Goal: Task Accomplishment & Management: Manage account settings

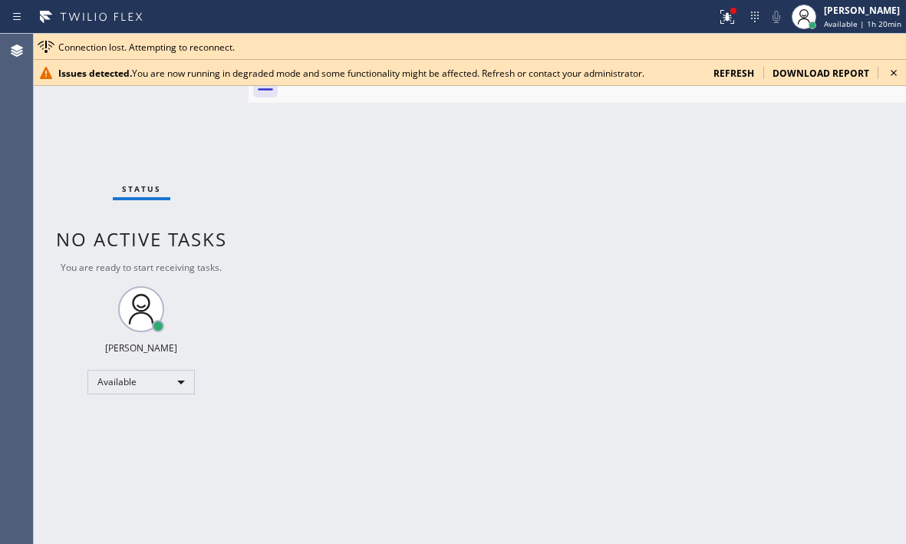
click at [810, 175] on div "Back to Dashboard Change Sender ID Customers Technicians Select a contact Outbo…" at bounding box center [578, 289] width 658 height 510
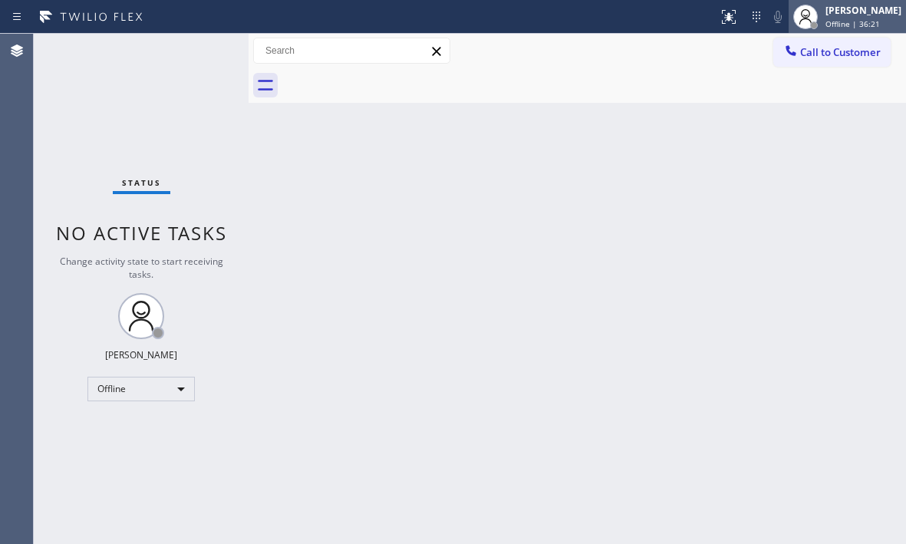
click at [826, 15] on div "[PERSON_NAME]" at bounding box center [864, 10] width 76 height 13
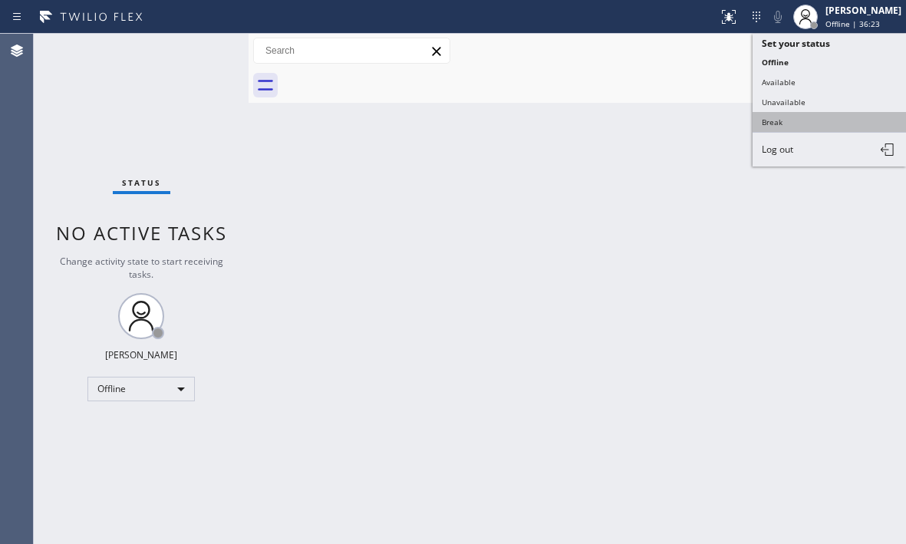
click at [797, 122] on button "Break" at bounding box center [829, 122] width 153 height 20
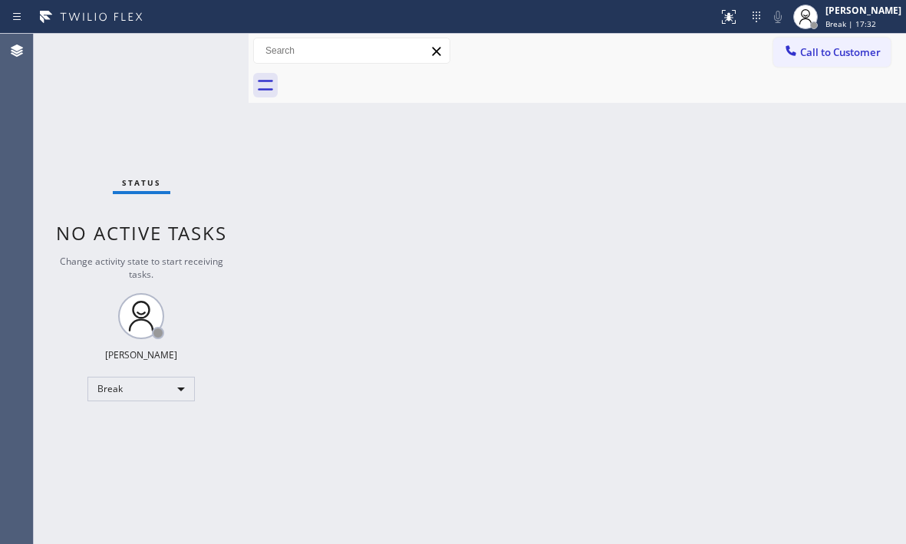
click at [154, 130] on div "Status No active tasks Change activity state to start receiving tasks. [PERSON_…" at bounding box center [141, 289] width 215 height 510
click at [170, 396] on div "Break" at bounding box center [140, 389] width 107 height 25
click at [128, 431] on li "Available" at bounding box center [140, 430] width 104 height 18
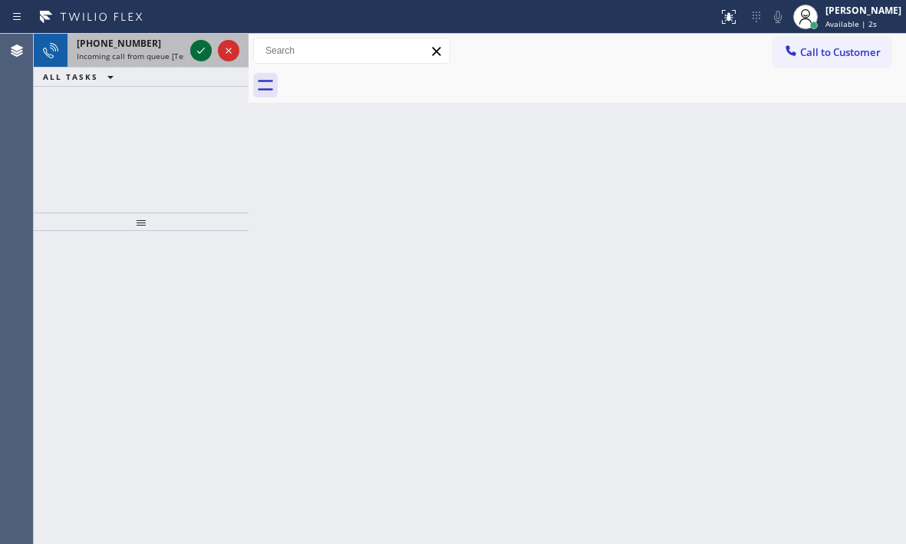
click at [208, 54] on icon at bounding box center [201, 50] width 18 height 18
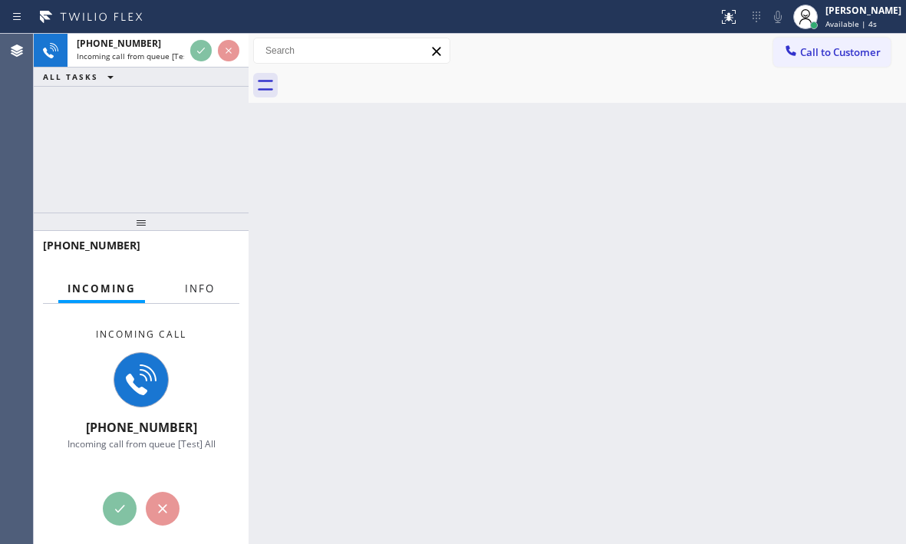
click at [194, 293] on span "Info" at bounding box center [200, 289] width 30 height 14
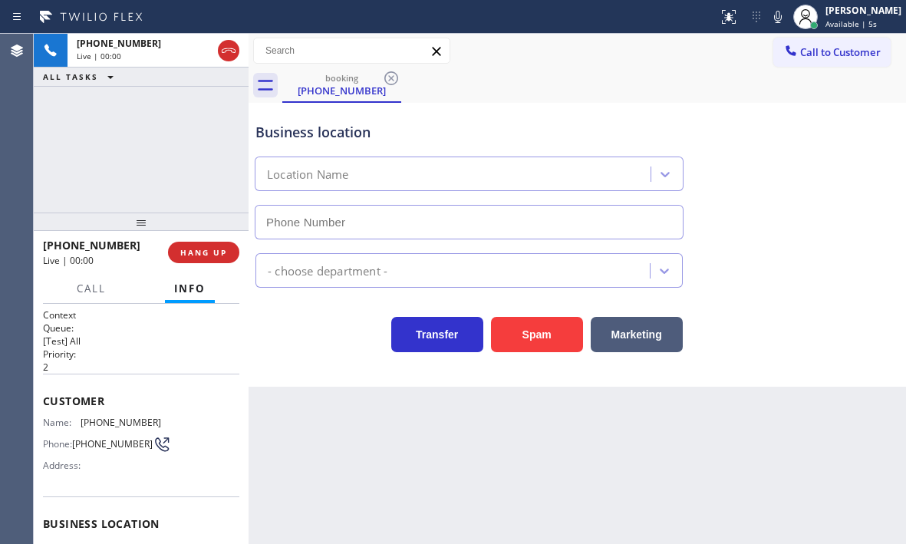
type input "[PHONE_NUMBER]"
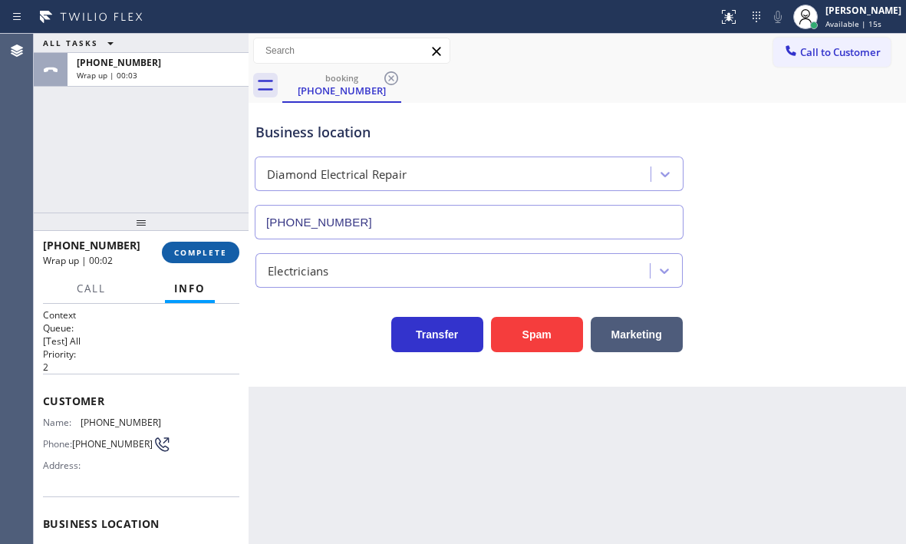
click at [209, 247] on span "COMPLETE" at bounding box center [200, 252] width 53 height 11
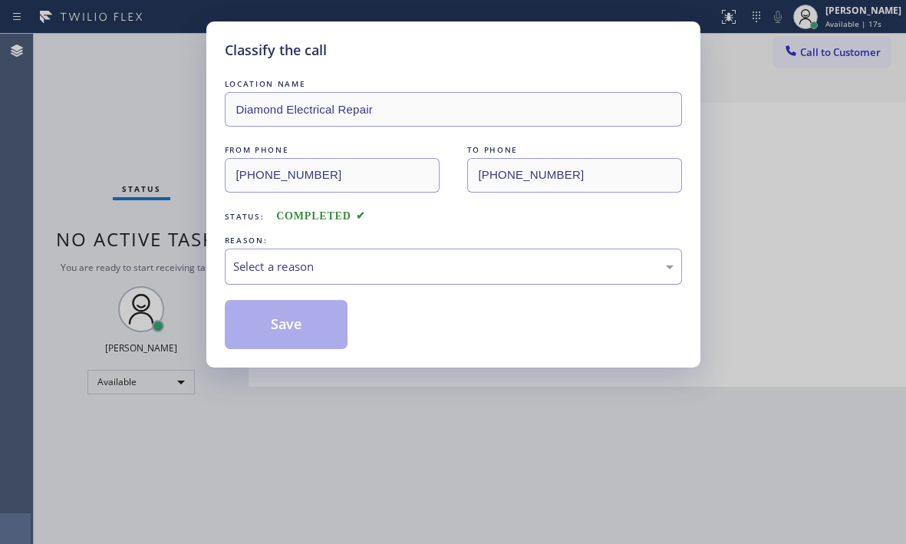
click at [398, 269] on div "Select a reason" at bounding box center [453, 267] width 441 height 18
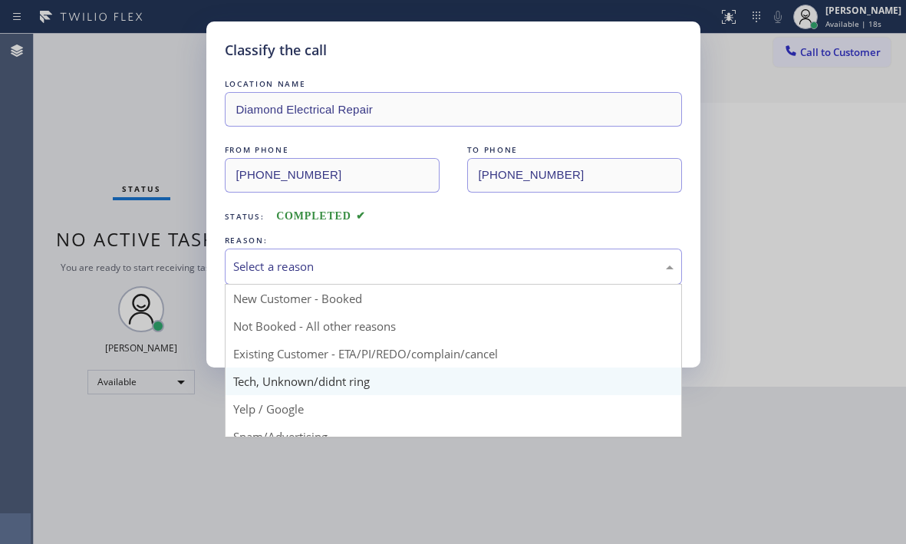
drag, startPoint x: 284, startPoint y: 379, endPoint x: 284, endPoint y: 360, distance: 19.2
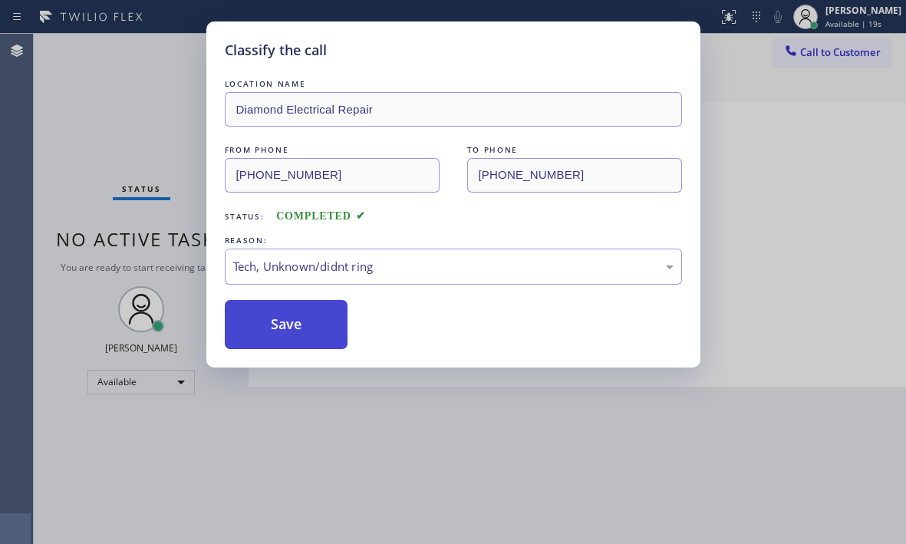
click at [287, 330] on button "Save" at bounding box center [287, 324] width 124 height 49
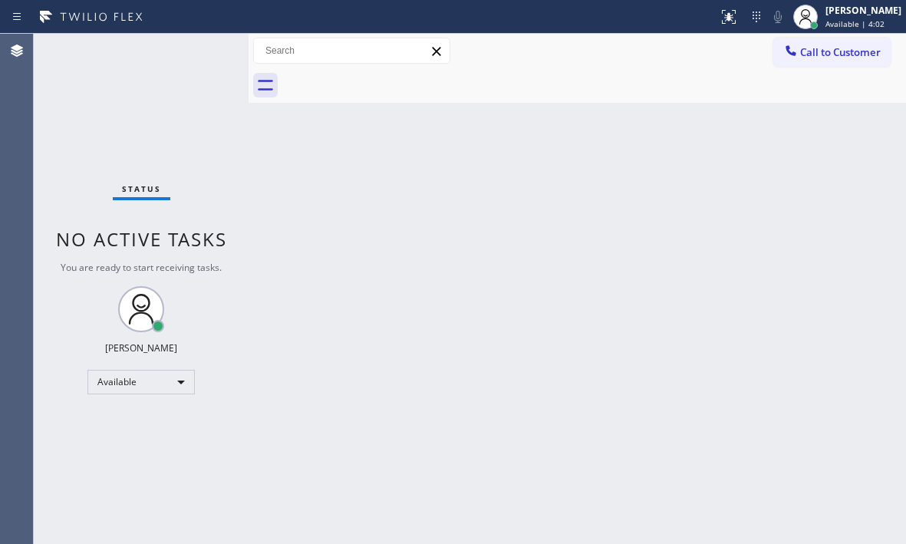
click at [197, 50] on div "Status No active tasks You are ready to start receiving tasks. [PERSON_NAME] Av…" at bounding box center [141, 289] width 215 height 510
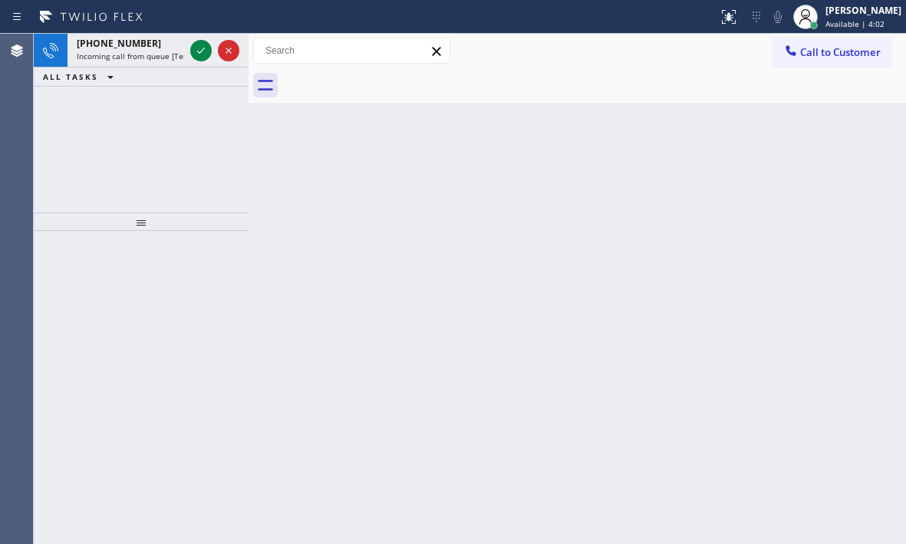
click at [197, 50] on icon at bounding box center [201, 50] width 18 height 18
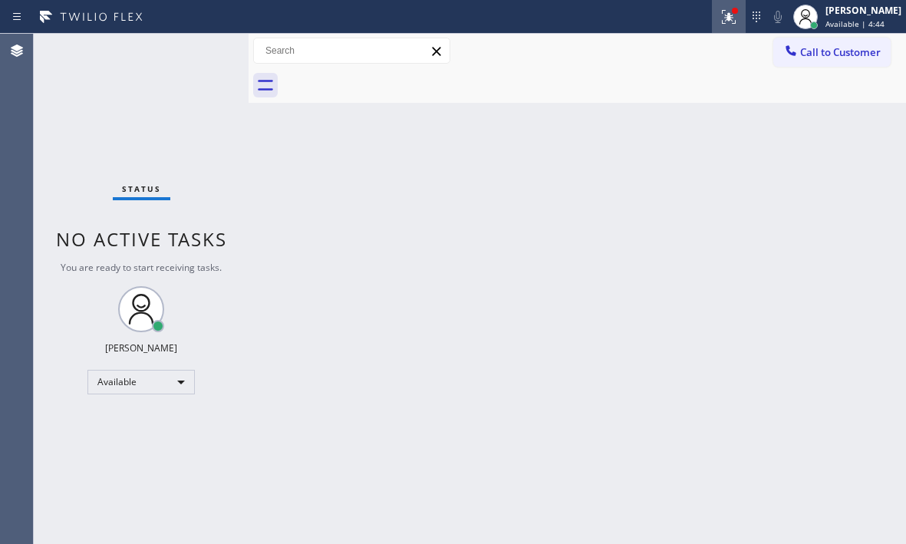
click at [722, 15] on icon at bounding box center [729, 17] width 18 height 18
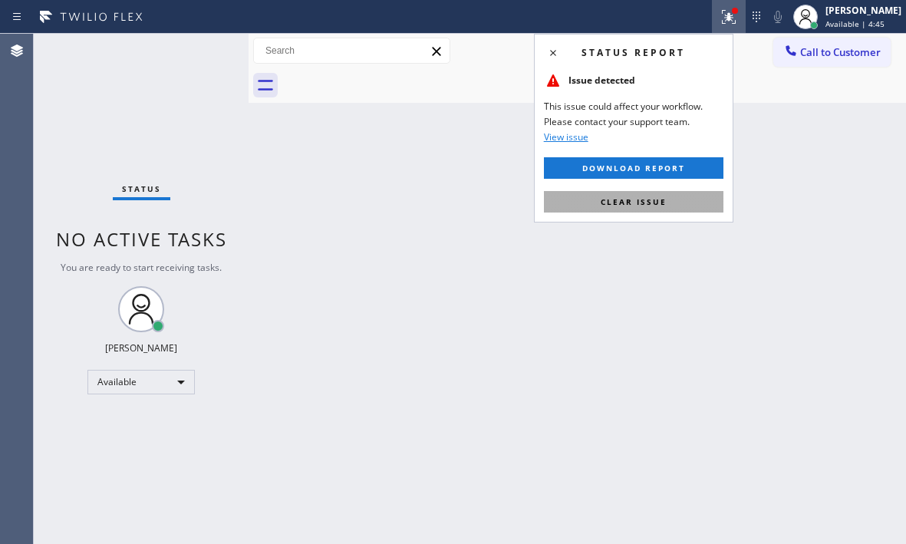
click at [664, 196] on span "Clear issue" at bounding box center [634, 201] width 66 height 11
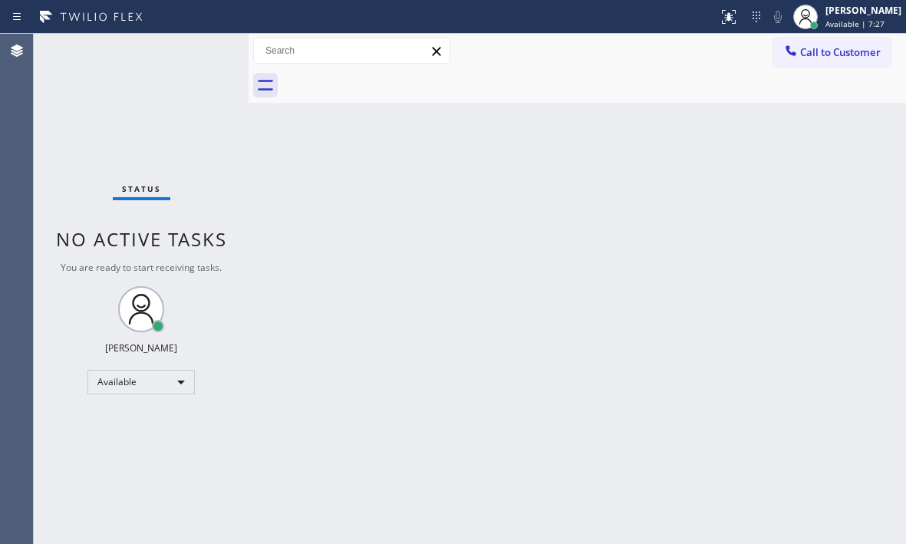
click at [675, 253] on div "Back to Dashboard Change Sender ID Customers Technicians Select a contact Outbo…" at bounding box center [578, 289] width 658 height 510
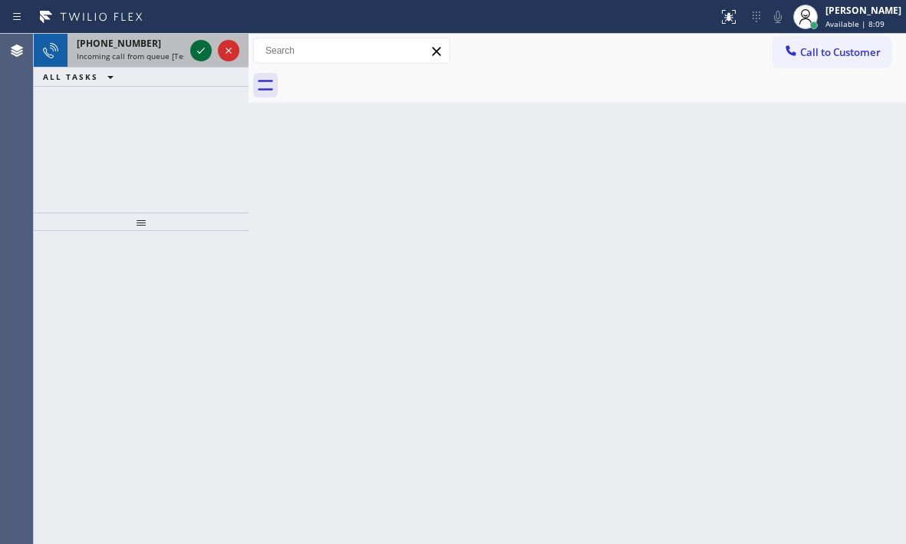
click at [201, 48] on icon at bounding box center [201, 50] width 18 height 18
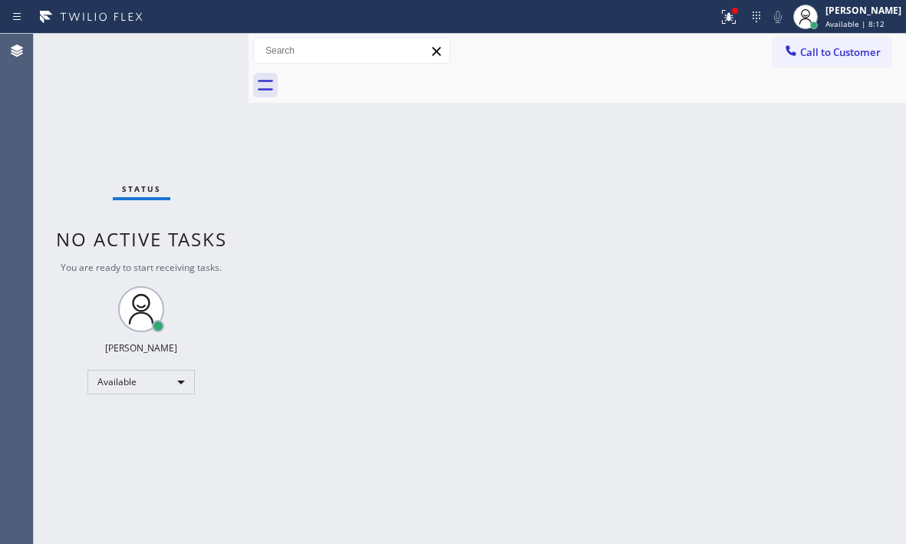
click at [201, 59] on div "Status No active tasks You are ready to start receiving tasks. [PERSON_NAME] Av…" at bounding box center [141, 289] width 215 height 510
click at [724, 22] on icon at bounding box center [729, 17] width 18 height 18
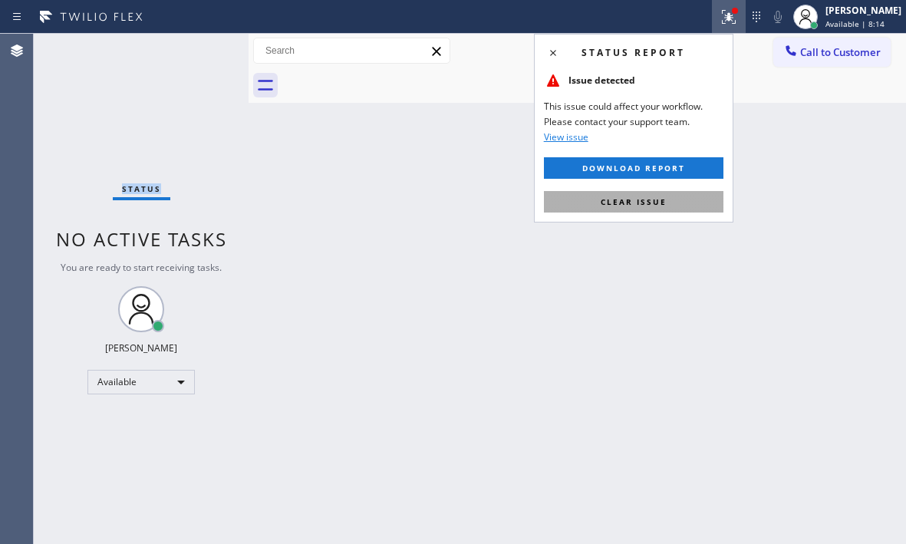
click at [678, 195] on button "Clear issue" at bounding box center [634, 201] width 180 height 21
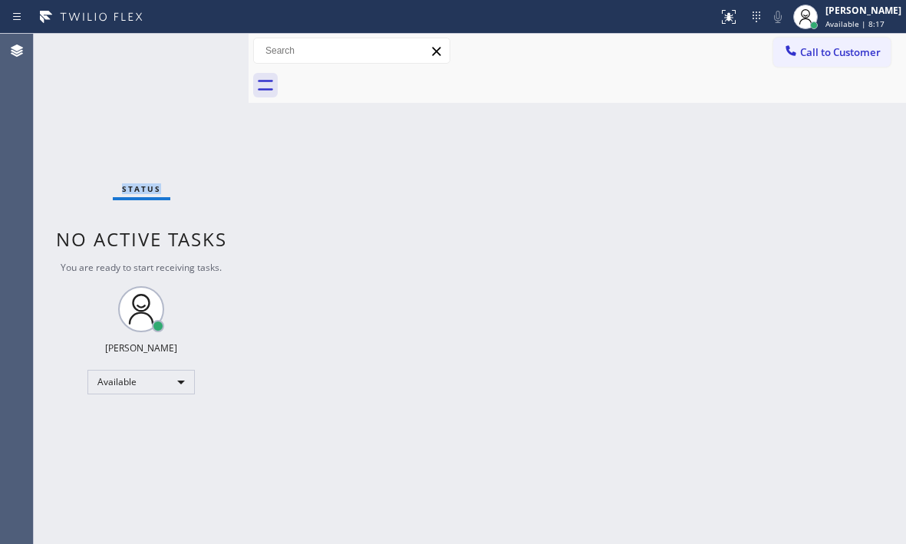
click at [201, 49] on div "Status No active tasks You are ready to start receiving tasks. [PERSON_NAME] Av…" at bounding box center [141, 289] width 215 height 510
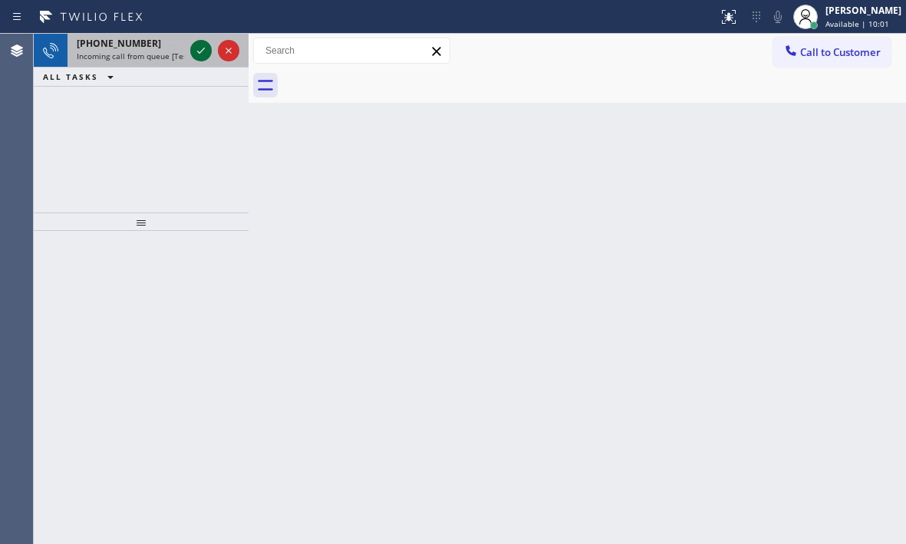
click at [199, 51] on icon at bounding box center [201, 50] width 18 height 18
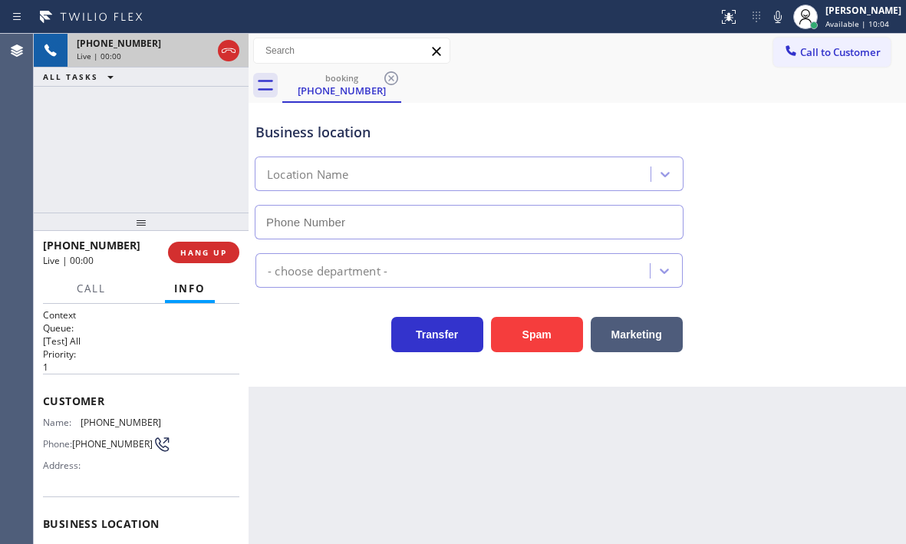
type input "[PHONE_NUMBER]"
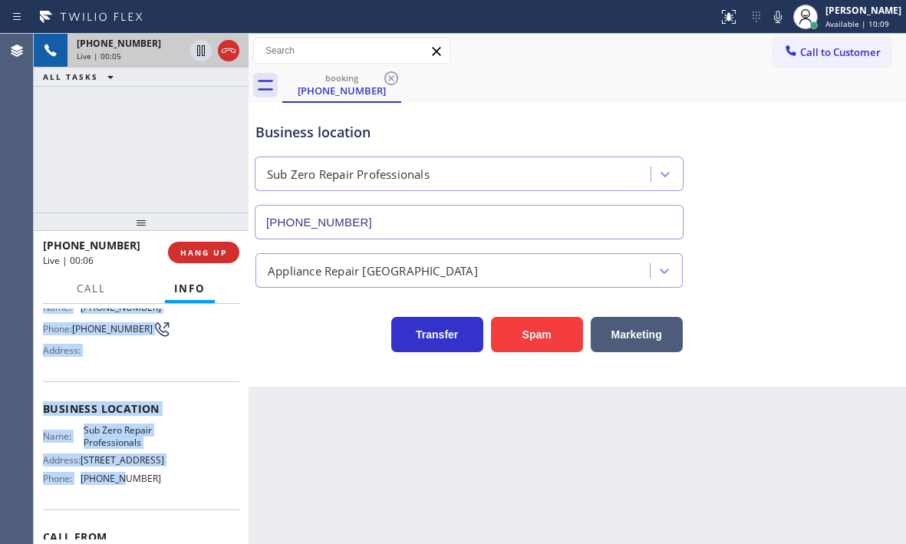
scroll to position [153, 0]
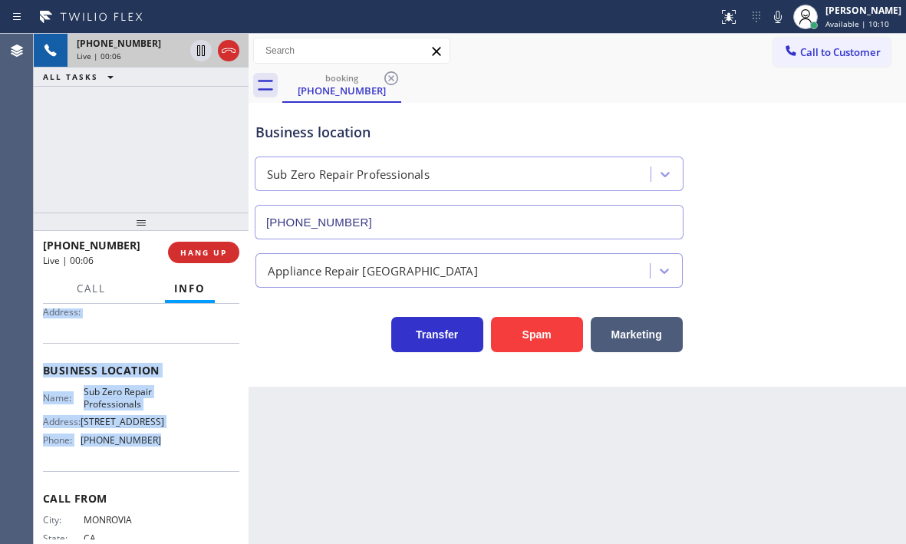
drag, startPoint x: 41, startPoint y: 398, endPoint x: 151, endPoint y: 468, distance: 130.1
click at [150, 468] on div "Context Queue: [Test] All Priority: 1 Customer Name: [PHONE_NUMBER] Phone: [PHO…" at bounding box center [141, 424] width 215 height 240
copy div "Customer Name: [PHONE_NUMBER] Phone: [PHONE_NUMBER] Address: Business location …"
click at [202, 54] on icon at bounding box center [201, 50] width 8 height 11
click at [198, 51] on icon at bounding box center [201, 50] width 18 height 18
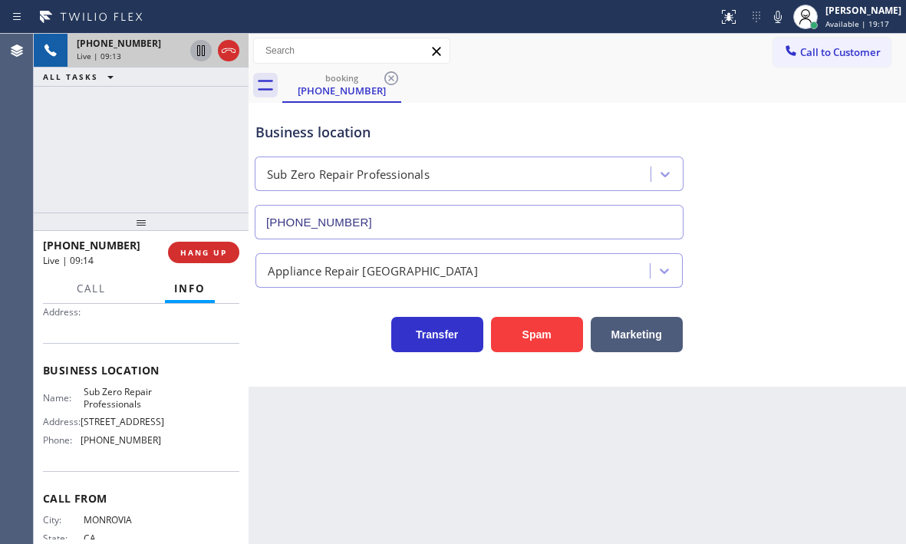
click at [189, 172] on div "[PHONE_NUMBER] Live | 09:13 ALL TASKS ALL TASKS ACTIVE TASKS TASKS IN WRAP UP" at bounding box center [141, 123] width 215 height 179
click at [217, 259] on button "HANG UP" at bounding box center [203, 252] width 71 height 21
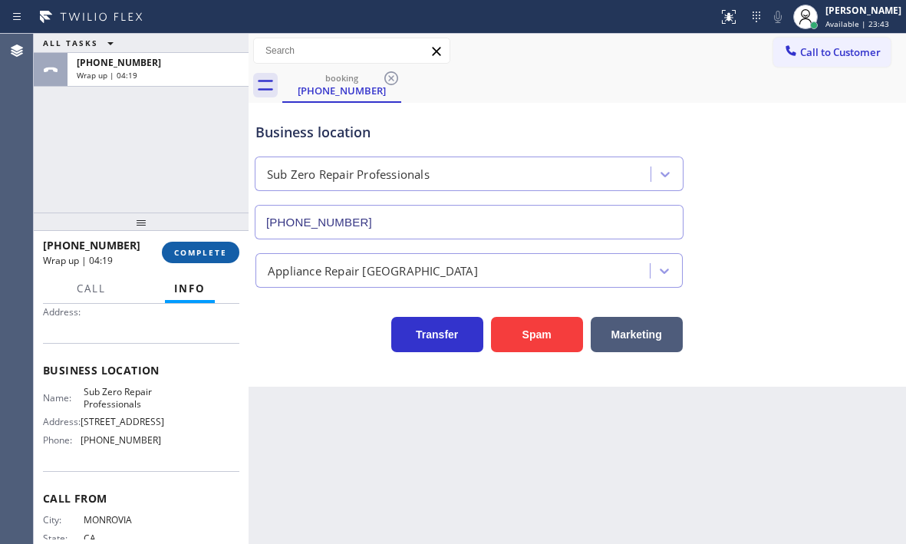
click at [186, 253] on span "COMPLETE" at bounding box center [200, 252] width 53 height 11
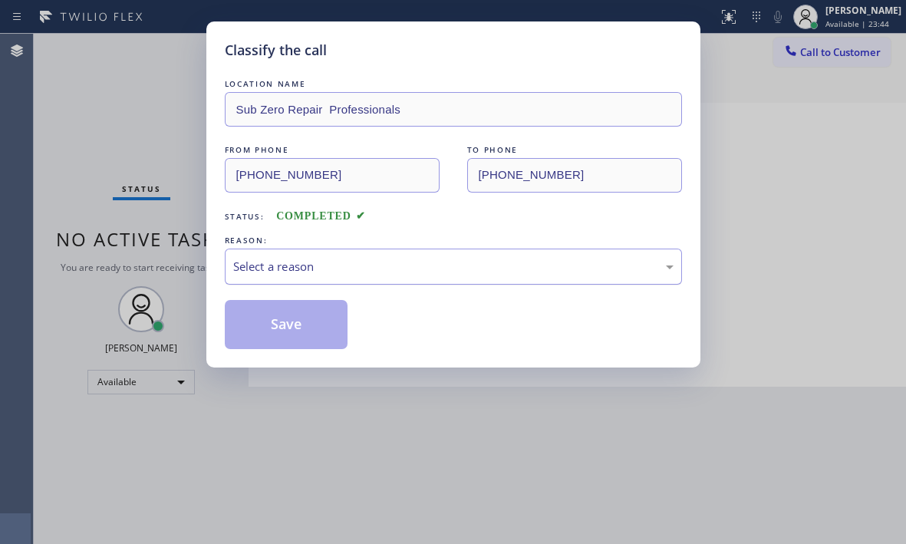
click at [320, 259] on div "Select a reason" at bounding box center [453, 267] width 441 height 18
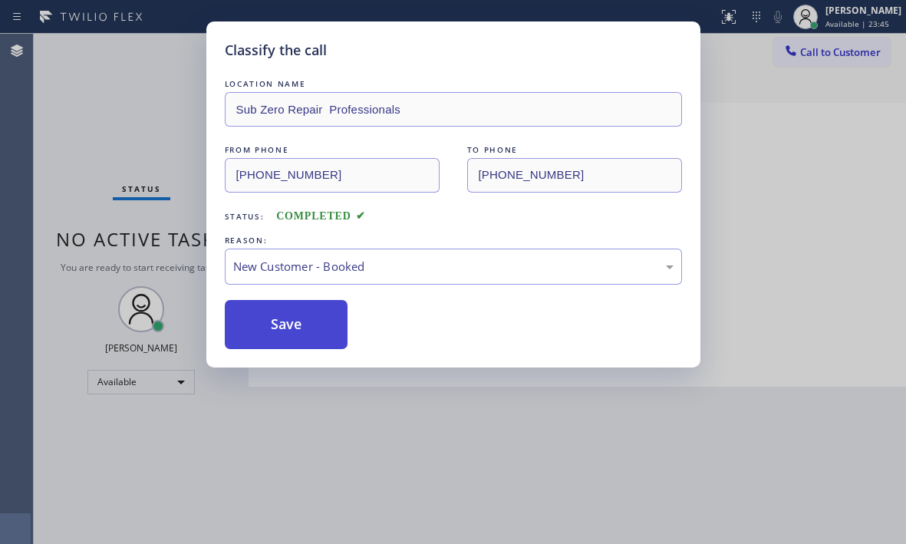
click at [279, 326] on button "Save" at bounding box center [287, 324] width 124 height 49
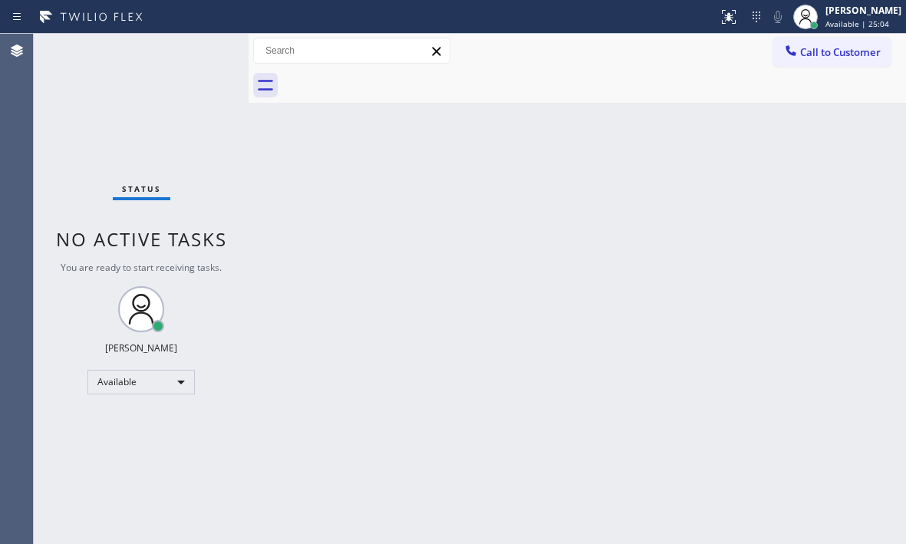
click at [199, 54] on div "Status No active tasks You are ready to start receiving tasks. [PERSON_NAME] Av…" at bounding box center [141, 289] width 215 height 510
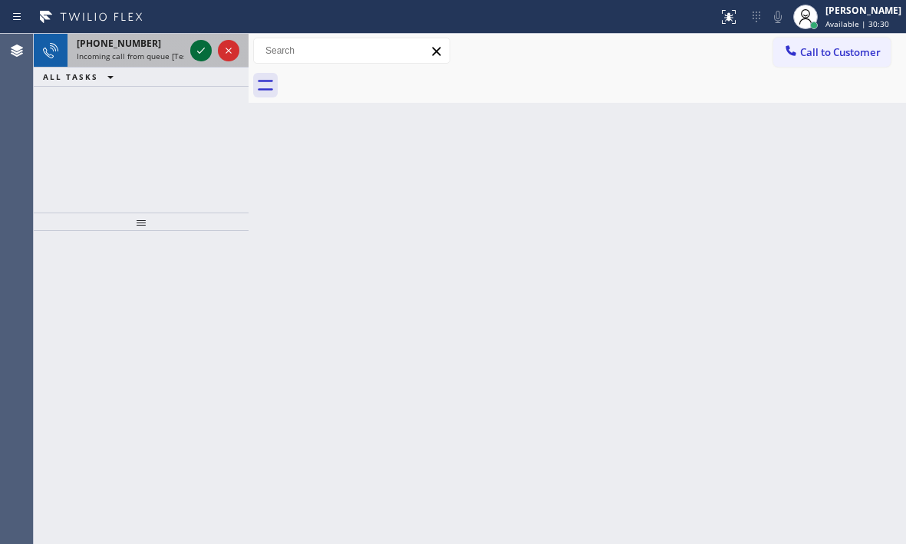
click at [194, 54] on icon at bounding box center [201, 50] width 18 height 18
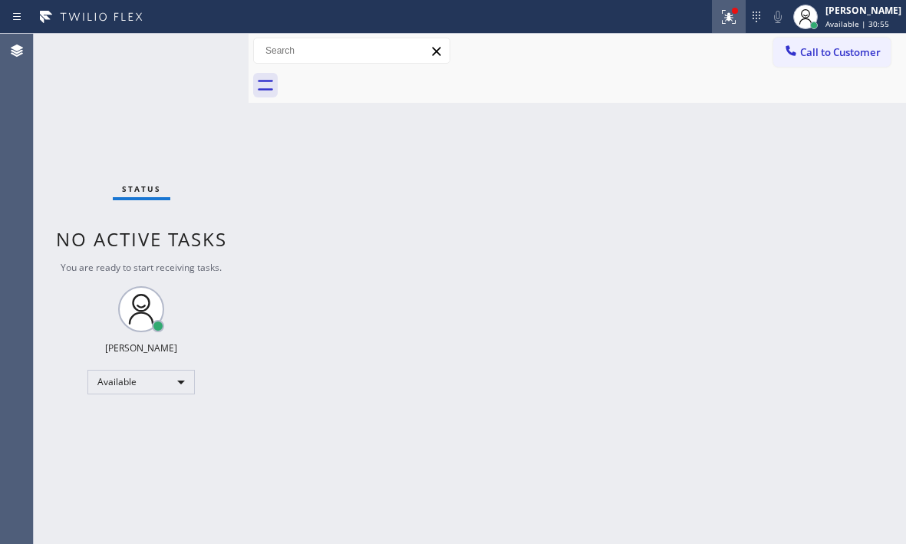
click at [725, 15] on icon at bounding box center [729, 14] width 9 height 5
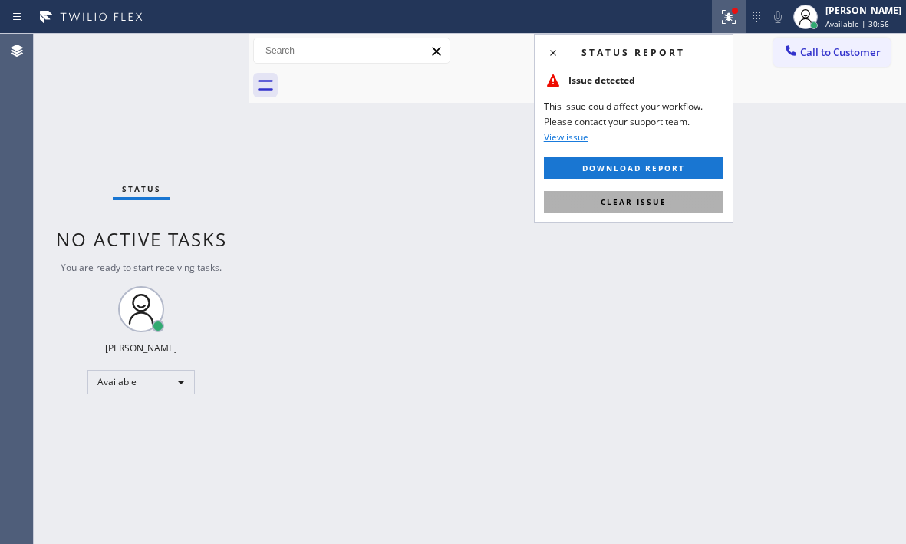
click at [651, 202] on span "Clear issue" at bounding box center [634, 201] width 66 height 11
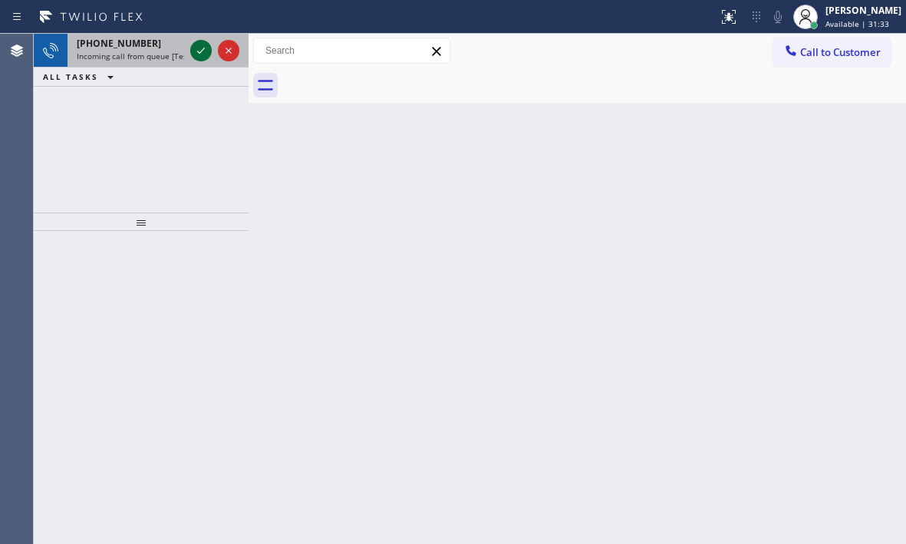
click at [196, 49] on icon at bounding box center [201, 50] width 18 height 18
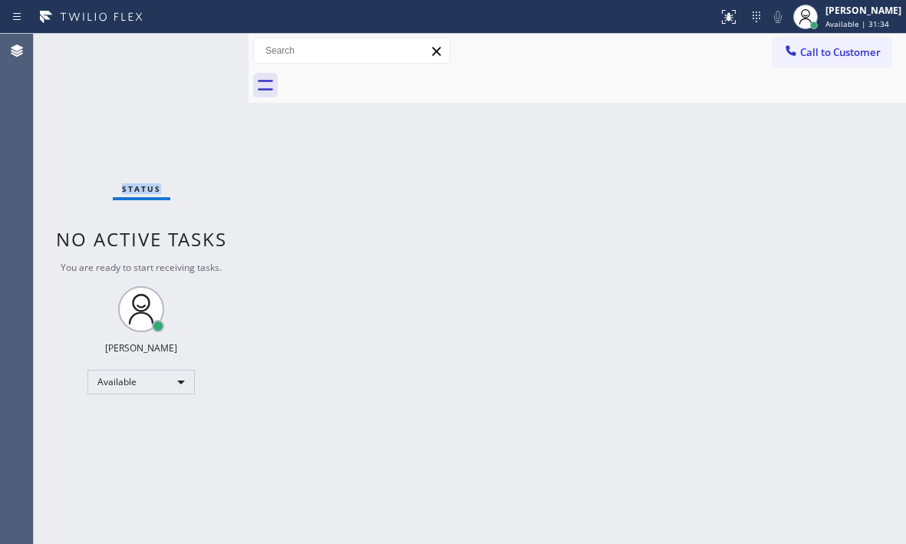
click at [196, 49] on div "Status No active tasks You are ready to start receiving tasks. [PERSON_NAME] Av…" at bounding box center [141, 289] width 215 height 510
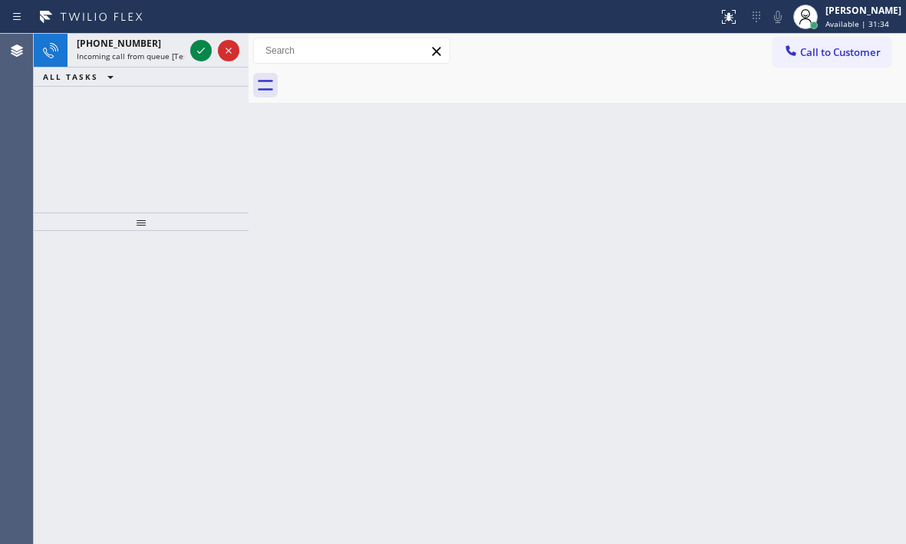
click at [196, 49] on icon at bounding box center [201, 50] width 18 height 18
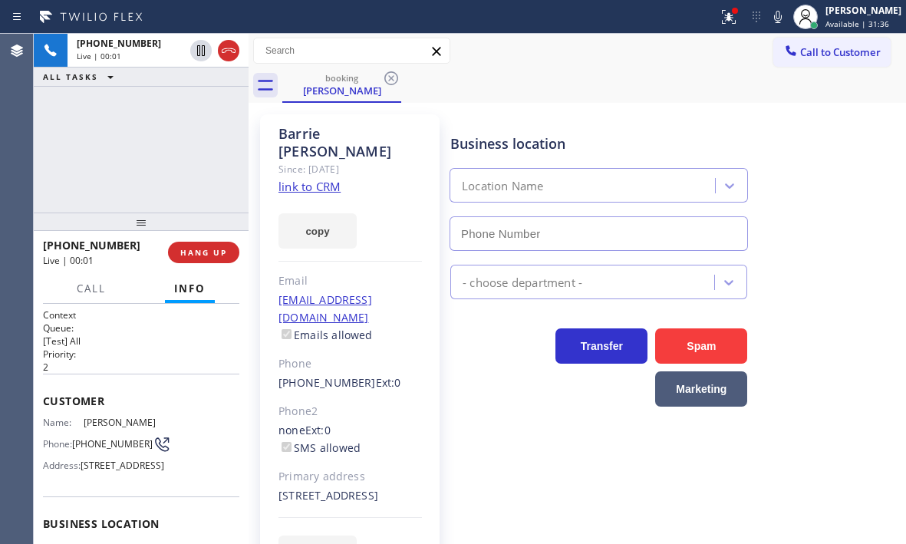
type input "[PHONE_NUMBER]"
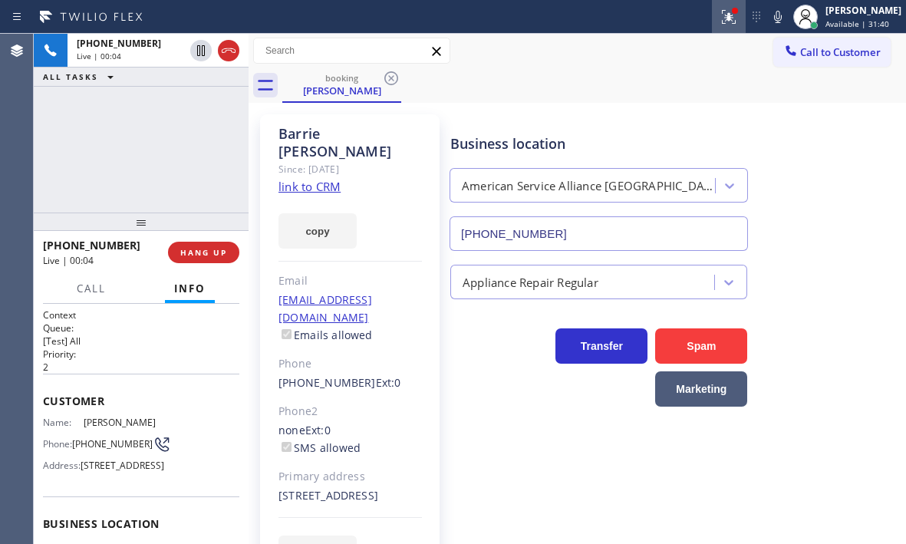
click at [720, 24] on icon at bounding box center [729, 17] width 18 height 18
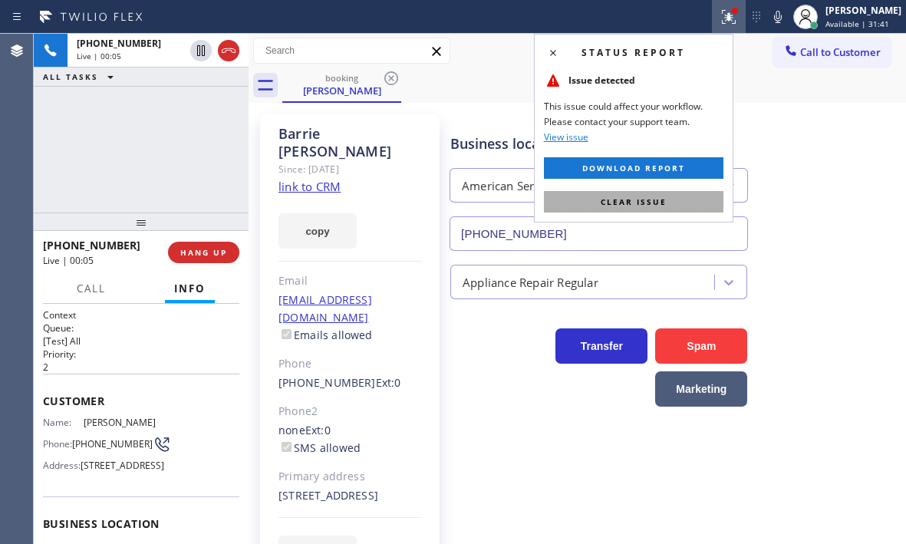
click at [682, 196] on button "Clear issue" at bounding box center [634, 201] width 180 height 21
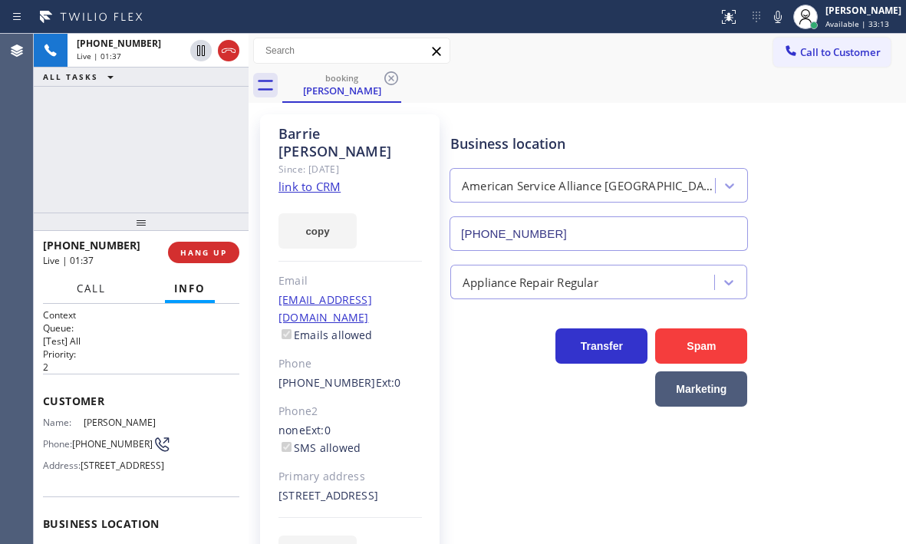
click at [99, 292] on span "Call" at bounding box center [91, 289] width 29 height 14
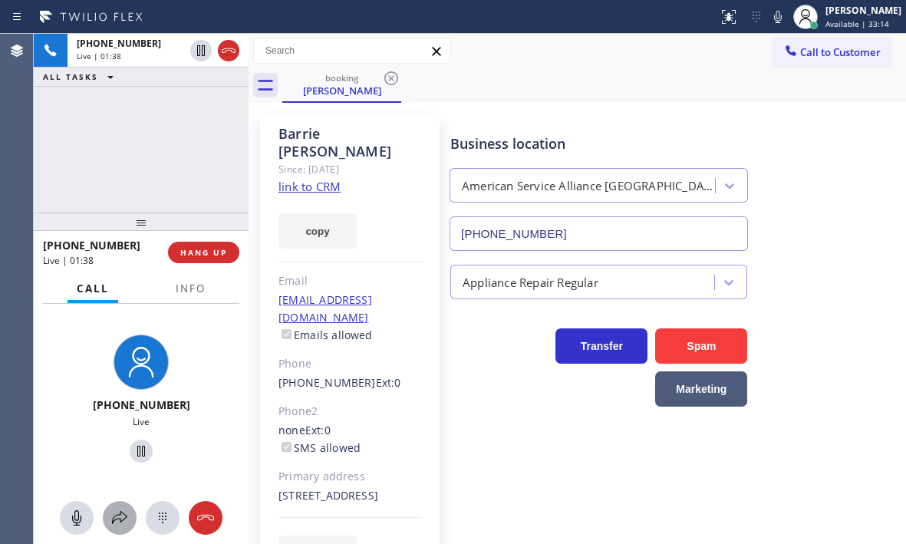
click at [116, 513] on icon at bounding box center [120, 518] width 18 height 18
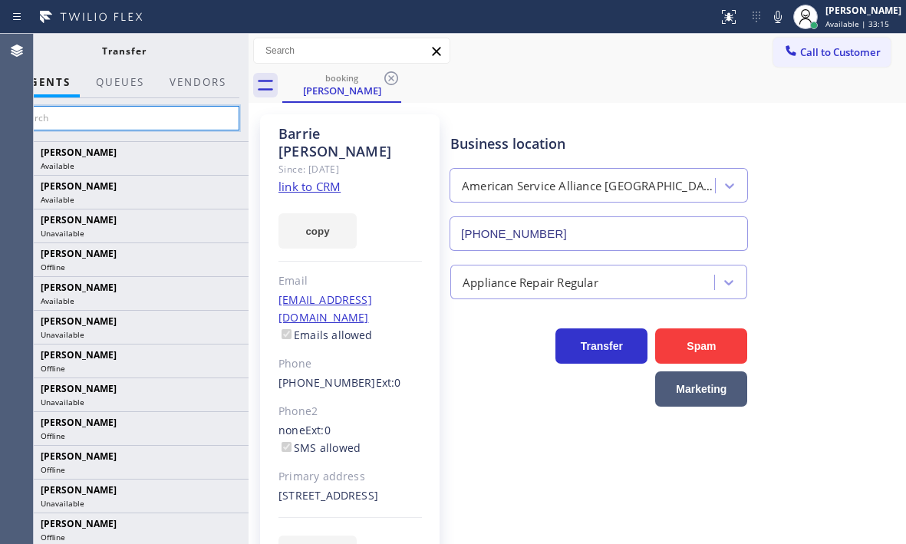
click at [146, 117] on input "text" at bounding box center [123, 118] width 231 height 25
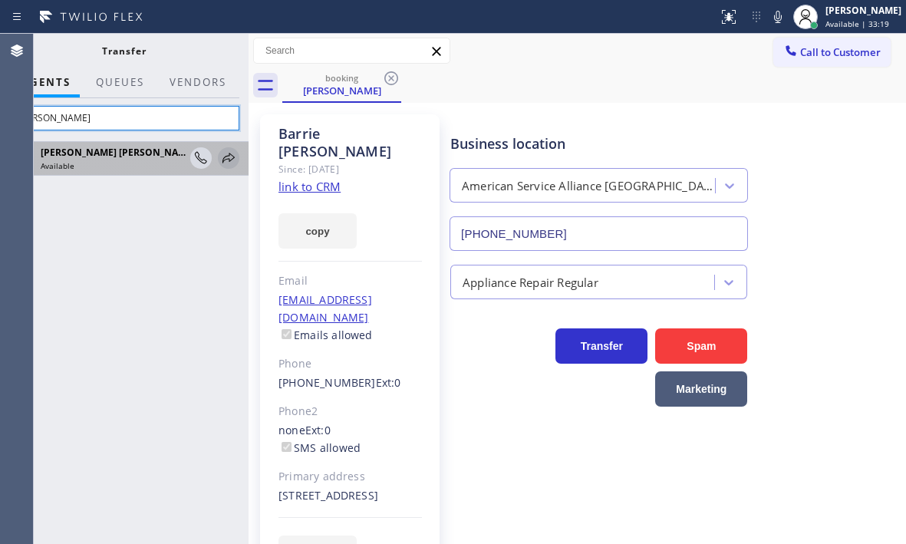
type input "[PERSON_NAME]"
click at [228, 152] on icon at bounding box center [229, 158] width 18 height 18
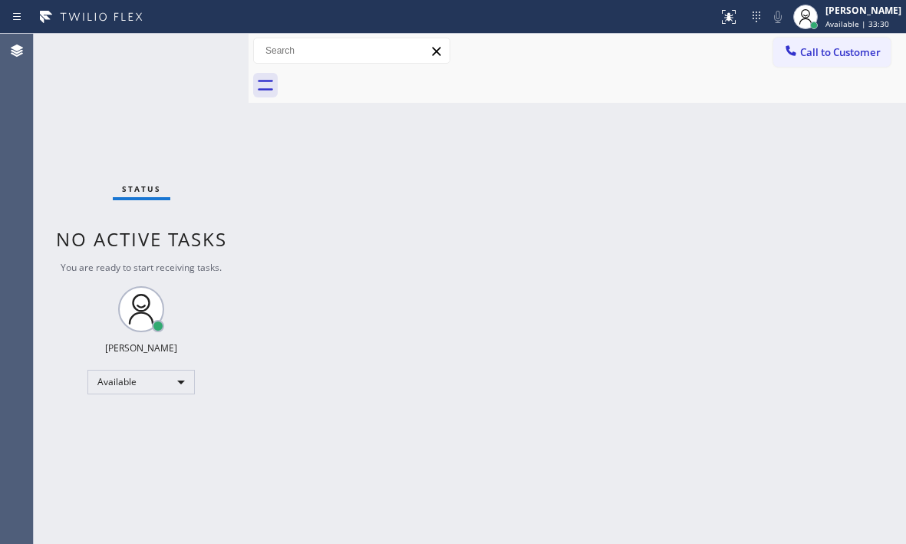
click at [473, 287] on div "Back to Dashboard Change Sender ID Customers Technicians Select a contact Outbo…" at bounding box center [578, 289] width 658 height 510
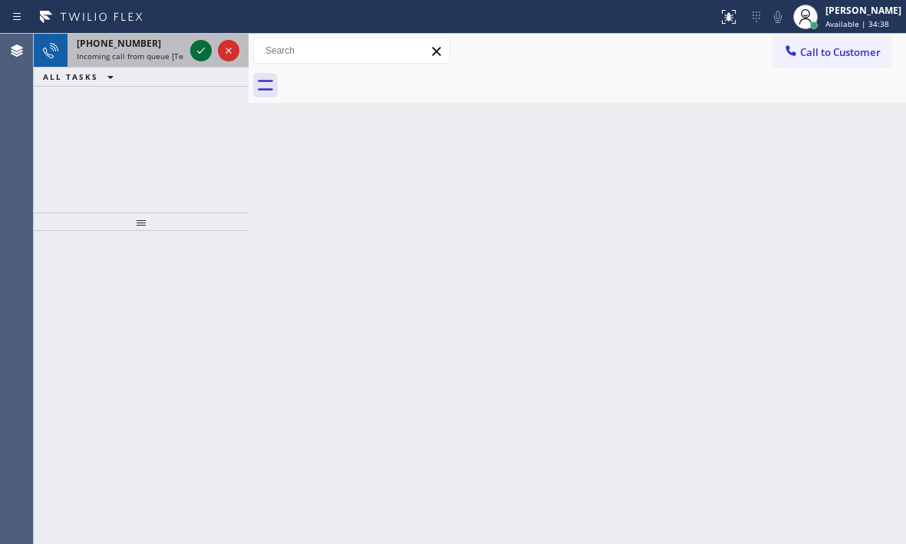
click at [200, 55] on icon at bounding box center [201, 50] width 18 height 18
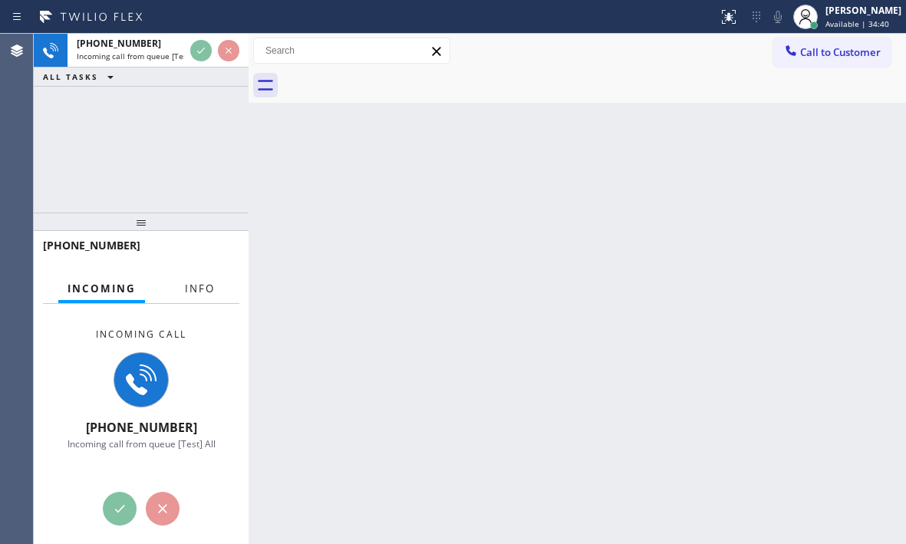
click at [209, 289] on span "Info" at bounding box center [200, 289] width 30 height 14
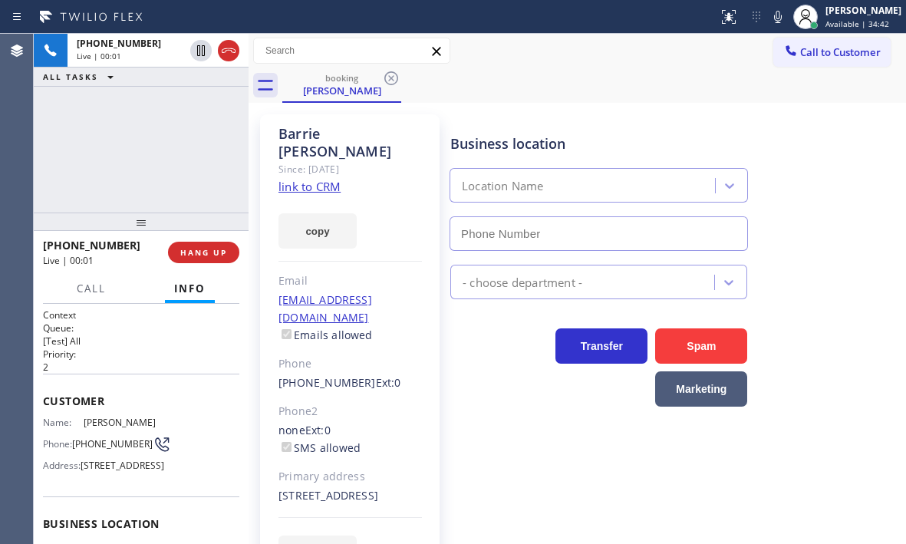
type input "[PHONE_NUMBER]"
click at [94, 291] on span "Call" at bounding box center [91, 289] width 29 height 14
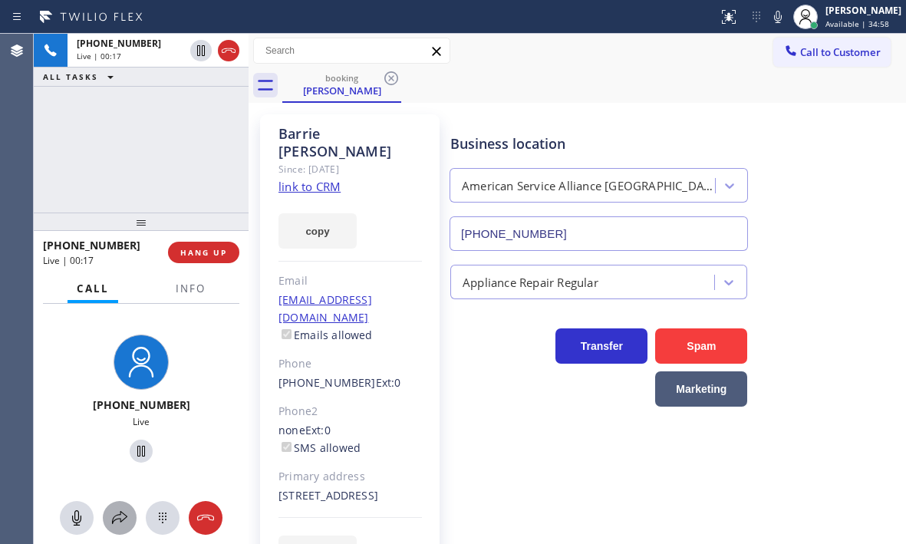
click at [119, 520] on icon at bounding box center [120, 518] width 18 height 18
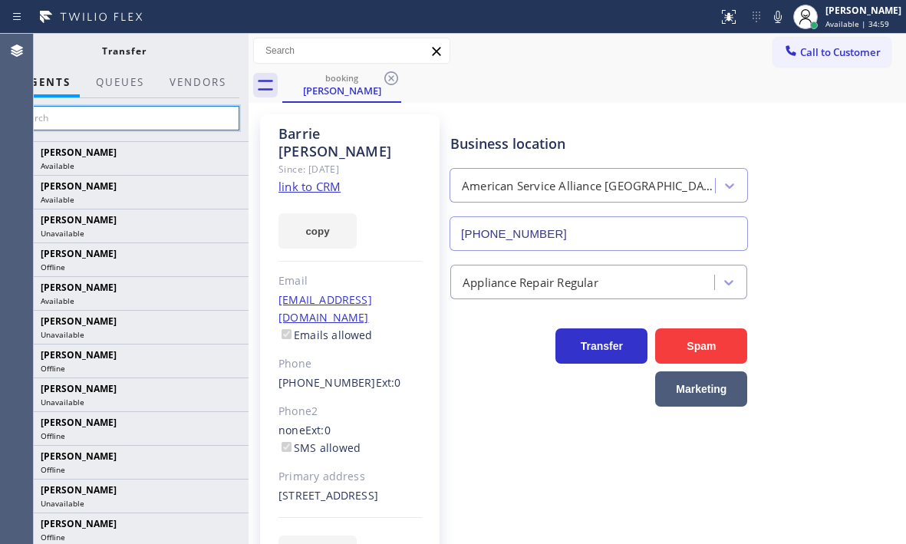
click at [165, 117] on input "text" at bounding box center [123, 118] width 231 height 25
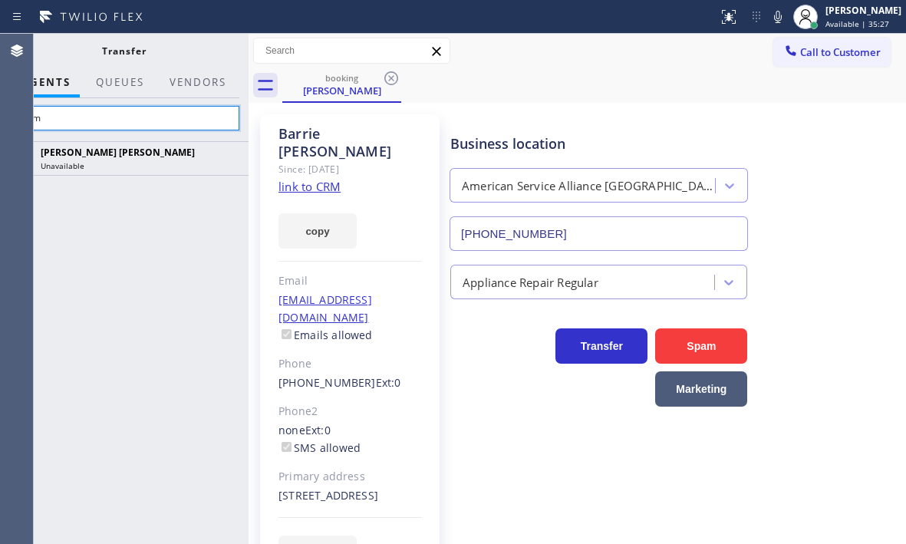
click at [100, 114] on input "raym" at bounding box center [123, 118] width 231 height 25
type input "r"
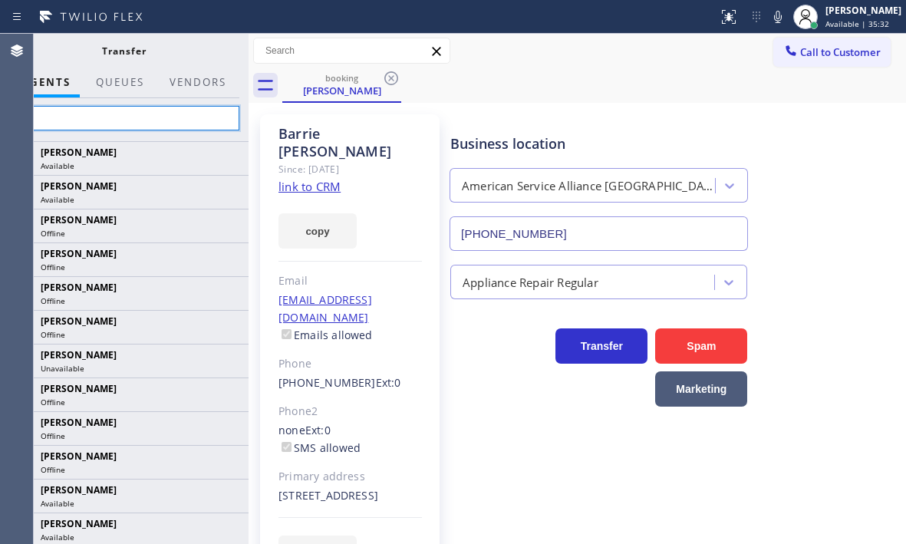
type input "raym"
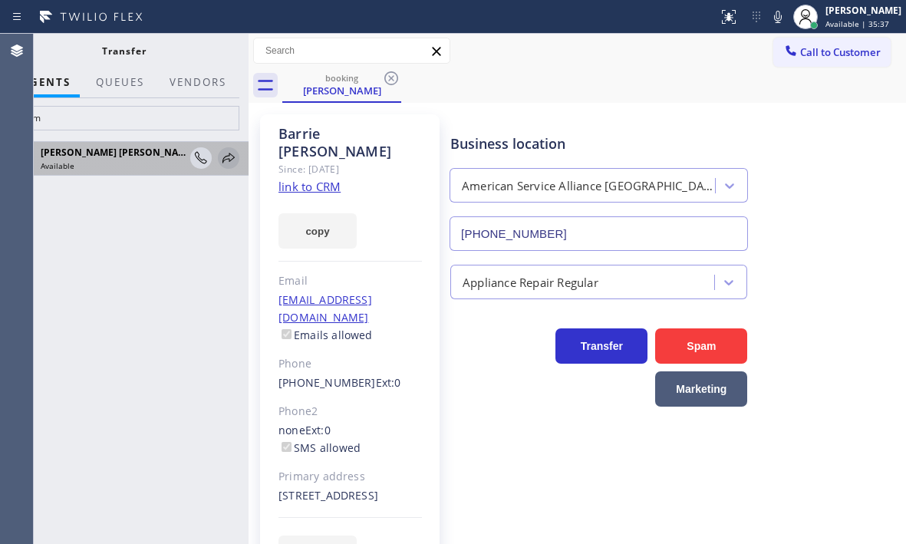
click at [227, 154] on icon at bounding box center [229, 158] width 18 height 18
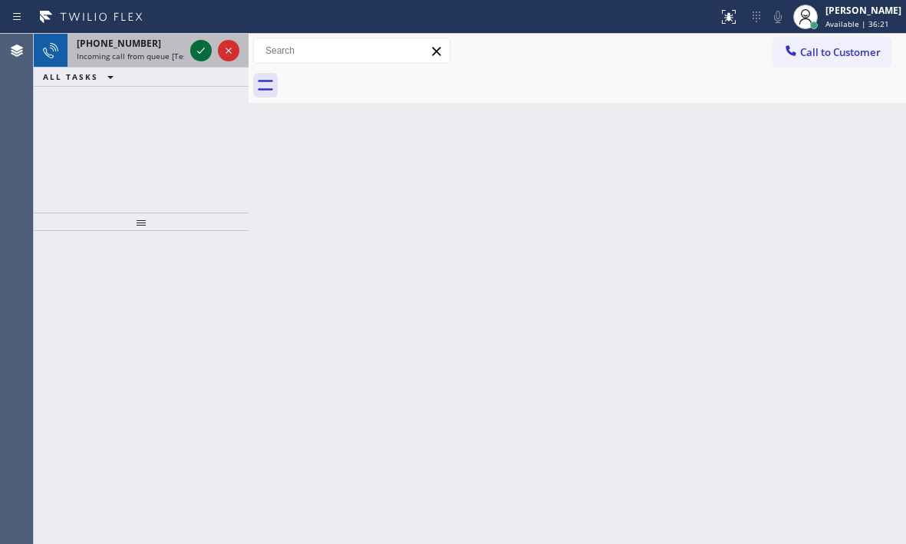
click at [197, 51] on icon at bounding box center [201, 50] width 18 height 18
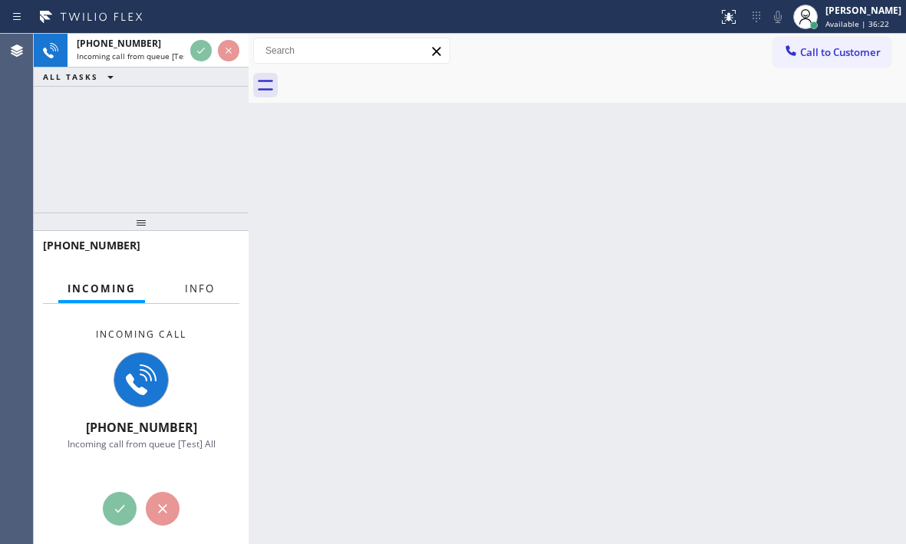
click at [200, 299] on button "Info" at bounding box center [200, 289] width 48 height 30
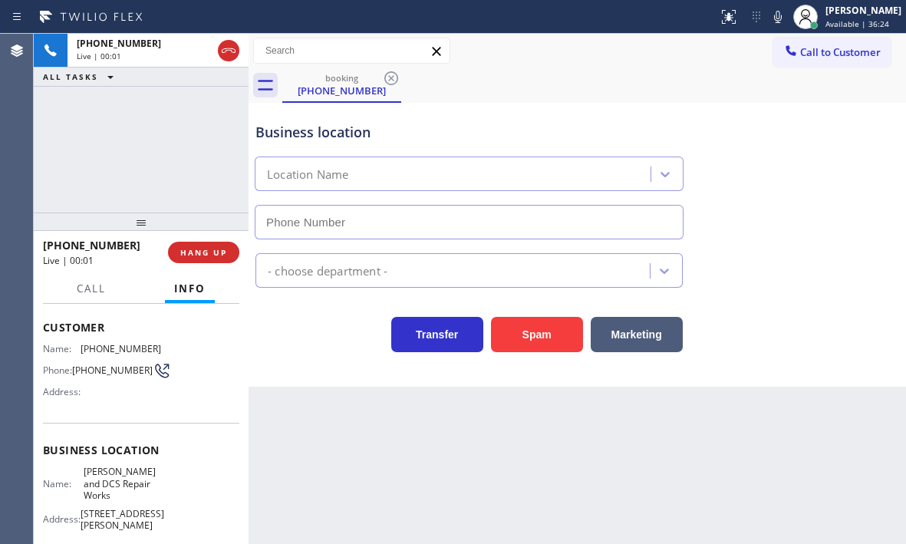
scroll to position [77, 0]
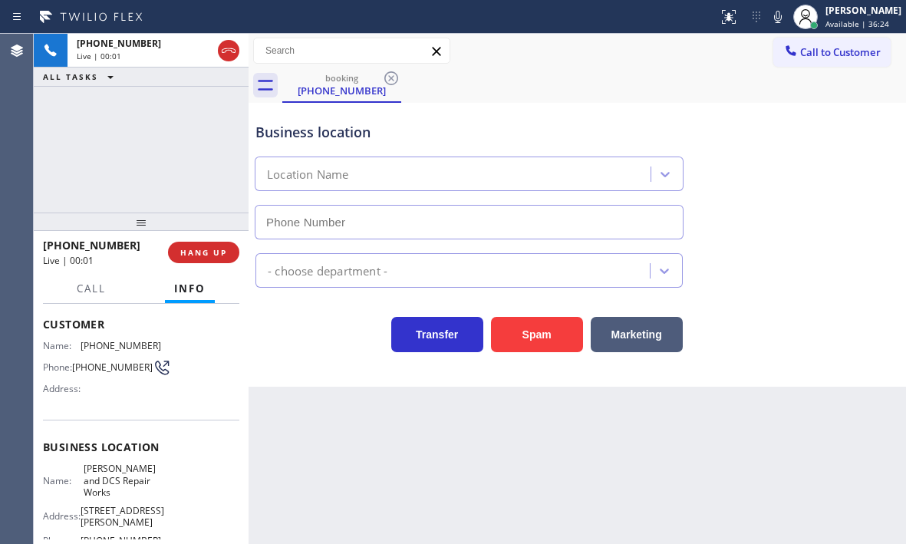
type input "[PHONE_NUMBER]"
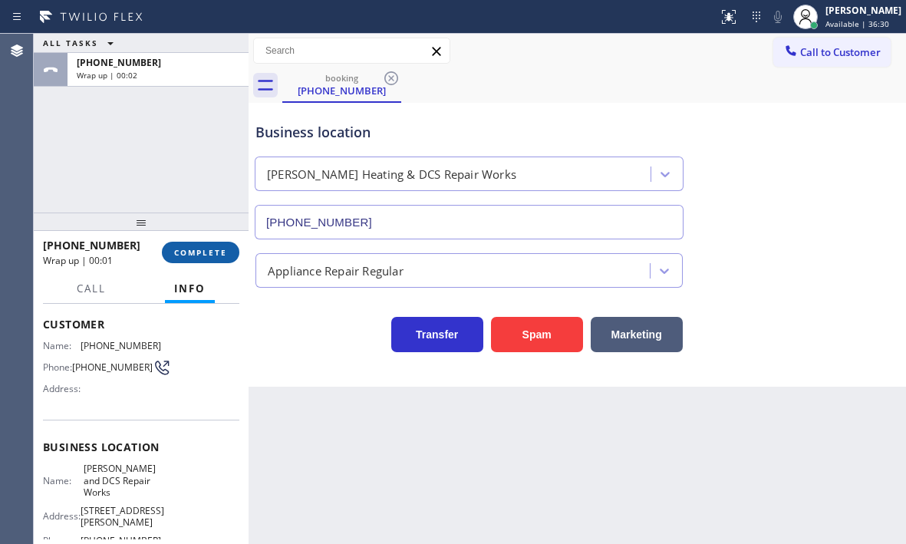
drag, startPoint x: 208, startPoint y: 251, endPoint x: 238, endPoint y: 264, distance: 32.7
click at [208, 251] on span "COMPLETE" at bounding box center [200, 252] width 53 height 11
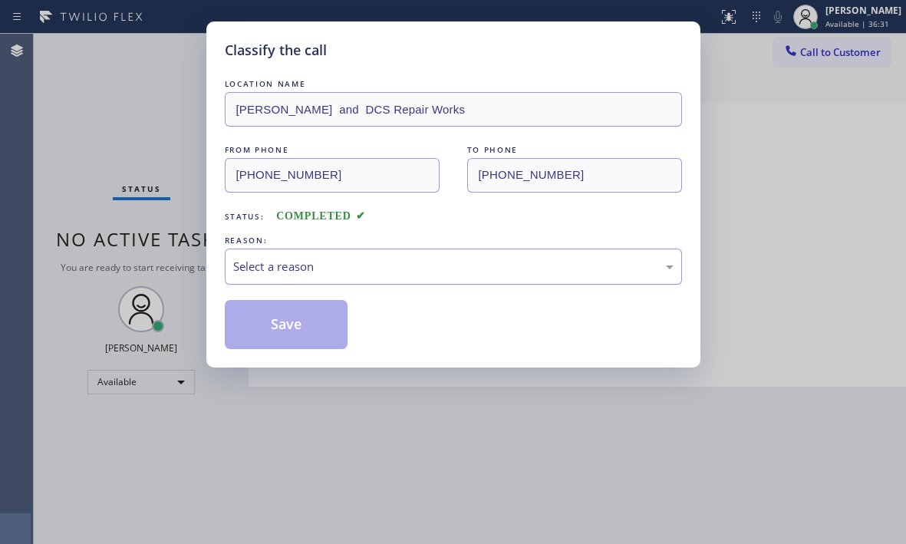
click at [458, 276] on div "Select a reason" at bounding box center [453, 267] width 457 height 36
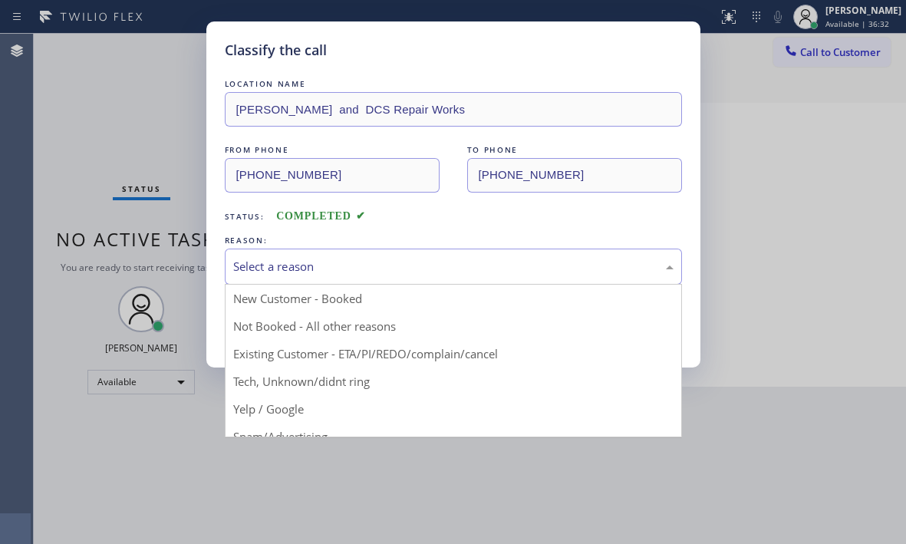
drag, startPoint x: 293, startPoint y: 378, endPoint x: 295, endPoint y: 352, distance: 26.1
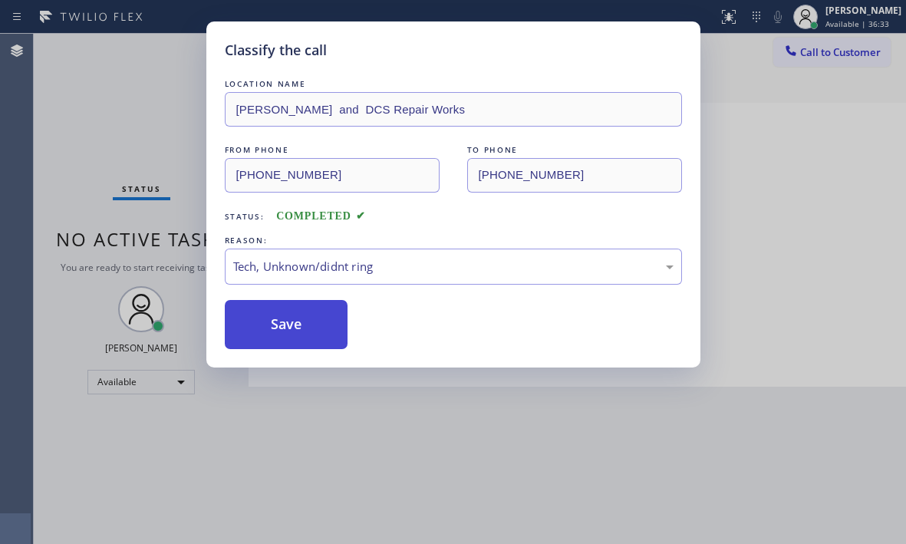
click at [291, 328] on button "Save" at bounding box center [287, 324] width 124 height 49
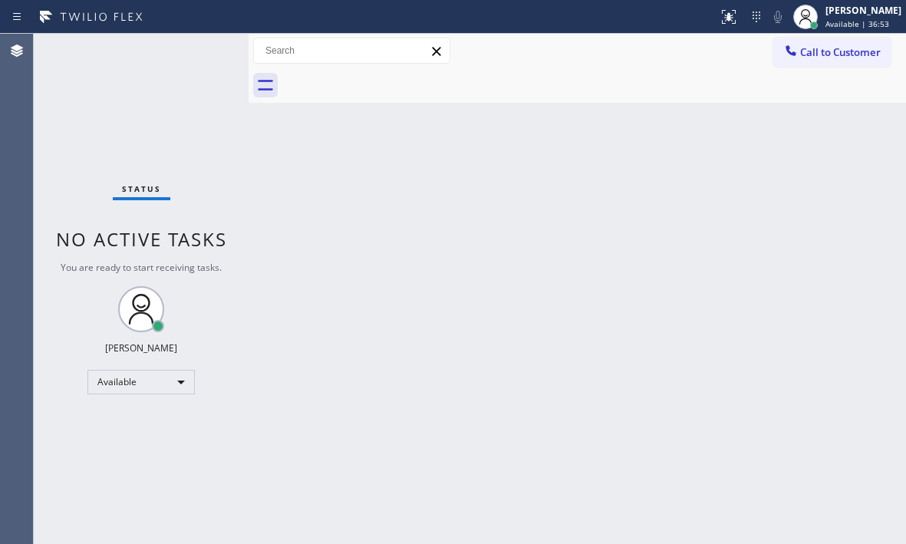
click at [732, 182] on div "Back to Dashboard Change Sender ID Customers Technicians Select a contact Outbo…" at bounding box center [578, 289] width 658 height 510
click at [202, 54] on div "Status No active tasks You are ready to start receiving tasks. [PERSON_NAME] Av…" at bounding box center [141, 289] width 215 height 510
click at [201, 54] on div "Status No active tasks You are ready to start receiving tasks. [PERSON_NAME] Av…" at bounding box center [141, 289] width 215 height 510
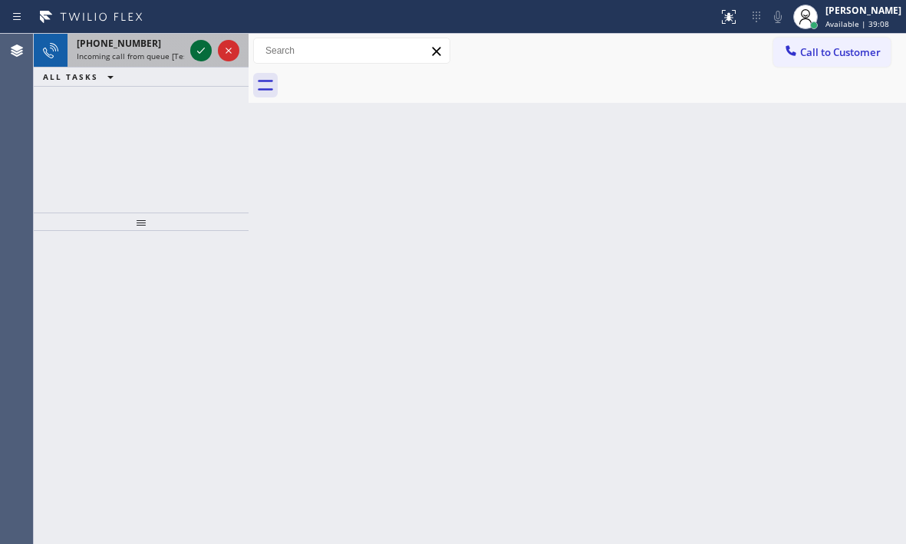
click at [207, 52] on icon at bounding box center [201, 50] width 18 height 18
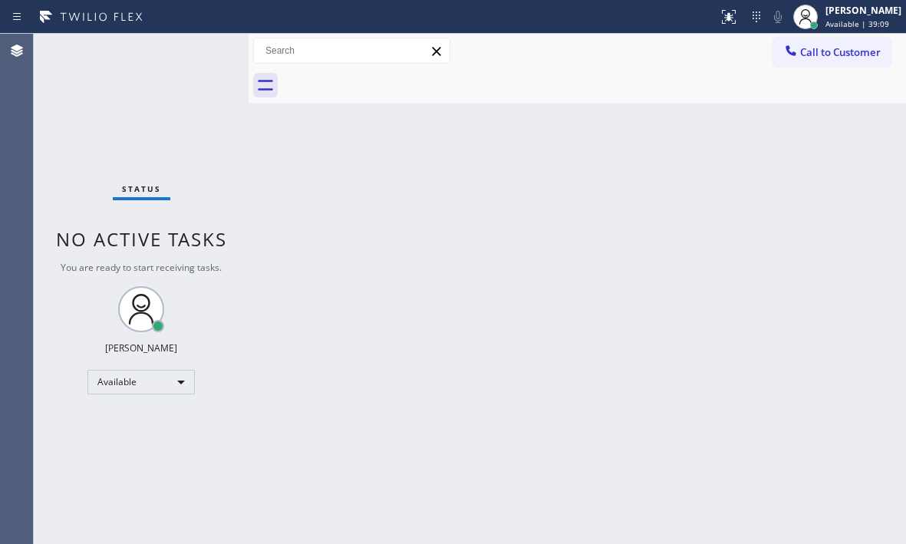
click at [204, 52] on div "Status No active tasks You are ready to start receiving tasks. [PERSON_NAME] Av…" at bounding box center [141, 289] width 215 height 510
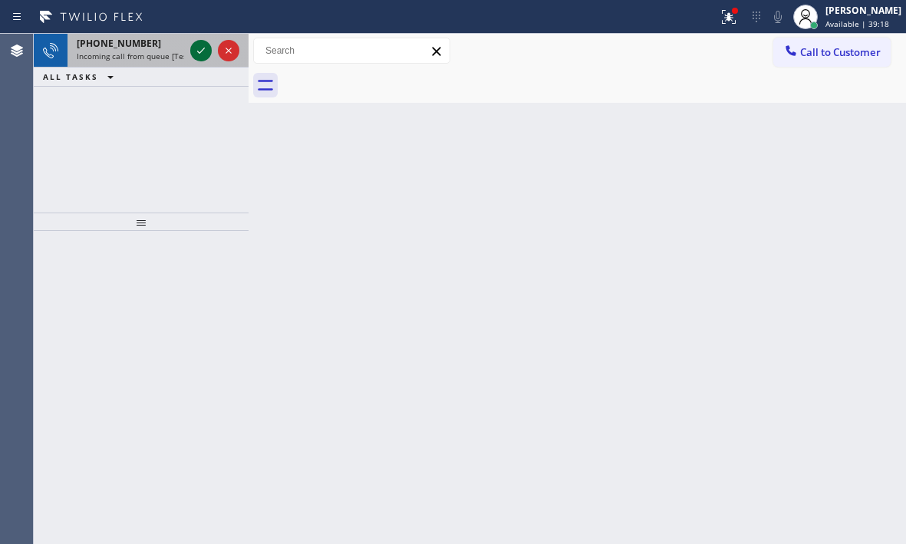
click at [200, 45] on icon at bounding box center [201, 50] width 18 height 18
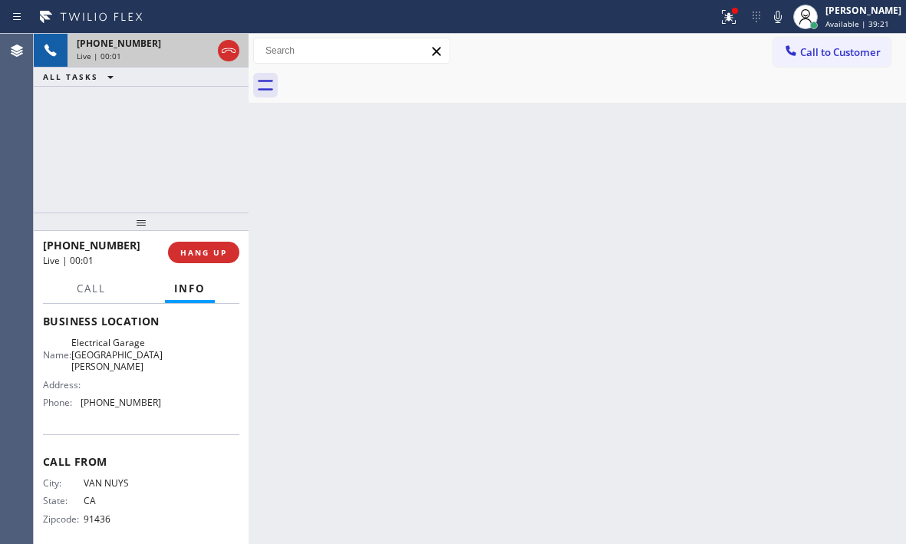
scroll to position [230, 0]
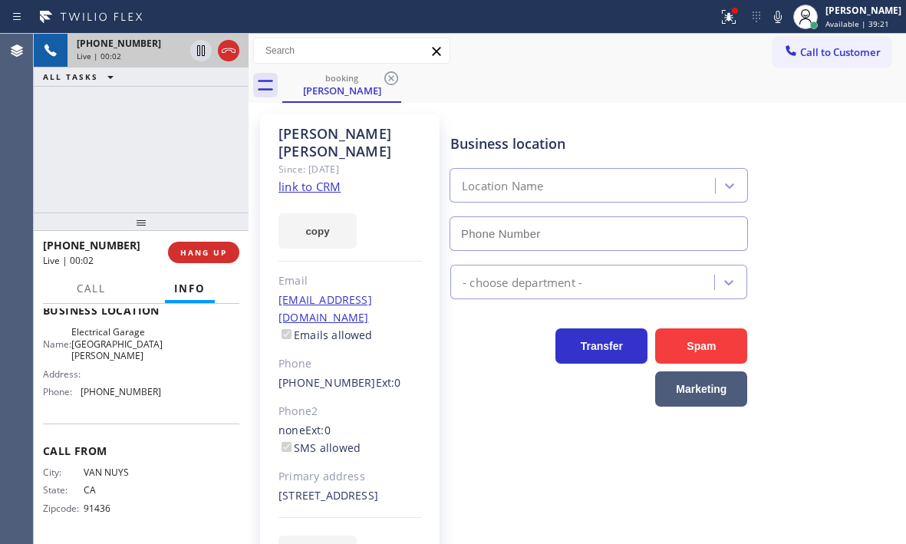
type input "[PHONE_NUMBER]"
click at [319, 179] on link "link to CRM" at bounding box center [310, 186] width 62 height 15
click at [230, 54] on icon at bounding box center [229, 50] width 18 height 18
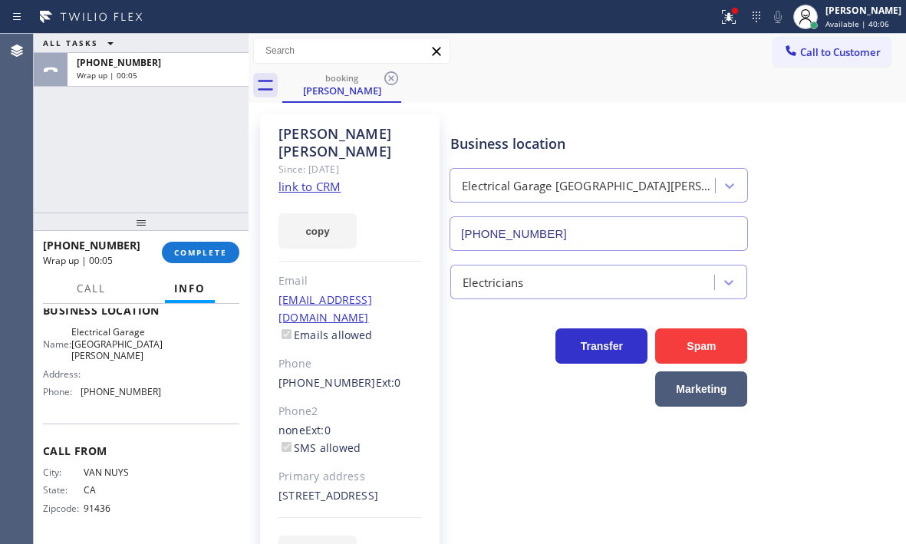
scroll to position [38, 0]
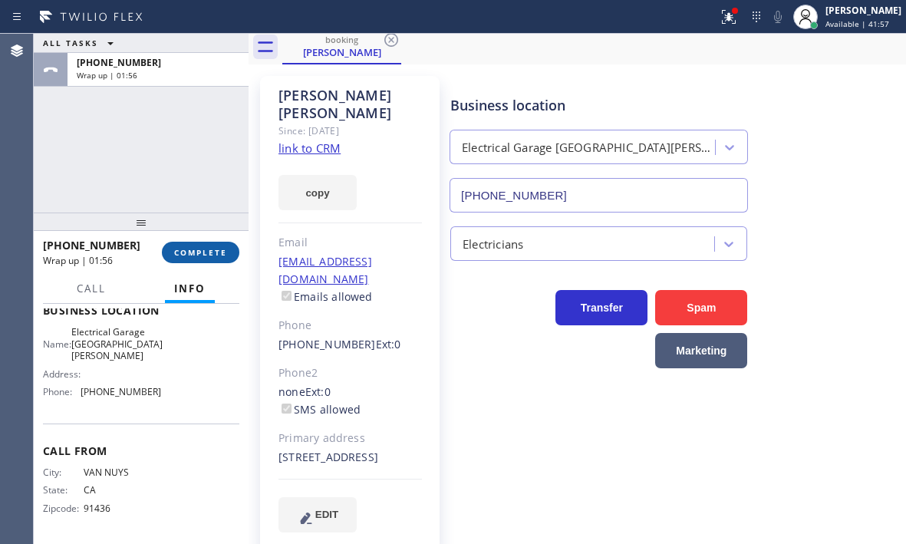
click at [199, 243] on button "COMPLETE" at bounding box center [201, 252] width 78 height 21
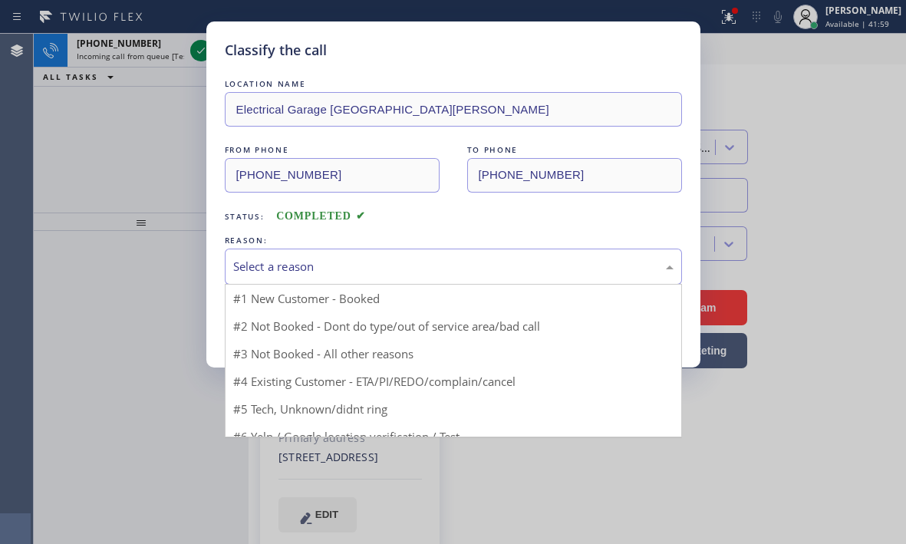
click at [325, 271] on div "Select a reason" at bounding box center [453, 267] width 441 height 18
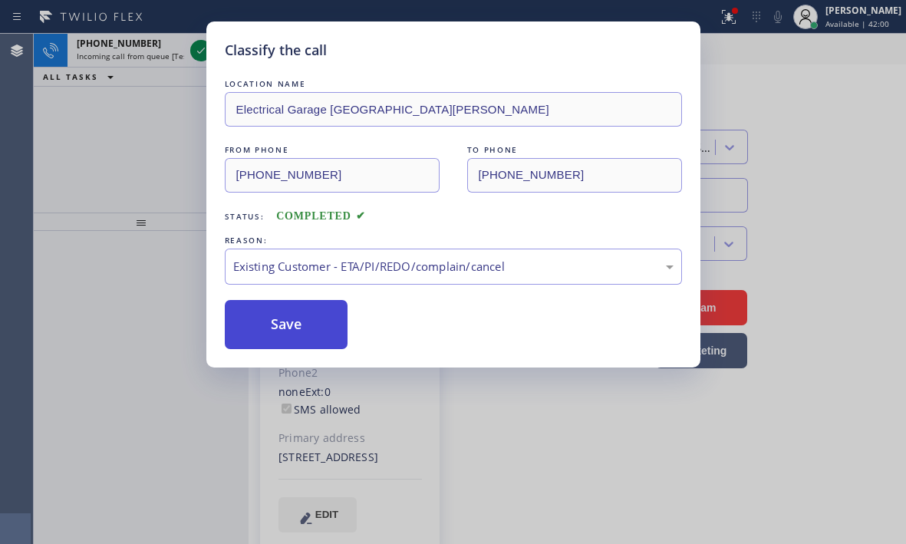
click at [265, 313] on button "Save" at bounding box center [287, 324] width 124 height 49
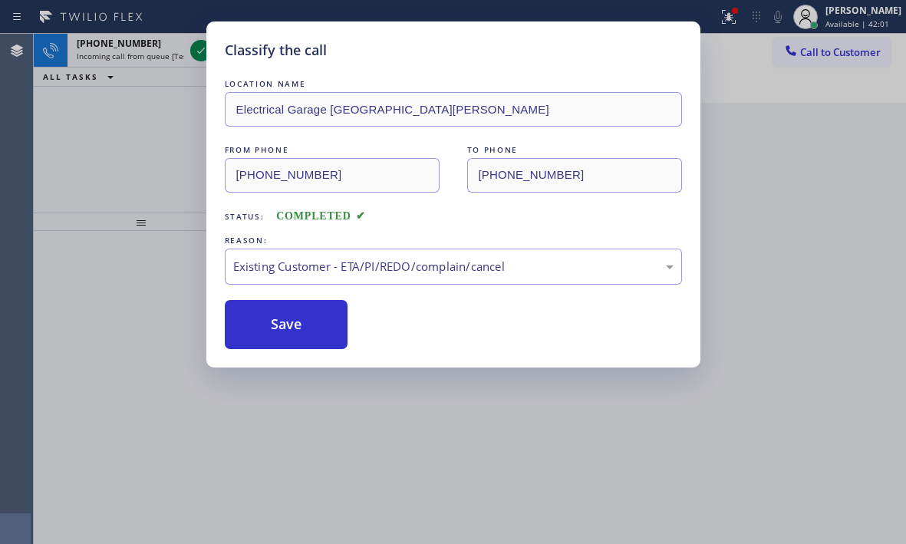
click at [200, 52] on div "Classify the call LOCATION NAME Electrical Garage [GEOGRAPHIC_DATA][PERSON_NAME…" at bounding box center [453, 272] width 906 height 544
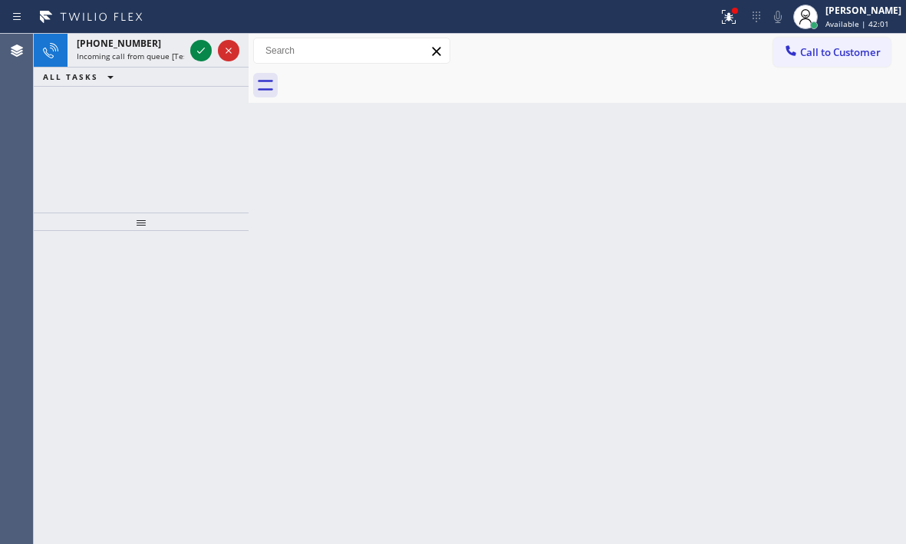
click at [200, 52] on icon at bounding box center [201, 50] width 18 height 18
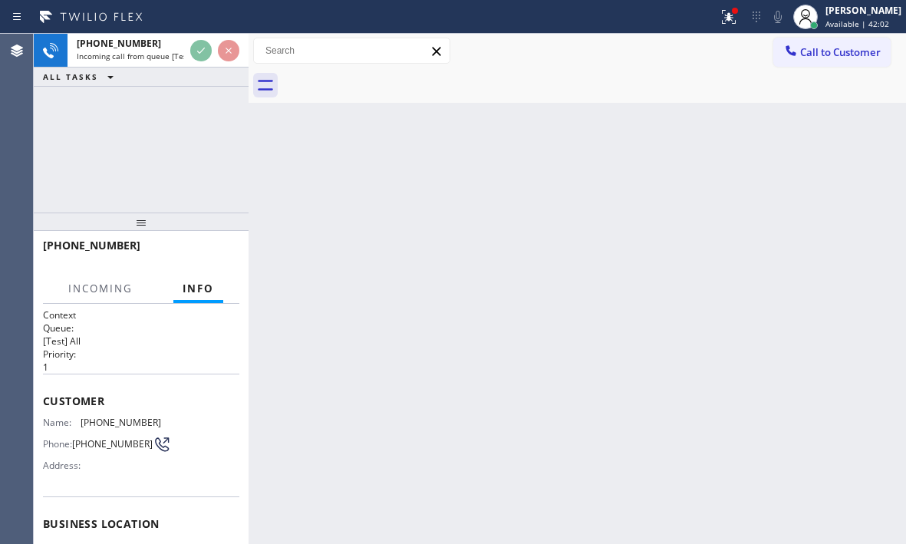
scroll to position [153, 0]
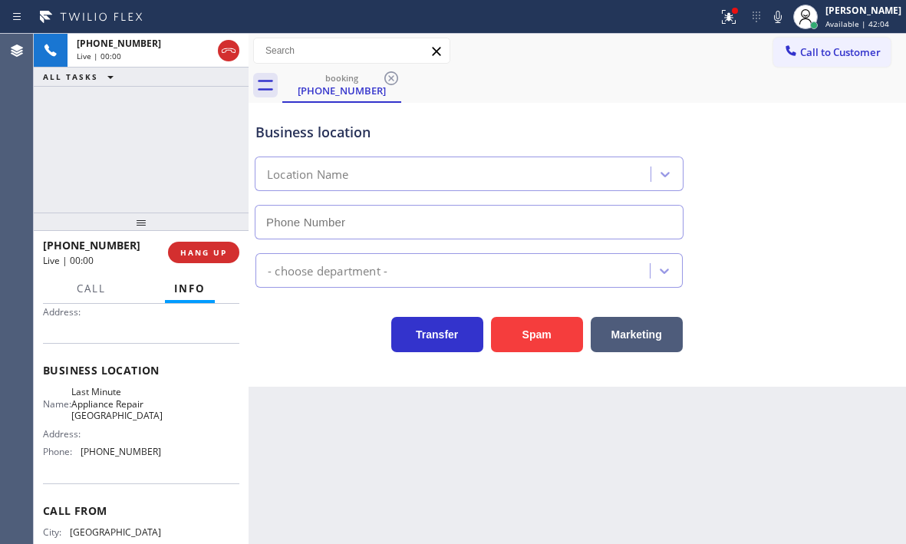
type input "[PHONE_NUMBER]"
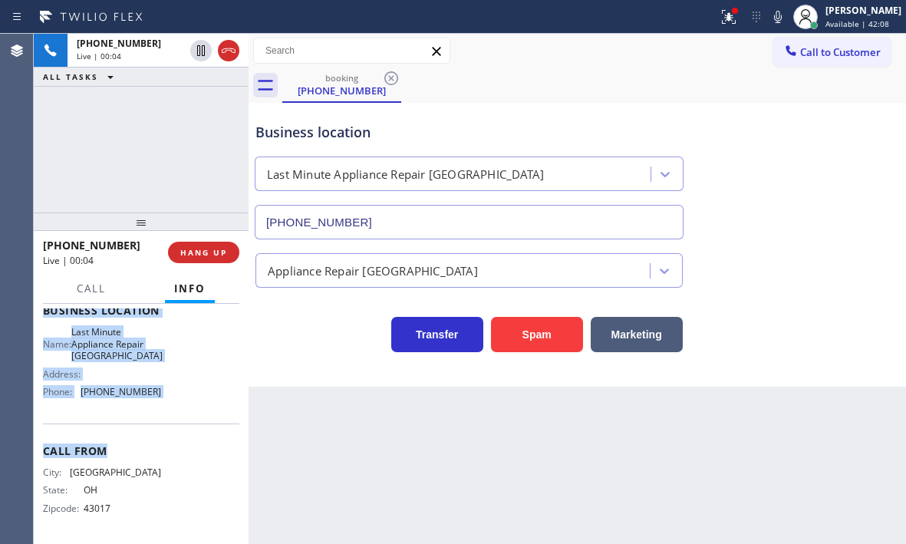
scroll to position [219, 0]
drag, startPoint x: 45, startPoint y: 323, endPoint x: 179, endPoint y: 403, distance: 156.2
click at [179, 403] on div "Context Queue: [Test] All Priority: 1 Customer Name: [PHONE_NUMBER] Phone: [PHO…" at bounding box center [141, 317] width 196 height 444
copy div "Customer Name: [PHONE_NUMBER] Phone: [PHONE_NUMBER] Address: Business location …"
click at [722, 19] on icon at bounding box center [729, 17] width 14 height 14
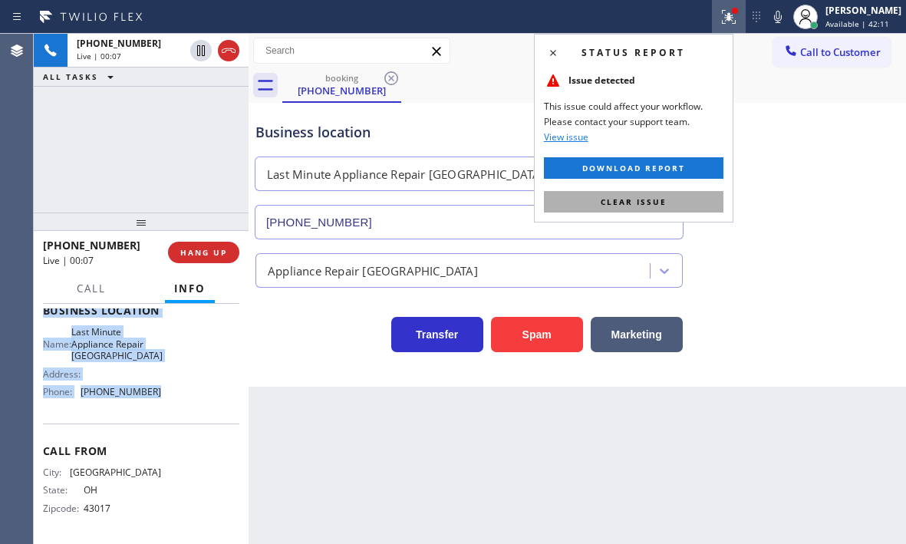
click at [681, 197] on button "Clear issue" at bounding box center [634, 201] width 180 height 21
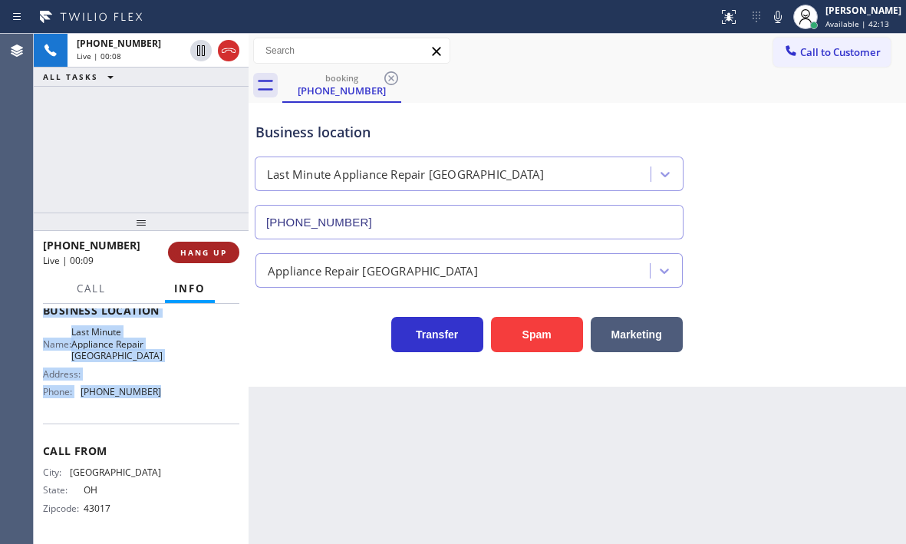
click at [208, 253] on span "HANG UP" at bounding box center [203, 252] width 47 height 11
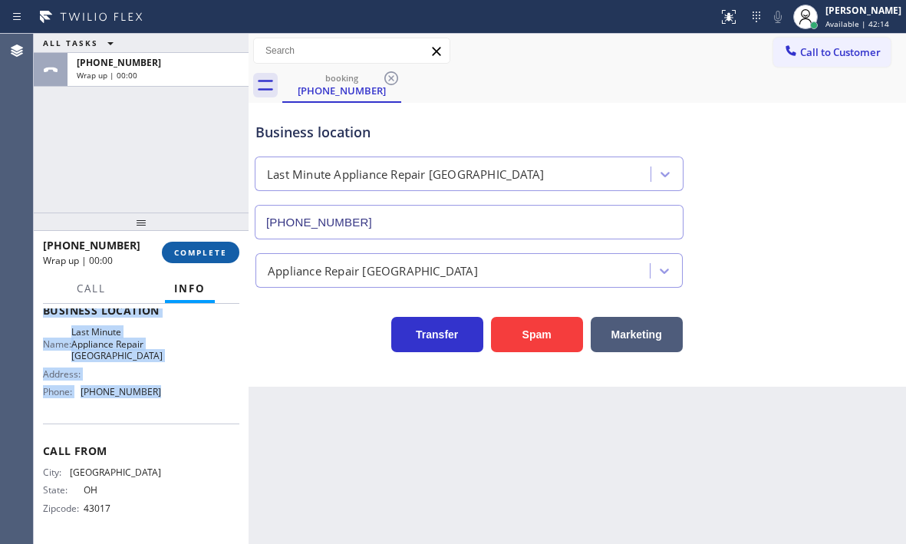
click at [209, 253] on span "COMPLETE" at bounding box center [200, 252] width 53 height 11
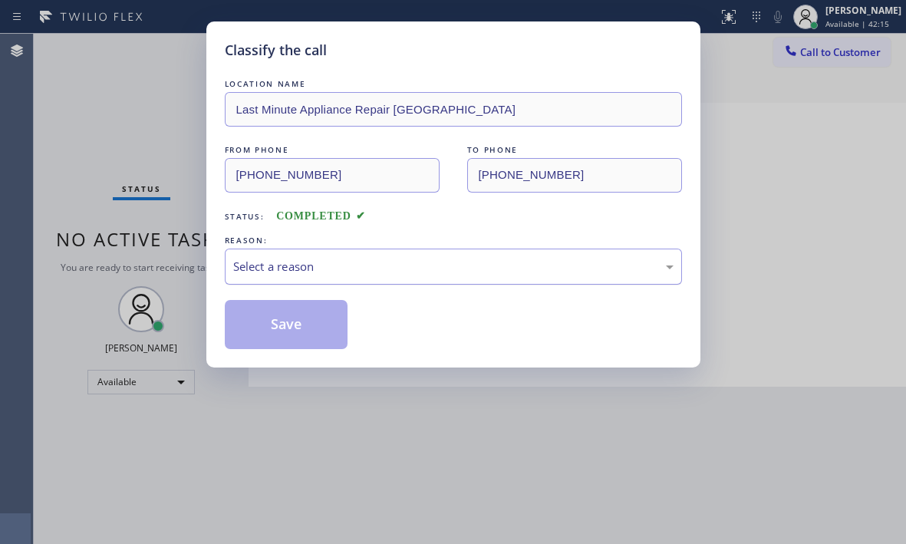
click at [421, 269] on div "Select a reason" at bounding box center [453, 267] width 441 height 18
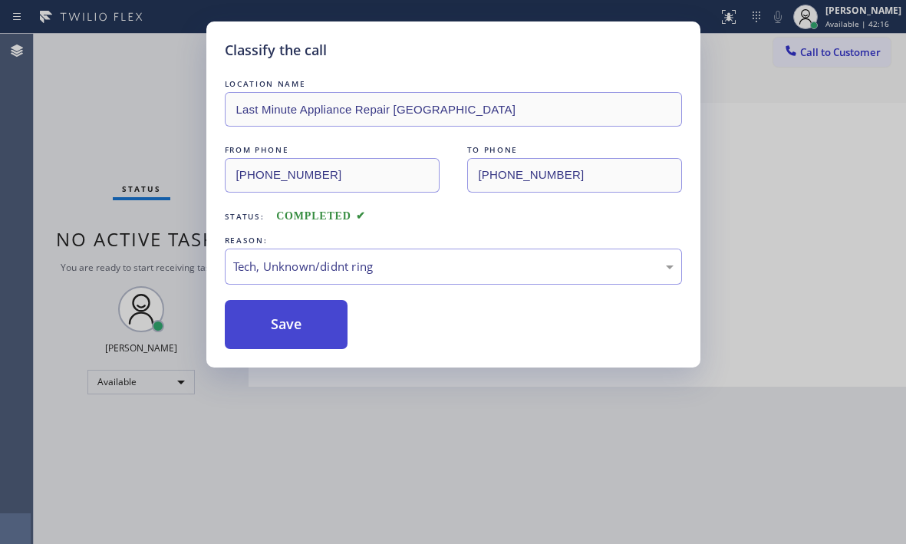
click at [295, 323] on button "Save" at bounding box center [287, 324] width 124 height 49
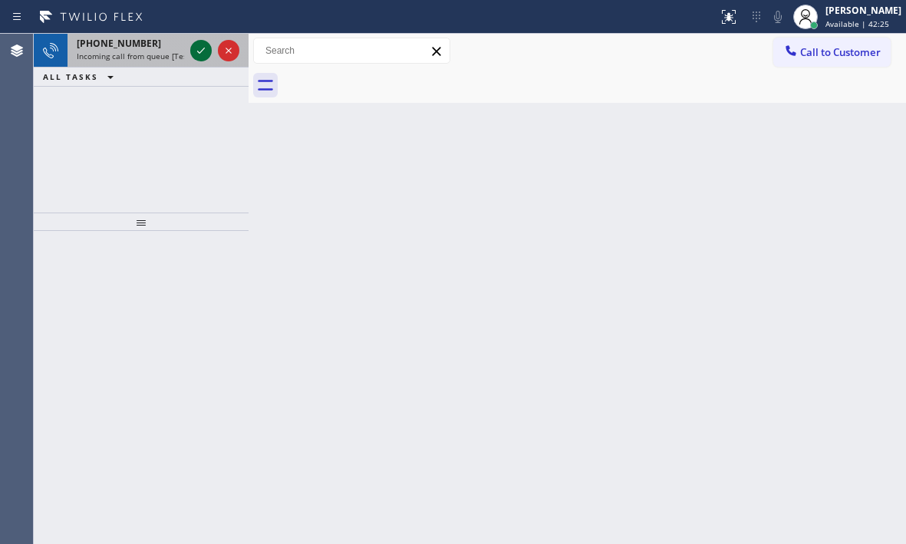
click at [196, 53] on icon at bounding box center [201, 50] width 18 height 18
click at [210, 54] on div at bounding box center [200, 50] width 21 height 18
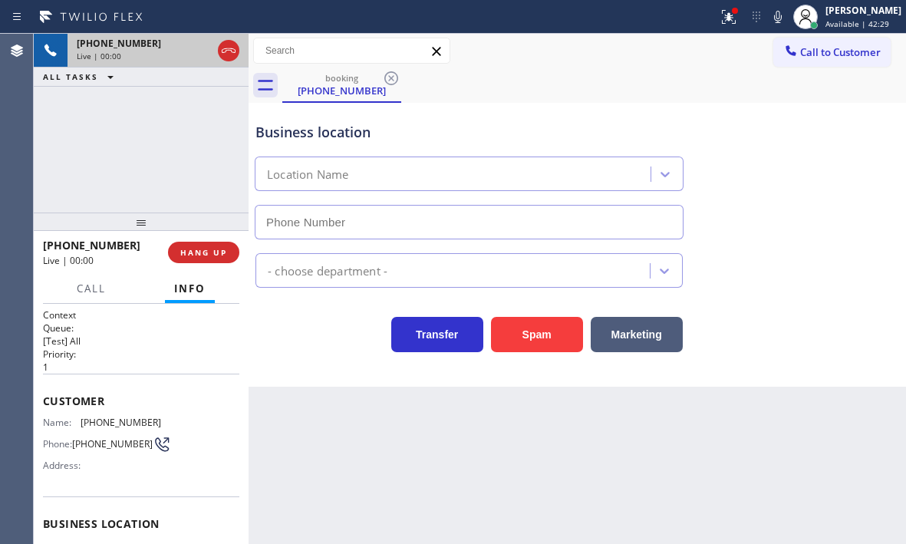
scroll to position [219, 0]
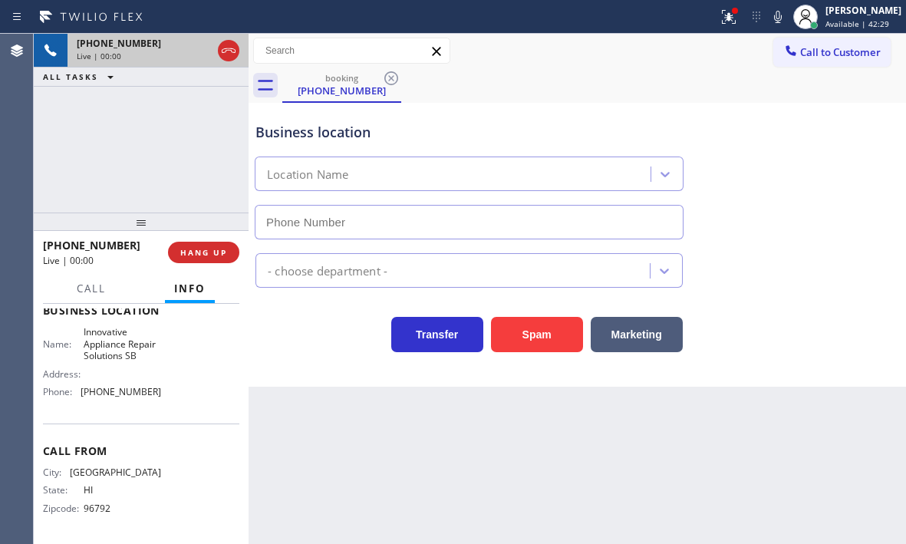
type input "[PHONE_NUMBER]"
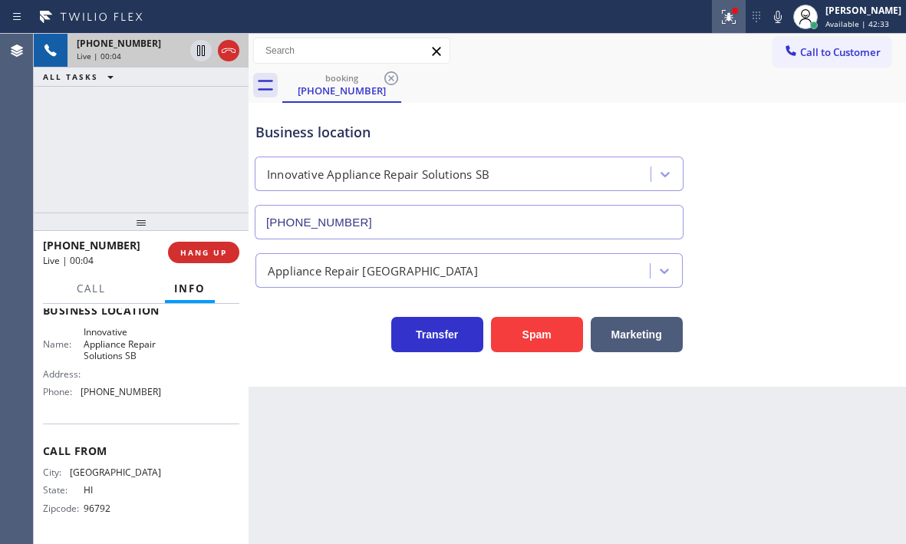
click at [722, 25] on icon at bounding box center [729, 17] width 18 height 18
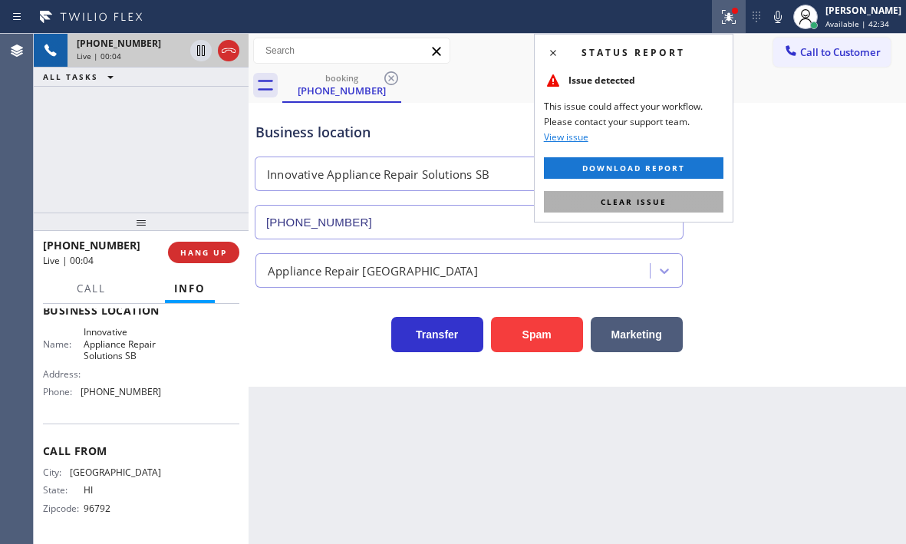
click at [659, 207] on button "Clear issue" at bounding box center [634, 201] width 180 height 21
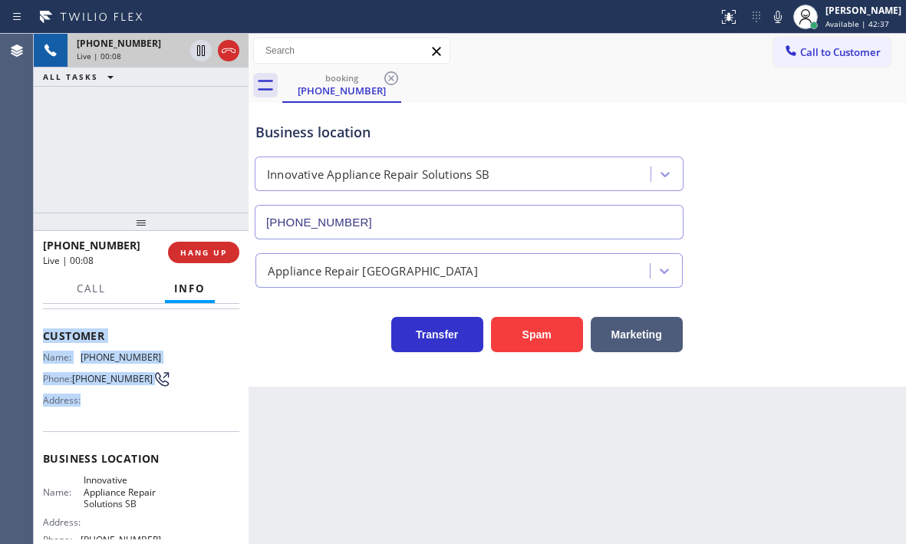
scroll to position [142, 0]
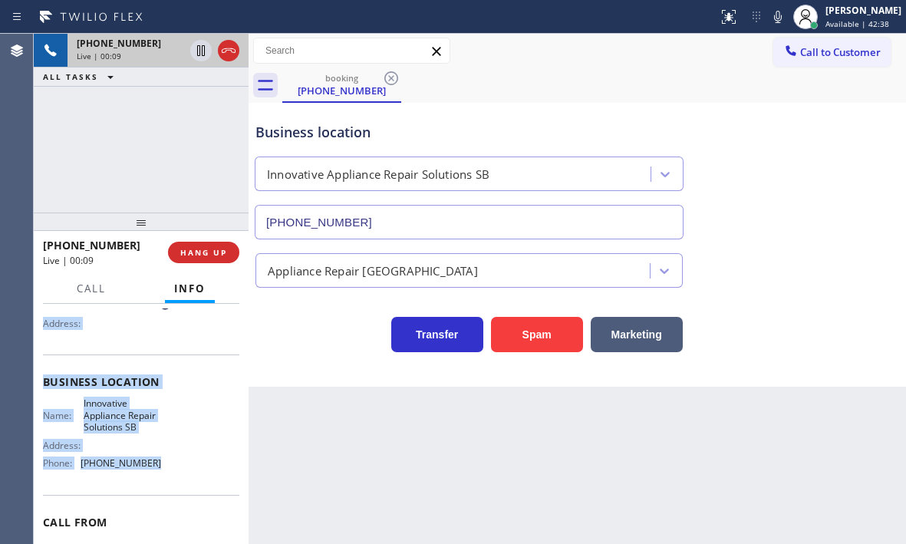
drag, startPoint x: 41, startPoint y: 332, endPoint x: 163, endPoint y: 468, distance: 183.1
click at [163, 468] on div "Context Queue: [Test] All Priority: 1 Customer Name: [PHONE_NUMBER] Phone: [PHO…" at bounding box center [141, 424] width 215 height 240
copy div "Customer Name: [PHONE_NUMBER] Phone: [PHONE_NUMBER] Address: Business location …"
click at [205, 51] on icon at bounding box center [201, 50] width 8 height 11
click at [204, 56] on icon at bounding box center [201, 50] width 11 height 11
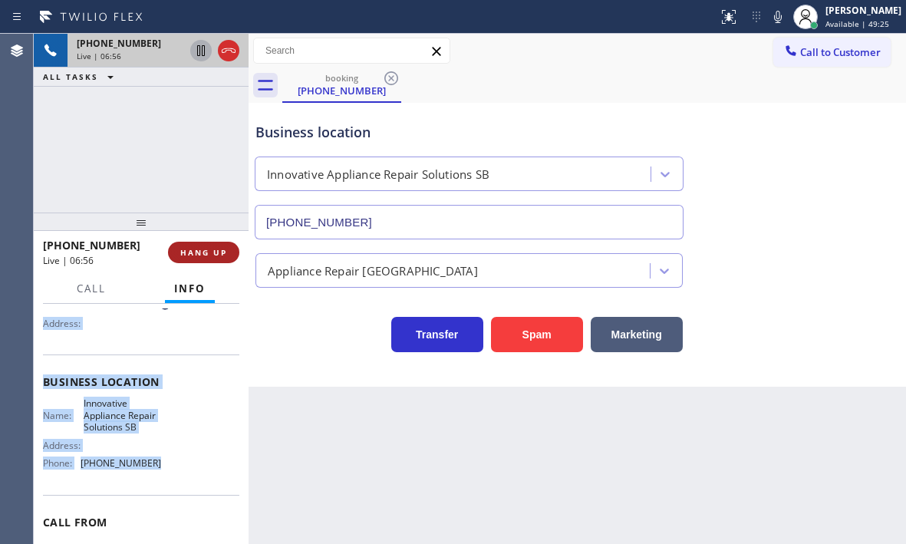
click at [223, 255] on span "HANG UP" at bounding box center [203, 252] width 47 height 11
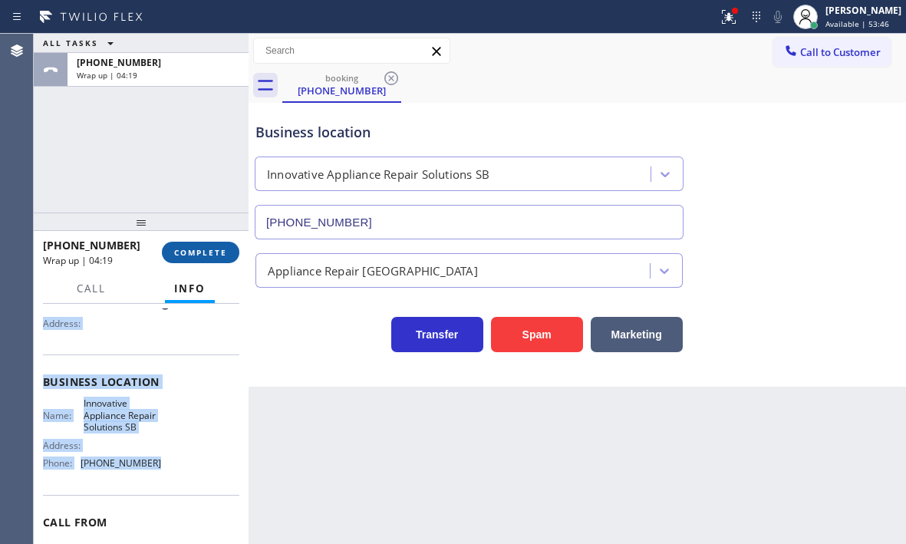
click at [195, 249] on span "COMPLETE" at bounding box center [200, 252] width 53 height 11
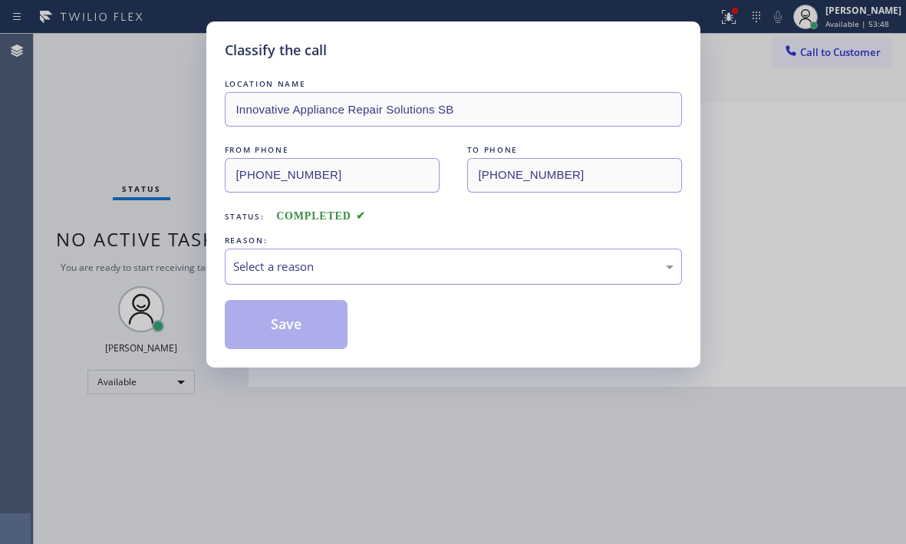
click at [347, 265] on div "Select a reason" at bounding box center [453, 267] width 441 height 18
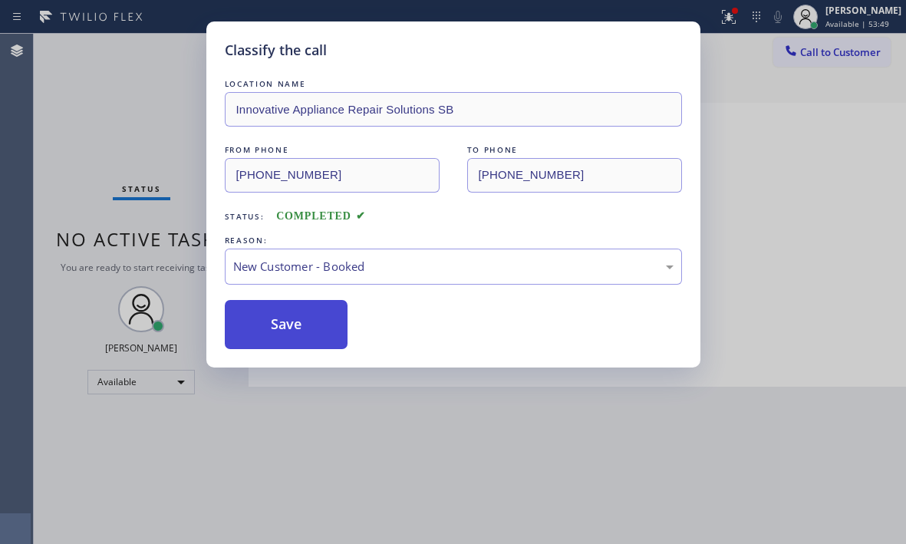
click at [291, 305] on button "Save" at bounding box center [287, 324] width 124 height 49
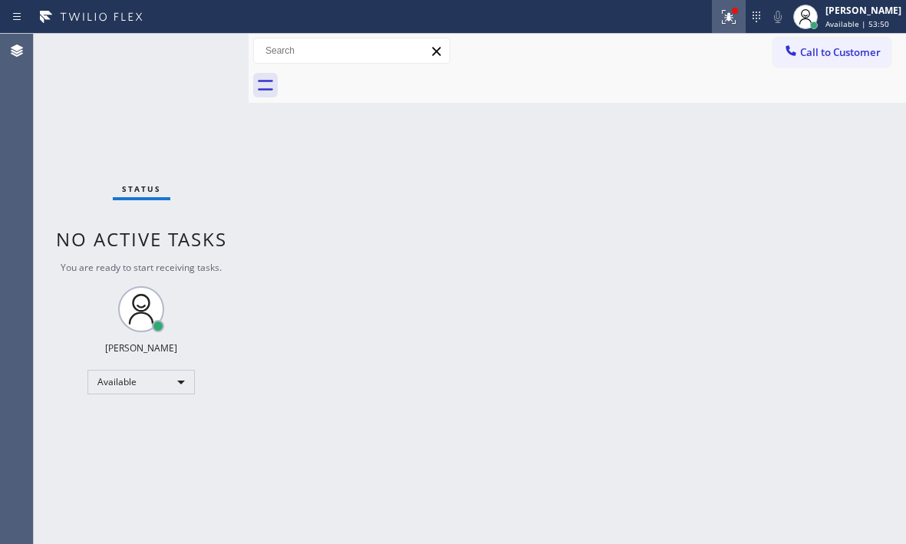
click at [720, 19] on icon at bounding box center [729, 17] width 18 height 18
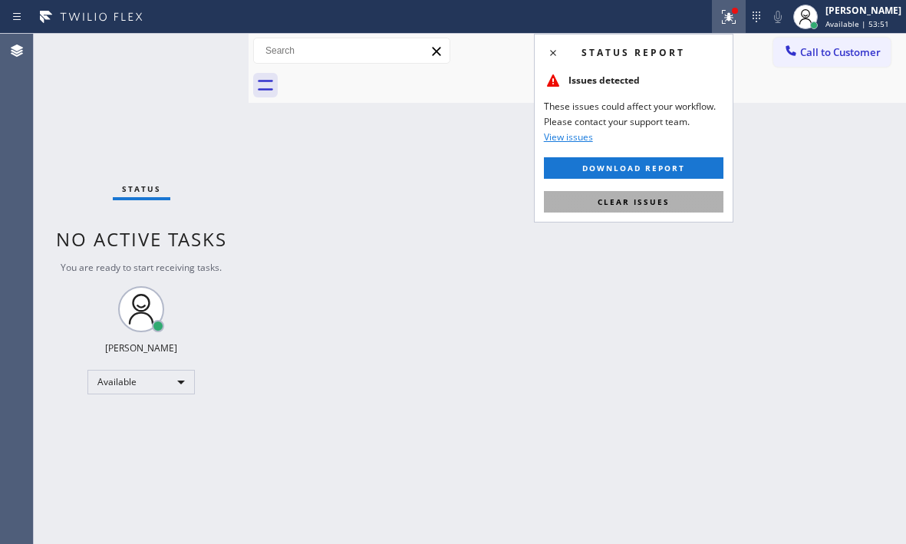
click at [668, 193] on button "Clear issues" at bounding box center [634, 201] width 180 height 21
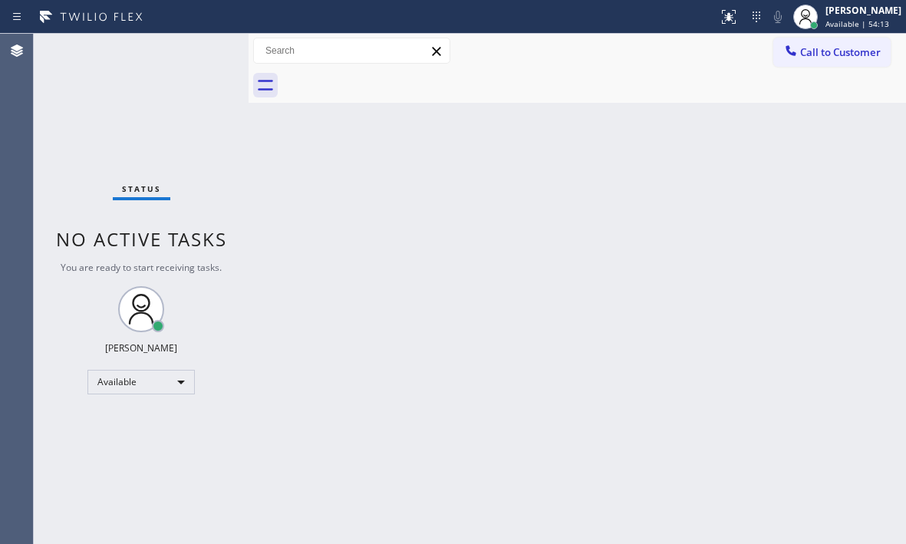
click at [540, 183] on div "Back to Dashboard Change Sender ID Customers Technicians Select a contact Outbo…" at bounding box center [578, 289] width 658 height 510
click at [203, 52] on div "Status No active tasks You are ready to start receiving tasks. [PERSON_NAME] Av…" at bounding box center [141, 289] width 215 height 510
click at [126, 76] on div "Status No active tasks You are ready to start receiving tasks. [PERSON_NAME] Av…" at bounding box center [141, 289] width 215 height 510
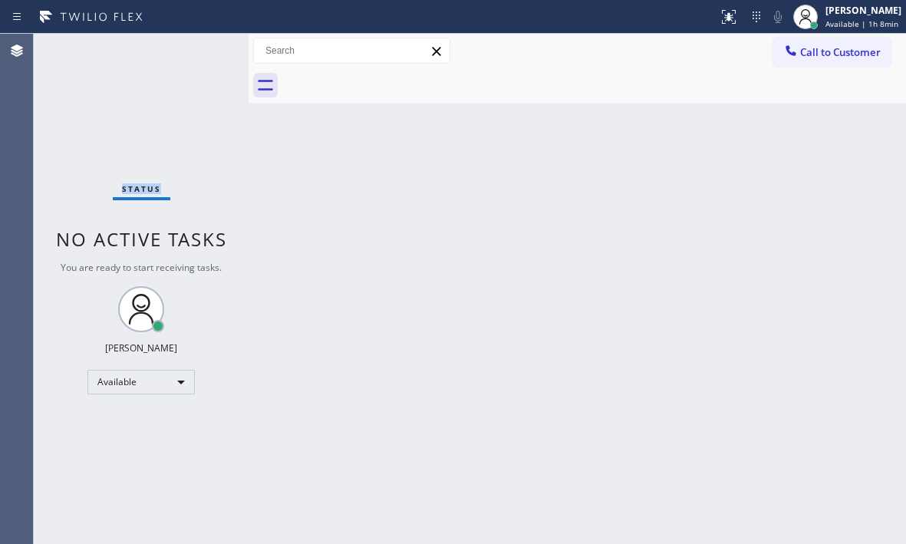
click at [196, 62] on div "Status No active tasks You are ready to start receiving tasks. [PERSON_NAME] Av…" at bounding box center [141, 289] width 215 height 510
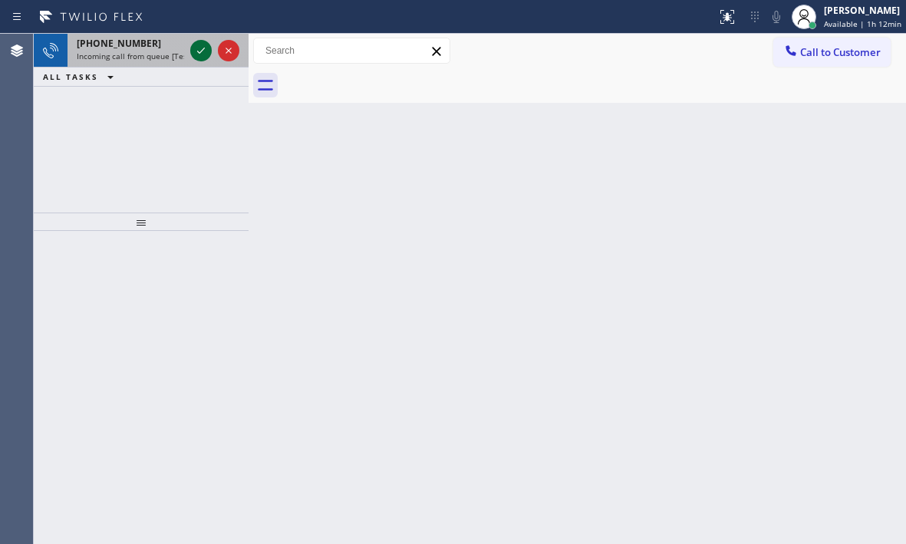
click at [202, 57] on icon at bounding box center [201, 50] width 18 height 18
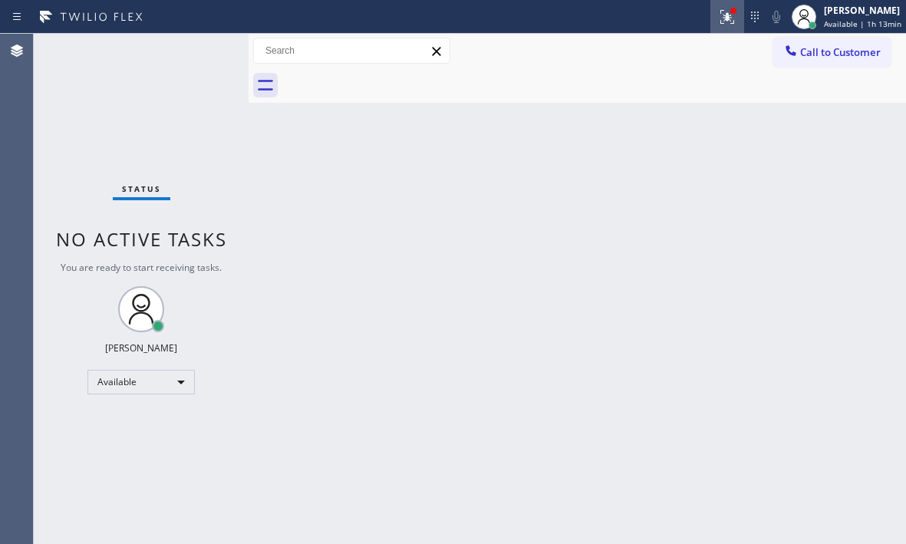
click at [718, 18] on icon at bounding box center [727, 17] width 18 height 18
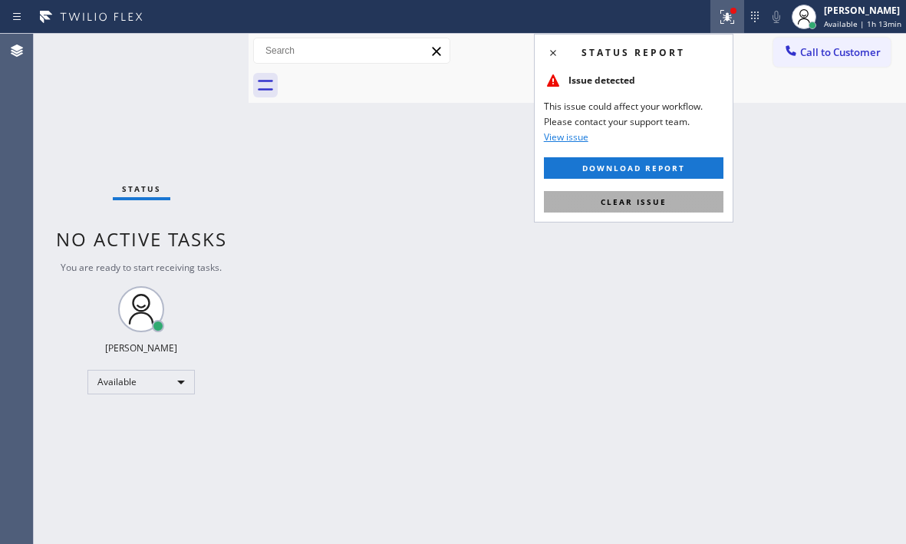
click at [668, 201] on button "Clear issue" at bounding box center [634, 201] width 180 height 21
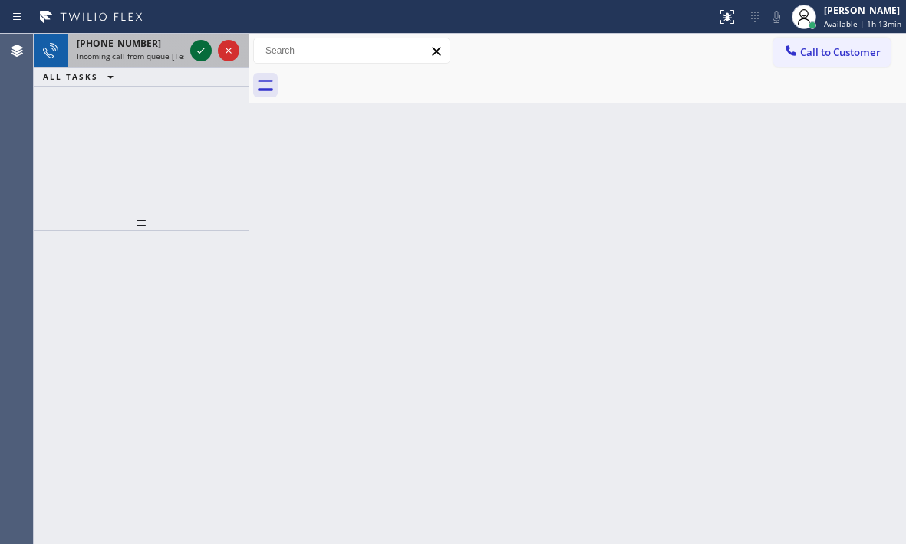
click at [194, 45] on icon at bounding box center [201, 50] width 18 height 18
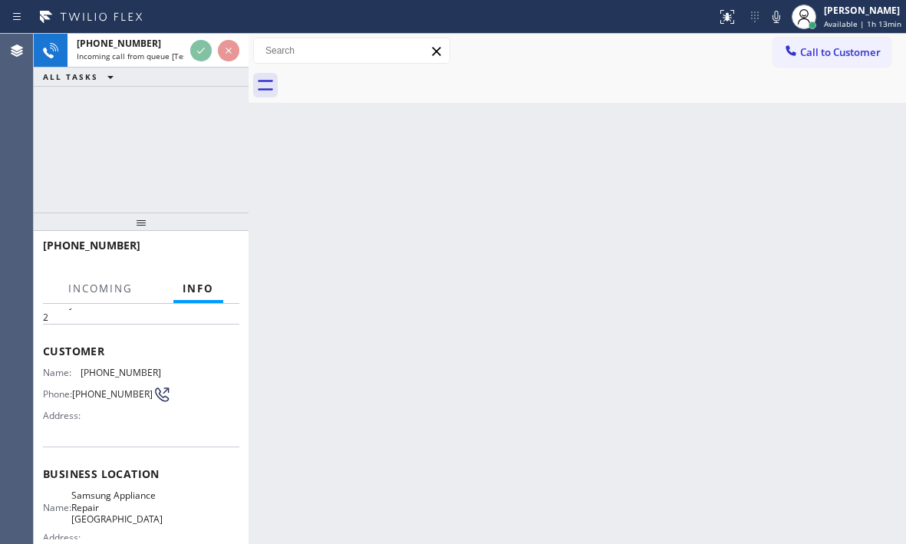
scroll to position [77, 0]
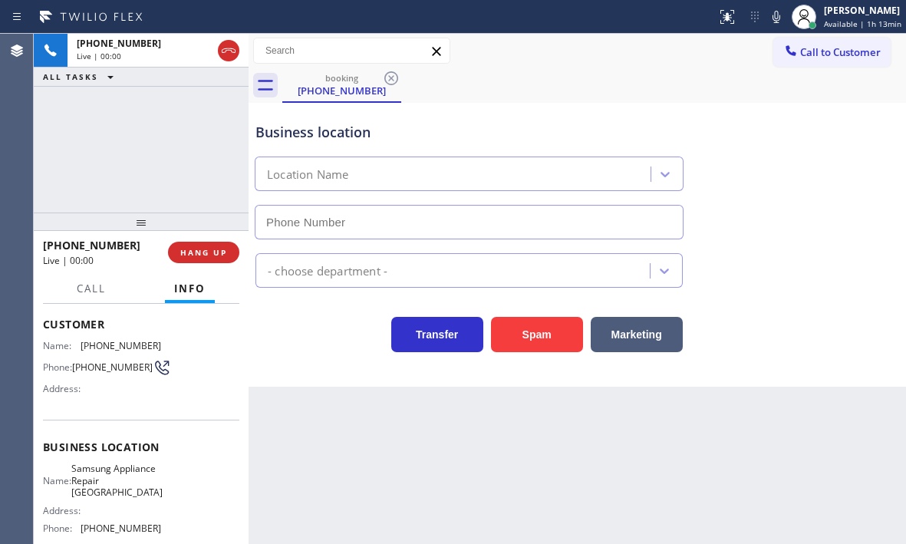
type input "[PHONE_NUMBER]"
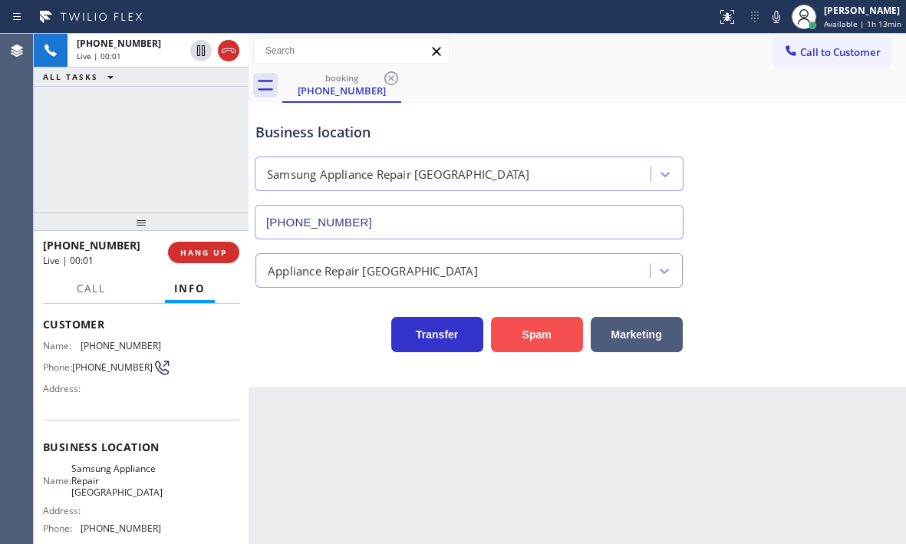
click at [528, 337] on button "Spam" at bounding box center [537, 334] width 92 height 35
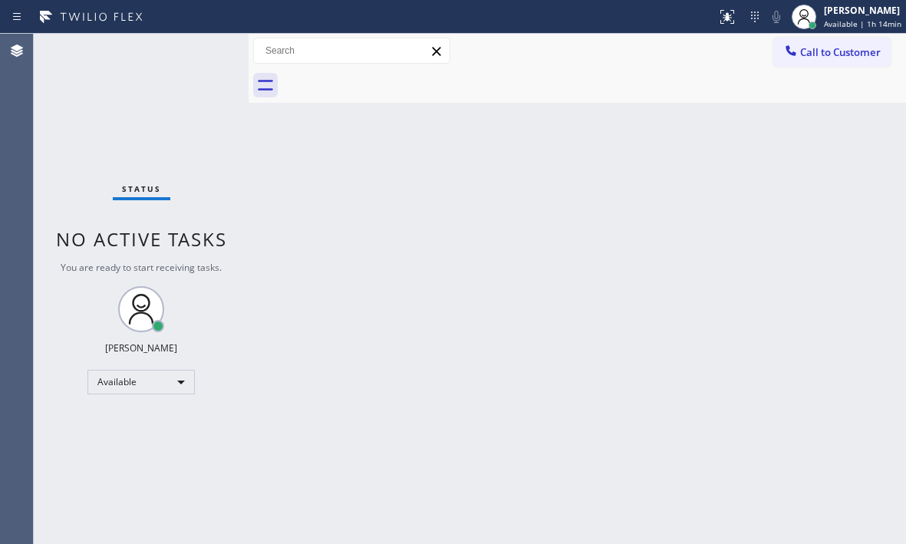
click at [747, 465] on div "Back to Dashboard Change Sender ID Customers Technicians Select a contact Outbo…" at bounding box center [578, 289] width 658 height 510
click at [205, 51] on div "Status No active tasks You are ready to start receiving tasks. [PERSON_NAME] Av…" at bounding box center [141, 289] width 215 height 510
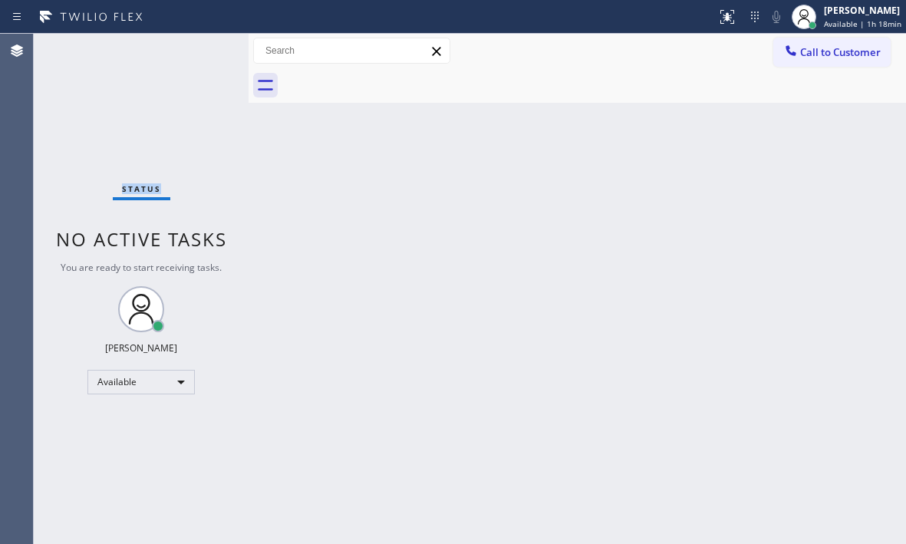
click at [205, 51] on div "Status No active tasks You are ready to start receiving tasks. [PERSON_NAME] Av…" at bounding box center [141, 289] width 215 height 510
click at [184, 50] on div "Status No active tasks You are ready to start receiving tasks. [PERSON_NAME] Av…" at bounding box center [141, 289] width 215 height 510
click at [185, 50] on div "Status No active tasks You are ready to start receiving tasks. [PERSON_NAME] Av…" at bounding box center [141, 289] width 215 height 510
click at [185, 49] on div "Status No active tasks You are ready to start receiving tasks. [PERSON_NAME] Av…" at bounding box center [141, 289] width 215 height 510
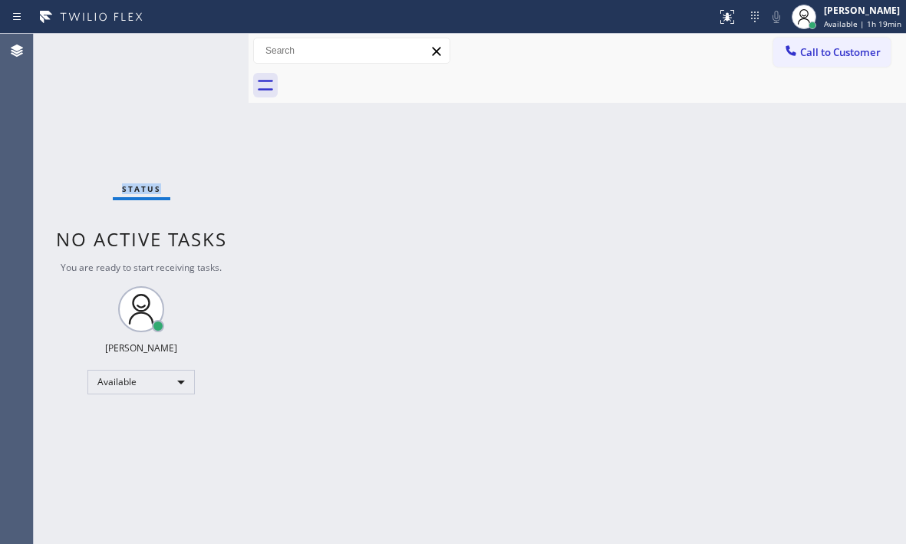
click at [185, 49] on div "Status No active tasks You are ready to start receiving tasks. [PERSON_NAME] Av…" at bounding box center [141, 289] width 215 height 510
click at [186, 49] on div "Status No active tasks You are ready to start receiving tasks. [PERSON_NAME] Av…" at bounding box center [141, 289] width 215 height 510
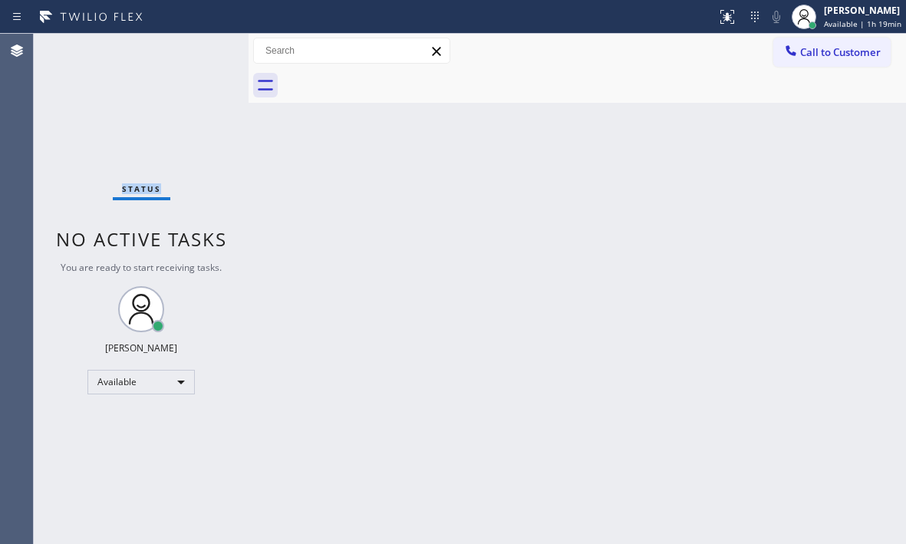
click at [187, 48] on div "Status No active tasks You are ready to start receiving tasks. [PERSON_NAME] Av…" at bounding box center [141, 289] width 215 height 510
click at [189, 47] on div "Status No active tasks You are ready to start receiving tasks. [PERSON_NAME] Av…" at bounding box center [141, 289] width 215 height 510
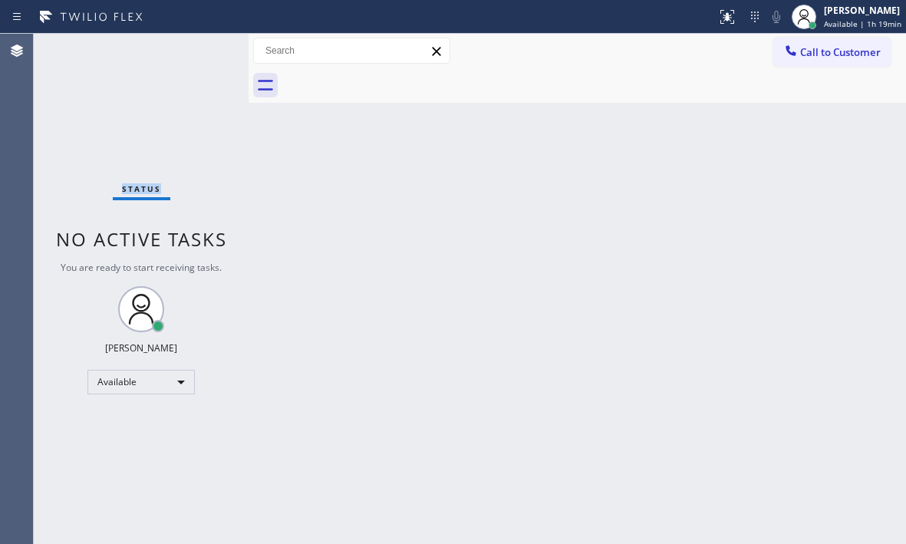
click at [189, 47] on div "Status No active tasks You are ready to start receiving tasks. [PERSON_NAME] Av…" at bounding box center [141, 289] width 215 height 510
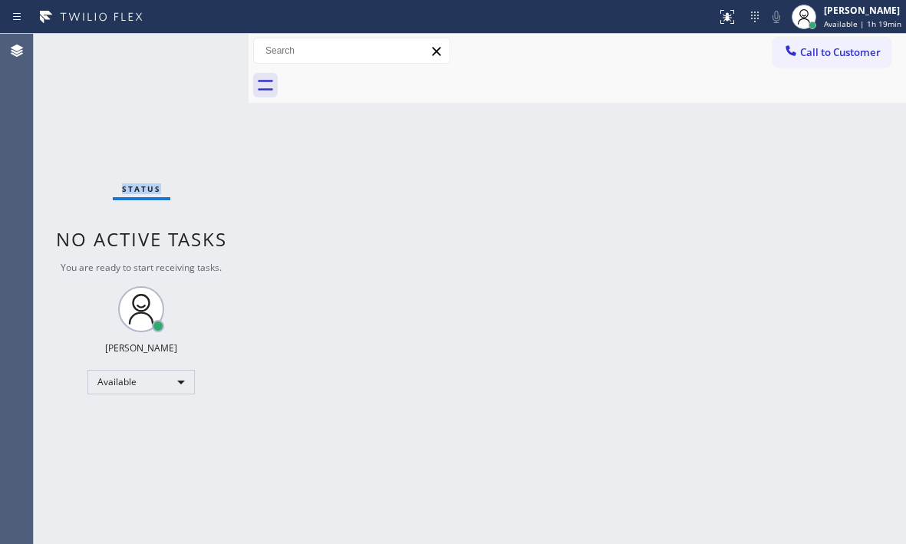
click at [189, 47] on div "Status No active tasks You are ready to start receiving tasks. [PERSON_NAME] Av…" at bounding box center [141, 289] width 215 height 510
click at [191, 42] on div "Status No active tasks You are ready to start receiving tasks. [PERSON_NAME] Av…" at bounding box center [141, 289] width 215 height 510
click at [193, 44] on div "Status No active tasks You are ready to start receiving tasks. [PERSON_NAME] Av…" at bounding box center [141, 289] width 215 height 510
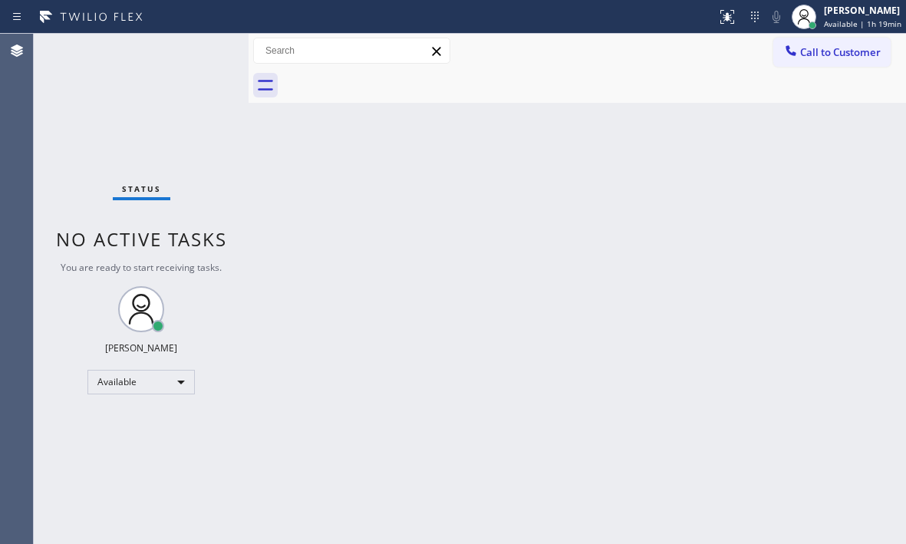
click at [193, 44] on div "Status No active tasks You are ready to start receiving tasks. [PERSON_NAME] Av…" at bounding box center [141, 289] width 215 height 510
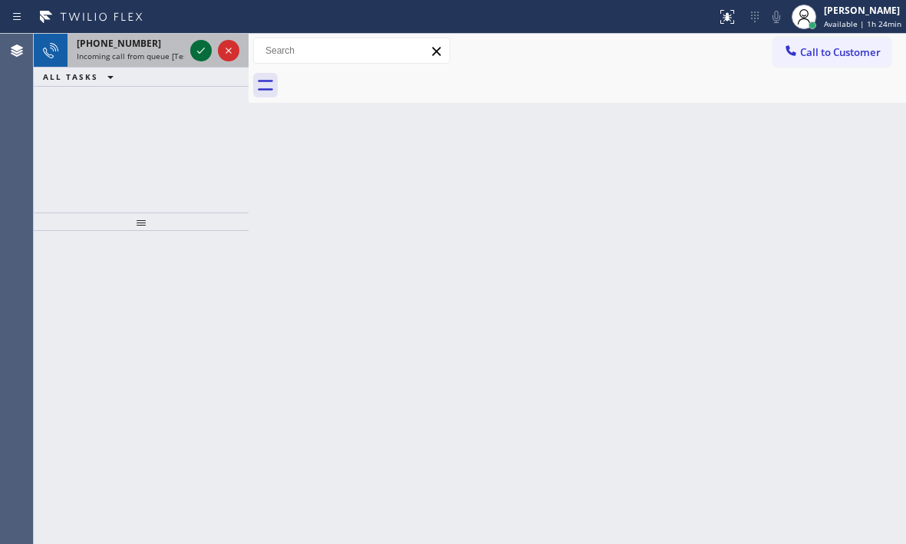
click at [193, 45] on icon at bounding box center [201, 50] width 18 height 18
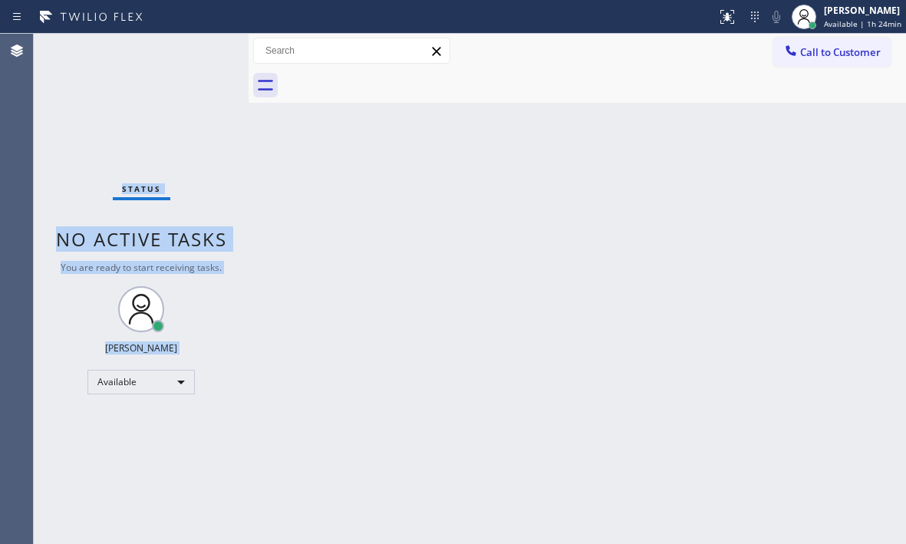
click at [197, 48] on div "Status No active tasks You are ready to start receiving tasks. [PERSON_NAME] Av…" at bounding box center [141, 289] width 215 height 510
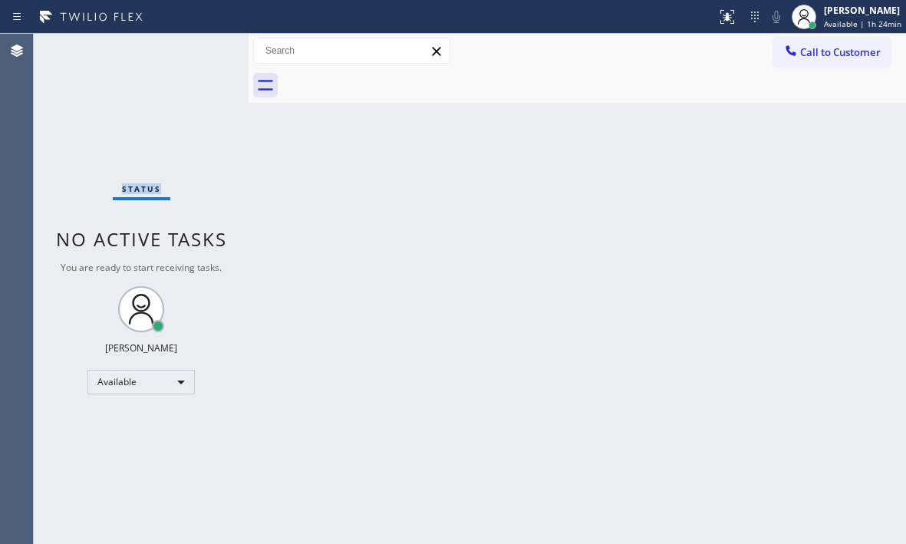
click at [197, 48] on div "Status No active tasks You are ready to start receiving tasks. [PERSON_NAME] Av…" at bounding box center [141, 289] width 215 height 510
click at [211, 54] on div "Status No active tasks You are ready to start receiving tasks. [PERSON_NAME] Av…" at bounding box center [141, 289] width 215 height 510
click at [527, 359] on div "Back to Dashboard Change Sender ID Customers Technicians Select a contact Outbo…" at bounding box center [578, 289] width 658 height 510
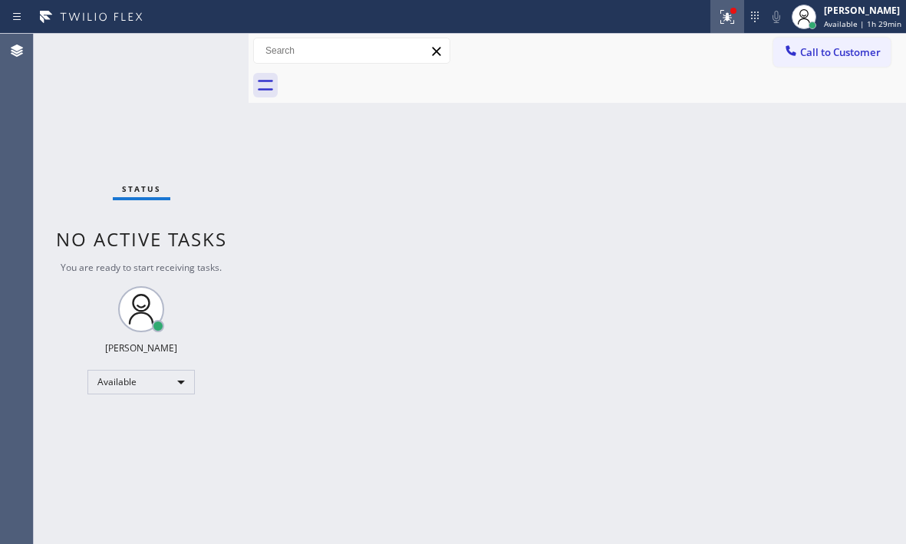
click at [718, 21] on icon at bounding box center [727, 17] width 18 height 18
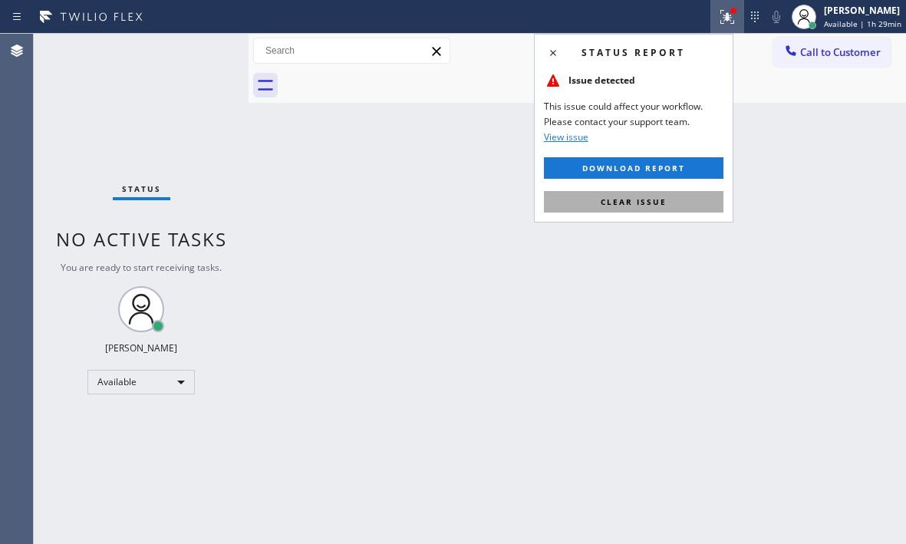
click at [661, 206] on span "Clear issue" at bounding box center [634, 201] width 66 height 11
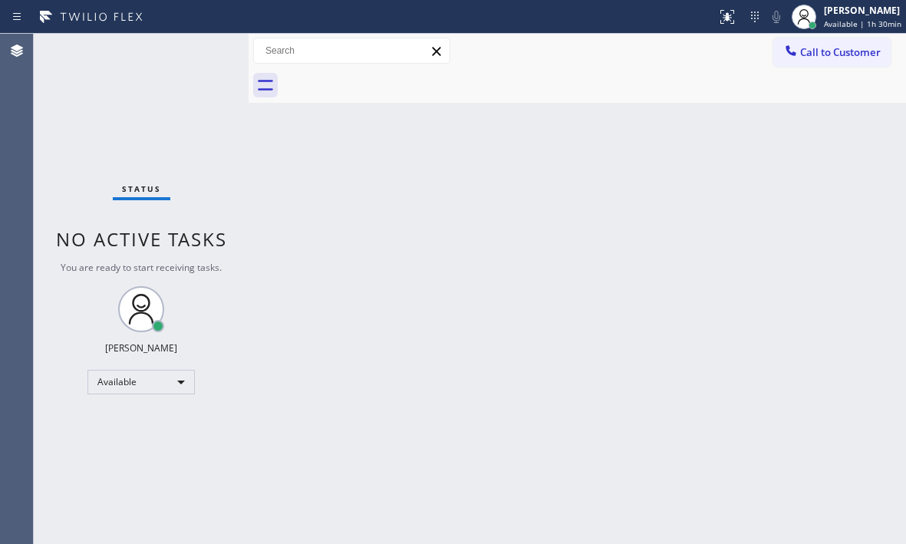
click at [305, 443] on div "Back to Dashboard Change Sender ID Customers Technicians Select a contact Outbo…" at bounding box center [578, 289] width 658 height 510
click at [602, 174] on div "Back to Dashboard Change Sender ID Customers Technicians Select a contact Outbo…" at bounding box center [578, 289] width 658 height 510
click at [203, 48] on div "Status No active tasks You are ready to start receiving tasks. [PERSON_NAME] Av…" at bounding box center [141, 289] width 215 height 510
click at [202, 49] on div "Status No active tasks You are ready to start receiving tasks. [PERSON_NAME] Av…" at bounding box center [141, 289] width 215 height 510
click at [198, 54] on div "Status No active tasks You are ready to start receiving tasks. [PERSON_NAME] Av…" at bounding box center [141, 289] width 215 height 510
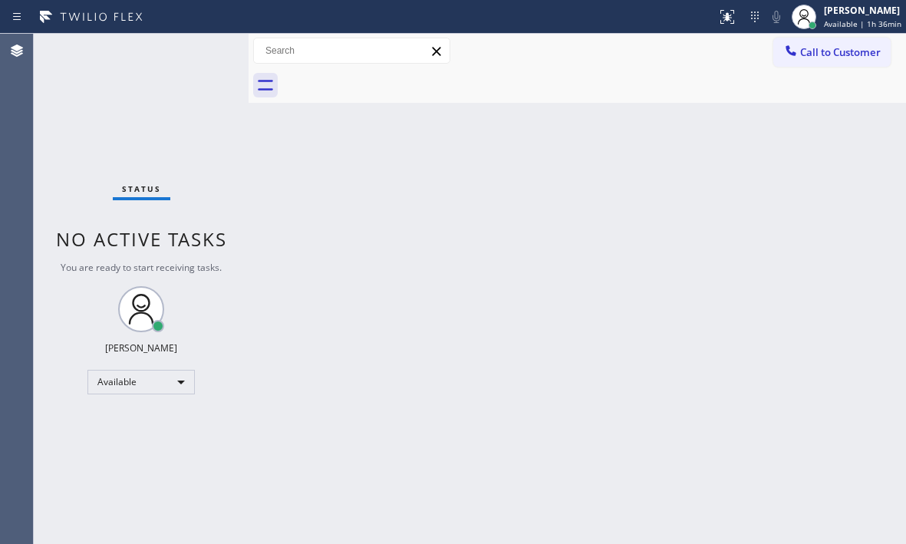
click at [198, 53] on div "Status No active tasks You are ready to start receiving tasks. [PERSON_NAME] Av…" at bounding box center [141, 289] width 215 height 510
click at [198, 51] on div "Status No active tasks You are ready to start receiving tasks. [PERSON_NAME] Av…" at bounding box center [141, 289] width 215 height 510
click at [484, 230] on div "Back to Dashboard Change Sender ID Customers Technicians Select a contact Outbo…" at bounding box center [578, 289] width 658 height 510
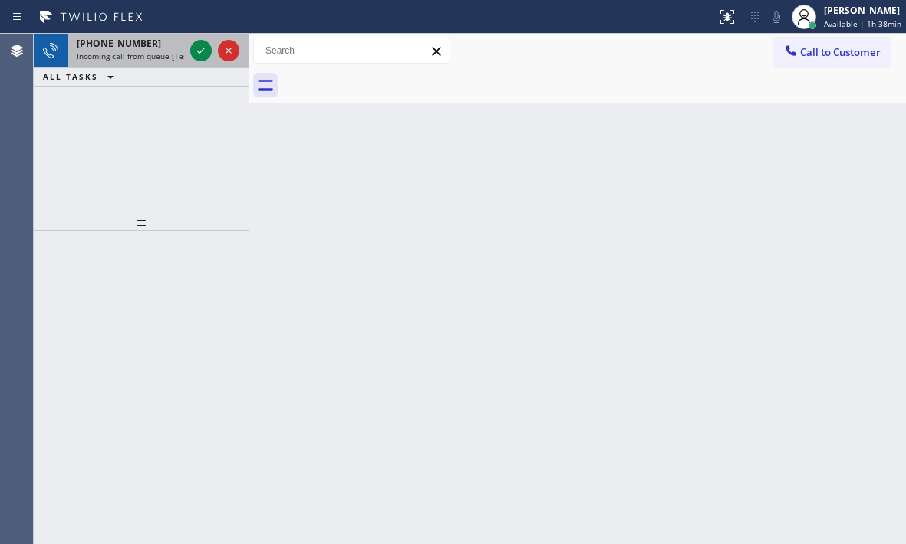
click at [205, 65] on div at bounding box center [214, 51] width 55 height 34
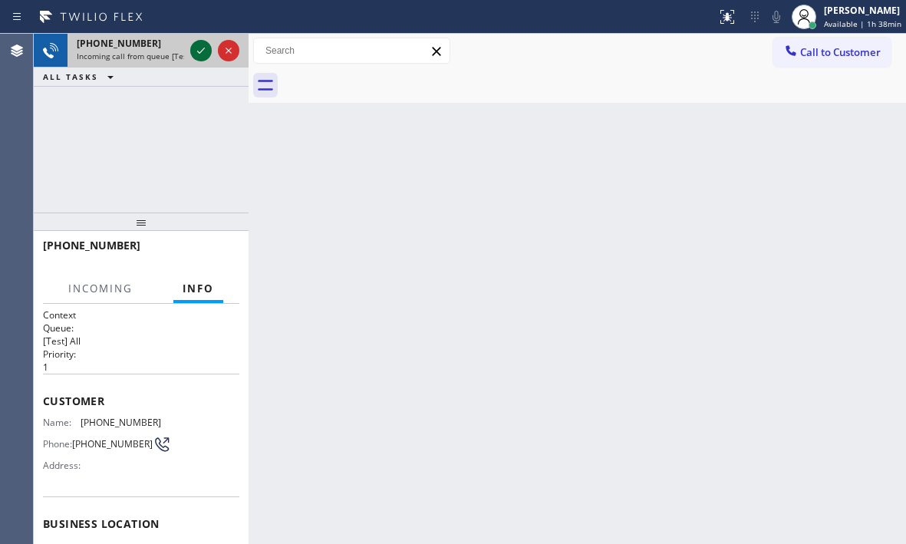
click at [200, 57] on icon at bounding box center [201, 50] width 18 height 18
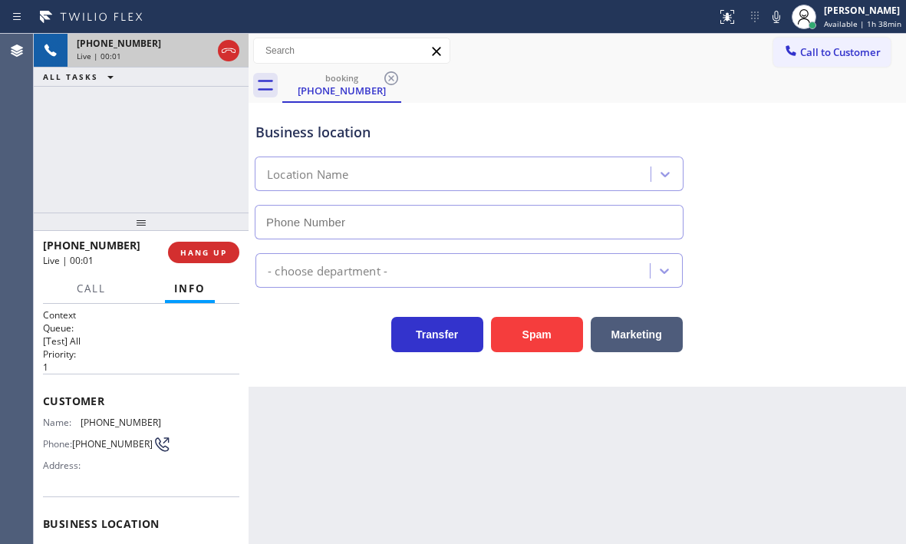
type input "[PHONE_NUMBER]"
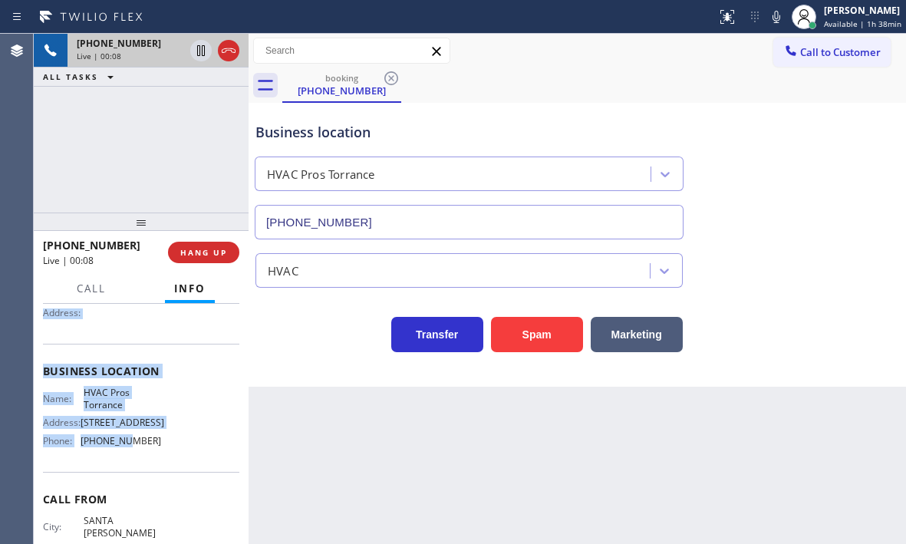
scroll to position [153, 0]
drag, startPoint x: 41, startPoint y: 398, endPoint x: 161, endPoint y: 467, distance: 138.6
click at [161, 467] on div "Context Queue: [Test] All Priority: 1 Customer Name: [PHONE_NUMBER] Phone: [PHO…" at bounding box center [141, 424] width 215 height 240
copy div "Customer Name: [PHONE_NUMBER] Phone: [PHONE_NUMBER] Address: Business location …"
drag, startPoint x: 635, startPoint y: 337, endPoint x: 853, endPoint y: 185, distance: 265.7
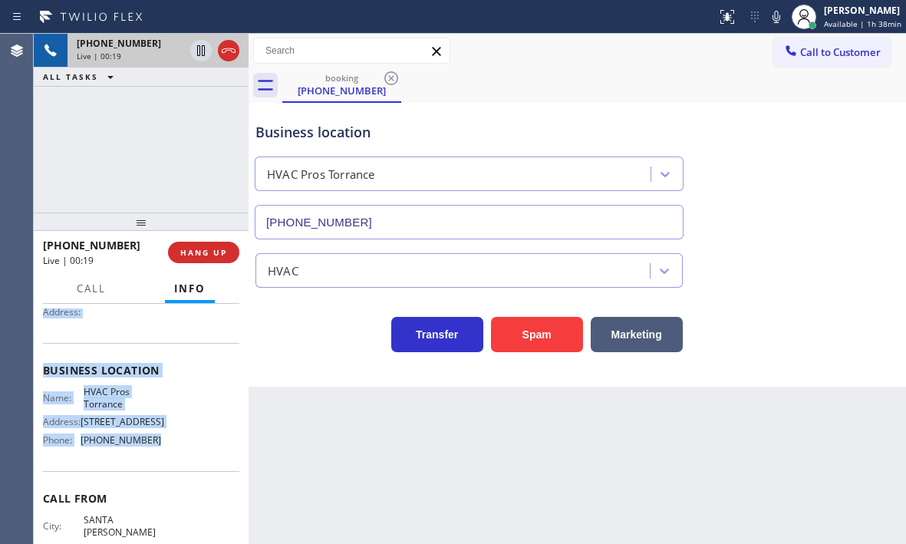
click at [853, 185] on div "Business location HVAC Pros [GEOGRAPHIC_DATA] [PHONE_NUMBER] HVAC Transfer Spam…" at bounding box center [578, 230] width 650 height 246
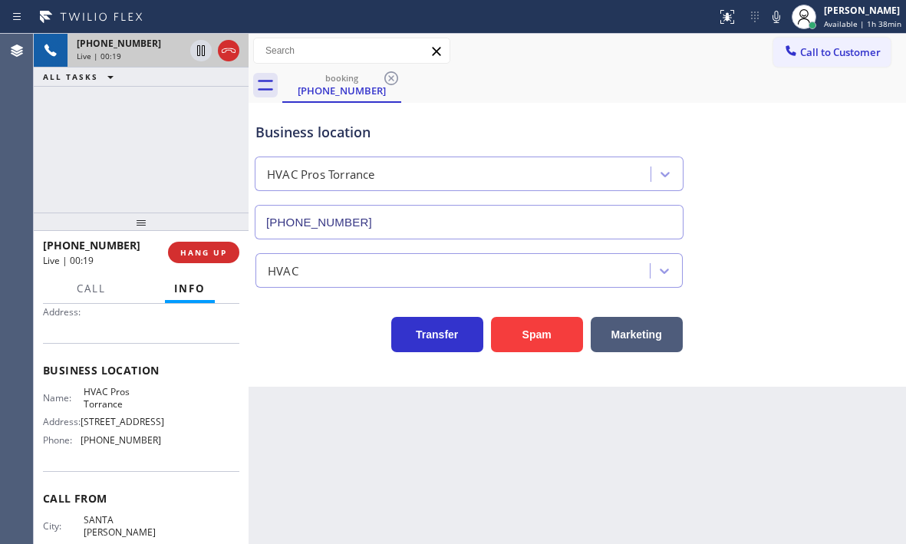
click at [853, 185] on div "Business location HVAC Pros [GEOGRAPHIC_DATA] [PHONE_NUMBER]" at bounding box center [578, 170] width 650 height 139
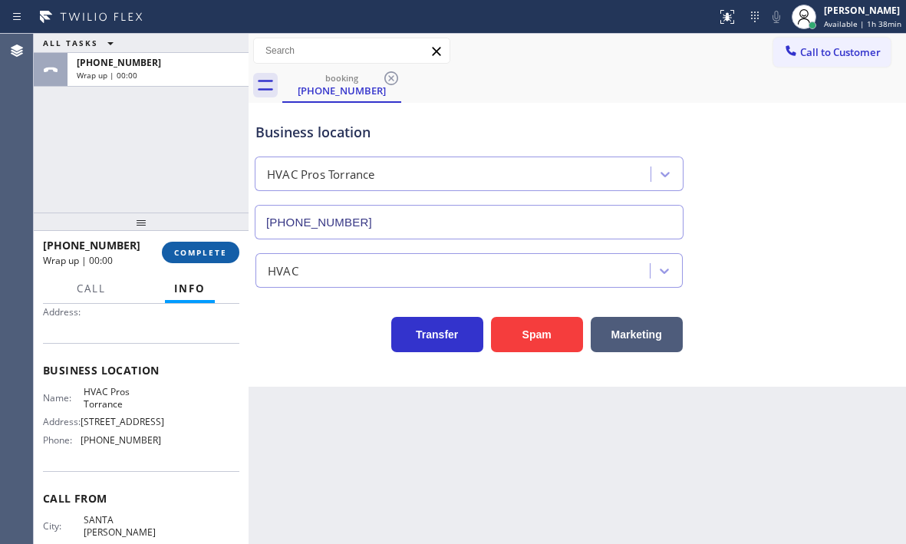
click at [206, 257] on span "COMPLETE" at bounding box center [200, 252] width 53 height 11
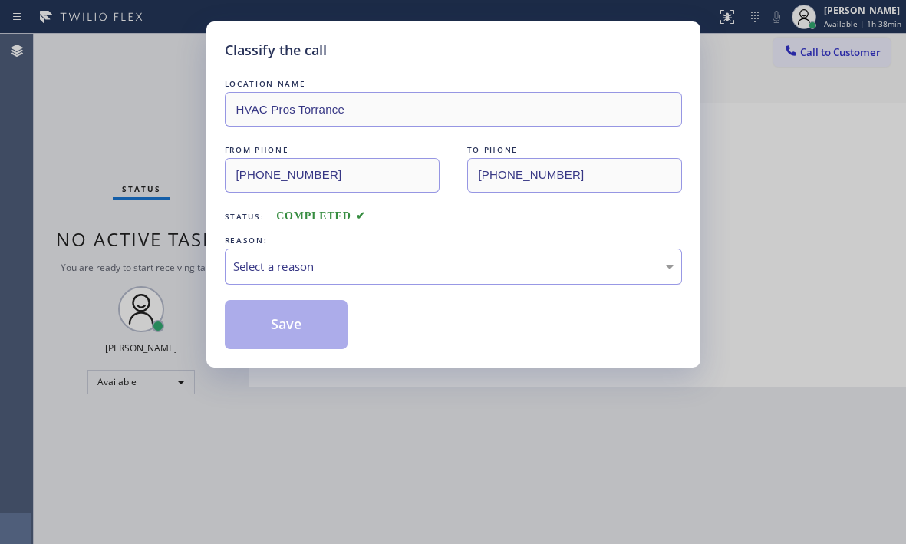
click at [474, 270] on div "Select a reason" at bounding box center [453, 267] width 441 height 18
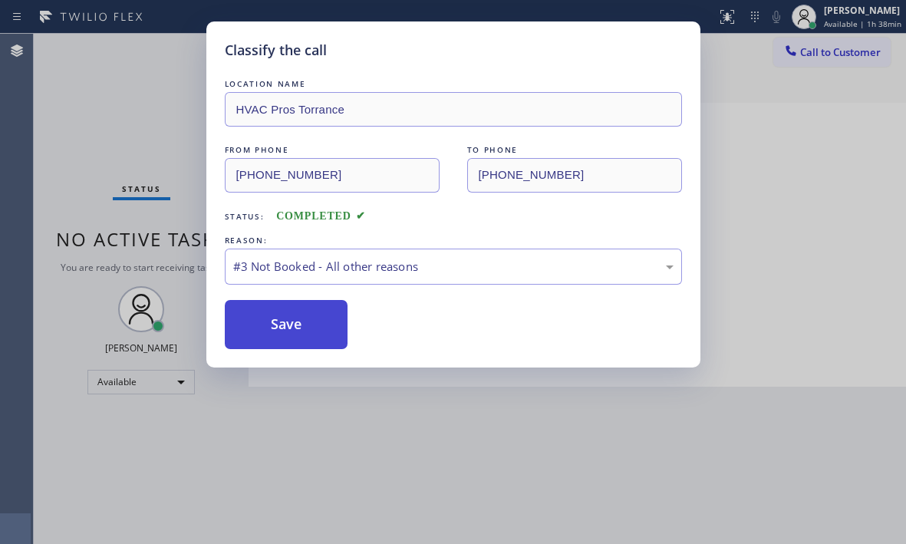
click at [318, 319] on button "Save" at bounding box center [287, 324] width 124 height 49
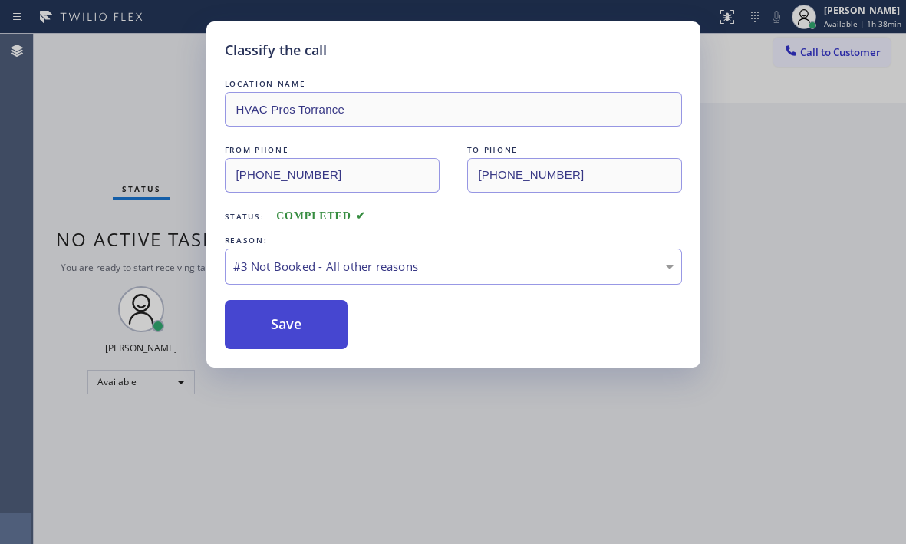
click at [289, 317] on button "Save" at bounding box center [287, 324] width 124 height 49
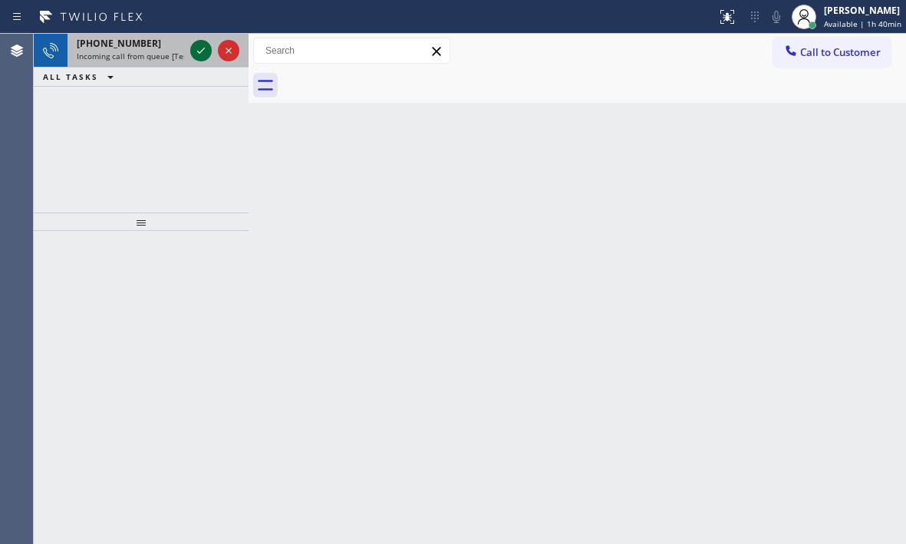
click at [198, 55] on icon at bounding box center [201, 50] width 18 height 18
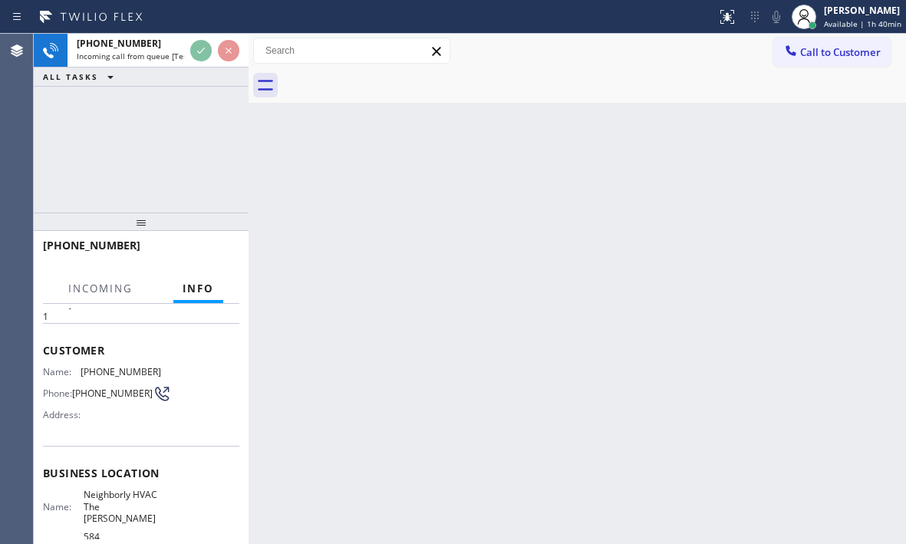
scroll to position [77, 0]
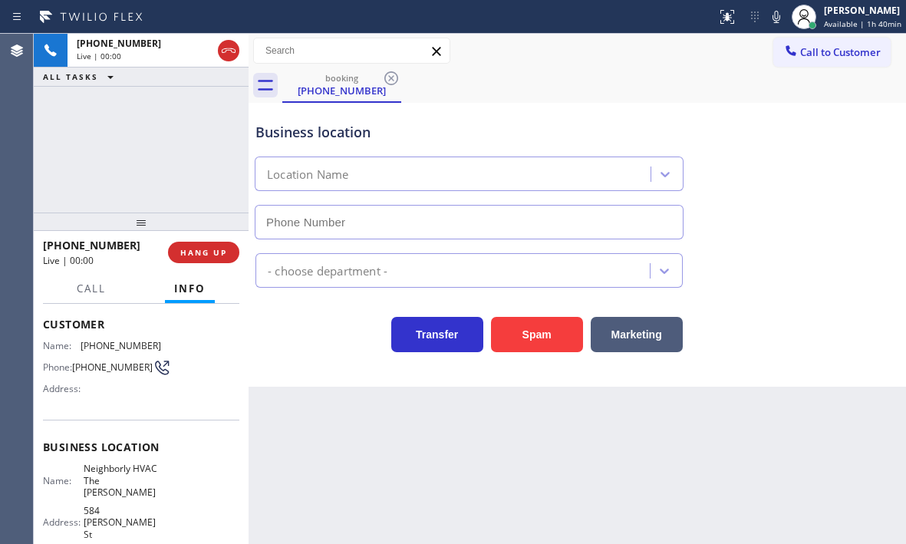
type input "[PHONE_NUMBER]"
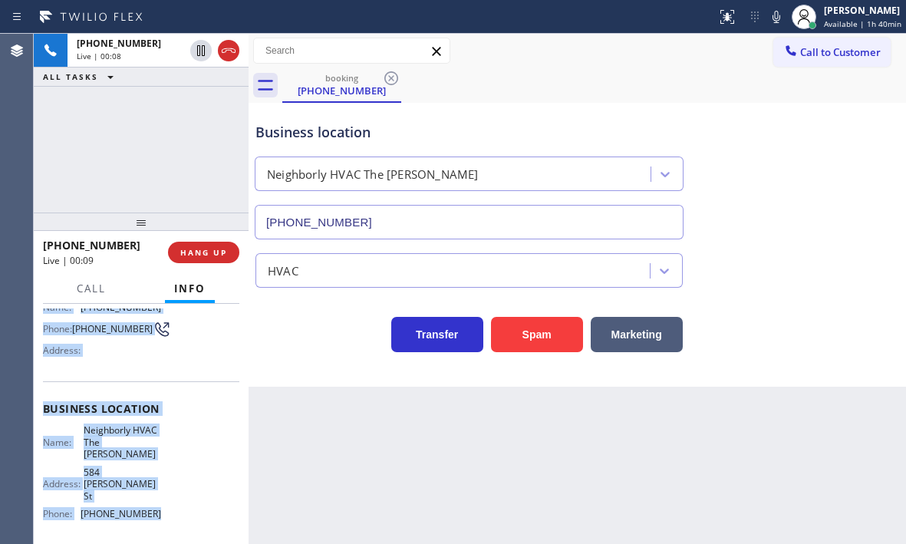
scroll to position [153, 0]
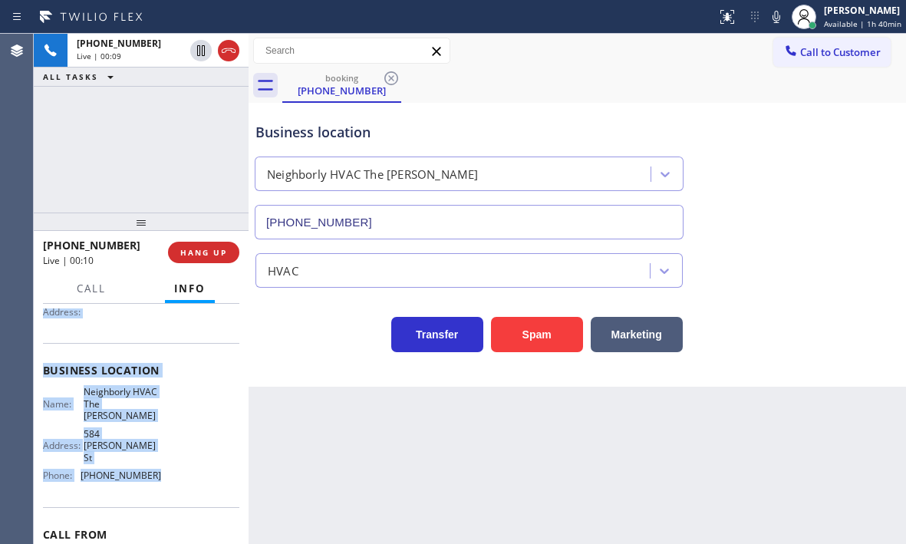
drag, startPoint x: 44, startPoint y: 322, endPoint x: 170, endPoint y: 468, distance: 193.2
click at [170, 468] on div "Context Queue: [Test] All Priority: 1 Customer Name: [PHONE_NUMBER] Phone: [PHO…" at bounding box center [141, 389] width 196 height 468
copy div "Customer Name: [PHONE_NUMBER] Phone: [PHONE_NUMBER] Address: Business location …"
click at [651, 337] on button "Marketing" at bounding box center [637, 334] width 92 height 35
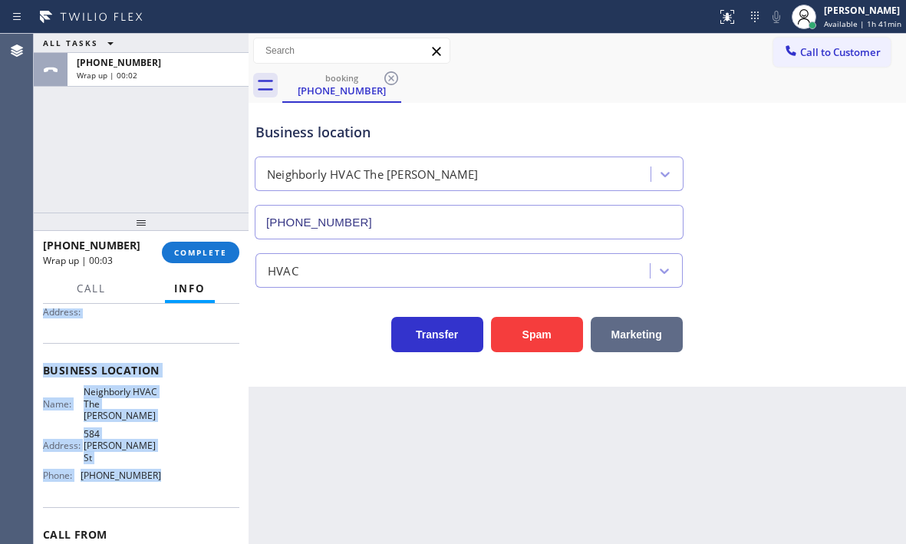
click at [635, 351] on button "Marketing" at bounding box center [637, 334] width 92 height 35
click at [200, 251] on span "COMPLETE" at bounding box center [200, 252] width 53 height 11
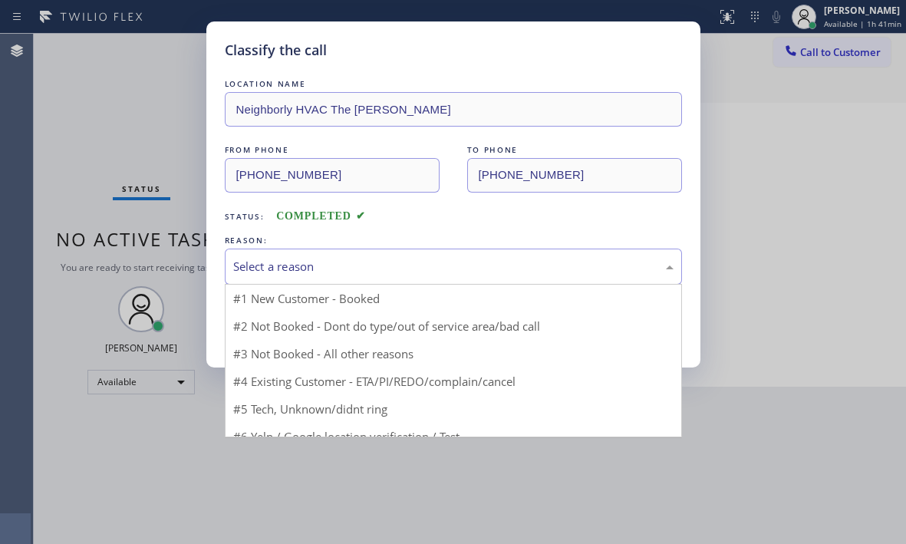
drag, startPoint x: 422, startPoint y: 266, endPoint x: 373, endPoint y: 368, distance: 113.3
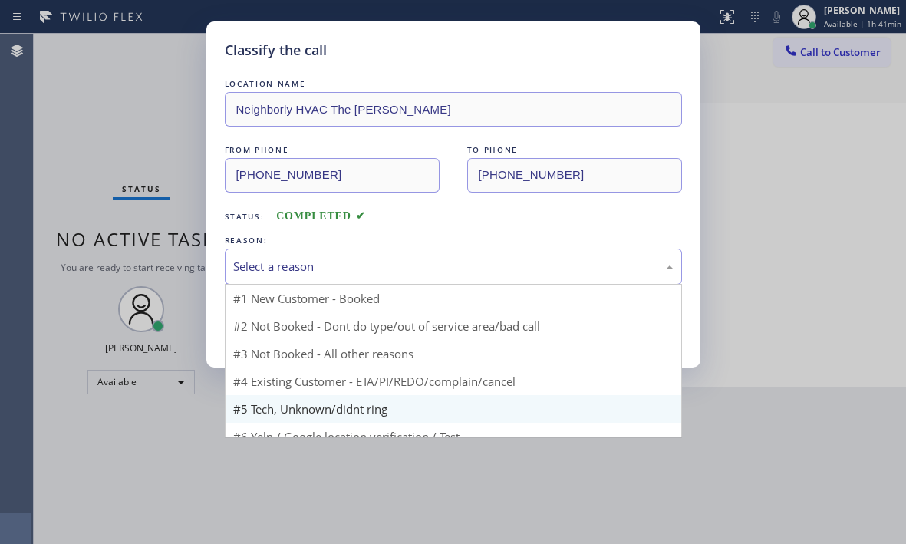
click at [422, 267] on div "Select a reason" at bounding box center [453, 267] width 441 height 18
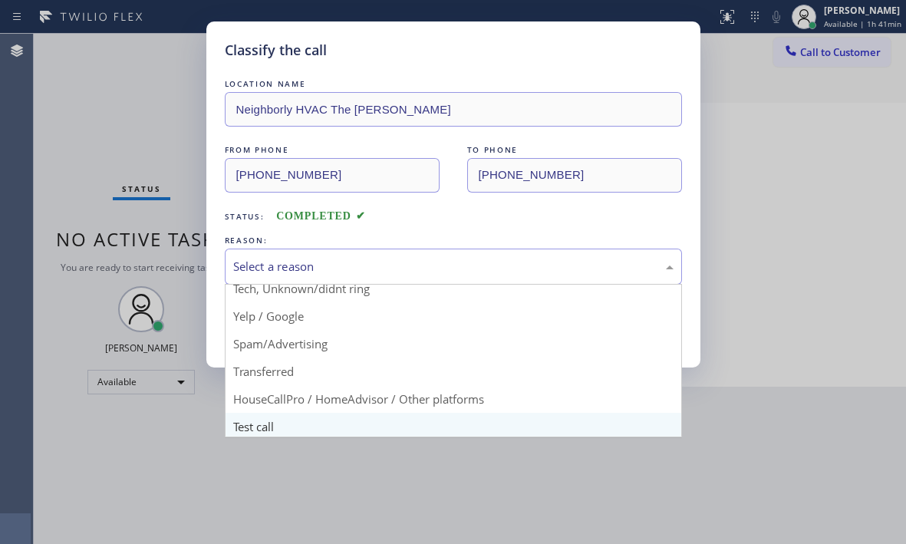
scroll to position [97, 0]
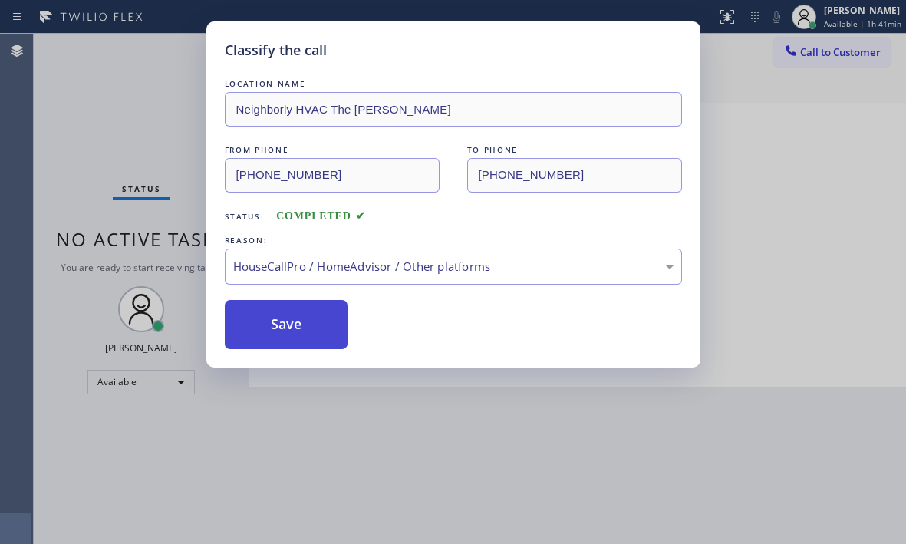
click at [302, 310] on button "Save" at bounding box center [287, 324] width 124 height 49
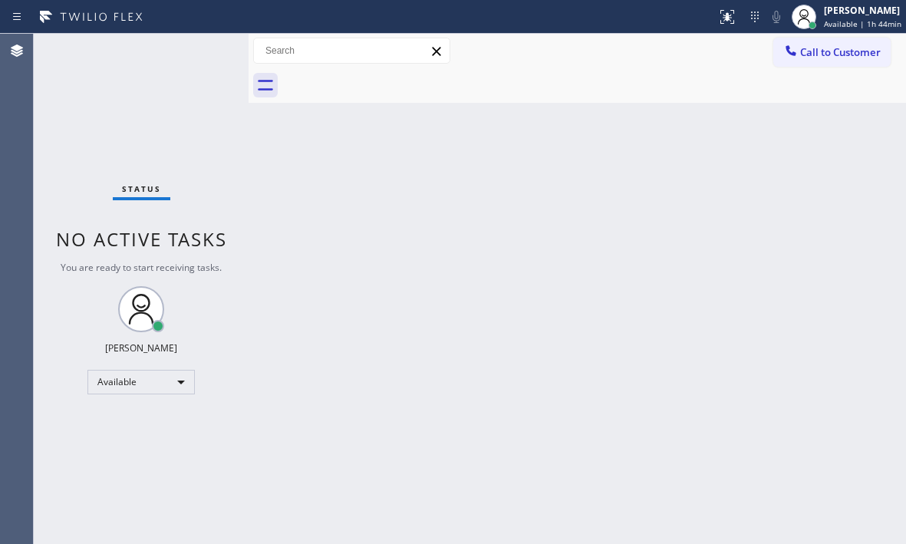
click at [536, 269] on div "Back to Dashboard Change Sender ID Customers Technicians Select a contact Outbo…" at bounding box center [578, 289] width 658 height 510
click at [488, 173] on div "Back to Dashboard Change Sender ID Customers Technicians Select a contact Outbo…" at bounding box center [578, 289] width 658 height 510
click at [391, 302] on div "Back to Dashboard Change Sender ID Customers Technicians Select a contact Outbo…" at bounding box center [578, 289] width 658 height 510
click at [170, 388] on div "Available" at bounding box center [140, 382] width 107 height 25
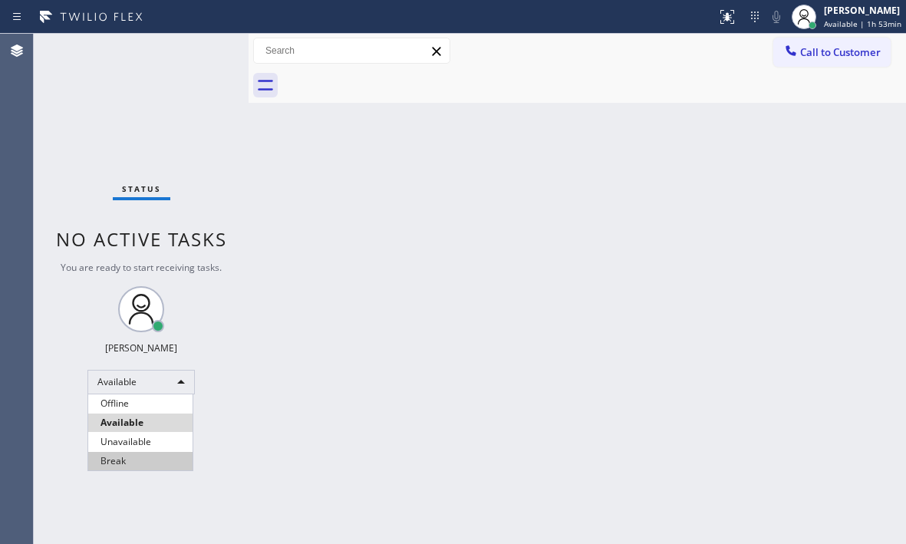
click at [113, 460] on li "Break" at bounding box center [140, 461] width 104 height 18
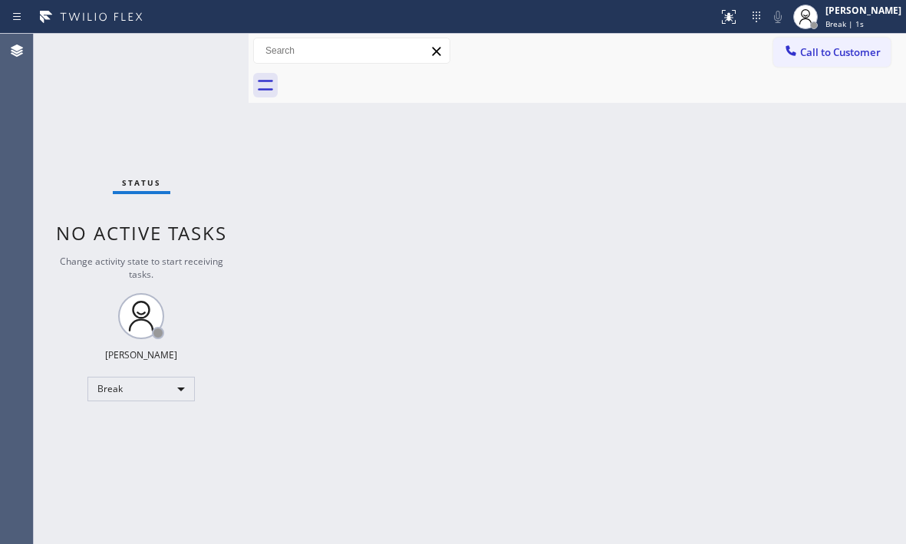
click at [574, 331] on div "Back to Dashboard Change Sender ID Customers Technicians Select a contact Outbo…" at bounding box center [578, 289] width 658 height 510
click at [167, 386] on div "Break" at bounding box center [140, 389] width 107 height 25
click at [157, 426] on li "Available" at bounding box center [140, 430] width 104 height 18
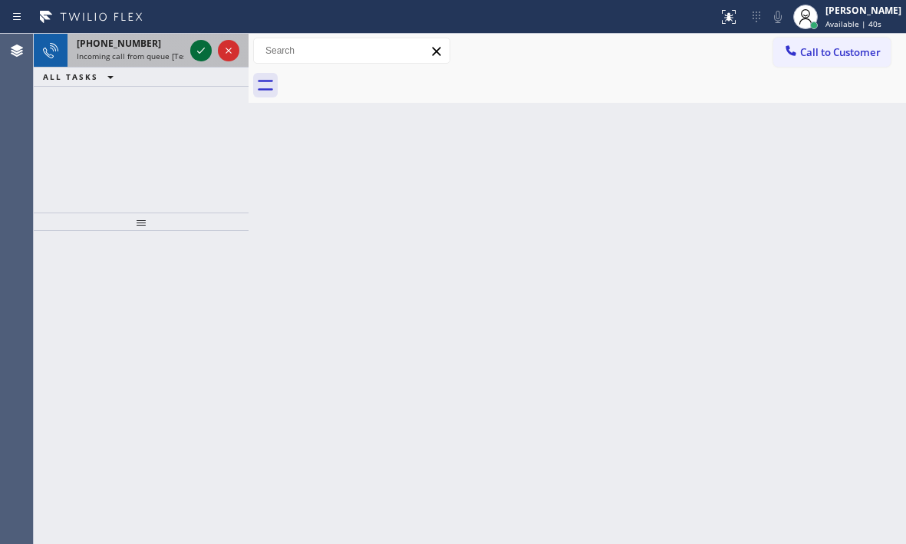
click at [199, 48] on icon at bounding box center [201, 50] width 18 height 18
click at [193, 51] on icon at bounding box center [201, 50] width 18 height 18
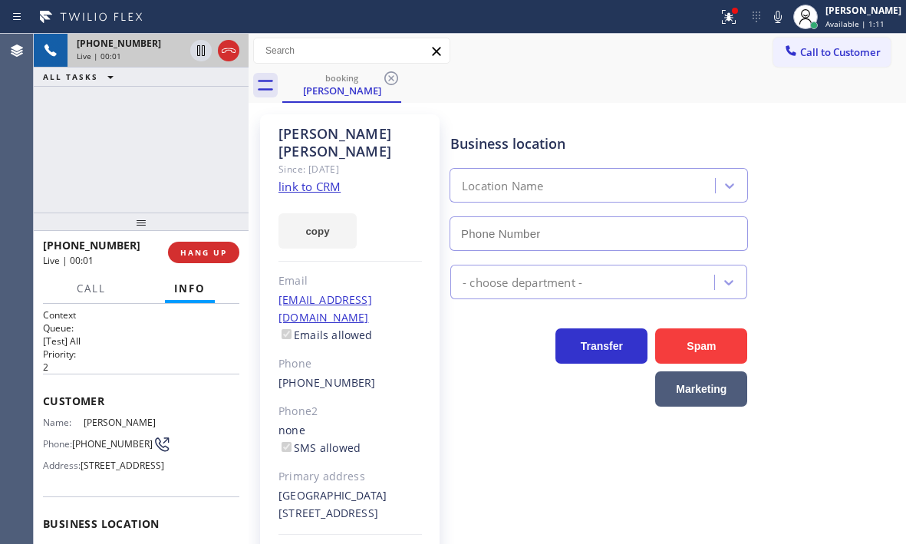
type input "[PHONE_NUMBER]"
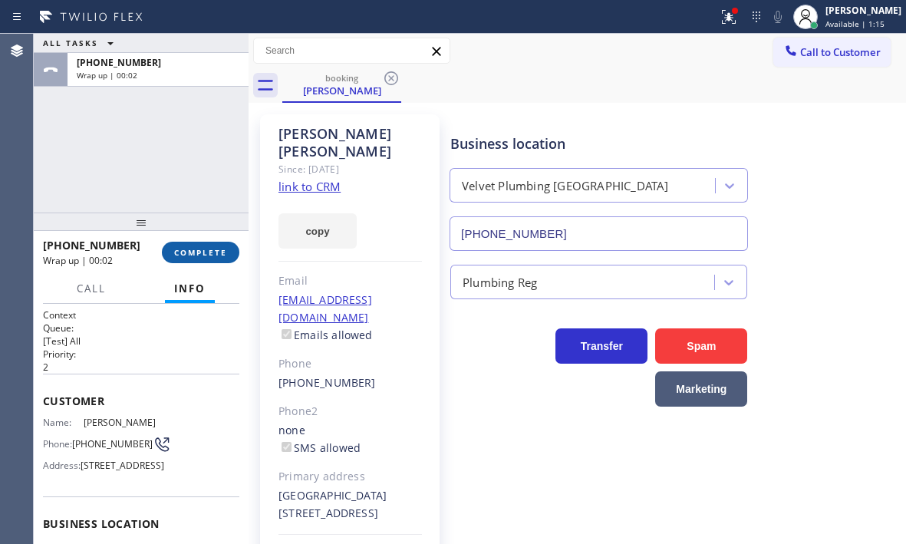
click at [216, 252] on span "COMPLETE" at bounding box center [200, 252] width 53 height 11
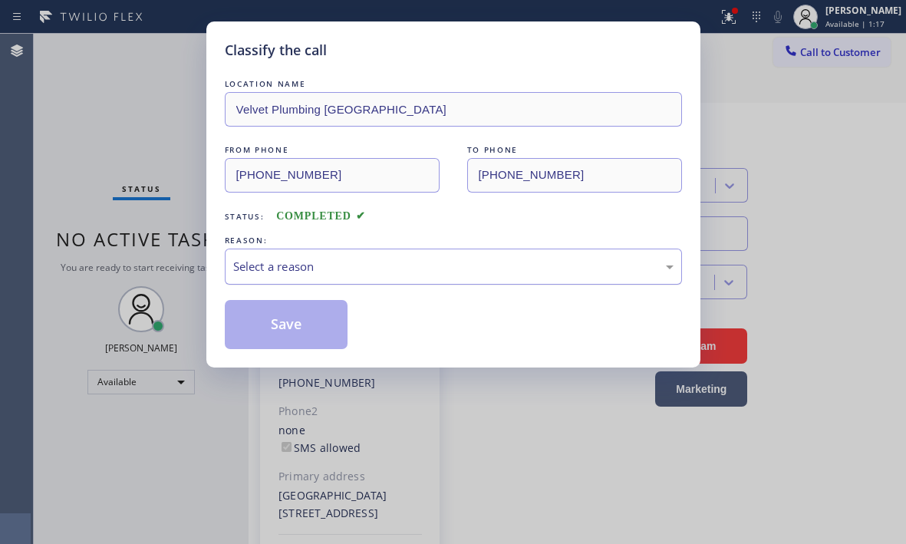
click at [487, 255] on div "Select a reason" at bounding box center [453, 267] width 457 height 36
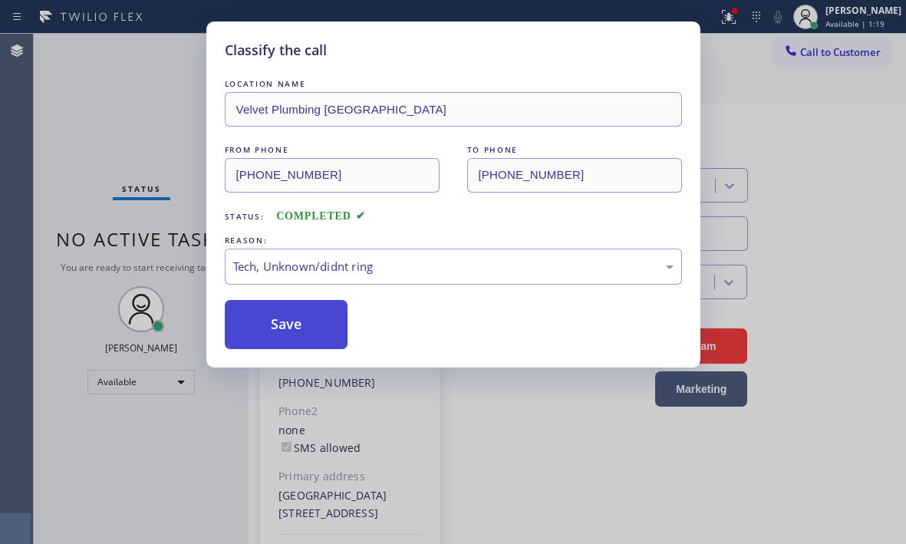
click at [286, 338] on button "Save" at bounding box center [287, 324] width 124 height 49
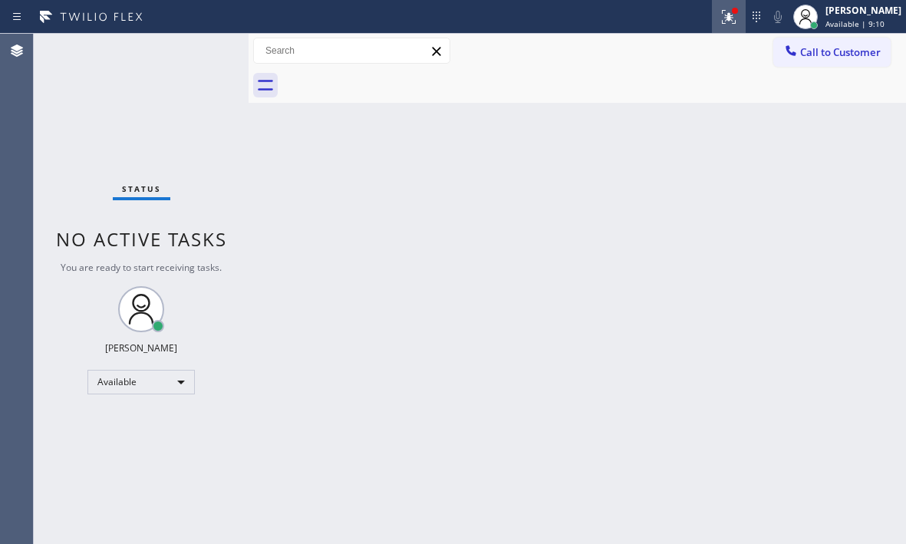
click at [720, 20] on icon at bounding box center [729, 17] width 18 height 18
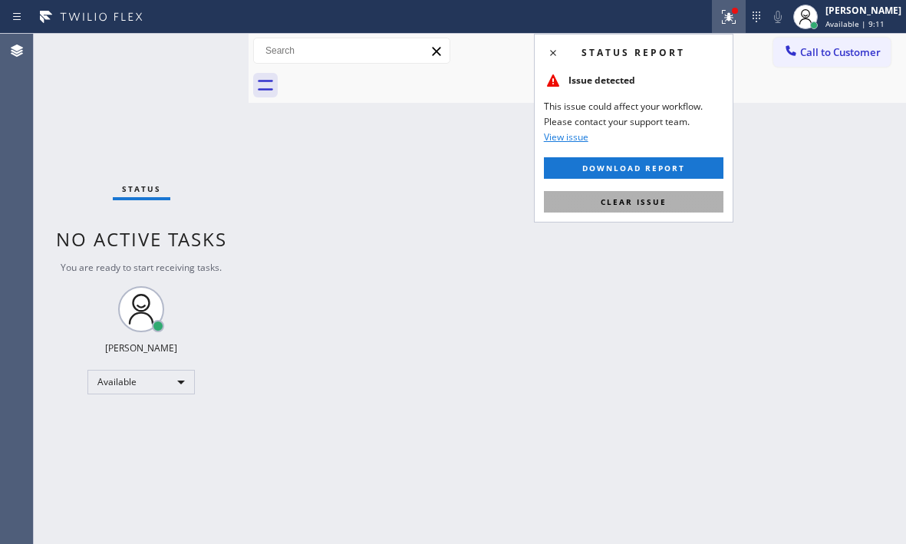
click at [648, 203] on span "Clear issue" at bounding box center [634, 201] width 66 height 11
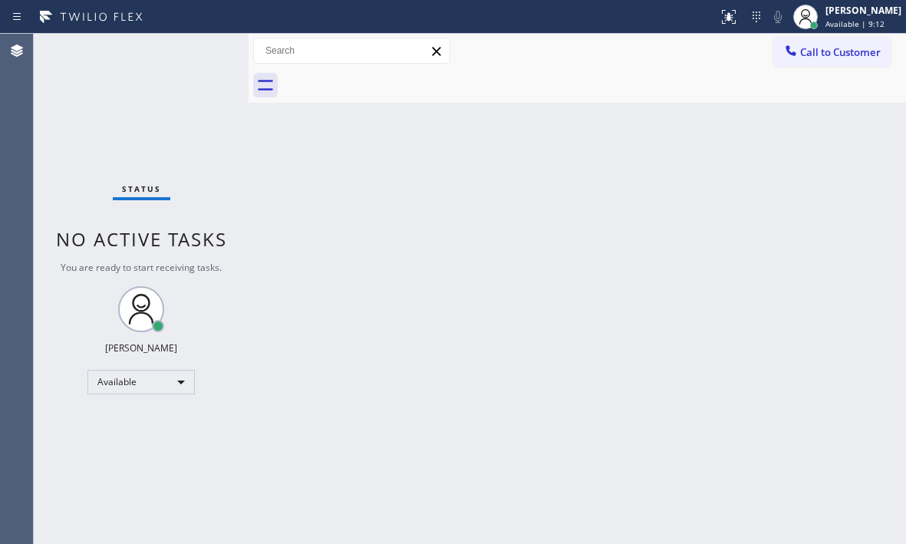
click at [578, 157] on div "Back to Dashboard Change Sender ID Customers Technicians Select a contact Outbo…" at bounding box center [578, 289] width 658 height 510
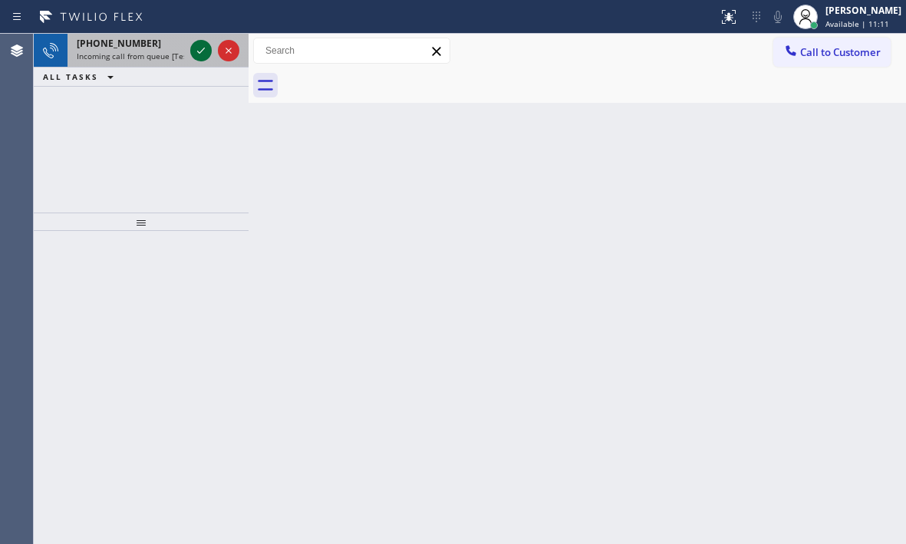
click at [200, 48] on icon at bounding box center [201, 50] width 18 height 18
click at [202, 56] on icon at bounding box center [201, 50] width 18 height 18
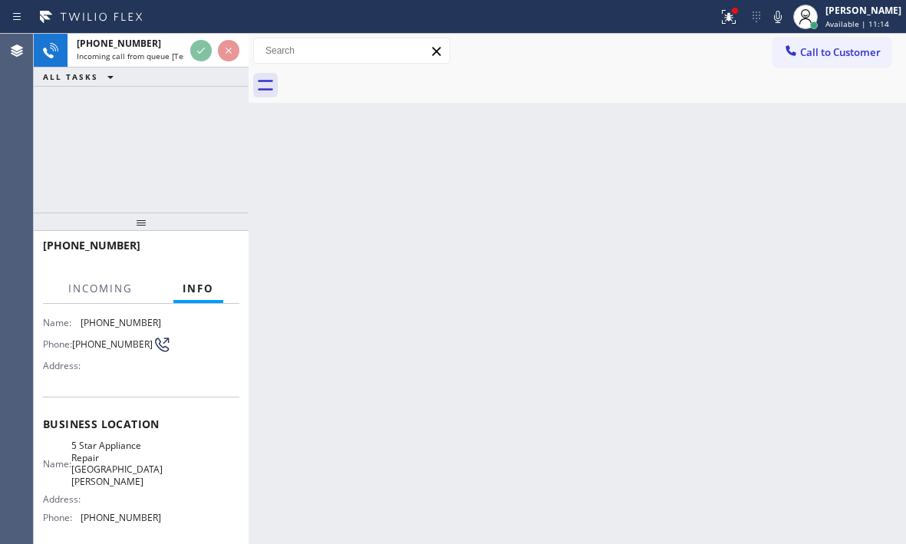
scroll to position [153, 0]
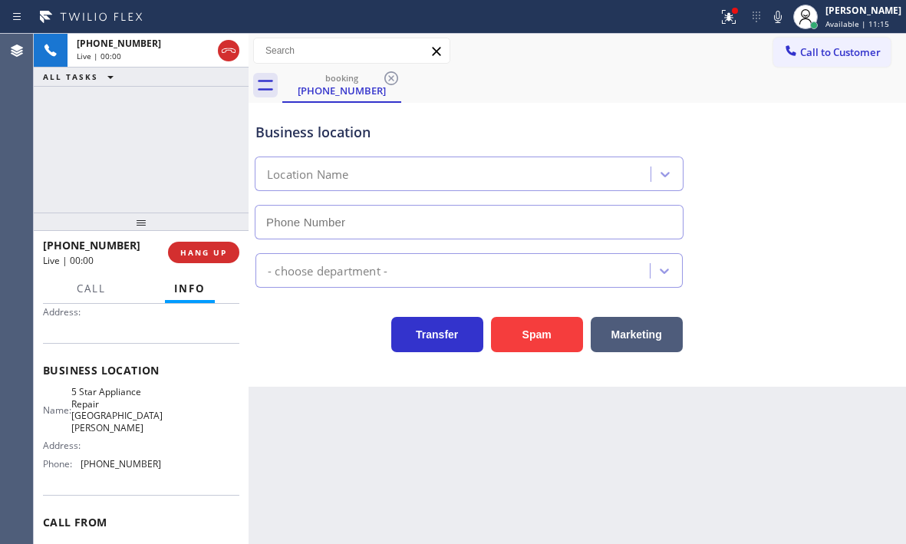
type input "[PHONE_NUMBER]"
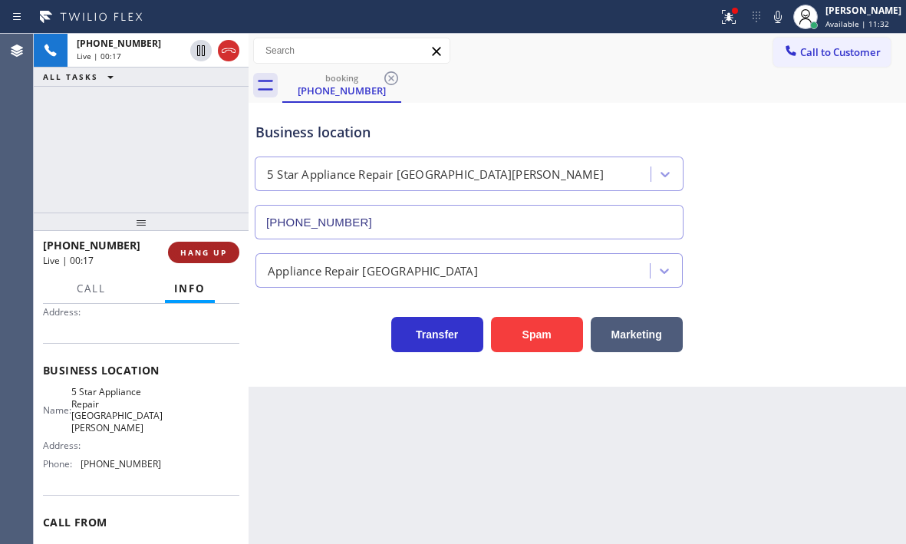
click at [221, 253] on span "HANG UP" at bounding box center [203, 252] width 47 height 11
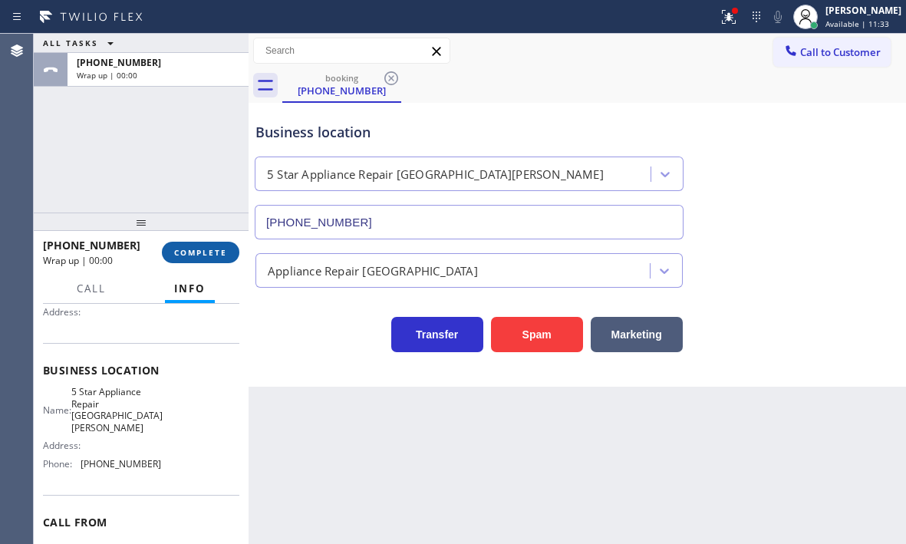
click at [195, 253] on span "COMPLETE" at bounding box center [200, 252] width 53 height 11
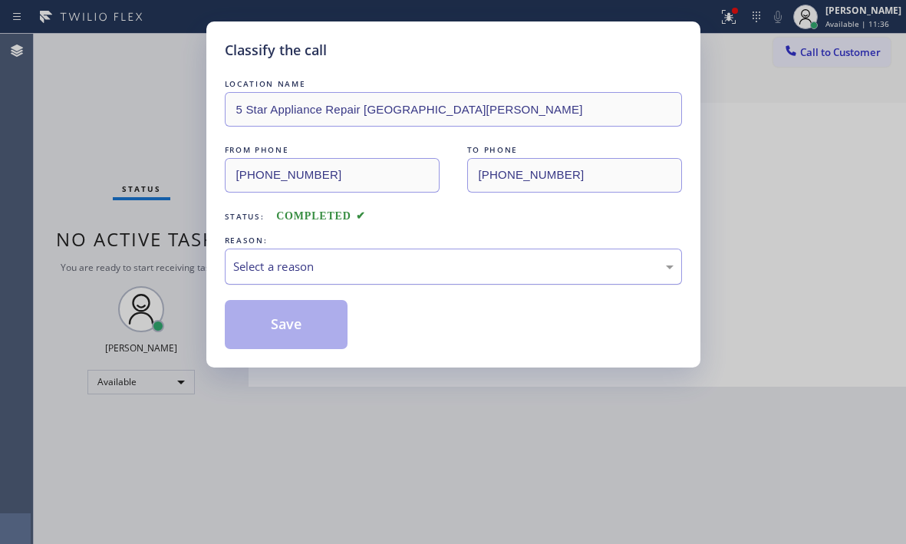
click at [418, 262] on div "Select a reason" at bounding box center [453, 267] width 441 height 18
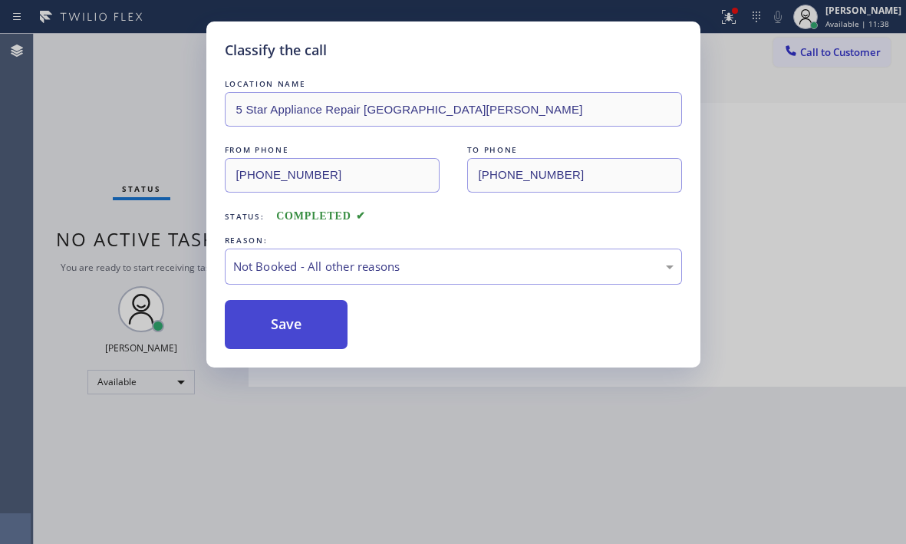
drag, startPoint x: 308, startPoint y: 328, endPoint x: 887, endPoint y: 402, distance: 584.1
click at [309, 330] on button "Save" at bounding box center [287, 324] width 124 height 49
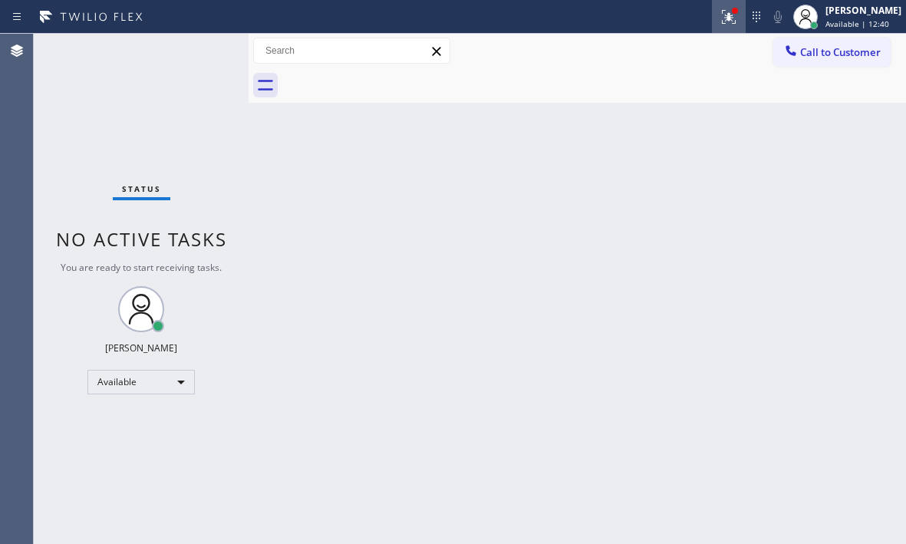
click at [712, 16] on div at bounding box center [729, 17] width 34 height 18
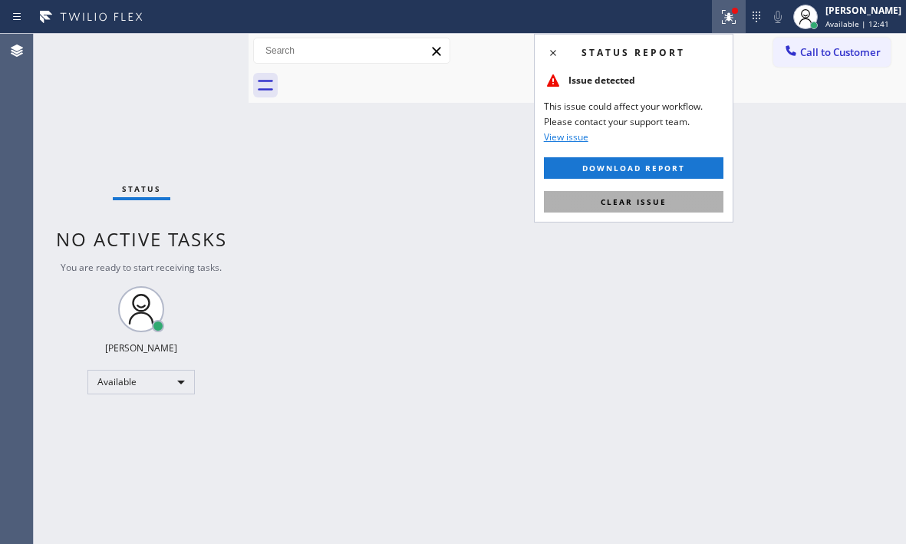
click at [673, 199] on button "Clear issue" at bounding box center [634, 201] width 180 height 21
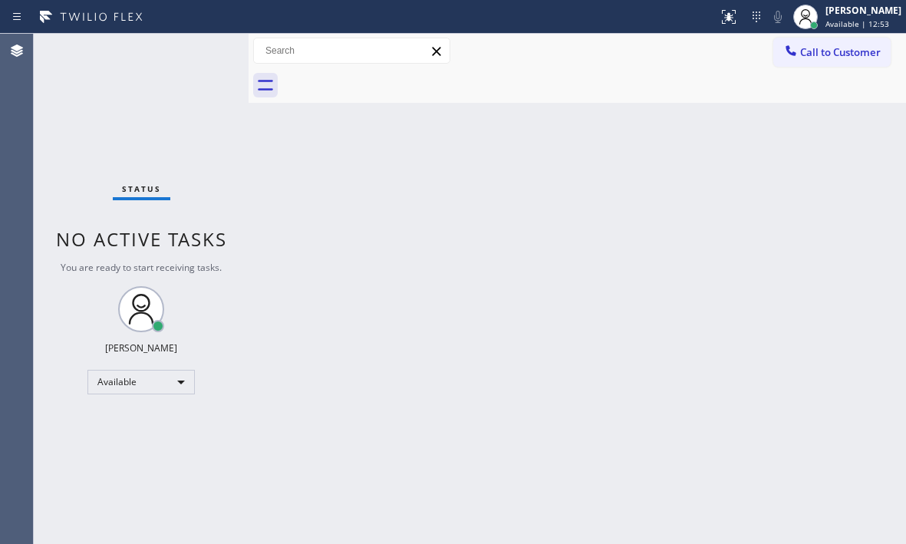
click at [518, 378] on div "Back to Dashboard Change Sender ID Customers Technicians Select a contact Outbo…" at bounding box center [578, 289] width 658 height 510
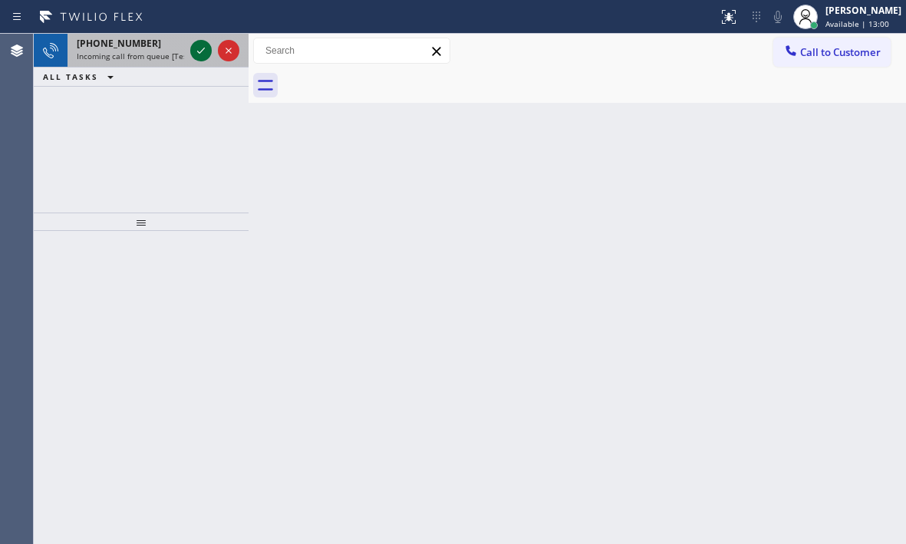
click at [196, 44] on icon at bounding box center [201, 50] width 18 height 18
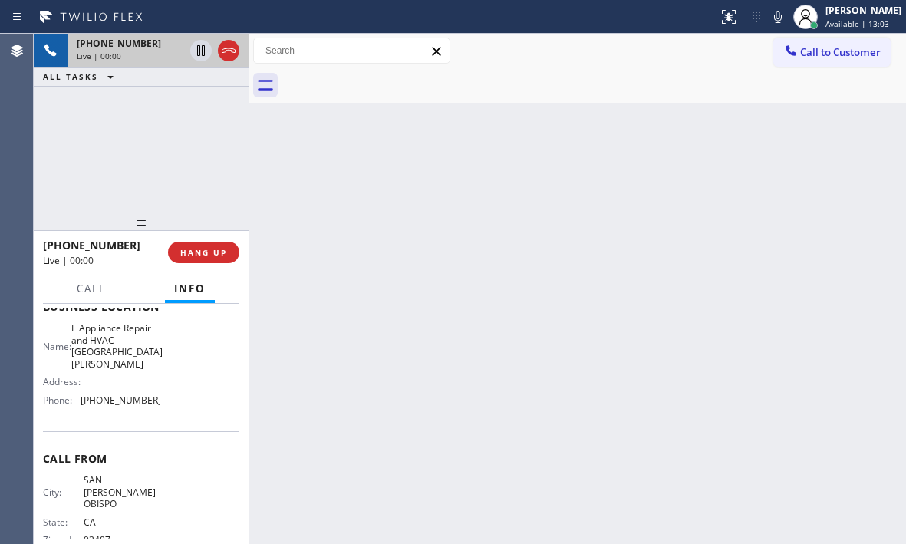
scroll to position [190, 0]
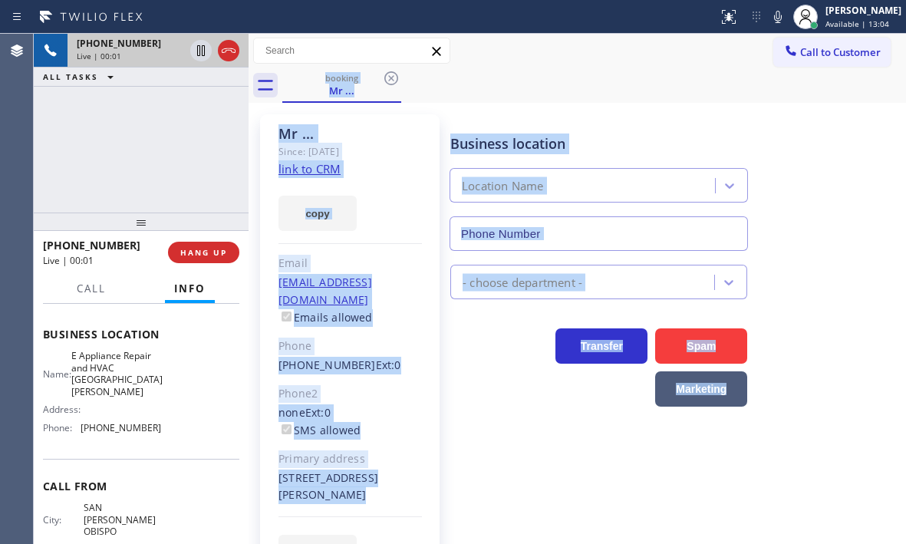
type input "[PHONE_NUMBER]"
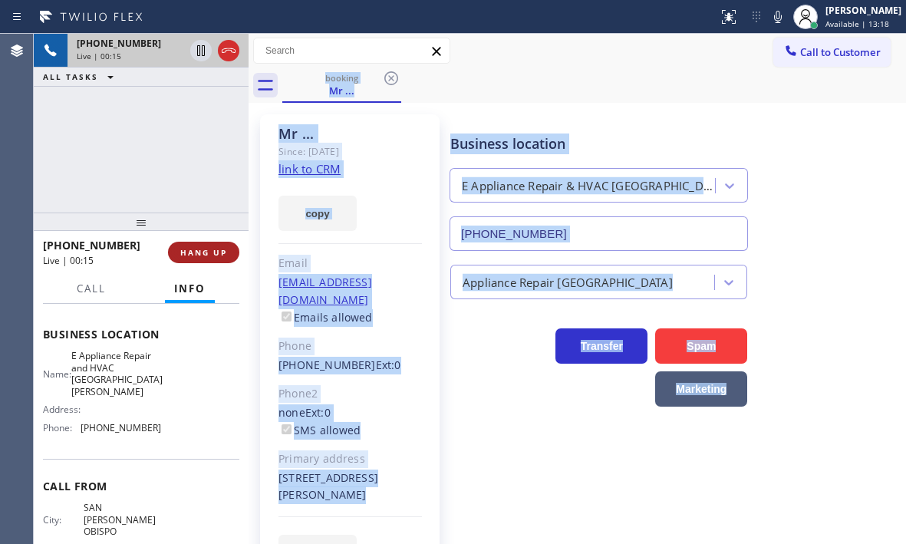
click at [207, 252] on span "HANG UP" at bounding box center [203, 252] width 47 height 11
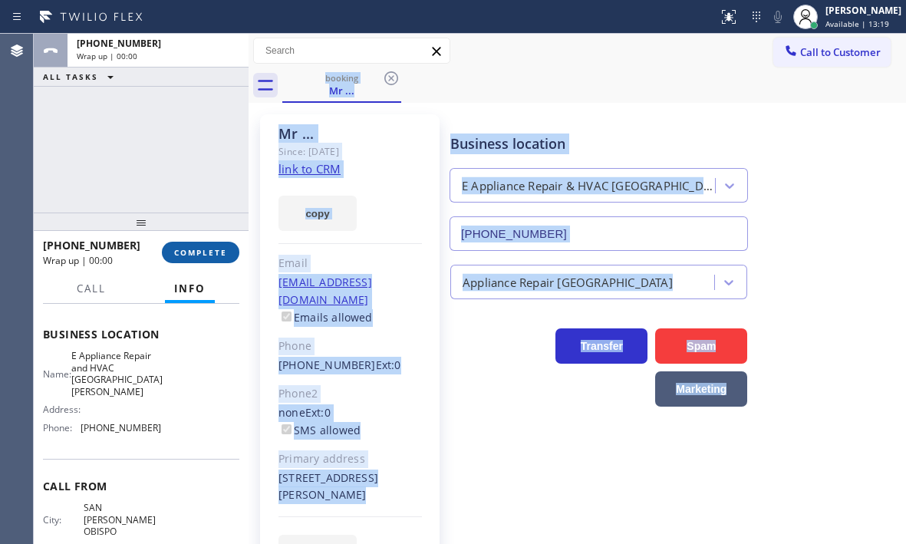
click at [207, 252] on span "COMPLETE" at bounding box center [200, 252] width 53 height 11
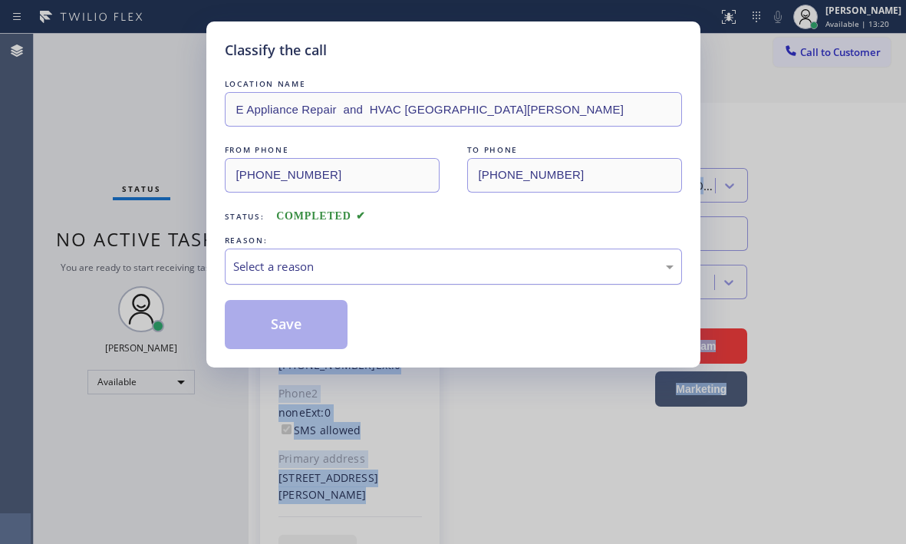
click at [327, 269] on div "Select a reason" at bounding box center [453, 267] width 441 height 18
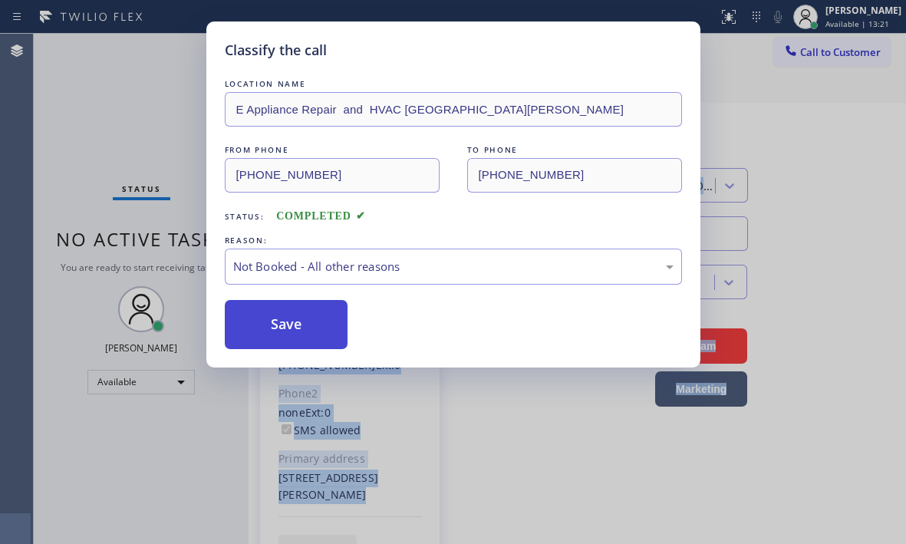
click at [266, 332] on button "Save" at bounding box center [287, 324] width 124 height 49
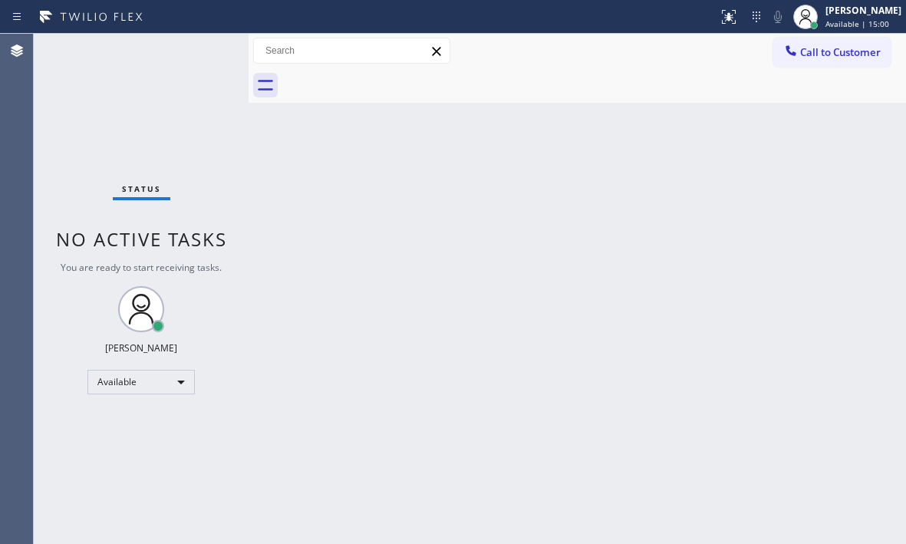
click at [201, 46] on div "Status No active tasks You are ready to start receiving tasks. [PERSON_NAME] Av…" at bounding box center [141, 289] width 215 height 510
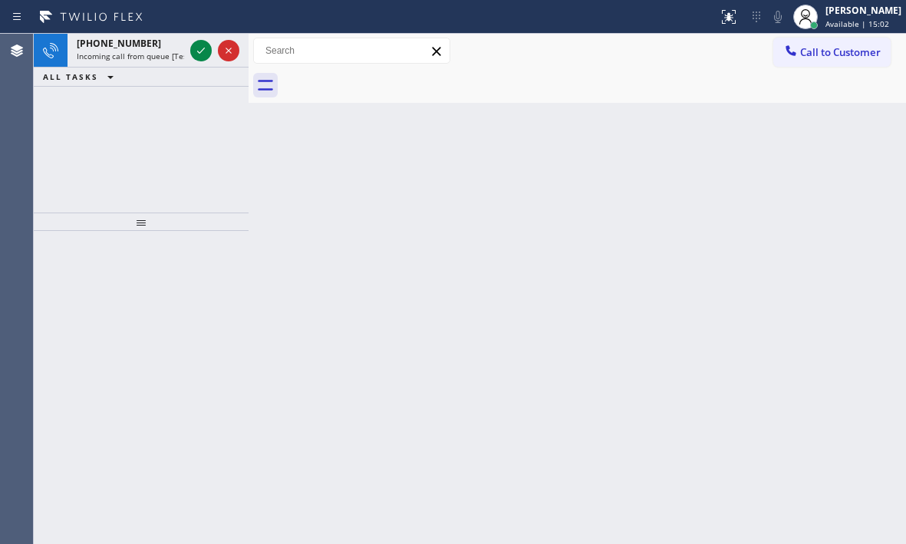
click at [201, 46] on icon at bounding box center [201, 50] width 18 height 18
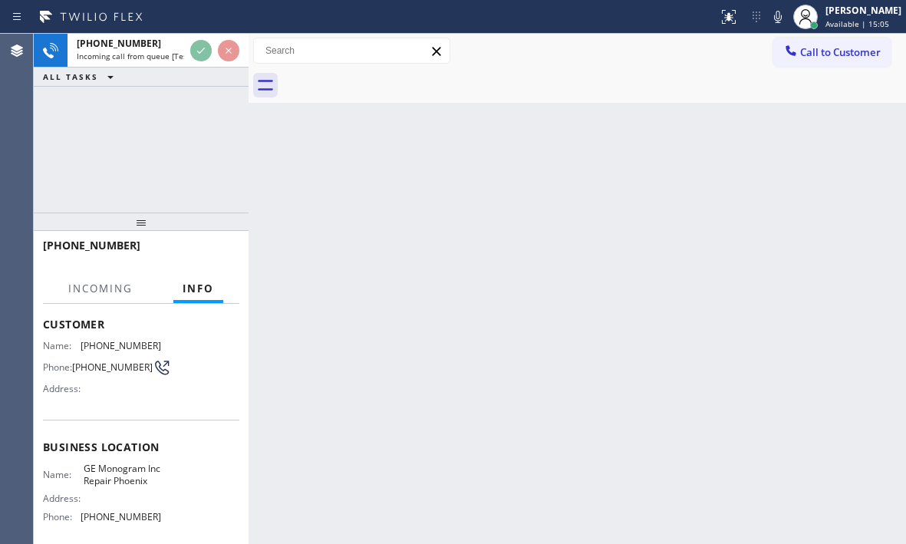
scroll to position [153, 0]
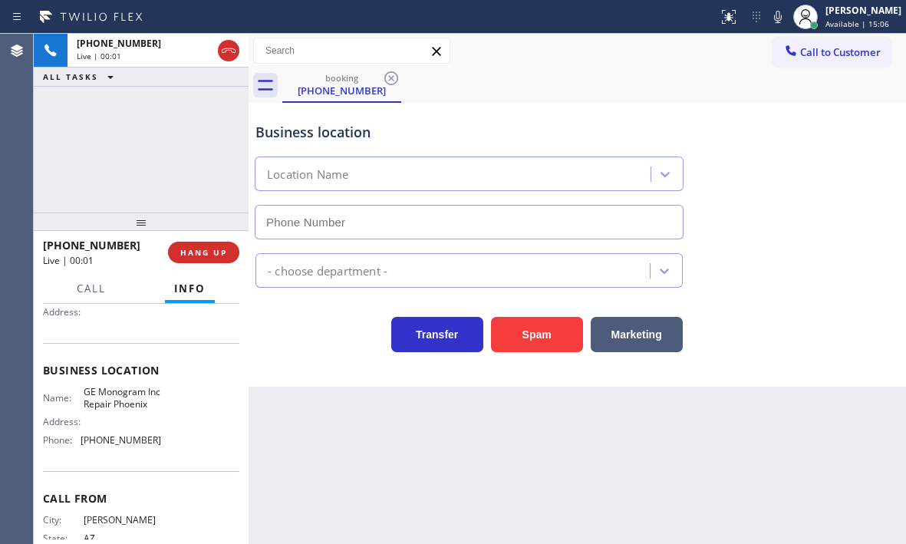
type input "[PHONE_NUMBER]"
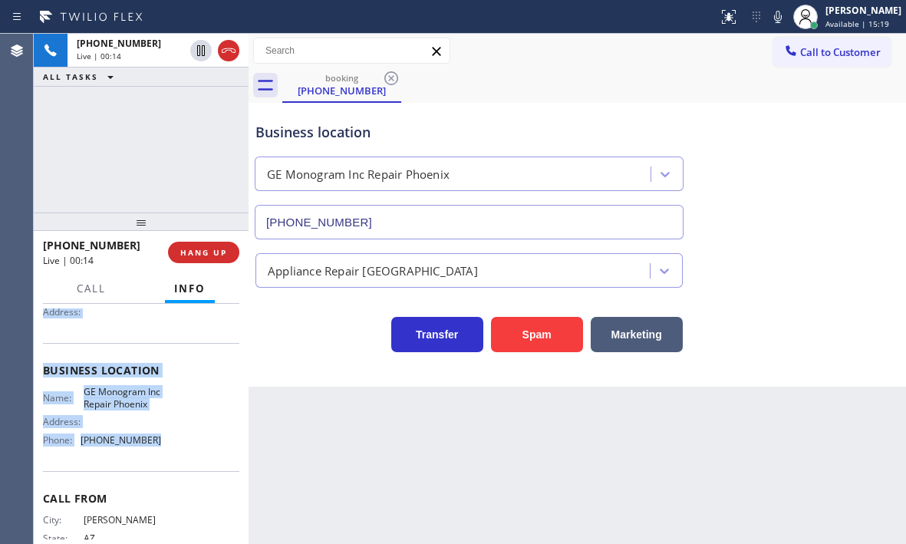
drag, startPoint x: 41, startPoint y: 315, endPoint x: 160, endPoint y: 464, distance: 190.1
click at [160, 464] on div "Context Queue: [Test] All Priority: 1 Customer Name: [PHONE_NUMBER] Phone: [PHO…" at bounding box center [141, 424] width 215 height 240
copy div "Customer Name: [PHONE_NUMBER] Phone: [PHONE_NUMBER] Address: Business location …"
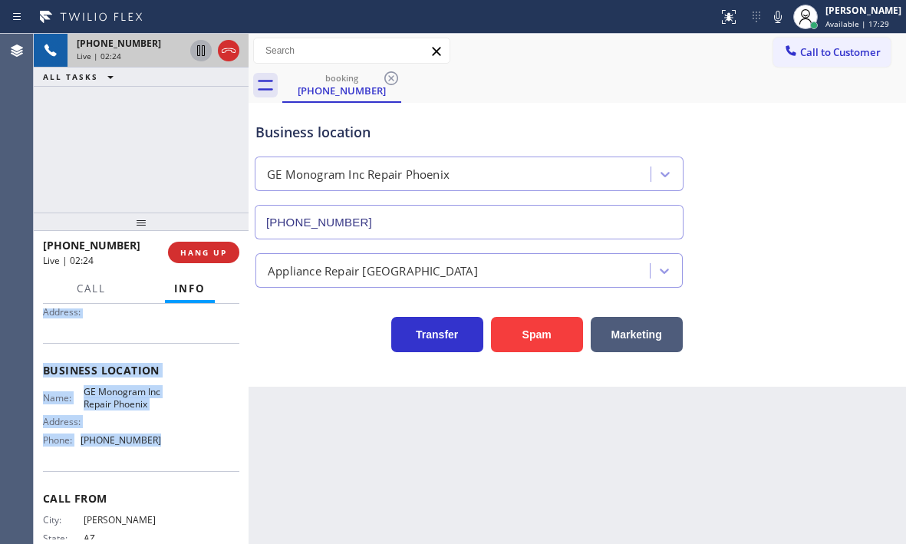
click at [199, 49] on icon at bounding box center [201, 50] width 18 height 18
click at [200, 51] on icon at bounding box center [201, 50] width 18 height 18
click at [200, 53] on icon at bounding box center [201, 50] width 8 height 11
click at [200, 51] on icon at bounding box center [201, 50] width 11 height 11
click at [220, 49] on icon at bounding box center [229, 50] width 18 height 18
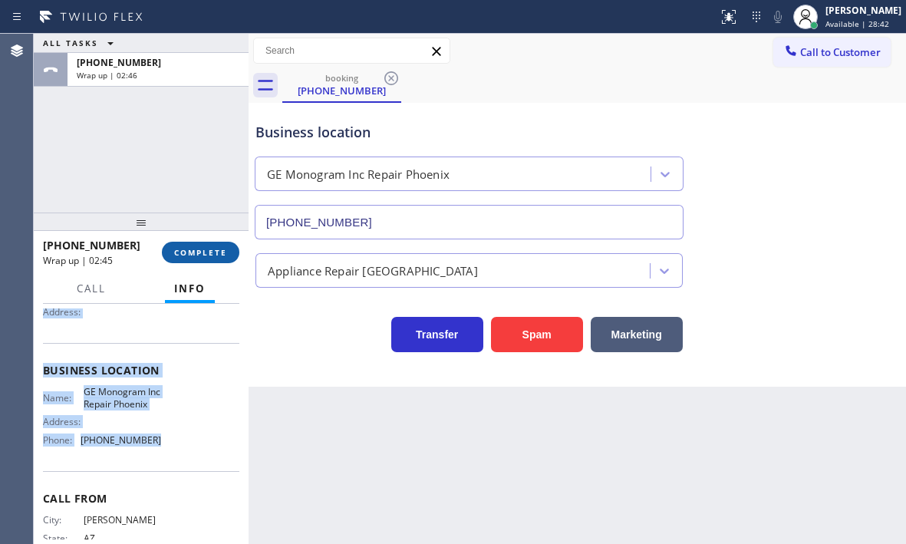
click at [198, 259] on button "COMPLETE" at bounding box center [201, 252] width 78 height 21
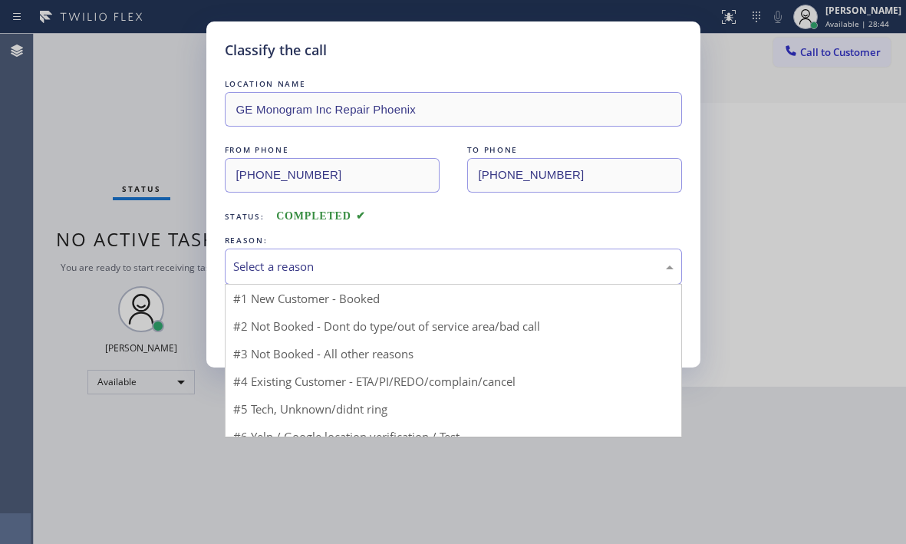
click at [418, 262] on div "Select a reason" at bounding box center [453, 267] width 441 height 18
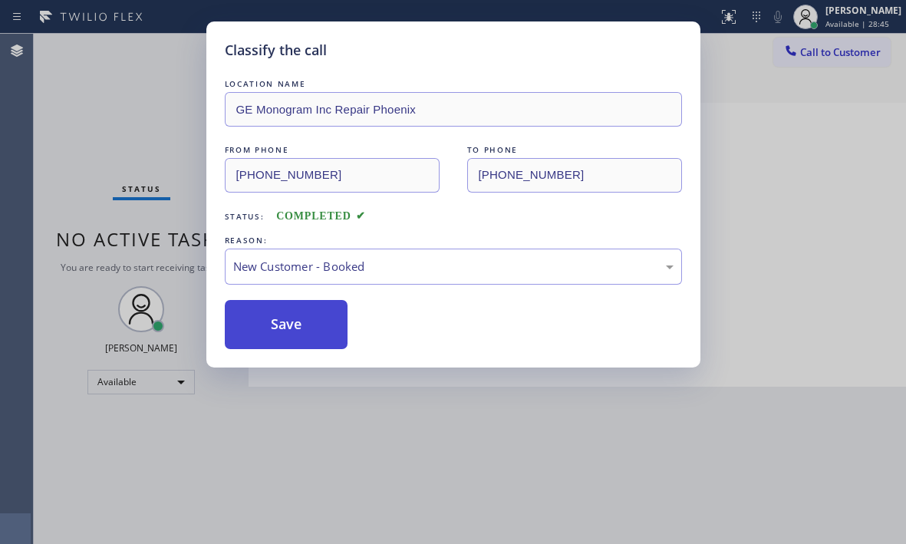
click at [312, 315] on button "Save" at bounding box center [287, 324] width 124 height 49
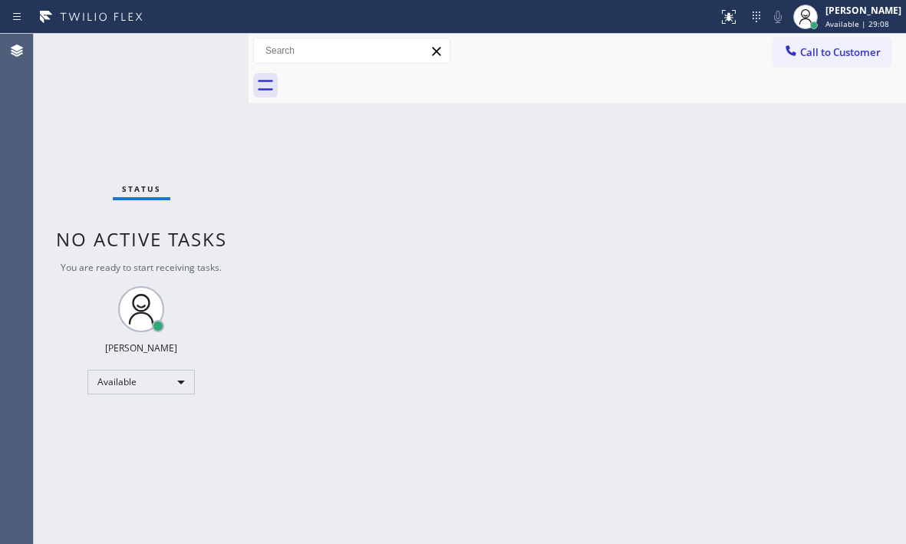
click at [460, 215] on div "Back to Dashboard Change Sender ID Customers Technicians Select a contact Outbo…" at bounding box center [578, 289] width 658 height 510
click at [423, 188] on div "Back to Dashboard Change Sender ID Customers Technicians Select a contact Outbo…" at bounding box center [578, 289] width 658 height 510
click at [510, 383] on div "Back to Dashboard Change Sender ID Customers Technicians Select a contact Outbo…" at bounding box center [578, 289] width 658 height 510
click at [123, 92] on div "Status No active tasks You are ready to start receiving tasks. [PERSON_NAME] Av…" at bounding box center [141, 289] width 215 height 510
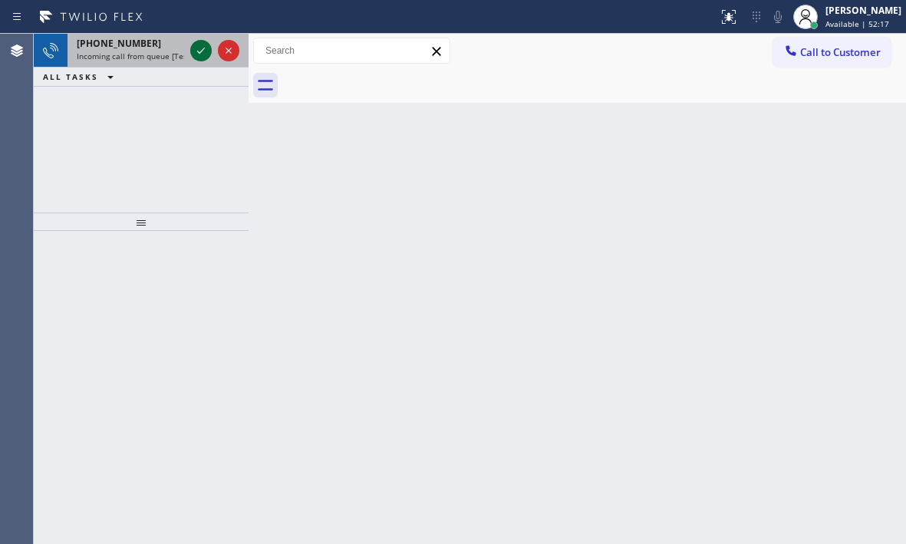
click at [199, 51] on icon at bounding box center [201, 50] width 18 height 18
click at [206, 53] on icon at bounding box center [201, 50] width 18 height 18
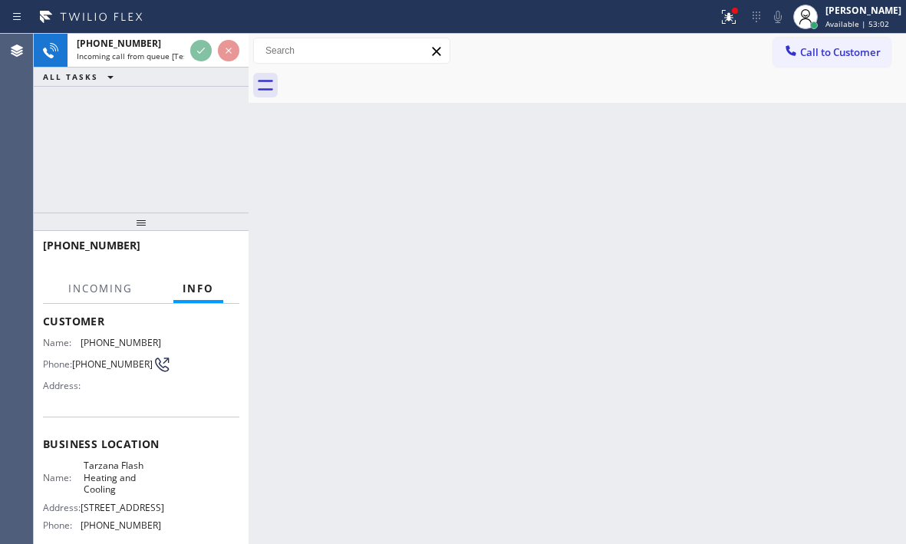
scroll to position [153, 0]
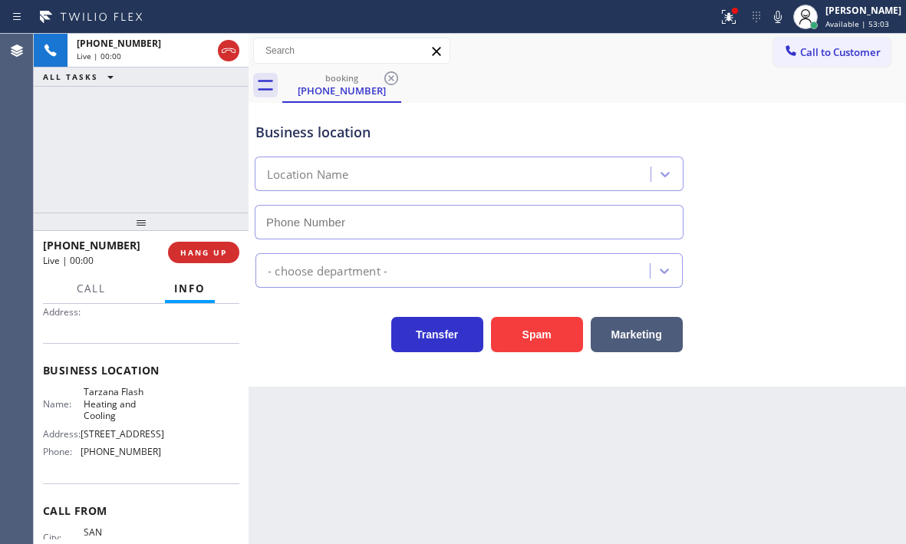
type input "[PHONE_NUMBER]"
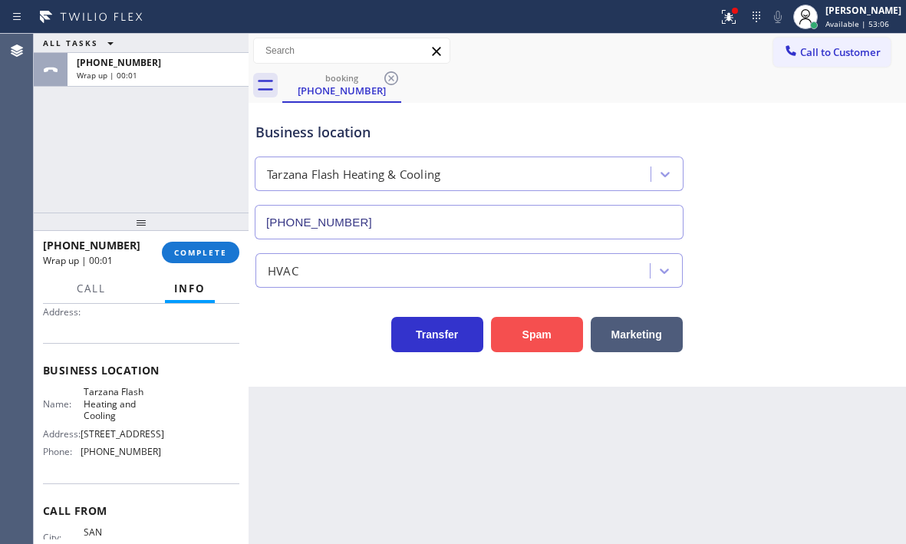
click at [546, 335] on button "Spam" at bounding box center [537, 334] width 92 height 35
click at [188, 251] on span "COMPLETE" at bounding box center [200, 252] width 53 height 11
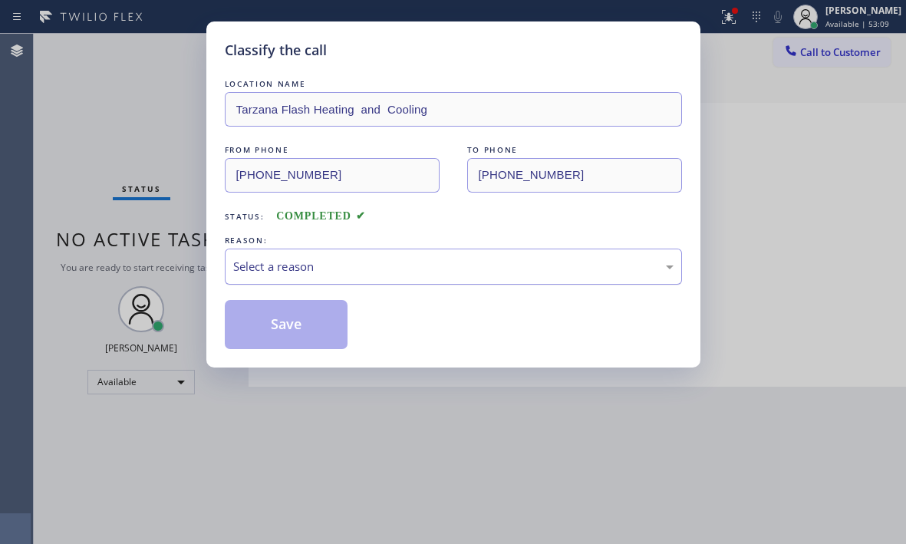
click at [375, 271] on div "Select a reason" at bounding box center [453, 267] width 441 height 18
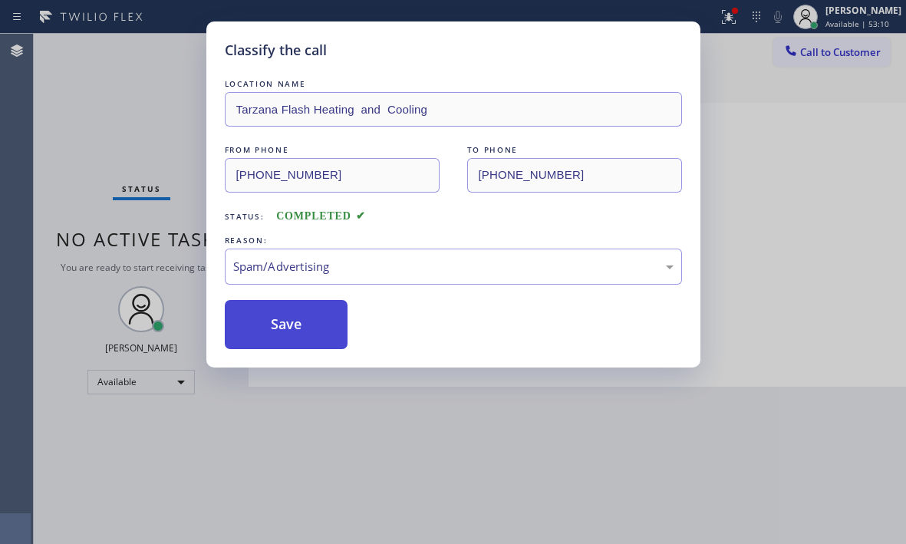
click at [296, 324] on button "Save" at bounding box center [287, 324] width 124 height 49
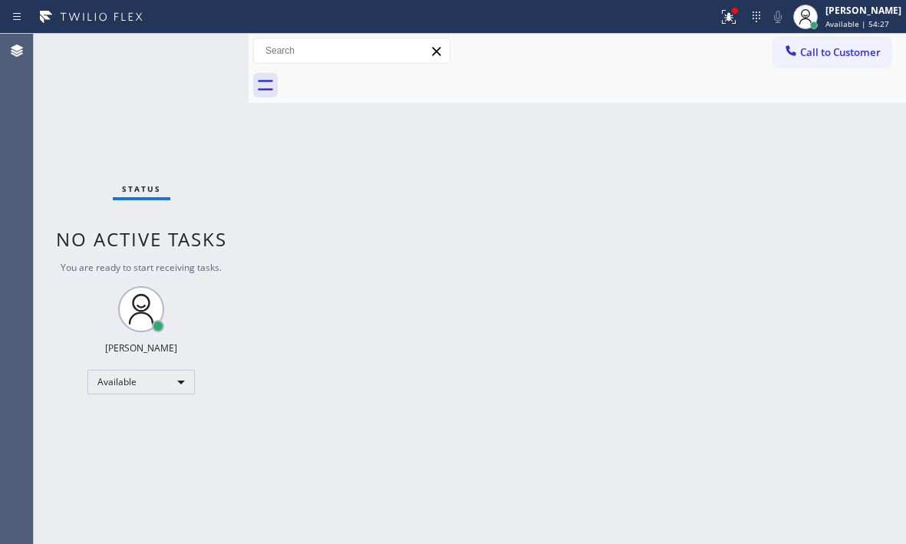
click at [405, 259] on div "Back to Dashboard Change Sender ID Customers Technicians Select a contact Outbo…" at bounding box center [578, 289] width 658 height 510
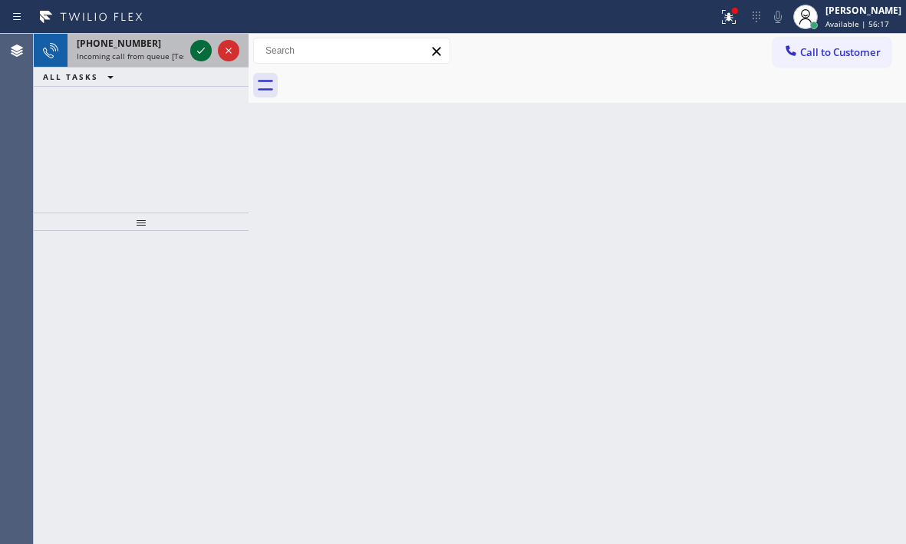
click at [200, 53] on icon at bounding box center [201, 51] width 8 height 6
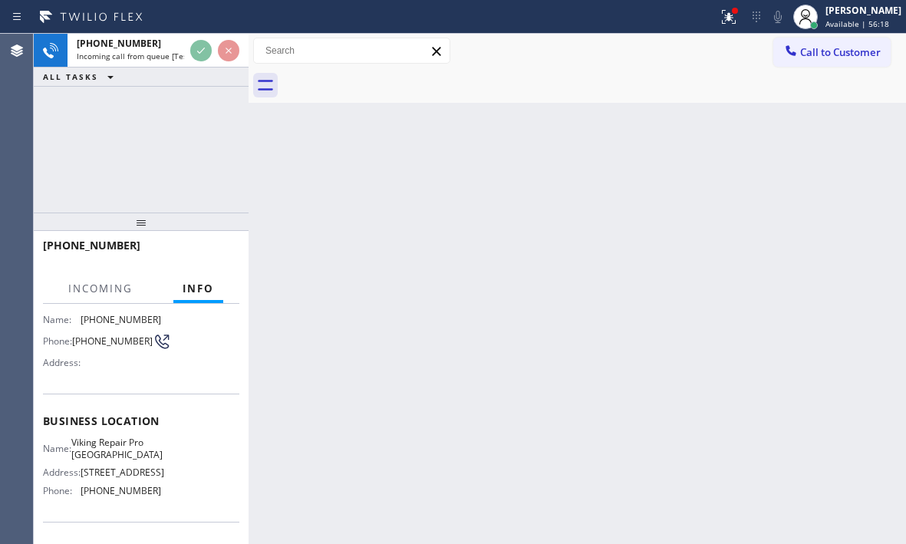
scroll to position [153, 0]
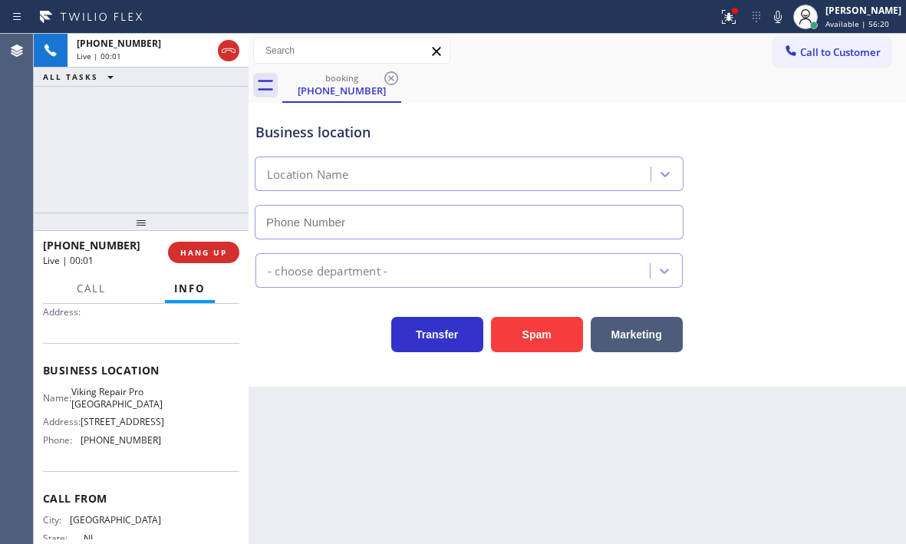
type input "[PHONE_NUMBER]"
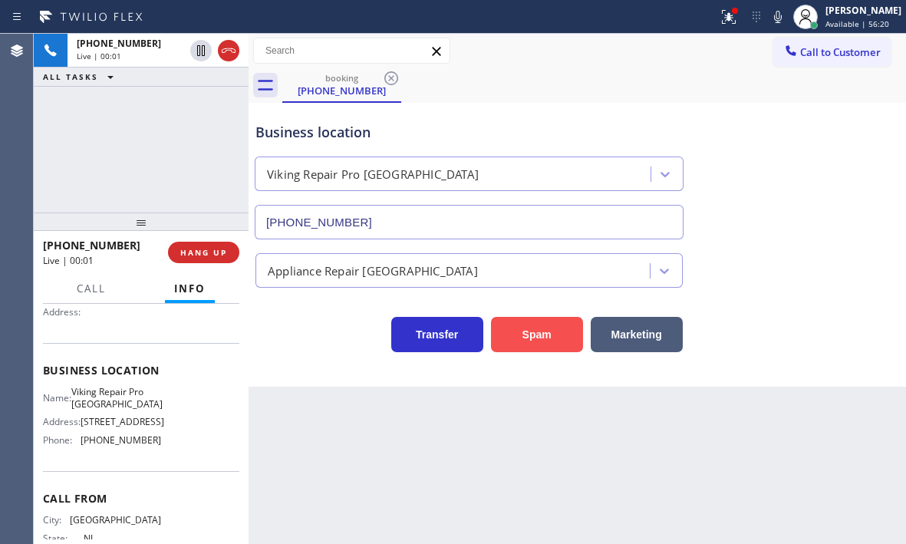
click at [540, 342] on button "Spam" at bounding box center [537, 334] width 92 height 35
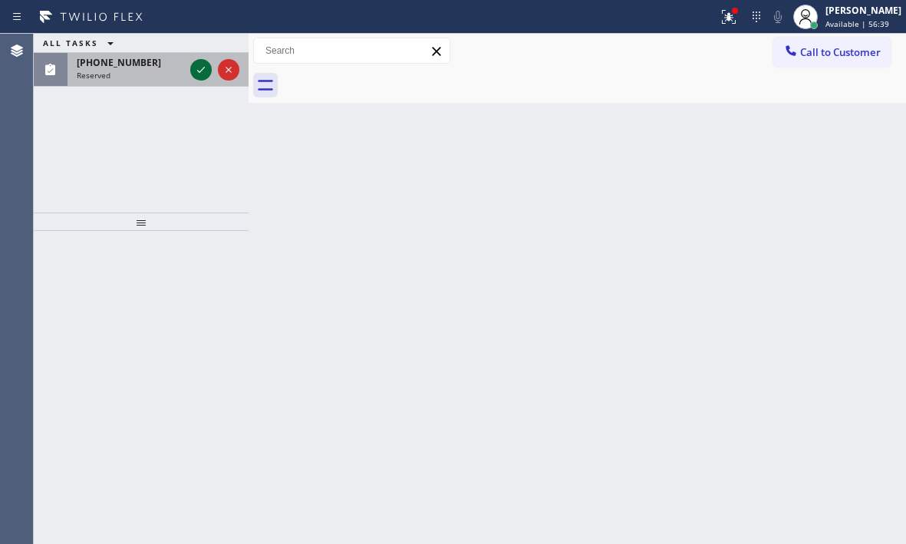
click at [198, 61] on icon at bounding box center [201, 70] width 18 height 18
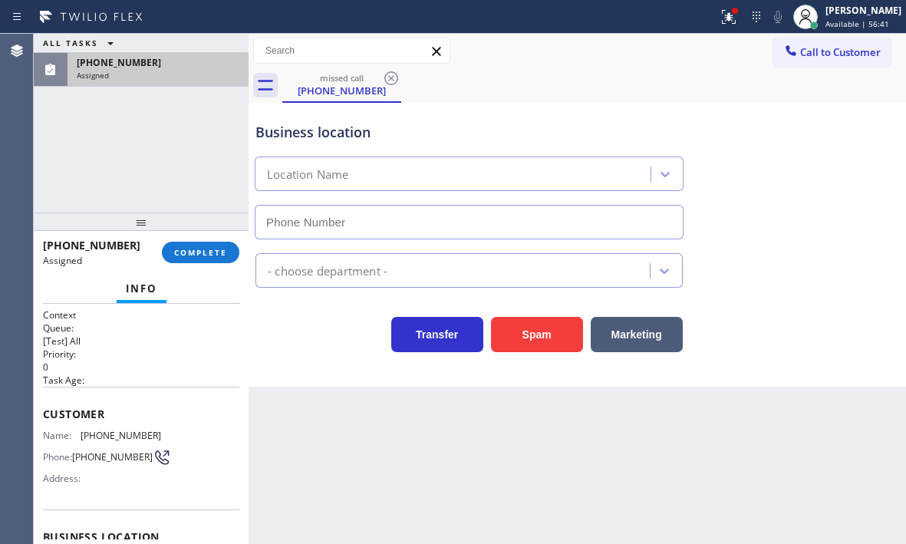
type input "[PHONE_NUMBER]"
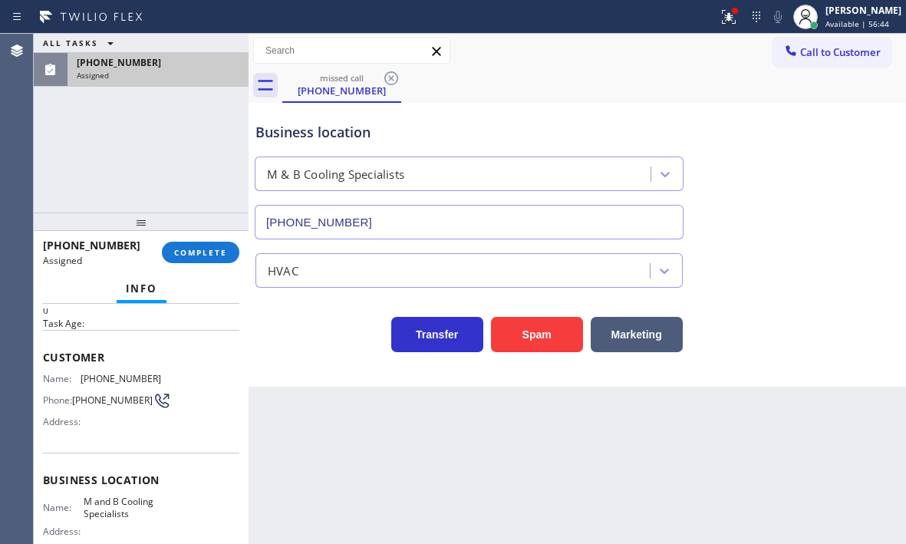
scroll to position [153, 0]
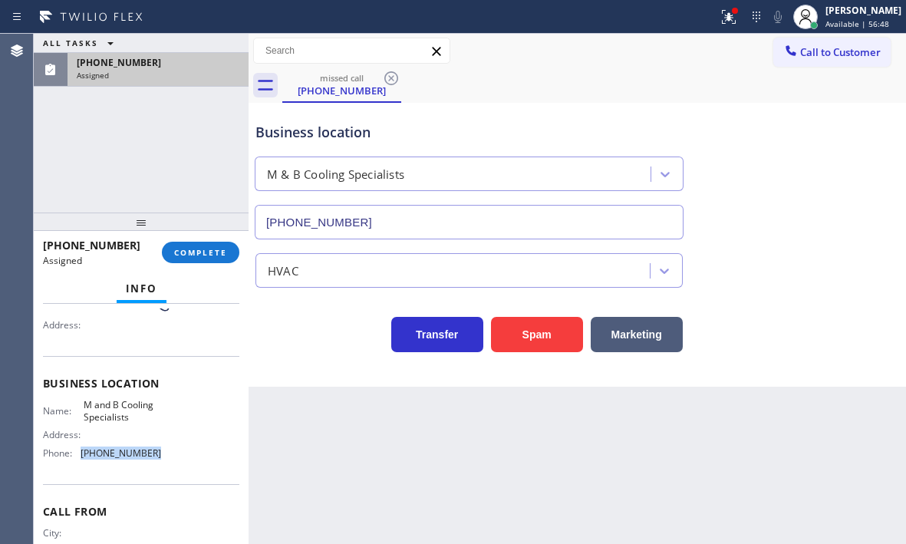
drag, startPoint x: 147, startPoint y: 454, endPoint x: 79, endPoint y: 464, distance: 68.2
click at [79, 459] on div "Phone: [PHONE_NUMBER]" at bounding box center [102, 453] width 118 height 12
copy div "[PHONE_NUMBER]"
click at [840, 60] on button "Call to Customer" at bounding box center [832, 52] width 117 height 29
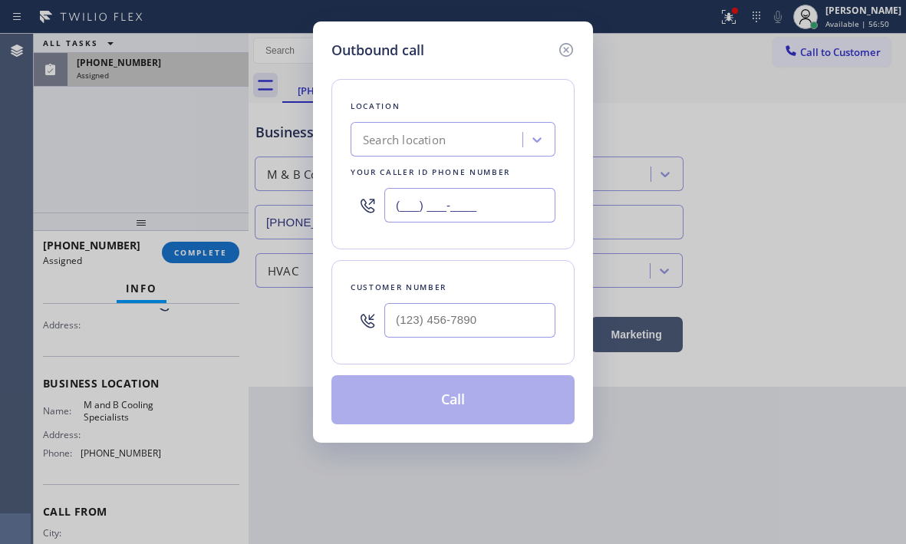
click at [496, 204] on input "(___) ___-____" at bounding box center [470, 205] width 171 height 35
paste input "909) 316-5124"
type input "[PHONE_NUMBER]"
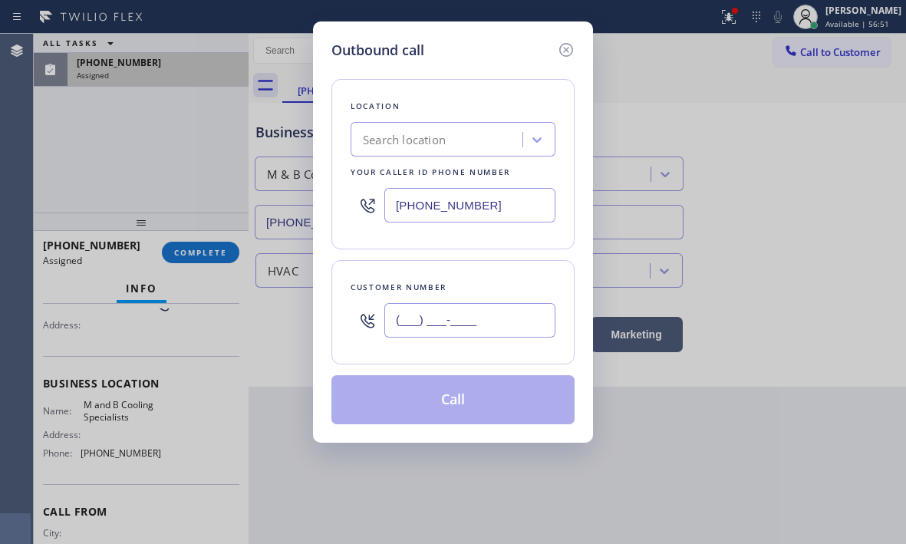
click at [478, 318] on input "(___) ___-____" at bounding box center [470, 320] width 171 height 35
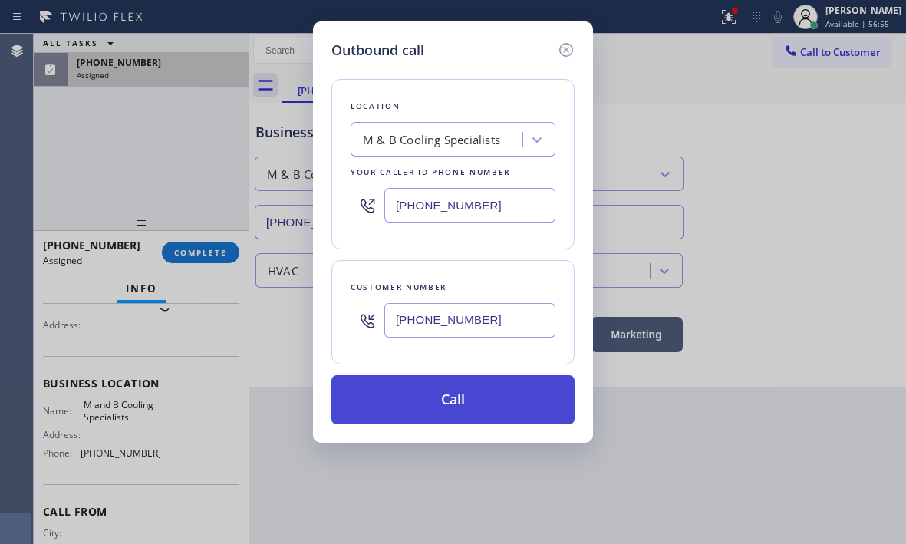
type input "[PHONE_NUMBER]"
click at [507, 415] on button "Call" at bounding box center [453, 399] width 243 height 49
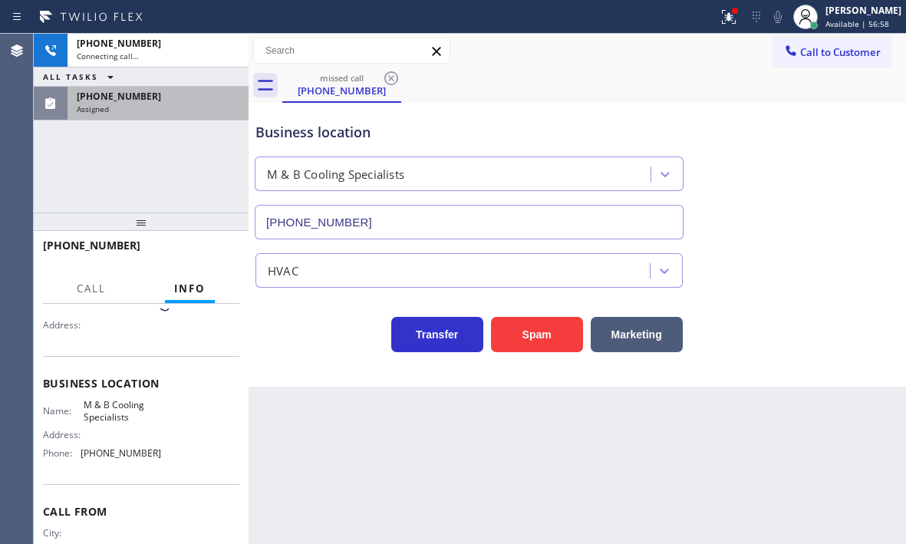
drag, startPoint x: 151, startPoint y: 96, endPoint x: 177, endPoint y: 160, distance: 68.6
click at [151, 96] on div "[PHONE_NUMBER]" at bounding box center [158, 96] width 163 height 13
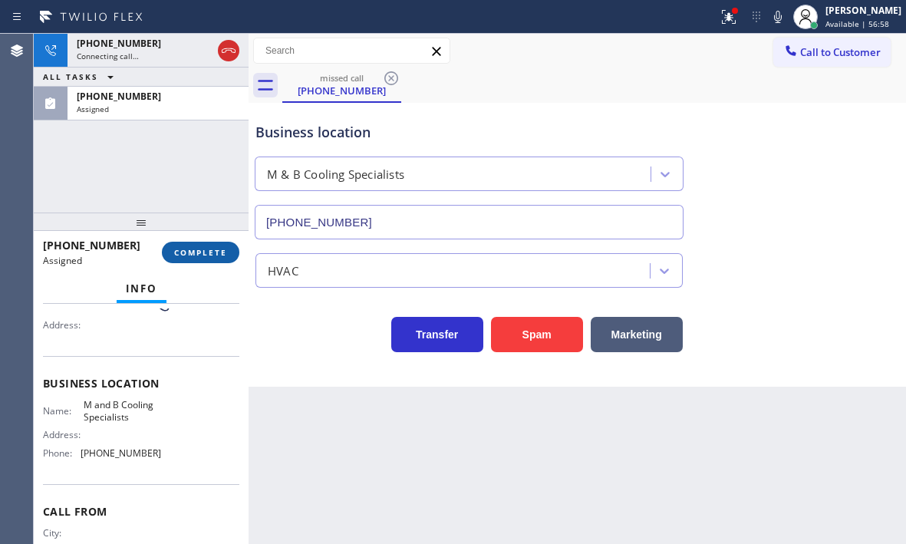
click at [187, 253] on span "COMPLETE" at bounding box center [200, 252] width 53 height 11
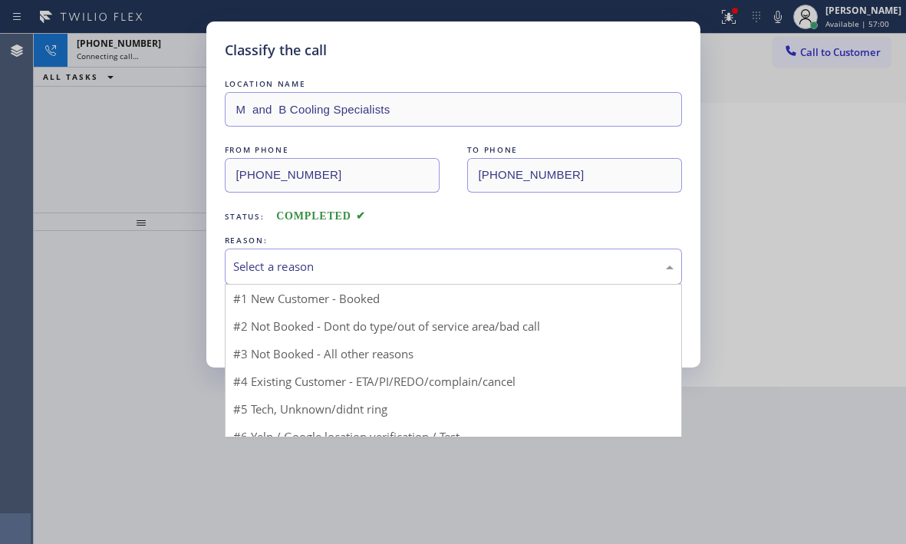
click at [394, 252] on div "Select a reason" at bounding box center [453, 267] width 457 height 36
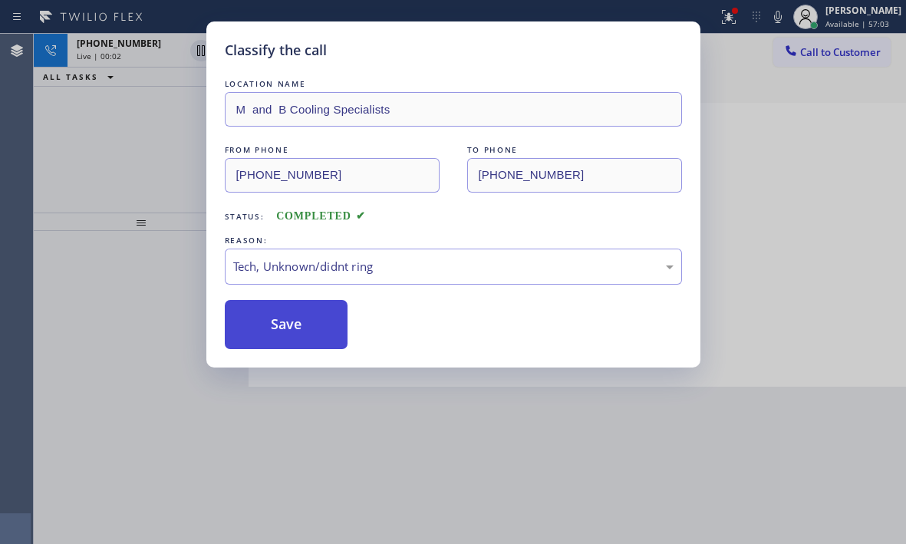
click at [313, 326] on button "Save" at bounding box center [287, 324] width 124 height 49
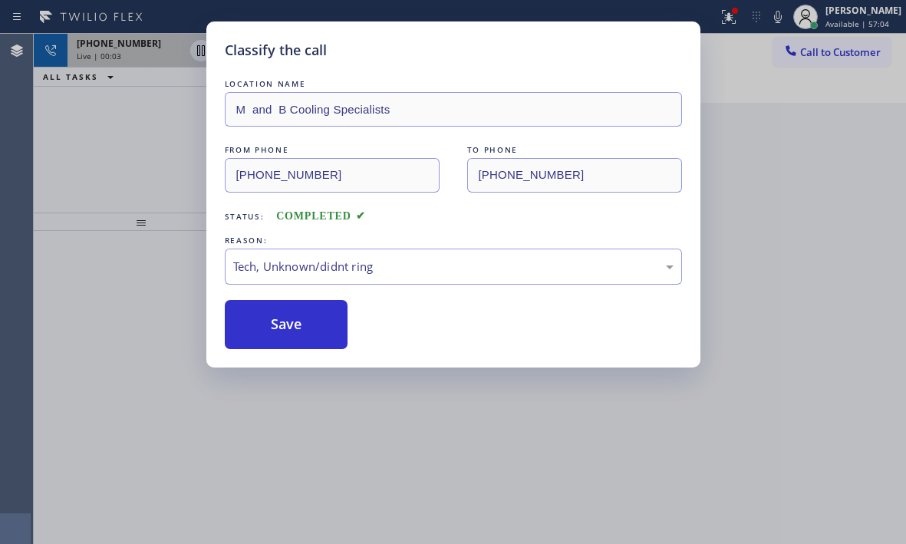
click at [167, 52] on div "Classify the call LOCATION NAME Diamond Electrical Repair FROM PHONE [PHONE_NUM…" at bounding box center [470, 289] width 873 height 510
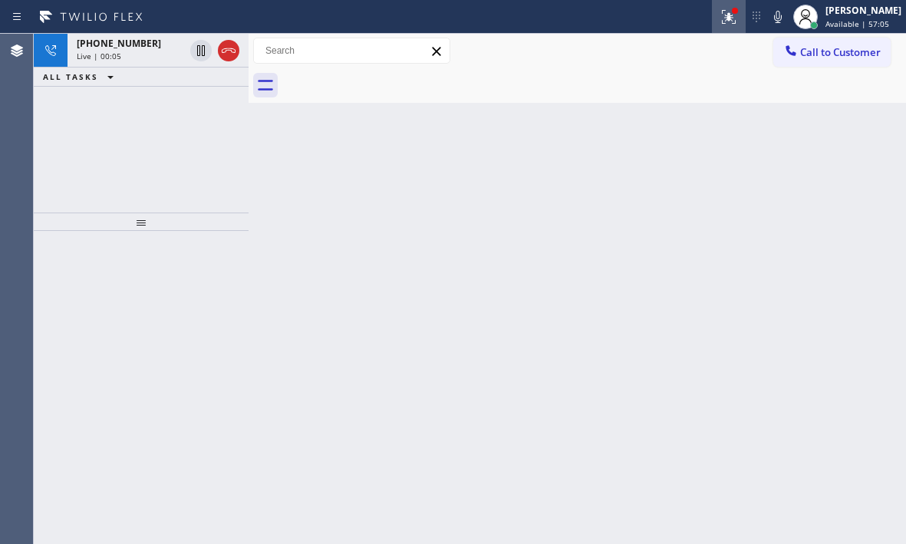
click at [720, 18] on icon at bounding box center [729, 17] width 18 height 18
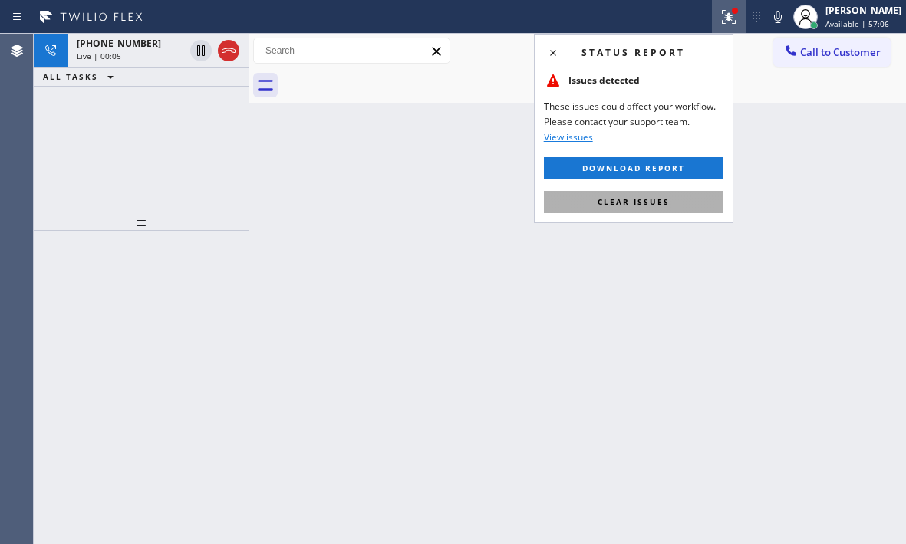
click at [685, 212] on button "Clear issues" at bounding box center [634, 201] width 180 height 21
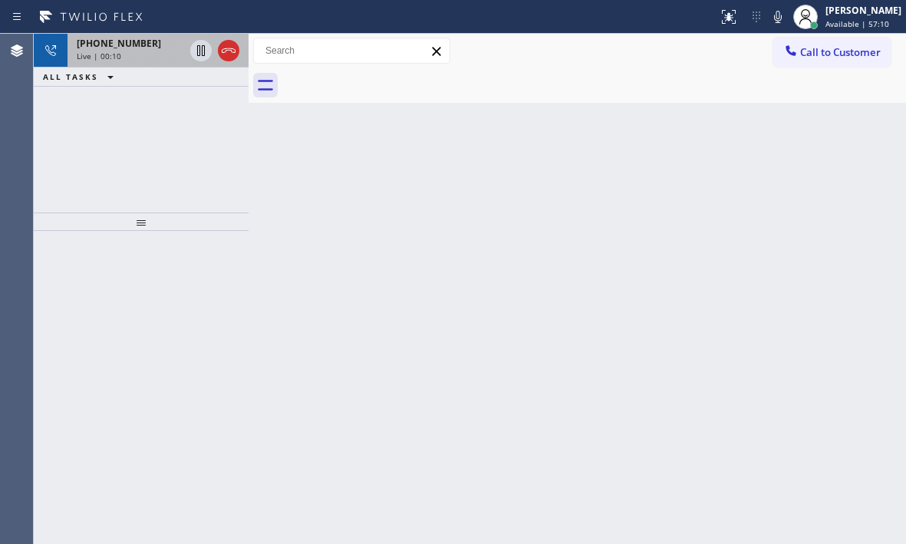
click at [136, 52] on div "Live | 00:10" at bounding box center [130, 56] width 107 height 11
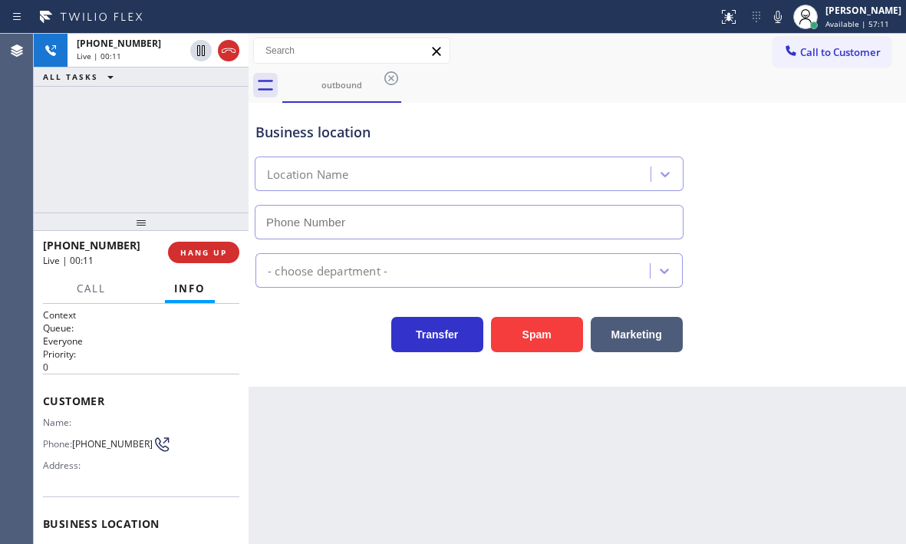
type input "[PHONE_NUMBER]"
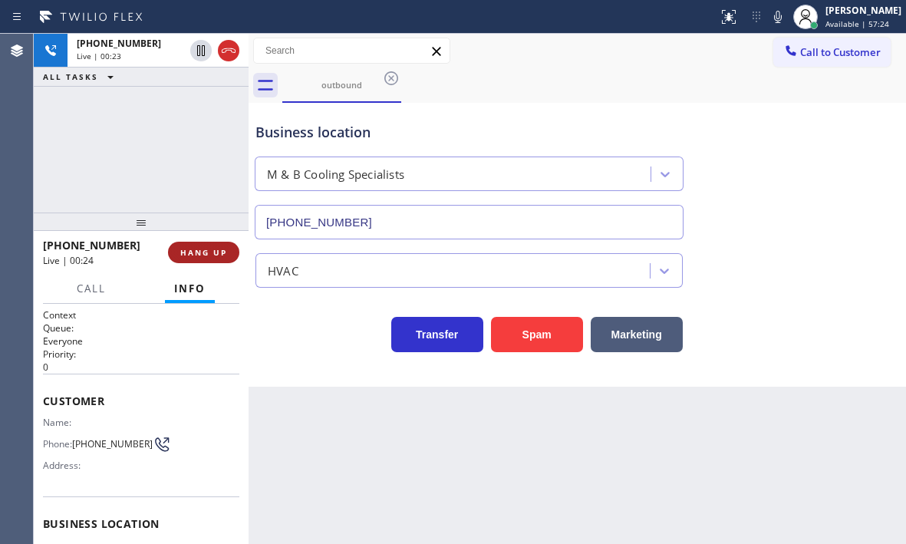
click at [203, 251] on span "HANG UP" at bounding box center [203, 252] width 47 height 11
click at [200, 253] on span "HANG UP" at bounding box center [203, 252] width 47 height 11
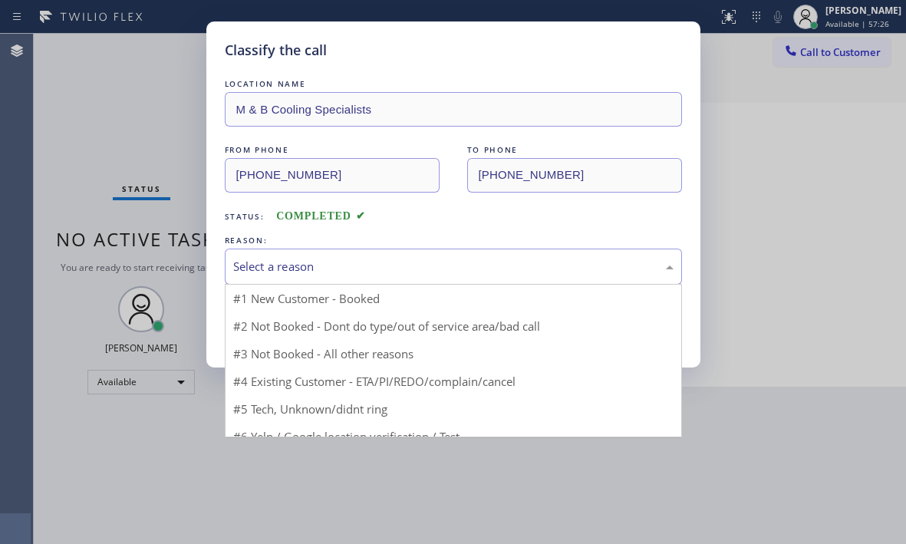
click at [421, 267] on div "Select a reason" at bounding box center [453, 267] width 441 height 18
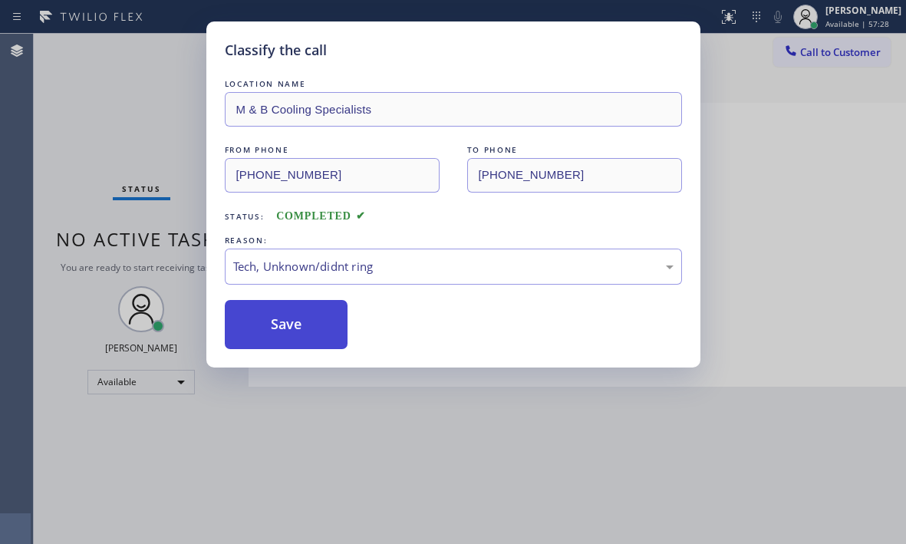
click at [301, 319] on button "Save" at bounding box center [287, 324] width 124 height 49
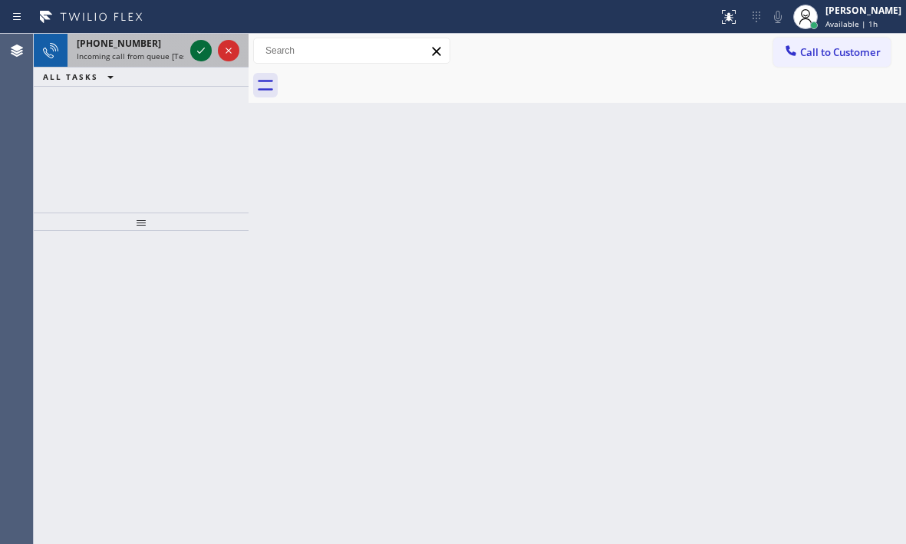
click at [196, 54] on icon at bounding box center [201, 50] width 18 height 18
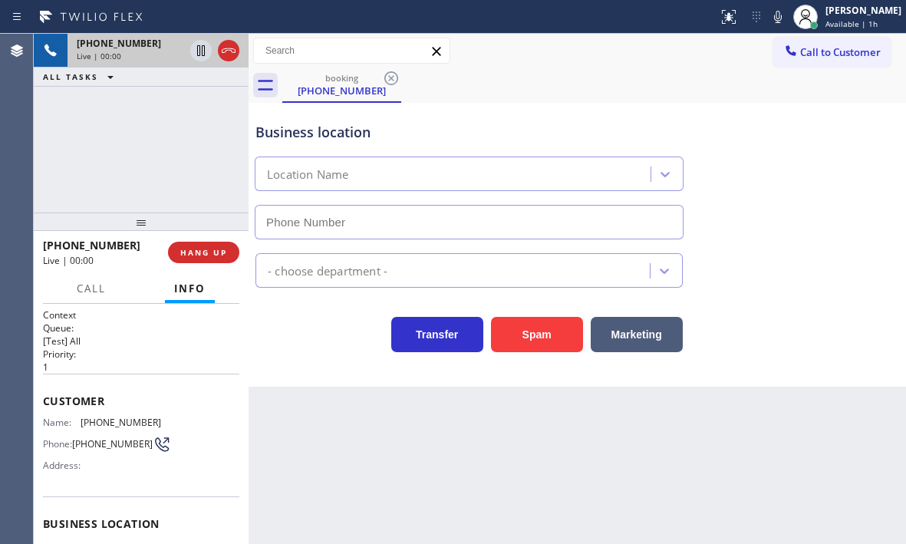
type input "[PHONE_NUMBER]"
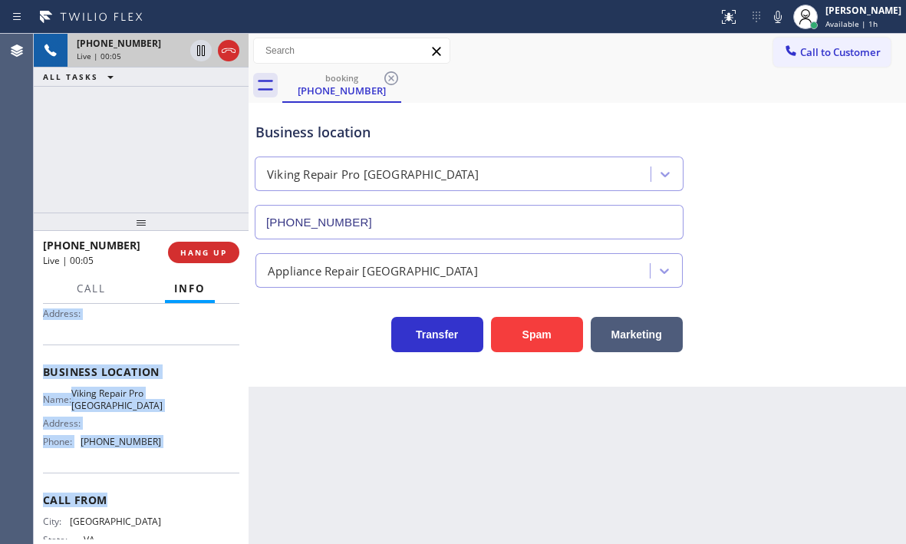
scroll to position [153, 0]
drag, startPoint x: 42, startPoint y: 401, endPoint x: 173, endPoint y: 467, distance: 147.3
click at [173, 467] on div "Context Queue: [Test] All Priority: 1 Customer Name: [PHONE_NUMBER] Phone: [PHO…" at bounding box center [141, 424] width 215 height 240
copy div "Customer Name: [PHONE_NUMBER] Phone: [PHONE_NUMBER] Address: Business location …"
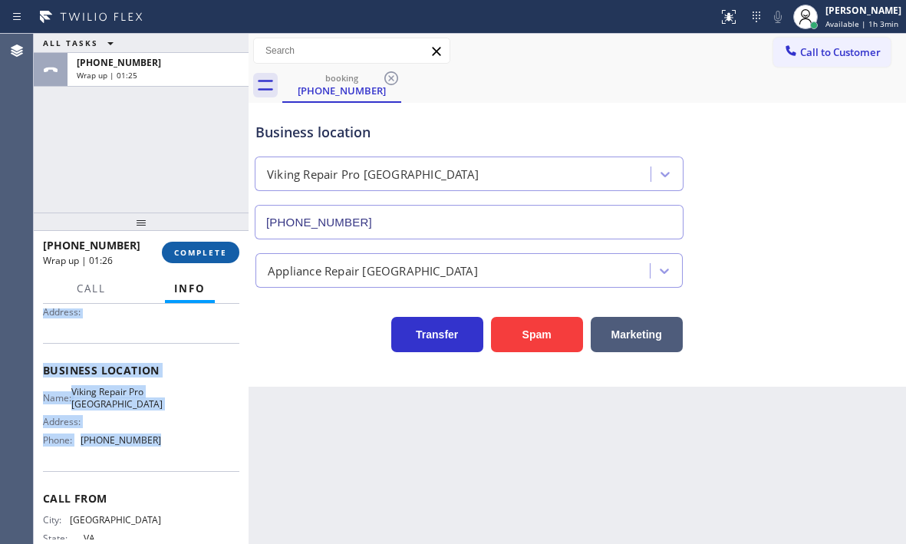
click at [209, 257] on span "COMPLETE" at bounding box center [200, 252] width 53 height 11
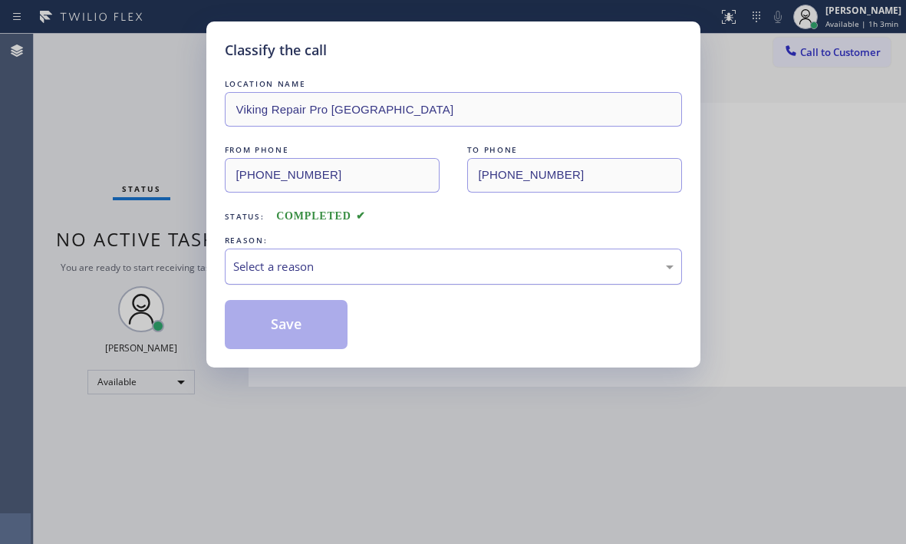
click at [339, 258] on div "Select a reason" at bounding box center [453, 267] width 441 height 18
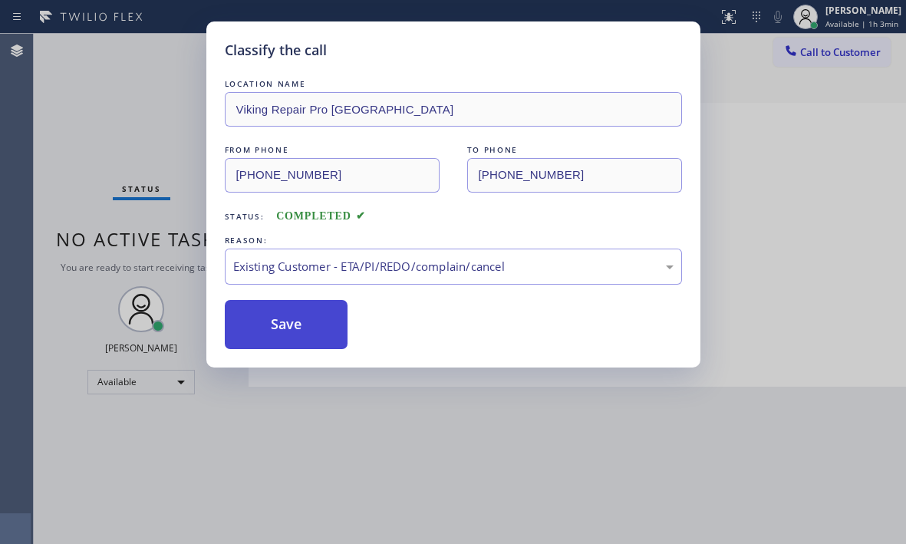
click at [293, 319] on button "Save" at bounding box center [287, 324] width 124 height 49
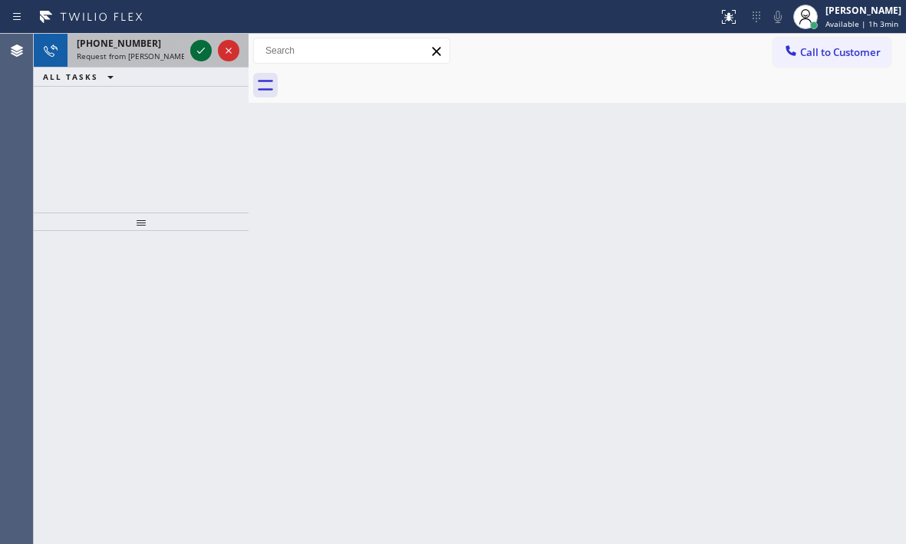
click at [195, 48] on icon at bounding box center [201, 50] width 18 height 18
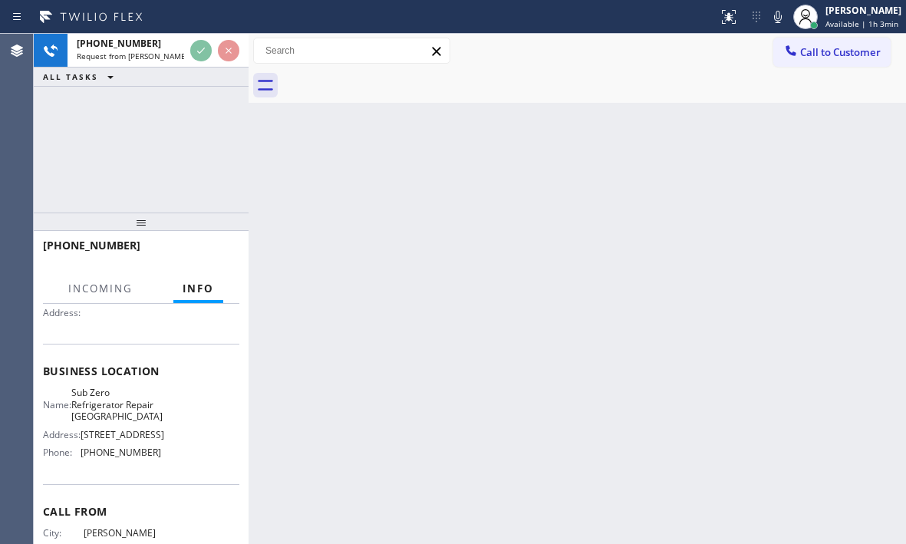
scroll to position [153, 0]
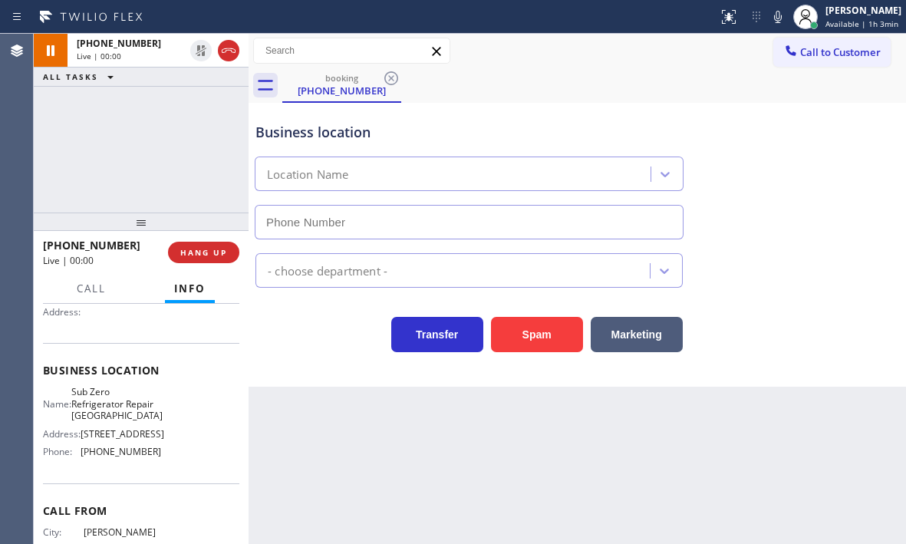
type input "[PHONE_NUMBER]"
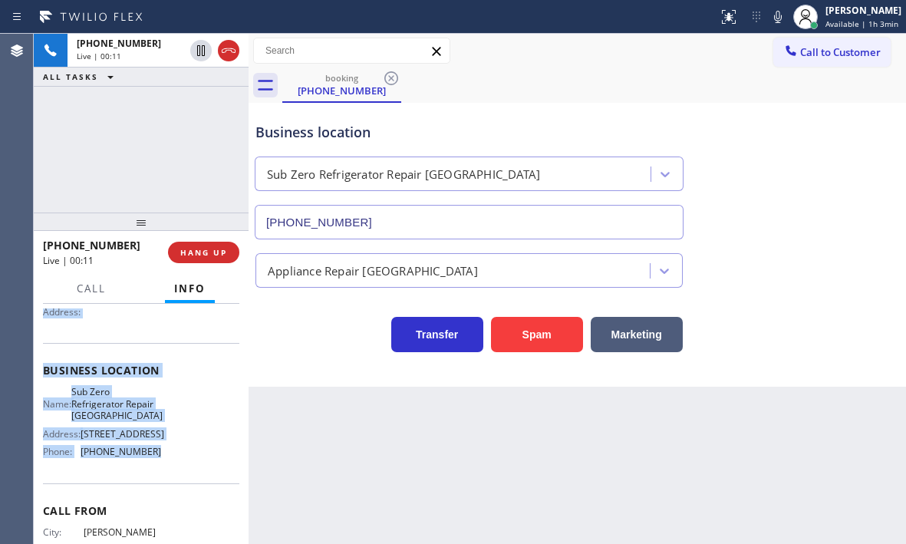
drag, startPoint x: 38, startPoint y: 318, endPoint x: 162, endPoint y: 466, distance: 192.9
click at [162, 466] on div "Context Queue: [Test] All Priority: 1 Customer Name: [PHONE_NUMBER] Phone: [PHO…" at bounding box center [141, 424] width 215 height 240
copy div "Customer Name: [PHONE_NUMBER] Phone: [PHONE_NUMBER] Address: Business location …"
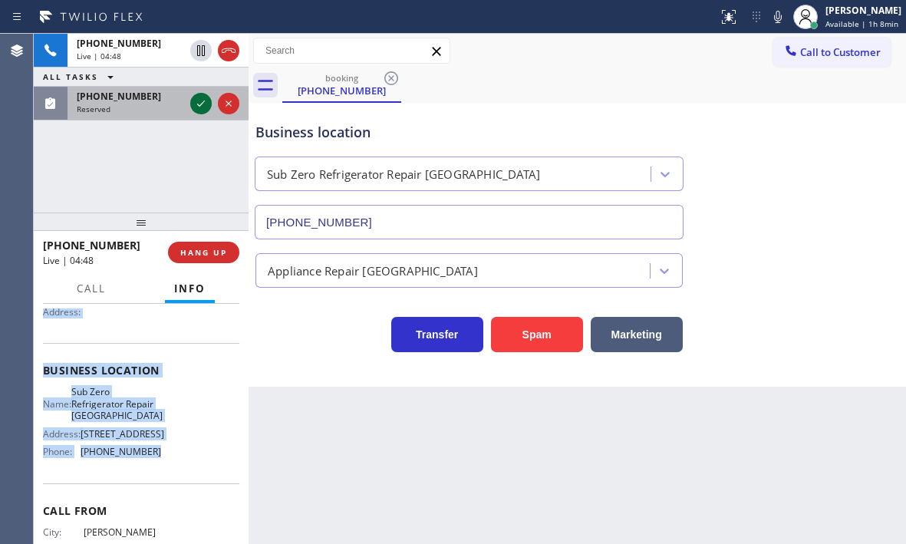
click at [199, 110] on icon at bounding box center [201, 103] width 18 height 18
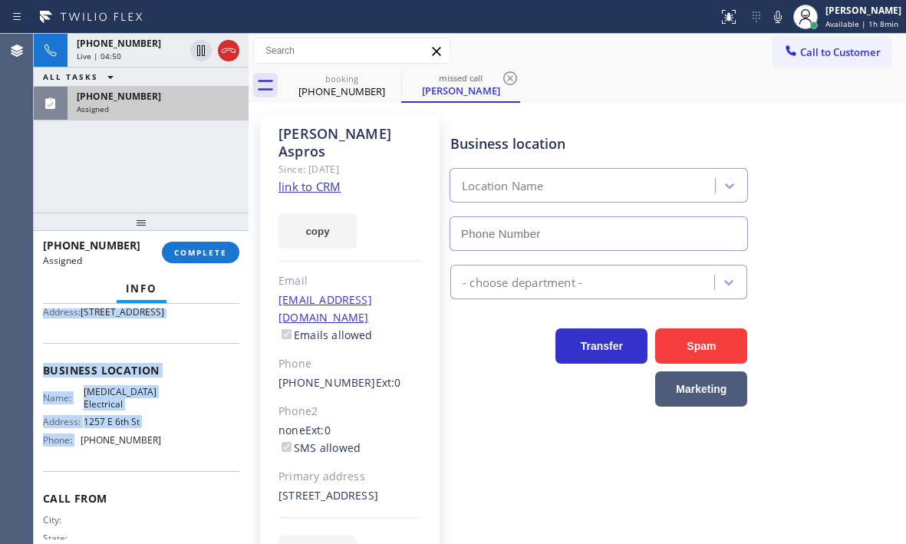
type input "[PHONE_NUMBER]"
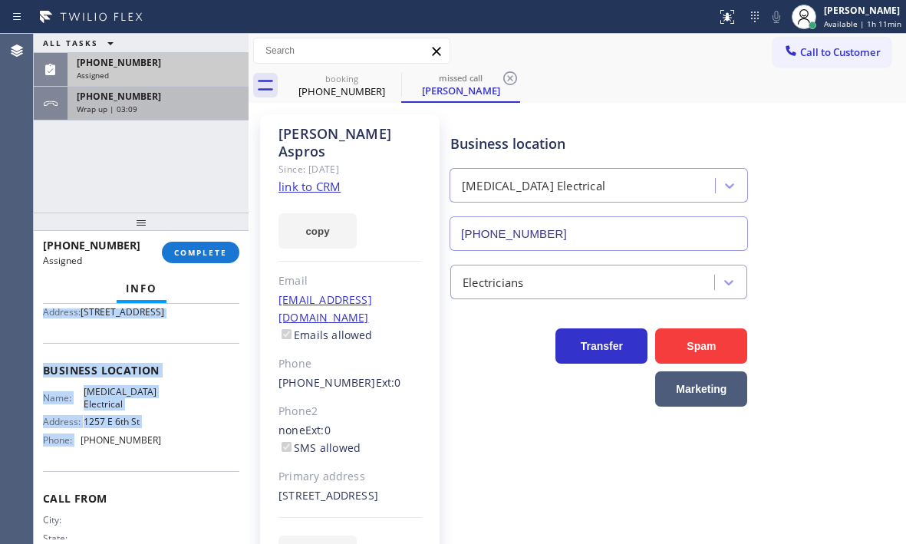
click at [183, 101] on div "[PHONE_NUMBER]" at bounding box center [158, 96] width 163 height 13
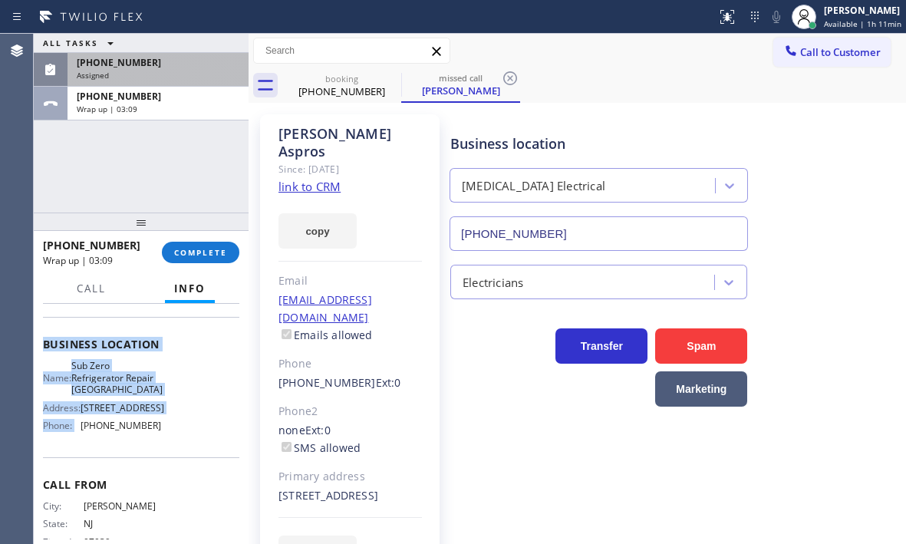
scroll to position [153, 0]
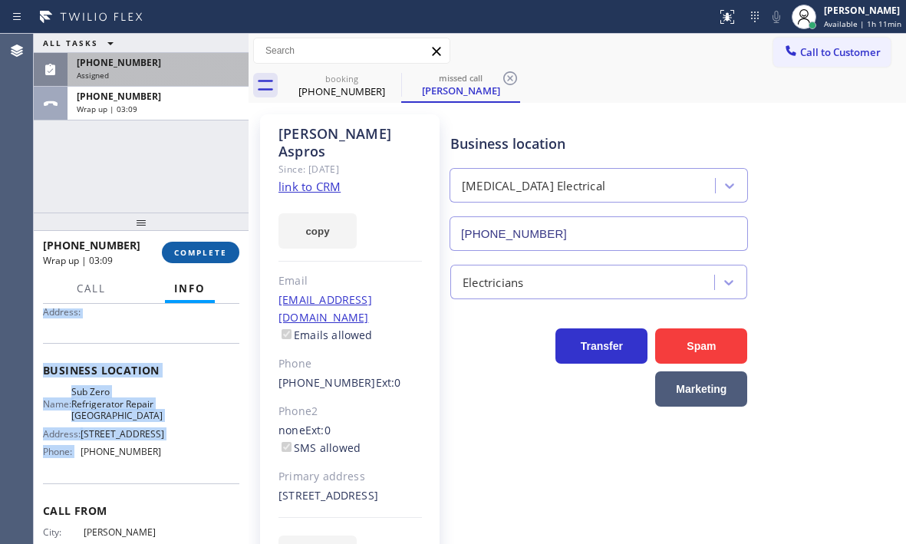
click at [210, 262] on button "COMPLETE" at bounding box center [201, 252] width 78 height 21
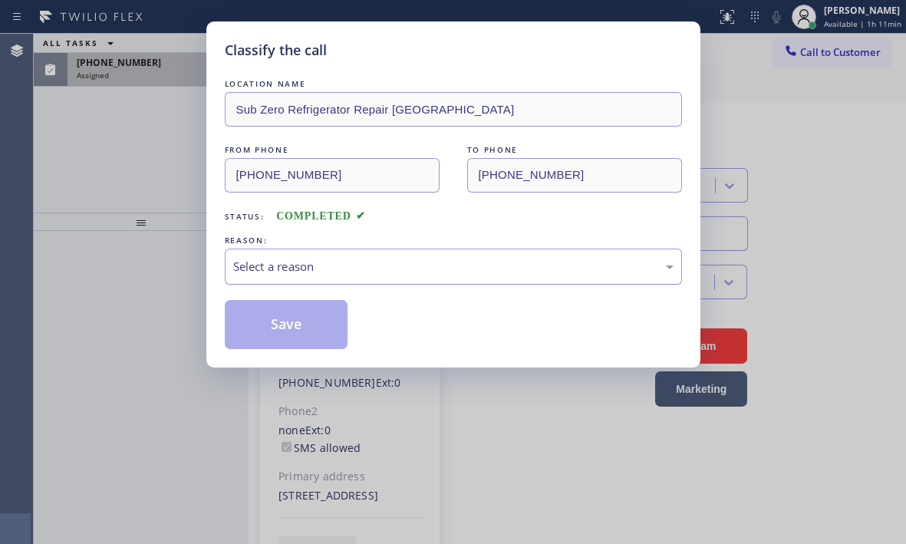
click at [357, 266] on div "Select a reason" at bounding box center [453, 267] width 441 height 18
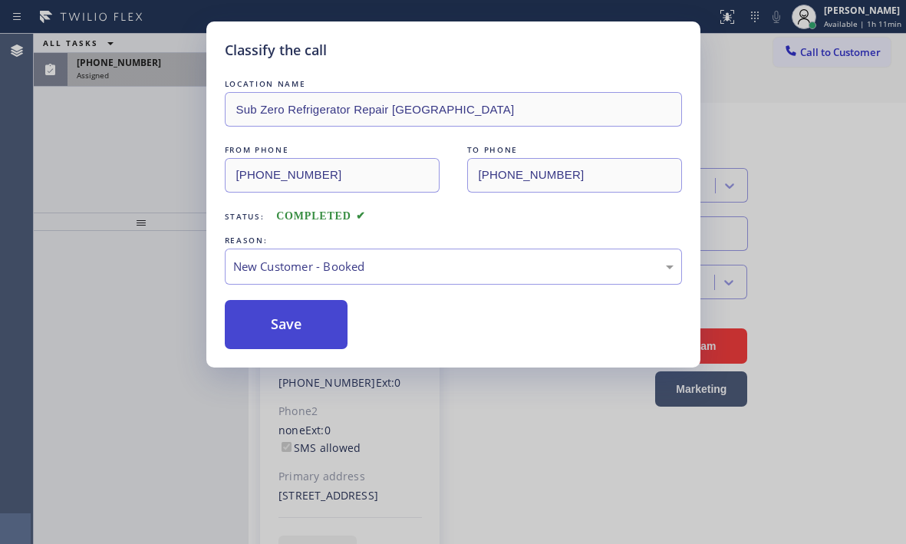
click at [284, 325] on button "Save" at bounding box center [287, 324] width 124 height 49
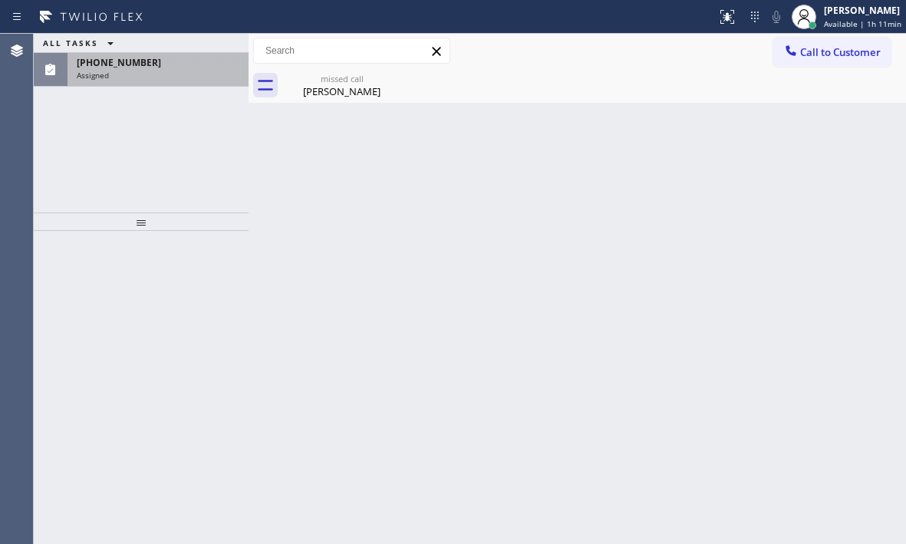
click at [147, 71] on div "Assigned" at bounding box center [158, 75] width 163 height 11
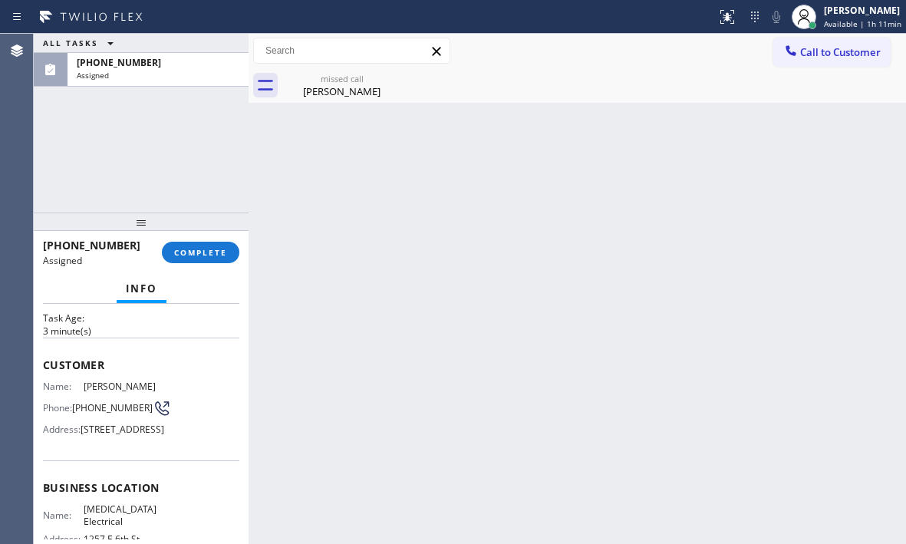
scroll to position [153, 0]
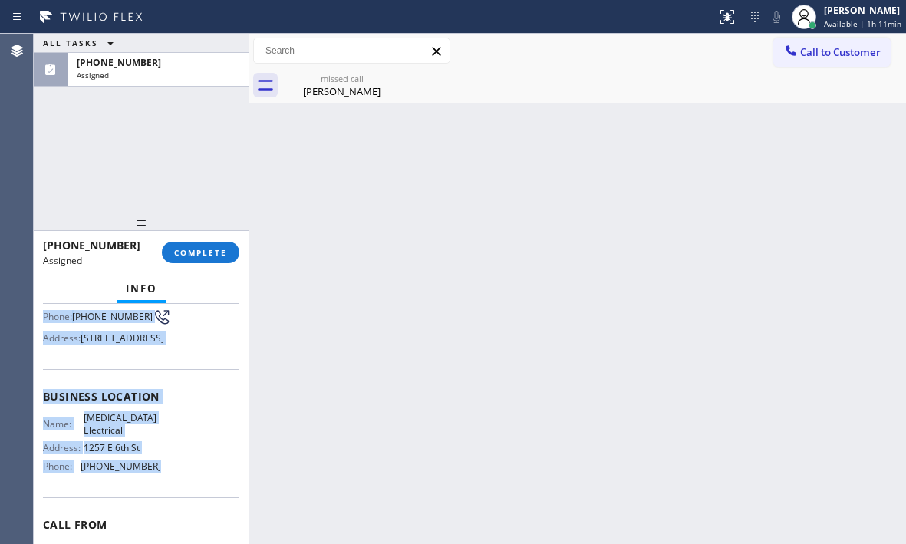
drag, startPoint x: 38, startPoint y: 418, endPoint x: 157, endPoint y: 509, distance: 150.6
click at [152, 510] on div "Context Queue: [Test] All Priority: 0 Task Age: [DEMOGRAPHIC_DATA] minute(s) Cu…" at bounding box center [141, 424] width 215 height 240
copy div "Customer Name: [PERSON_NAME] Phone: [PHONE_NUMBER] Address: [STREET_ADDRESS] Bu…"
click at [188, 252] on span "COMPLETE" at bounding box center [200, 252] width 53 height 11
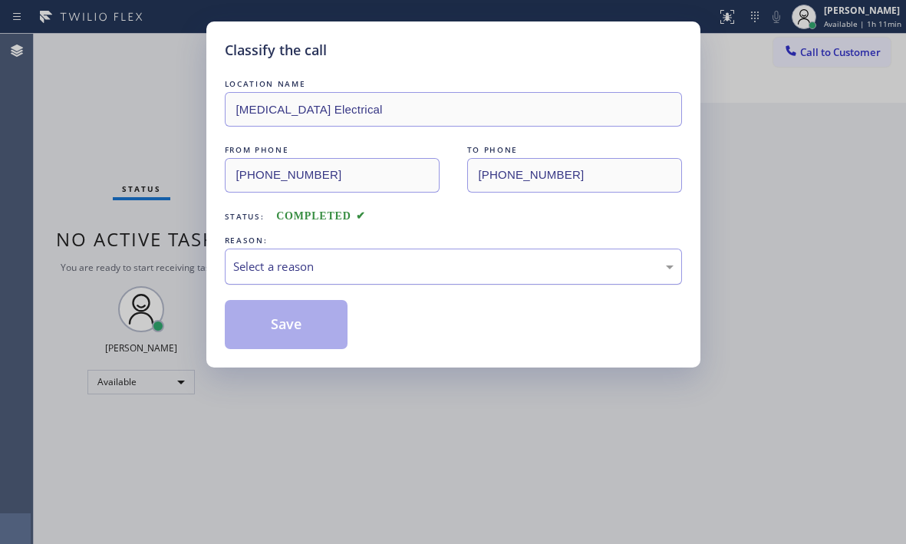
click at [371, 259] on div "Select a reason" at bounding box center [453, 267] width 441 height 18
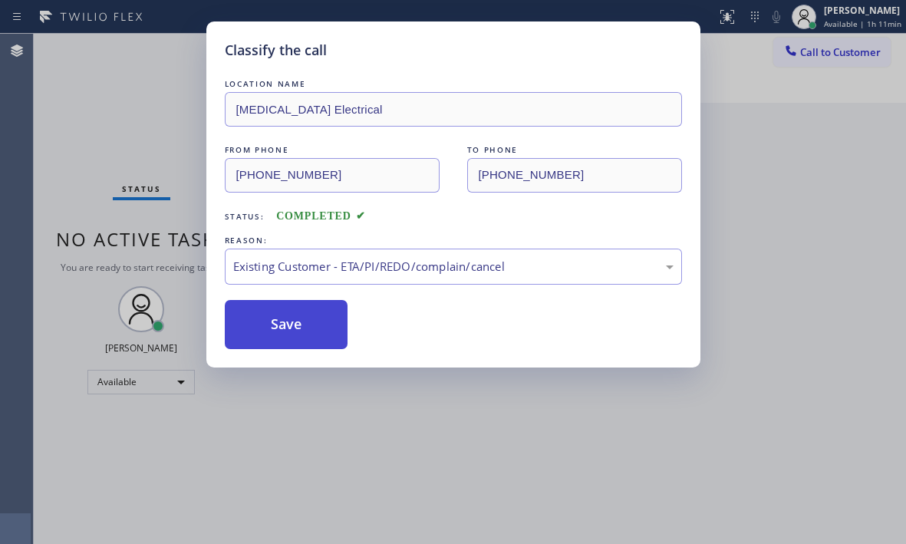
drag, startPoint x: 281, startPoint y: 312, endPoint x: 434, endPoint y: 311, distance: 152.7
click at [282, 312] on button "Save" at bounding box center [287, 324] width 124 height 49
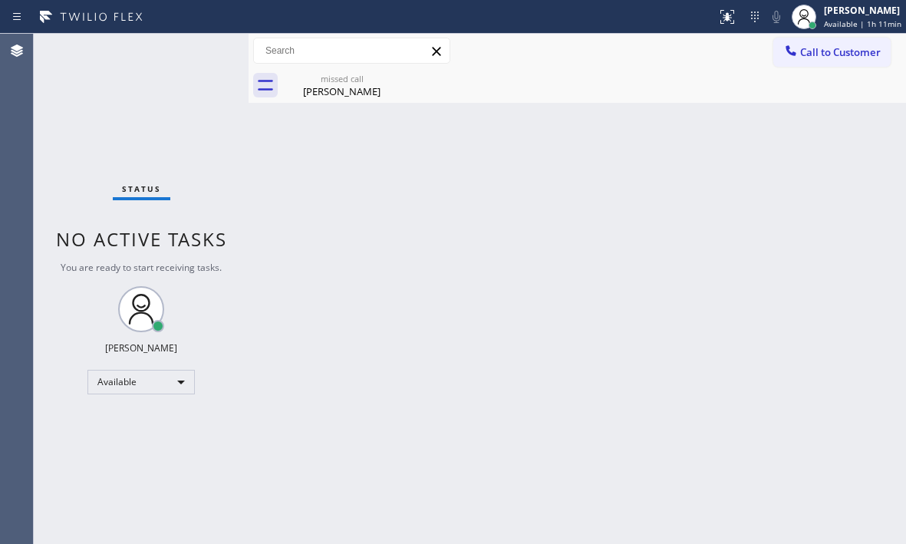
click at [335, 63] on div at bounding box center [351, 51] width 197 height 26
click at [328, 83] on div "missed call" at bounding box center [342, 79] width 116 height 12
click at [896, 243] on div "Back to Dashboard Change Sender ID Customers Technicians Select a contact Outbo…" at bounding box center [578, 289] width 658 height 510
click at [305, 226] on div "Back to Dashboard Change Sender ID Customers Technicians Select a contact Outbo…" at bounding box center [578, 289] width 658 height 510
click at [211, 61] on div "Status No active tasks You are ready to start receiving tasks. [PERSON_NAME] Av…" at bounding box center [141, 289] width 215 height 510
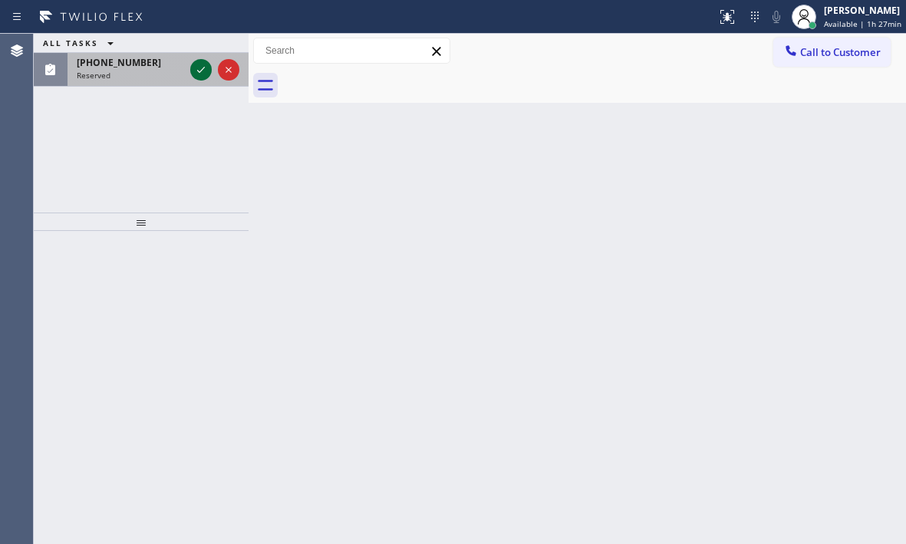
click at [203, 72] on icon at bounding box center [201, 70] width 18 height 18
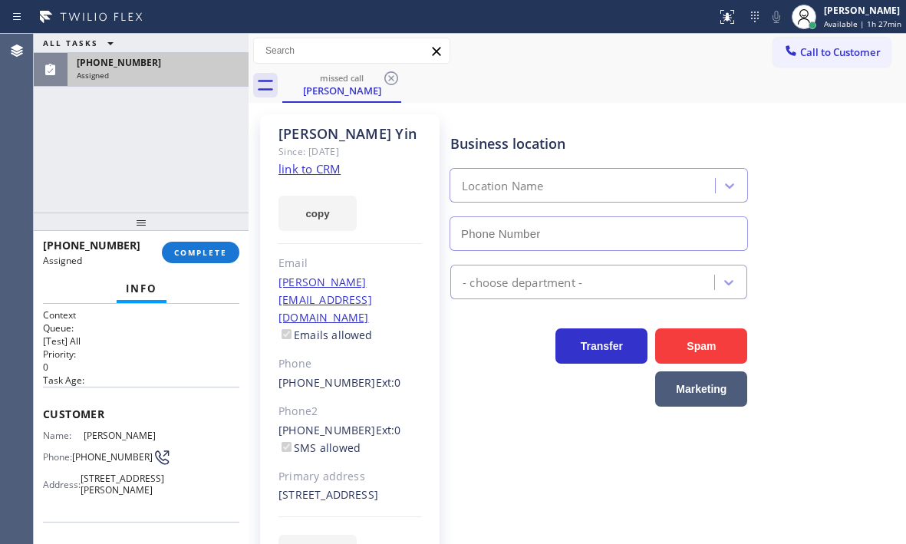
type input "[PHONE_NUMBER]"
drag, startPoint x: 77, startPoint y: 264, endPoint x: 56, endPoint y: 170, distance: 96.6
click at [56, 170] on div "ALL TASKS ALL TASKS ACTIVE TASKS TASKS IN WRAP UP [PHONE_NUMBER] Assigned" at bounding box center [141, 123] width 215 height 179
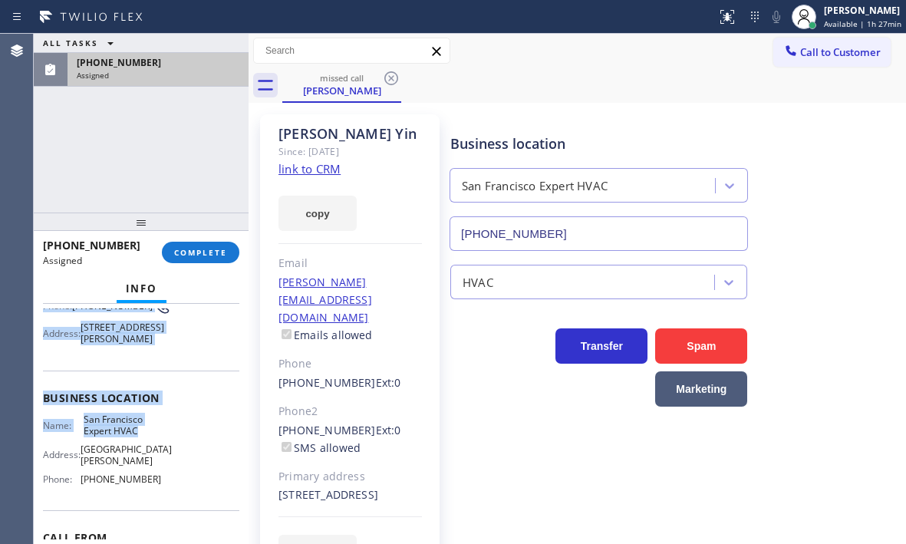
scroll to position [153, 0]
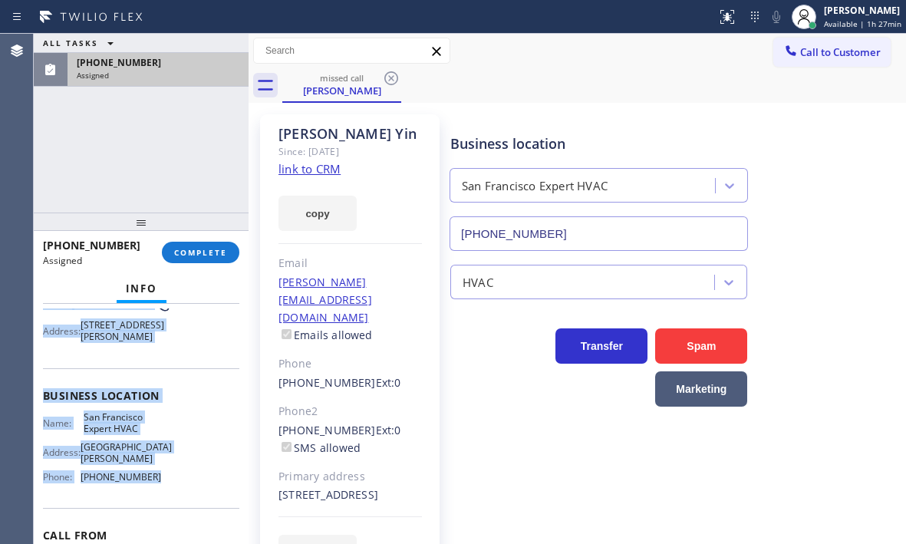
drag, startPoint x: 46, startPoint y: 409, endPoint x: 163, endPoint y: 509, distance: 153.5
click at [163, 509] on div "Context Queue: [Test] All Priority: 0 Task Age: Customer Name: [PERSON_NAME] Ph…" at bounding box center [141, 389] width 196 height 469
click at [202, 254] on span "COMPLETE" at bounding box center [200, 252] width 53 height 11
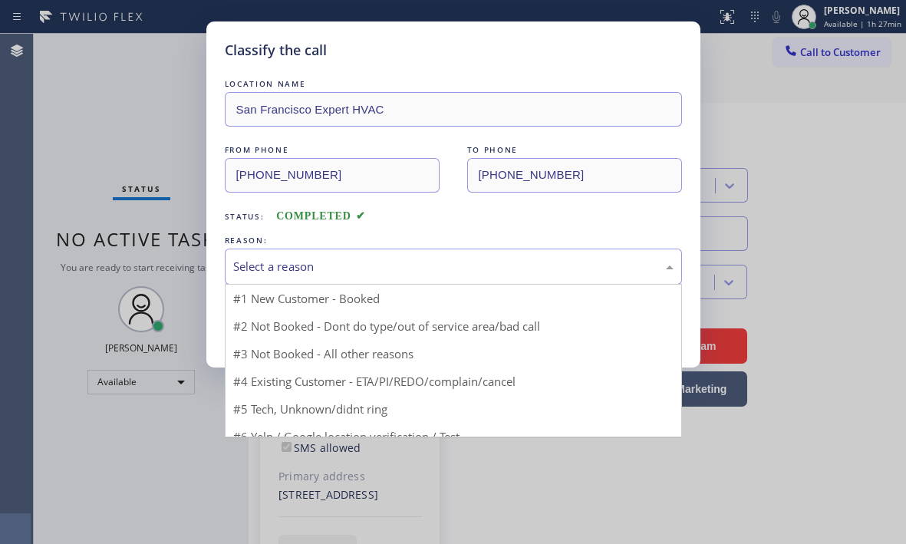
click at [345, 262] on div "Select a reason" at bounding box center [453, 267] width 441 height 18
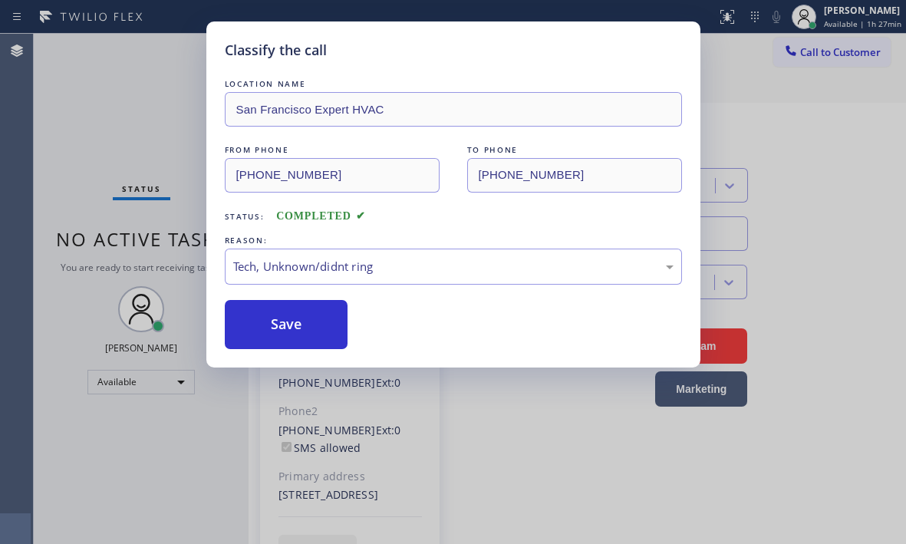
drag, startPoint x: 282, startPoint y: 319, endPoint x: 576, endPoint y: 319, distance: 294.0
click at [288, 319] on button "Save" at bounding box center [287, 324] width 124 height 49
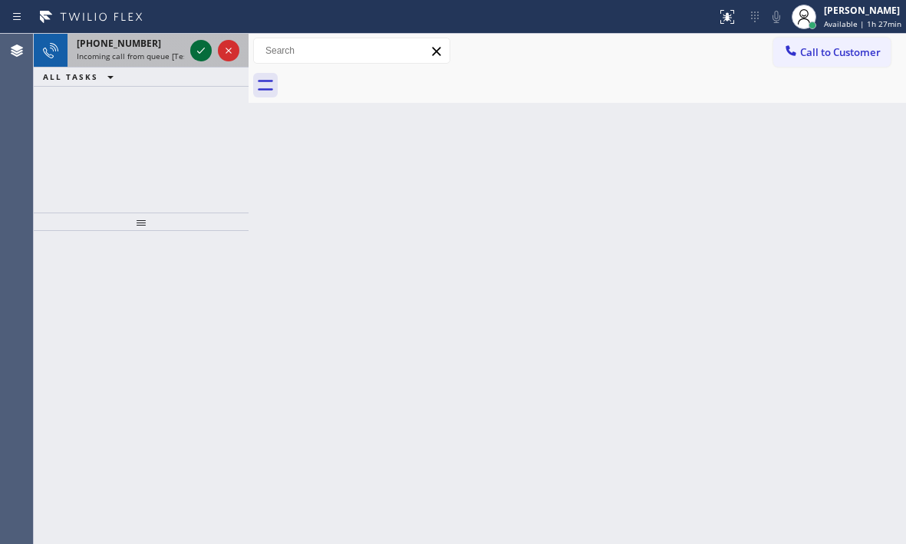
click at [207, 48] on icon at bounding box center [201, 50] width 18 height 18
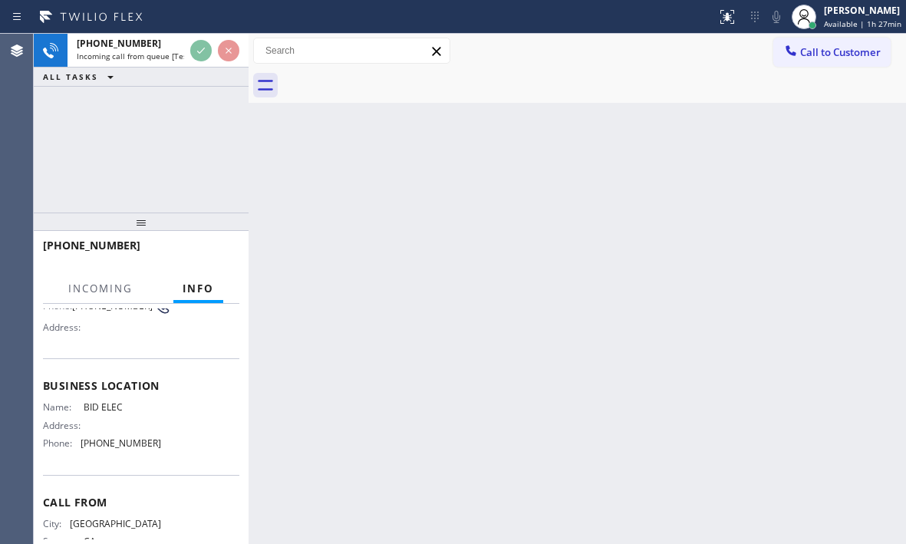
scroll to position [153, 0]
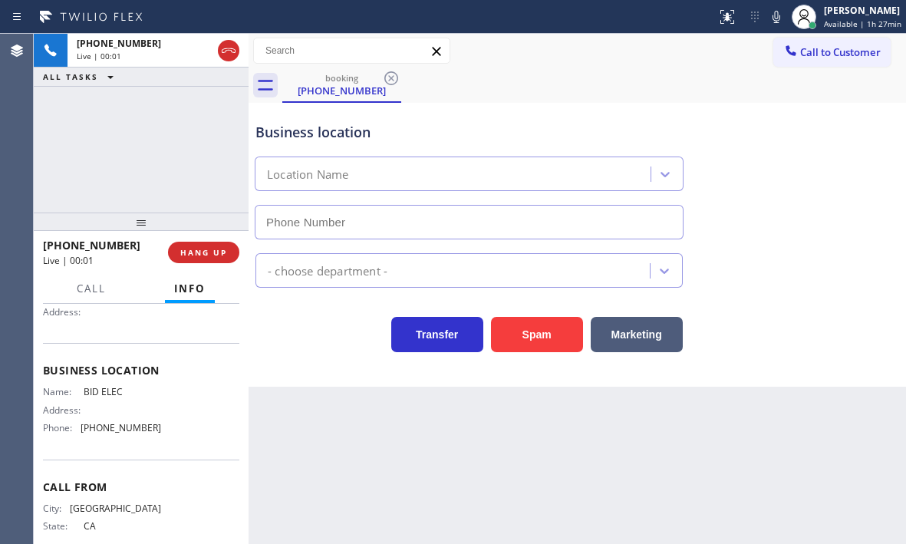
type input "[PHONE_NUMBER]"
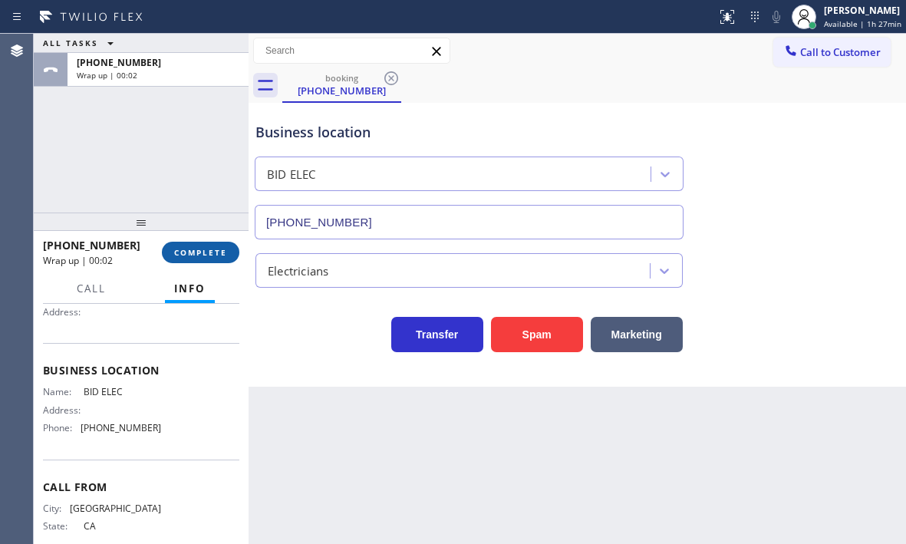
click at [216, 248] on span "COMPLETE" at bounding box center [200, 252] width 53 height 11
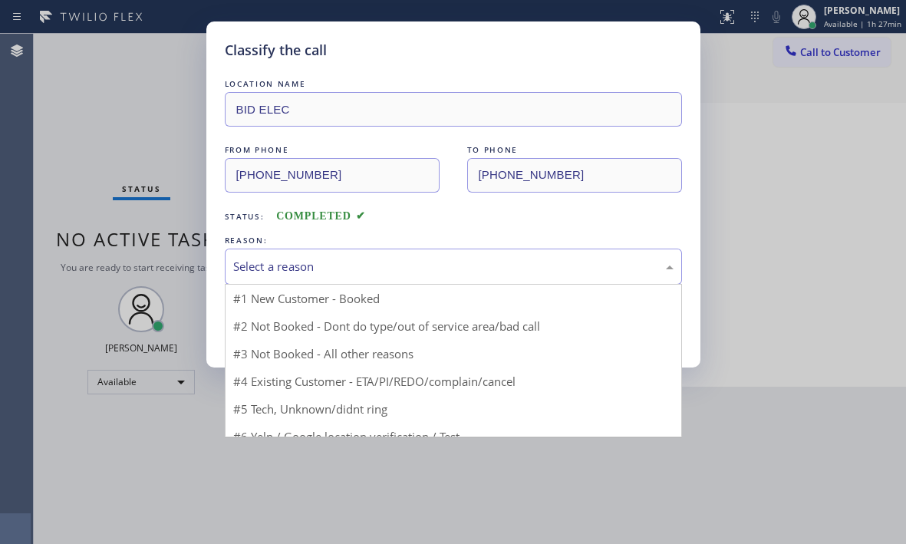
drag, startPoint x: 470, startPoint y: 269, endPoint x: 443, endPoint y: 313, distance: 52.4
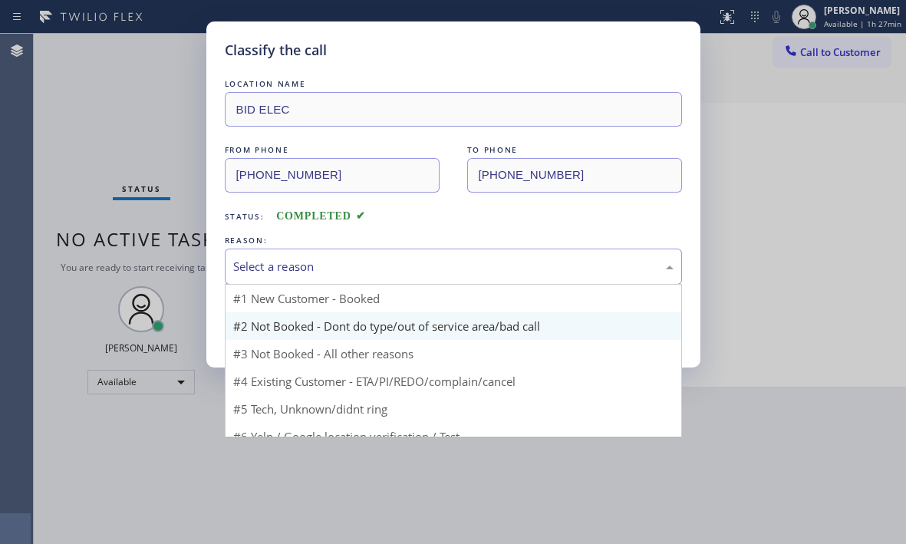
click at [471, 268] on div "Select a reason" at bounding box center [453, 267] width 441 height 18
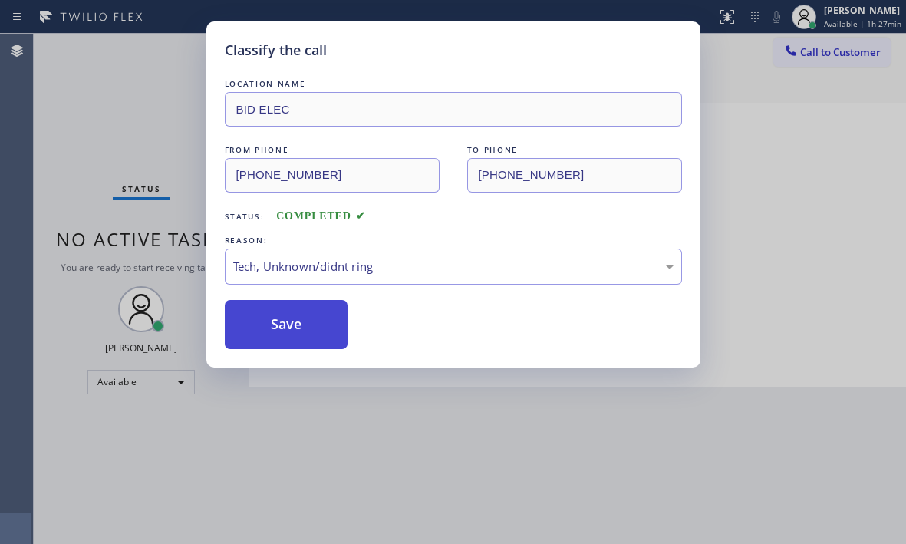
click at [304, 322] on button "Save" at bounding box center [287, 324] width 124 height 49
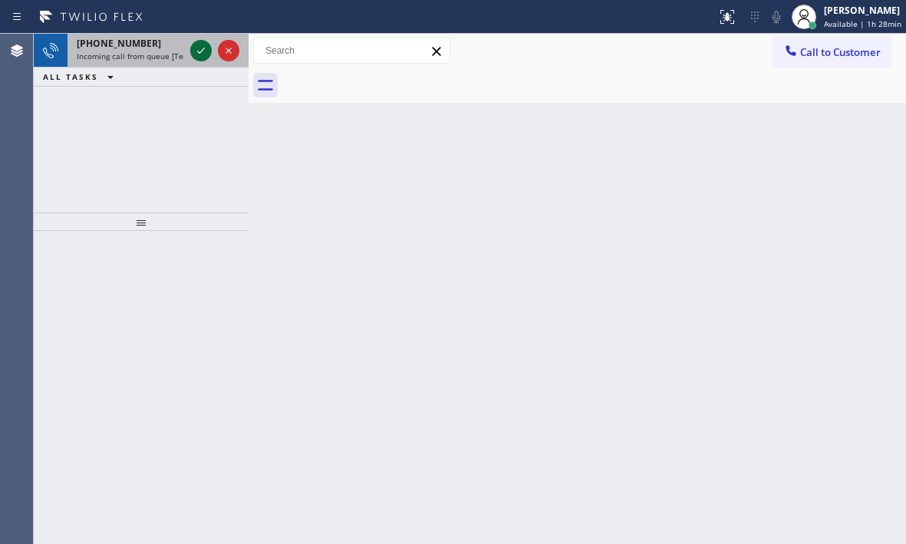
click at [196, 51] on icon at bounding box center [201, 50] width 18 height 18
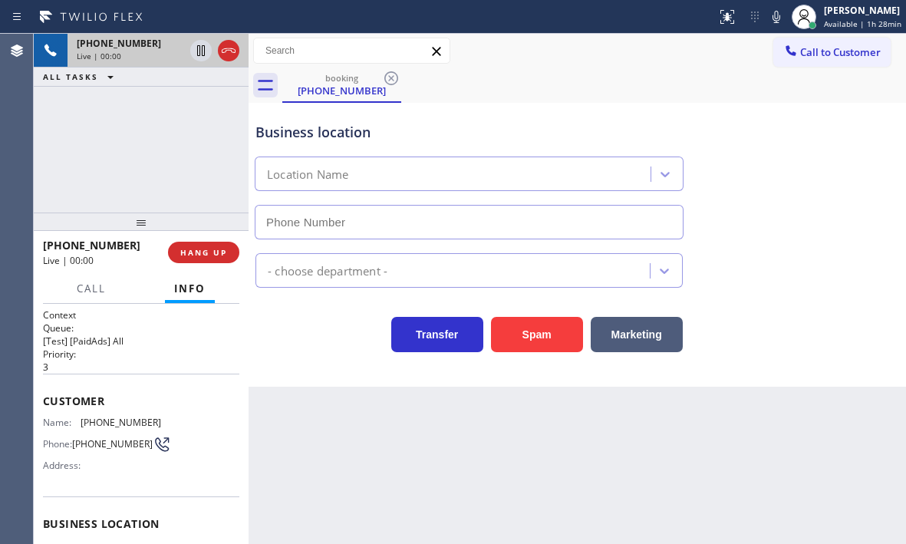
type input "[PHONE_NUMBER]"
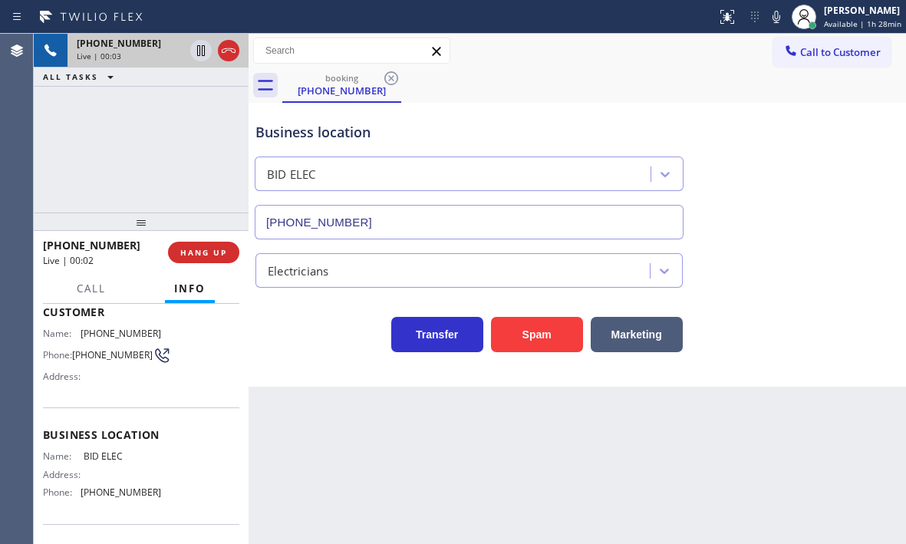
scroll to position [153, 0]
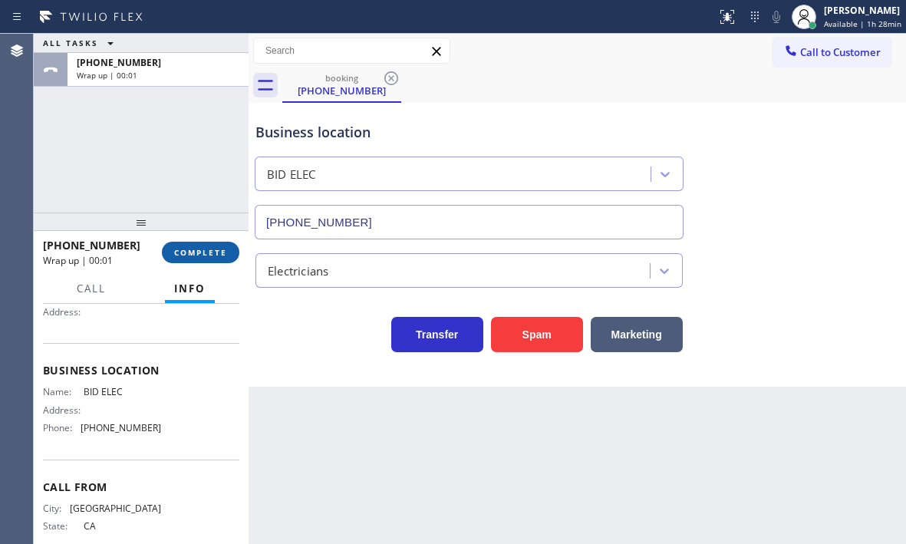
click at [195, 247] on span "COMPLETE" at bounding box center [200, 252] width 53 height 11
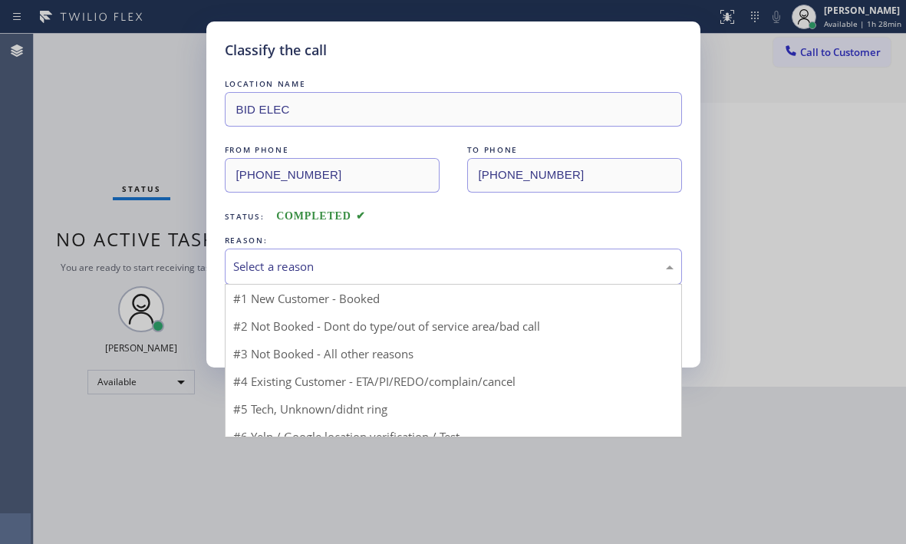
click at [416, 261] on div "Select a reason" at bounding box center [453, 267] width 441 height 18
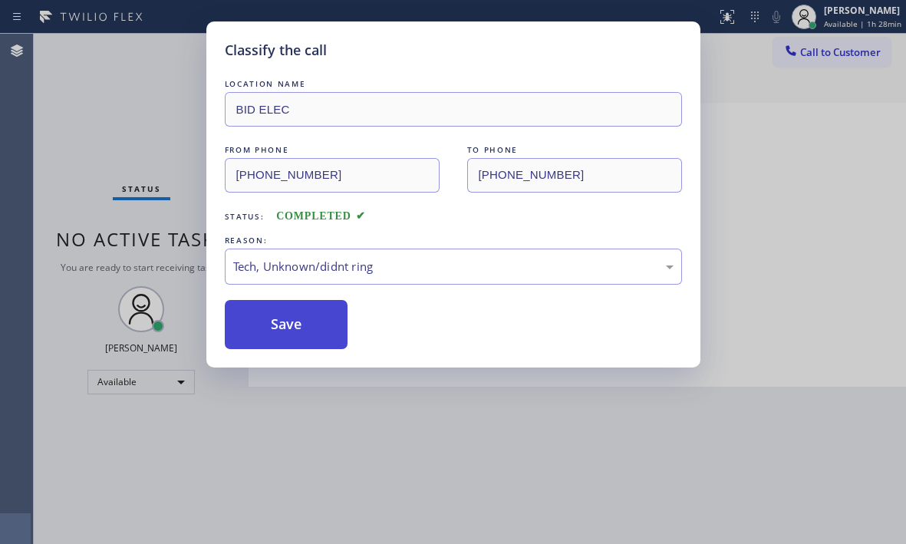
click at [307, 324] on button "Save" at bounding box center [287, 324] width 124 height 49
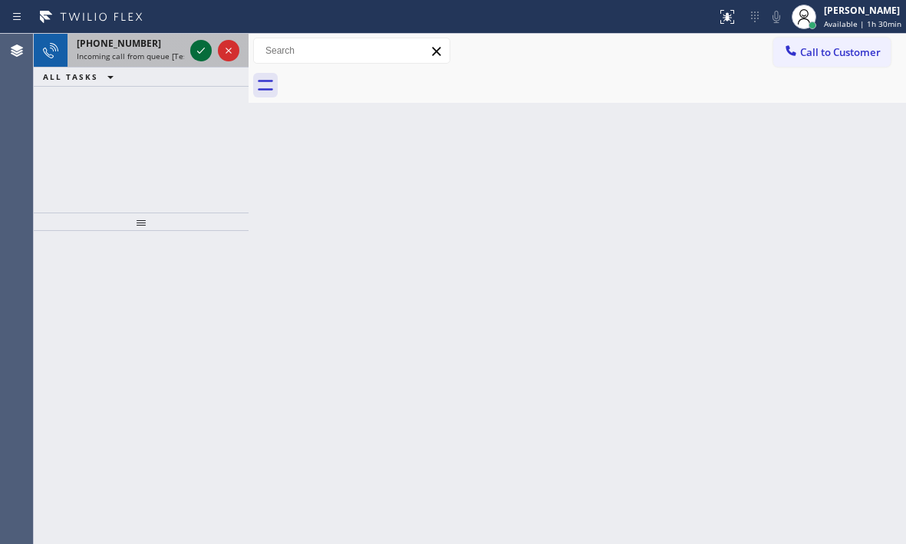
click at [199, 48] on icon at bounding box center [201, 50] width 18 height 18
click at [191, 47] on div at bounding box center [200, 50] width 21 height 18
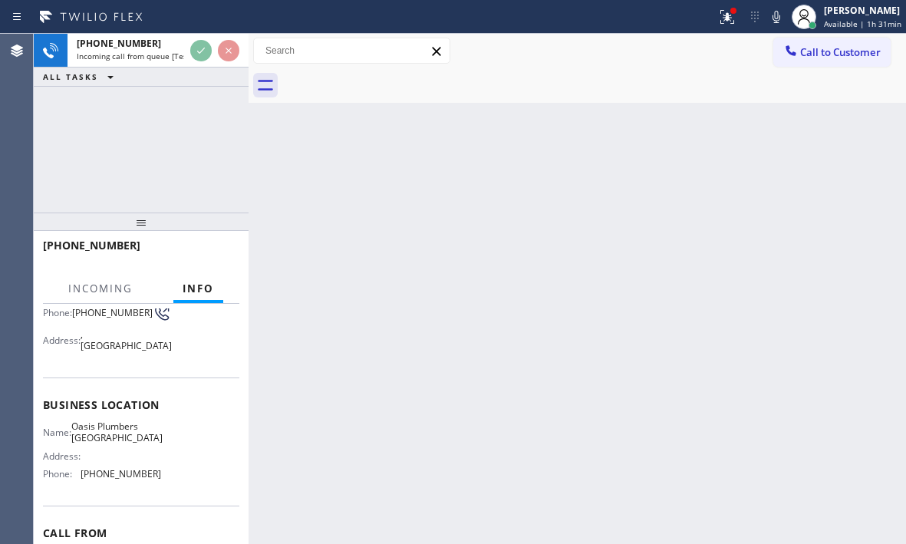
scroll to position [206, 0]
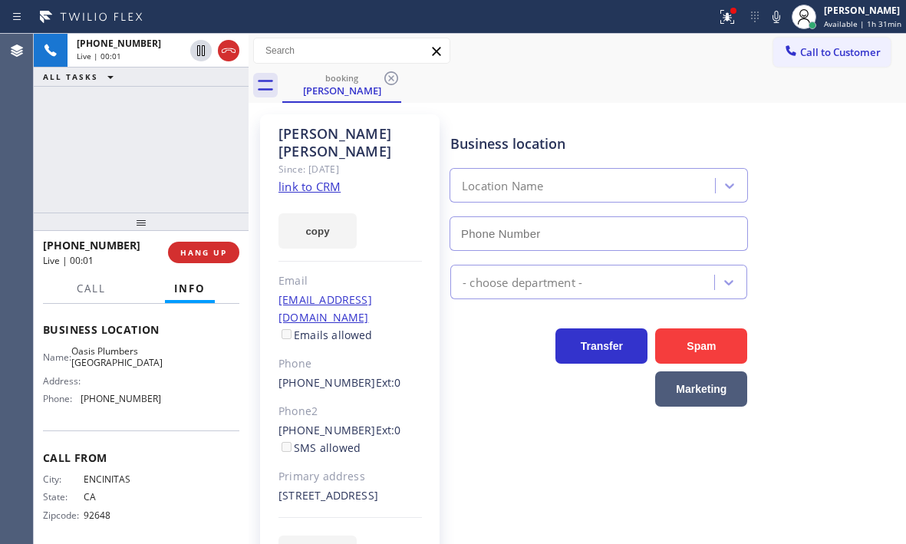
type input "[PHONE_NUMBER]"
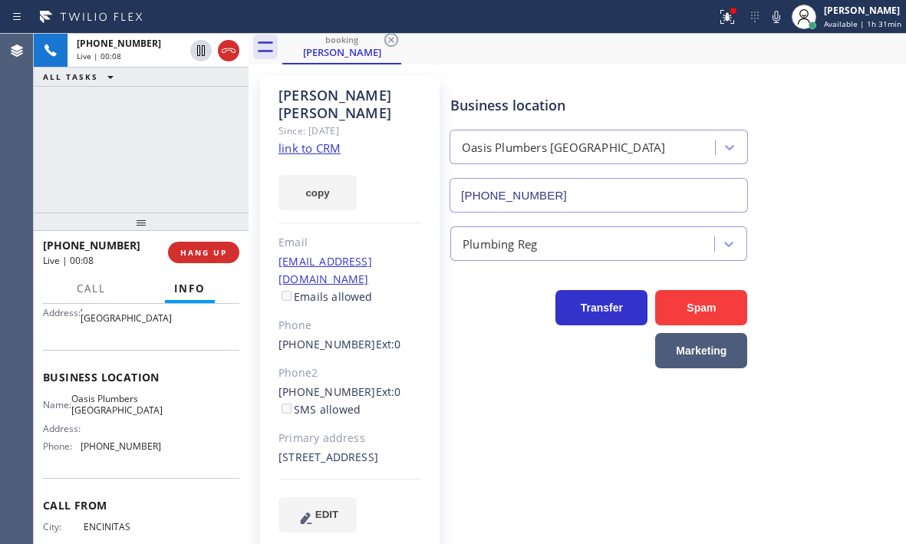
scroll to position [53, 0]
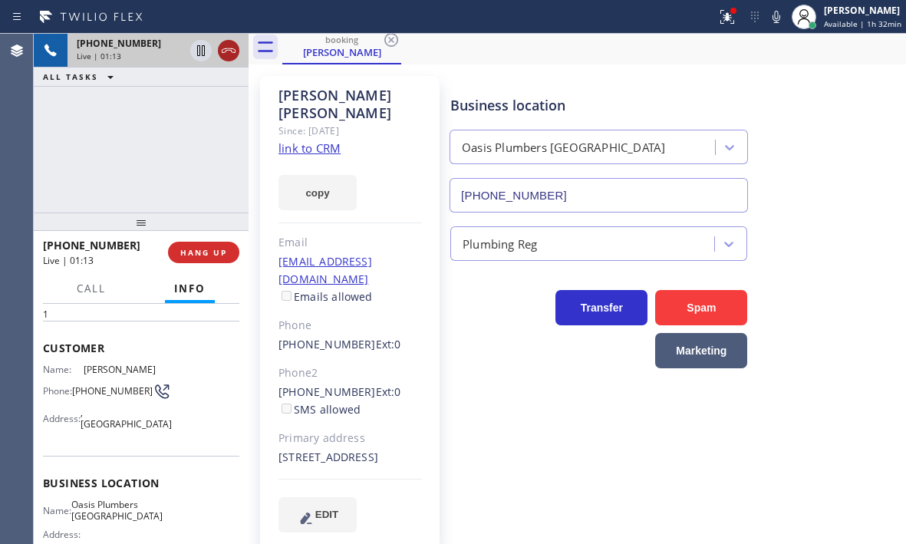
click at [228, 51] on icon at bounding box center [229, 50] width 18 height 18
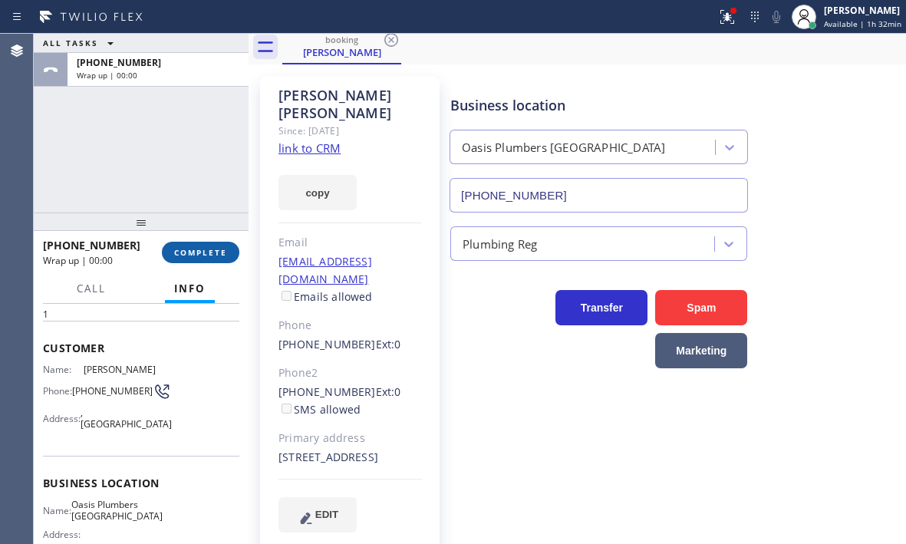
click at [215, 248] on span "COMPLETE" at bounding box center [200, 252] width 53 height 11
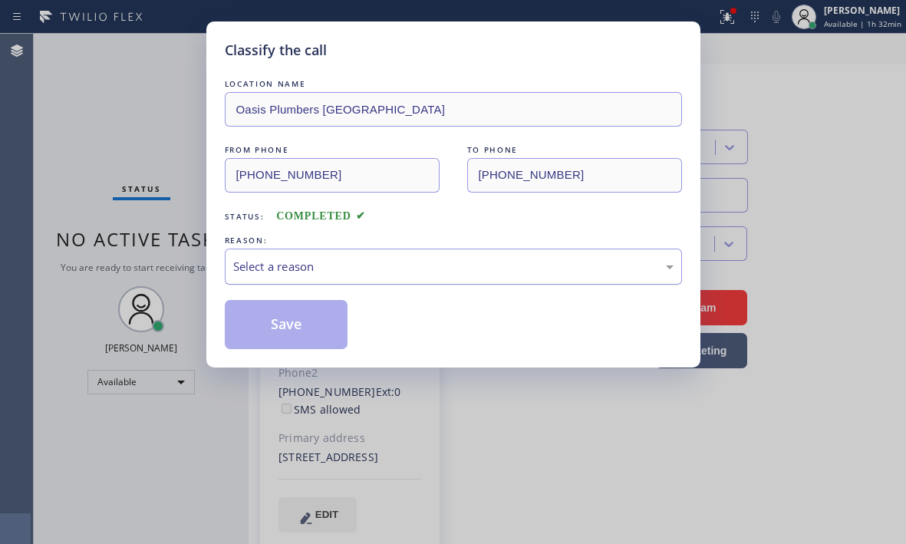
click at [385, 275] on div "Select a reason" at bounding box center [453, 267] width 441 height 18
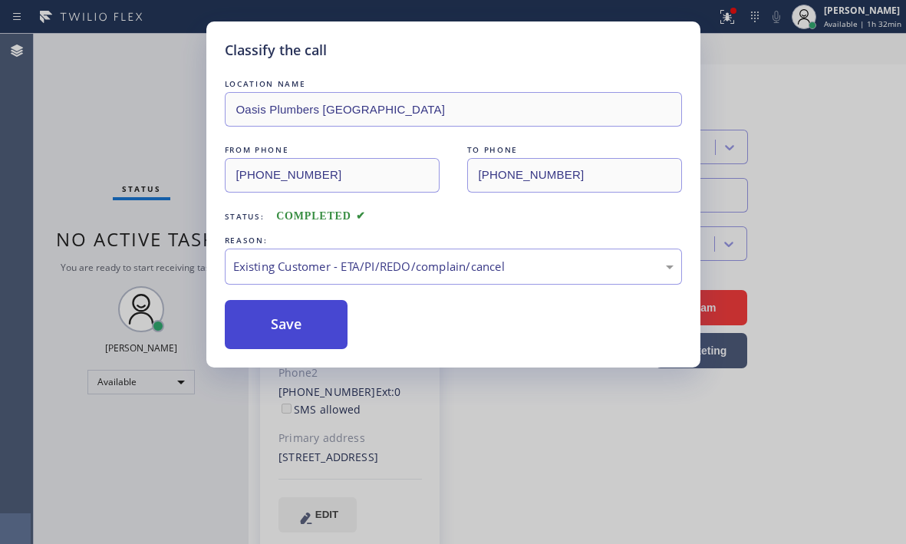
click at [302, 322] on button "Save" at bounding box center [287, 324] width 124 height 49
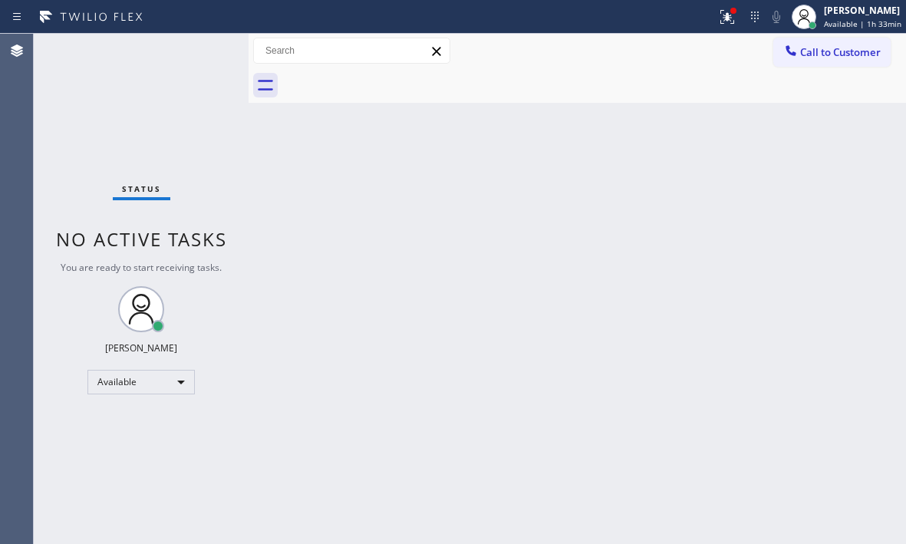
click at [831, 48] on span "Call to Customer" at bounding box center [841, 52] width 81 height 14
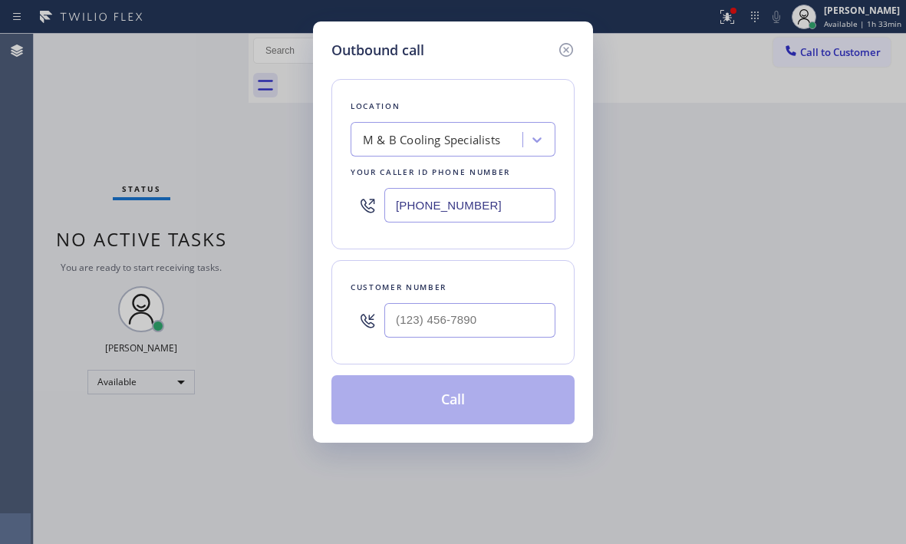
click at [510, 204] on input "[PHONE_NUMBER]" at bounding box center [470, 205] width 171 height 35
paste input "760) 815-9085"
type input "[PHONE_NUMBER]"
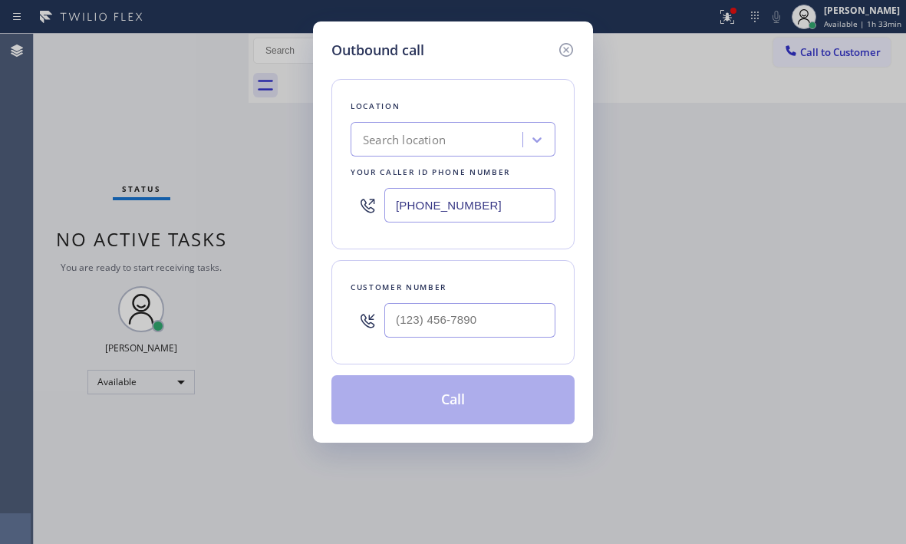
type input "(___) ___-____"
click at [475, 322] on input "(___) ___-____" at bounding box center [470, 320] width 171 height 35
type input "[PHONE_NUMBER]"
paste input "760) 815-9085"
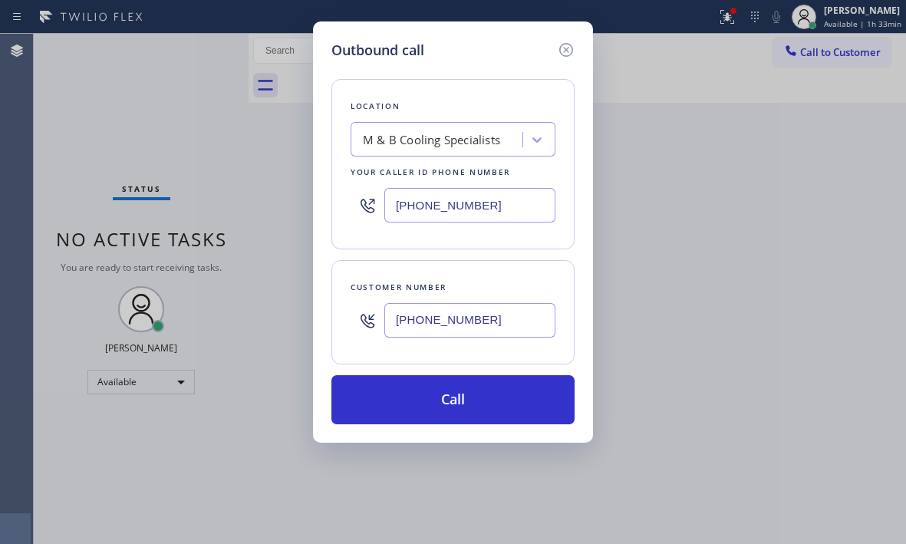
type input "[PHONE_NUMBER]"
click at [493, 208] on input "[PHONE_NUMBER]" at bounding box center [470, 205] width 171 height 35
paste input "805) 883-615"
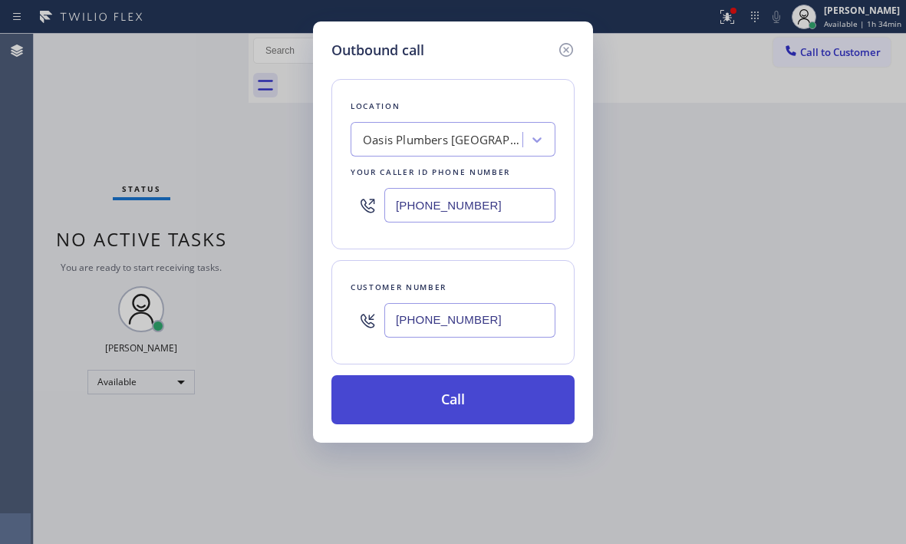
type input "[PHONE_NUMBER]"
click at [455, 405] on button "Call" at bounding box center [453, 399] width 243 height 49
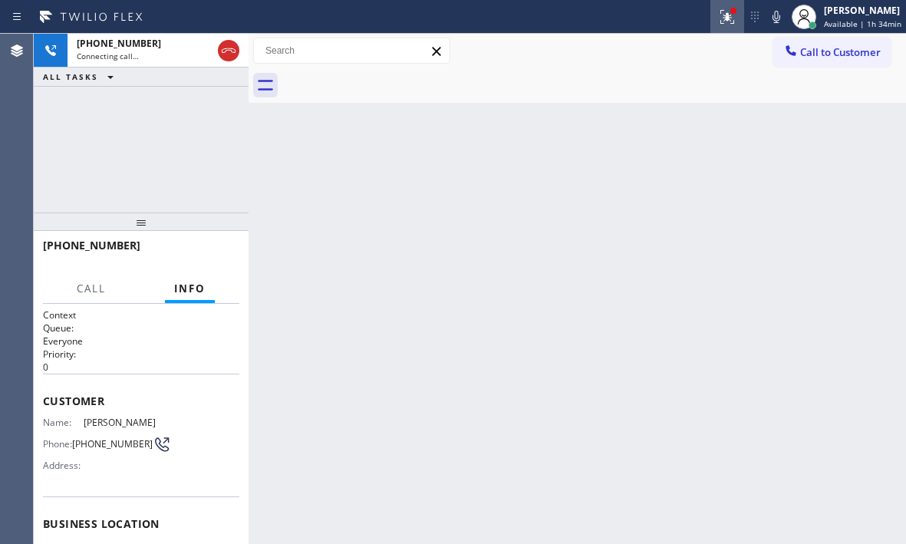
click at [718, 21] on icon at bounding box center [727, 17] width 18 height 18
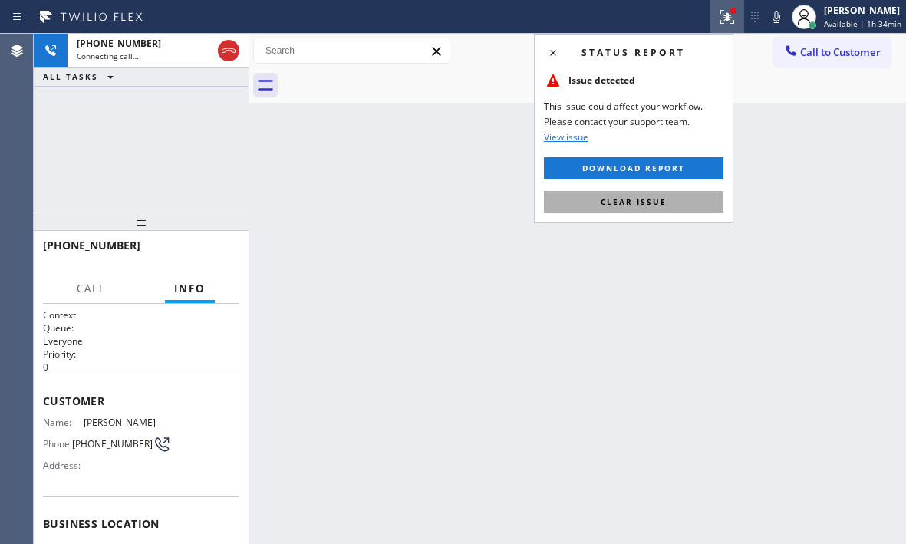
click at [652, 203] on span "Clear issue" at bounding box center [634, 201] width 66 height 11
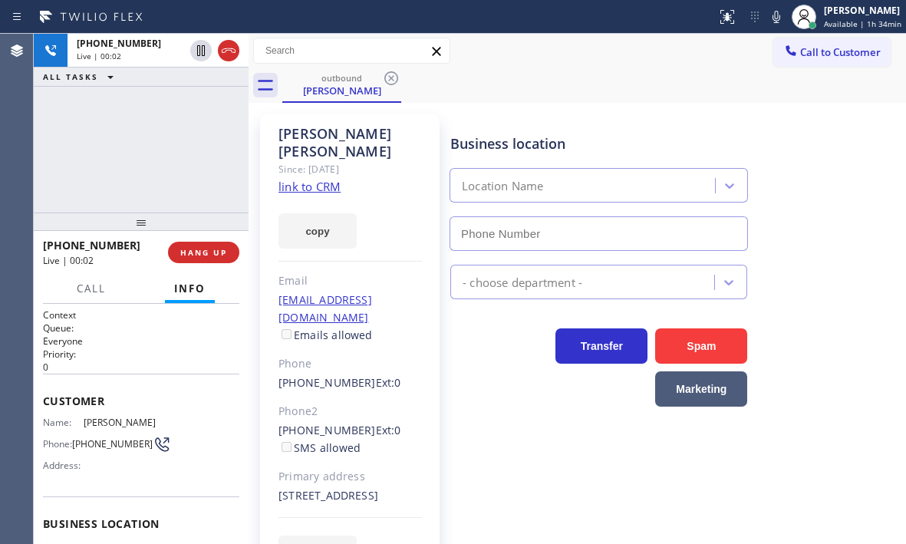
type input "[PHONE_NUMBER]"
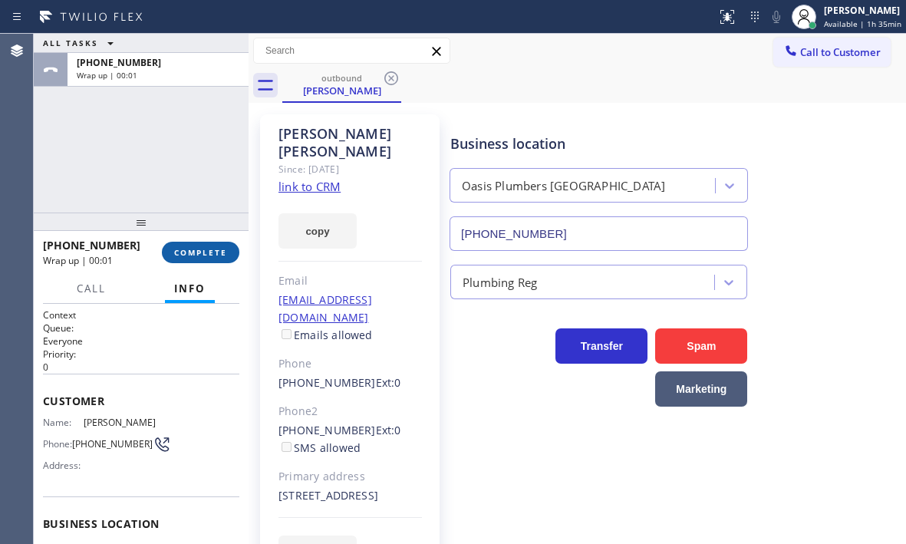
click at [200, 252] on span "COMPLETE" at bounding box center [200, 252] width 53 height 11
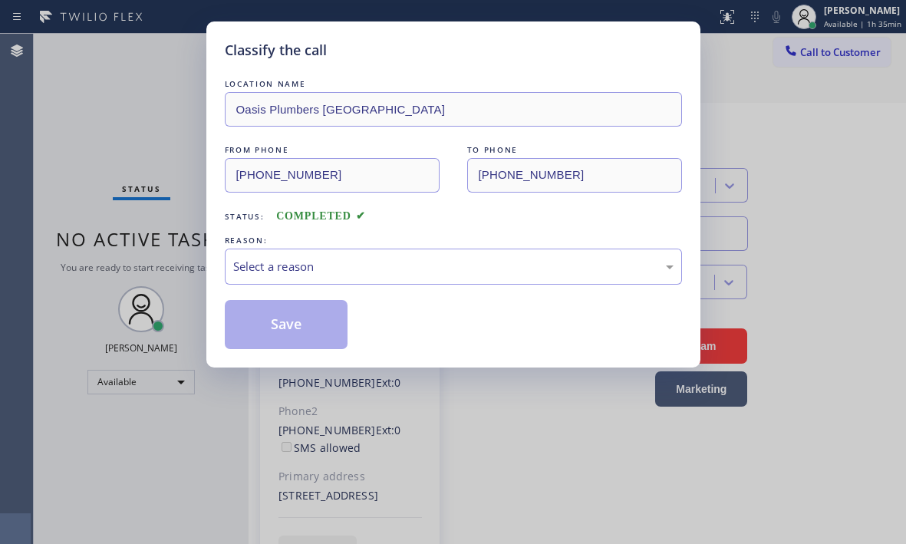
click at [654, 43] on div "Classify the call" at bounding box center [453, 50] width 457 height 21
click at [355, 266] on div "Select a reason" at bounding box center [453, 267] width 441 height 18
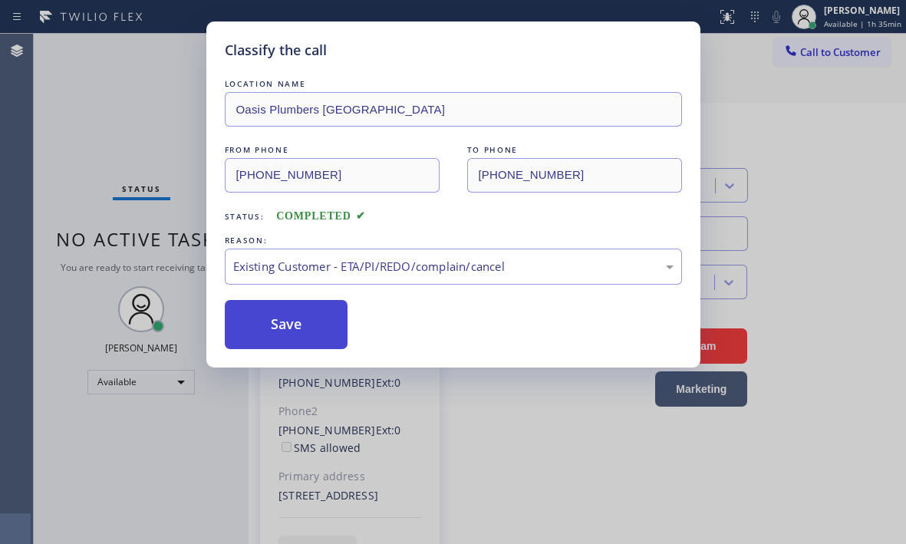
drag, startPoint x: 300, startPoint y: 328, endPoint x: 368, endPoint y: 317, distance: 68.4
click at [302, 328] on button "Save" at bounding box center [287, 324] width 124 height 49
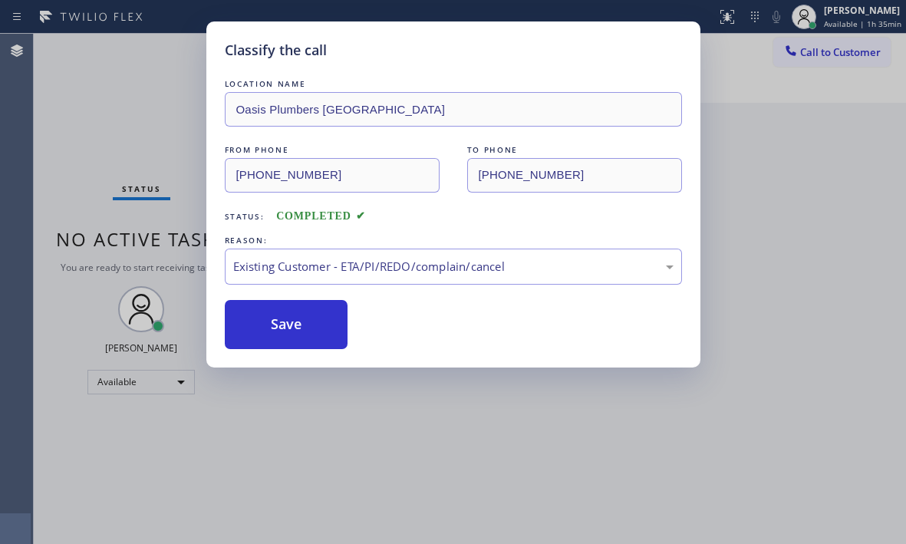
click at [841, 58] on div "Classify the call LOCATION NAME Oasis Plumbers [GEOGRAPHIC_DATA] FROM PHONE [PH…" at bounding box center [453, 272] width 906 height 544
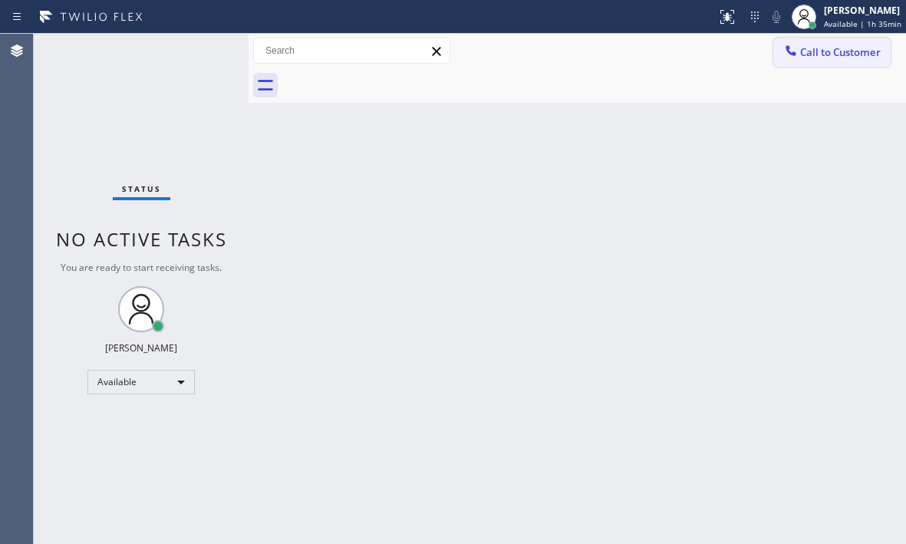
click at [807, 54] on span "Call to Customer" at bounding box center [841, 52] width 81 height 14
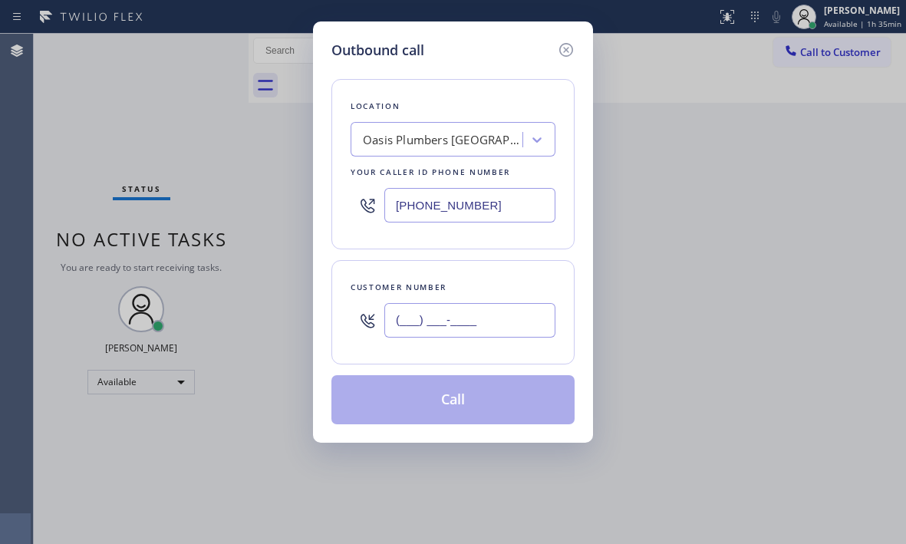
click at [467, 314] on input "(___) ___-____" at bounding box center [470, 320] width 171 height 35
paste input "805) 883-6154"
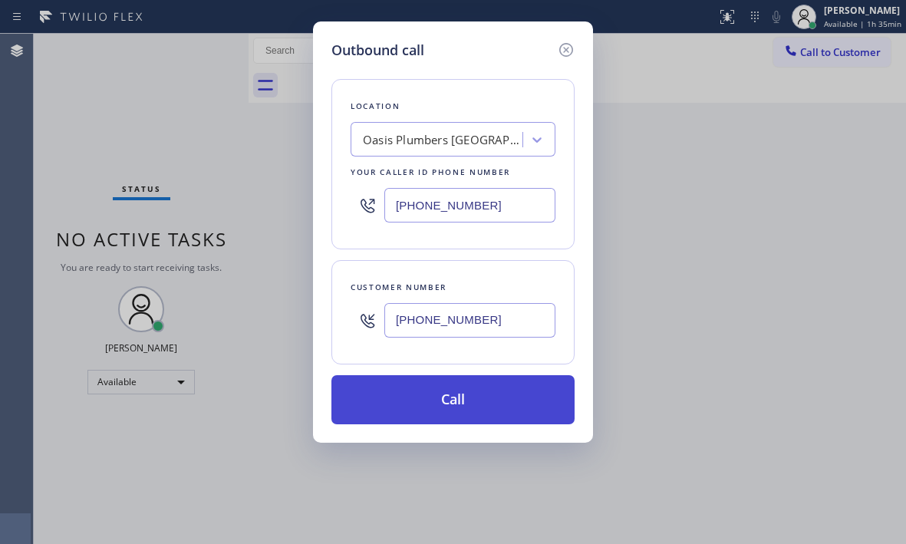
click at [475, 398] on button "Call" at bounding box center [453, 399] width 243 height 49
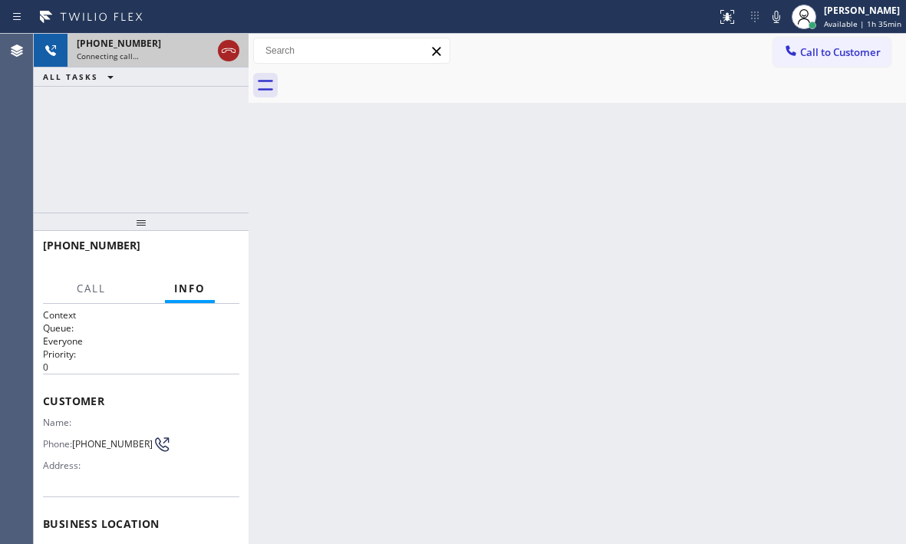
click at [230, 46] on icon at bounding box center [229, 50] width 18 height 18
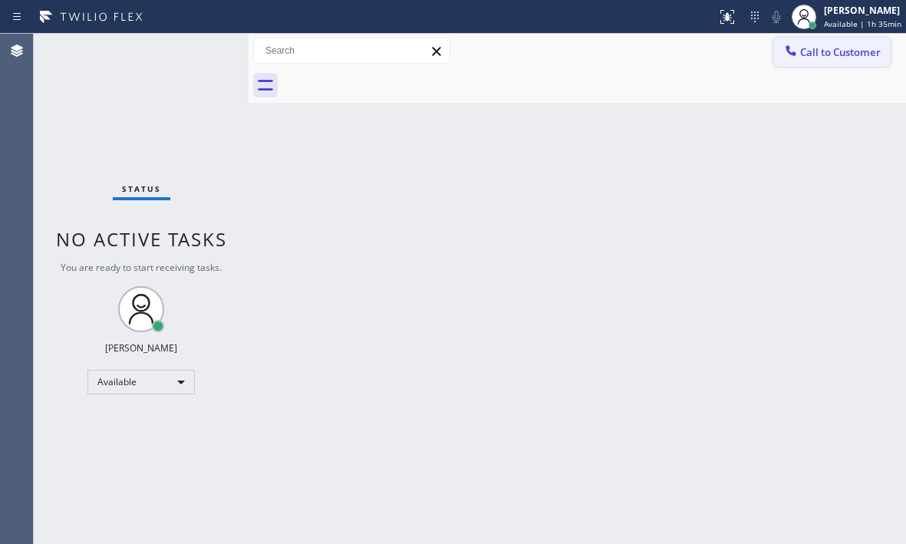
click at [802, 54] on span "Call to Customer" at bounding box center [841, 52] width 81 height 14
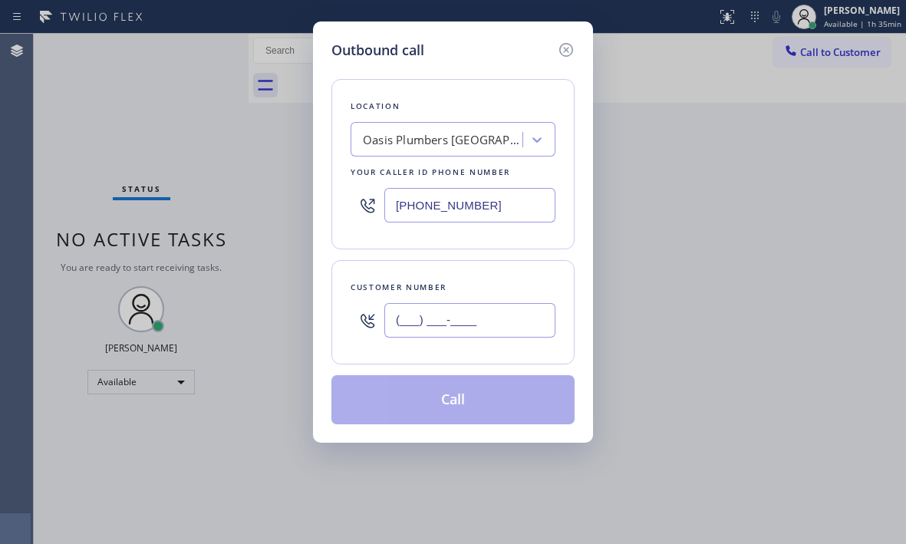
click at [466, 313] on input "(___) ___-____" at bounding box center [470, 320] width 171 height 35
paste input "760) 815-9085"
type input "[PHONE_NUMBER]"
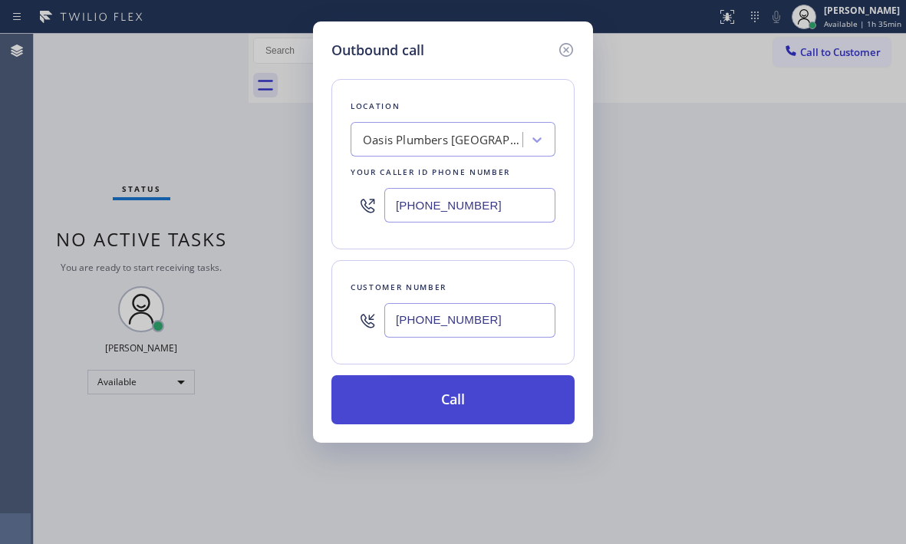
click at [465, 393] on button "Call" at bounding box center [453, 399] width 243 height 49
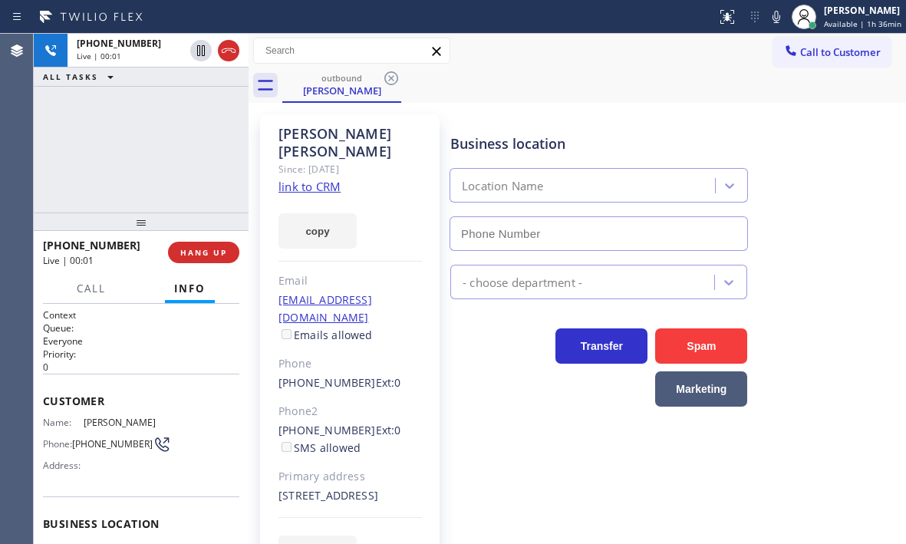
type input "[PHONE_NUMBER]"
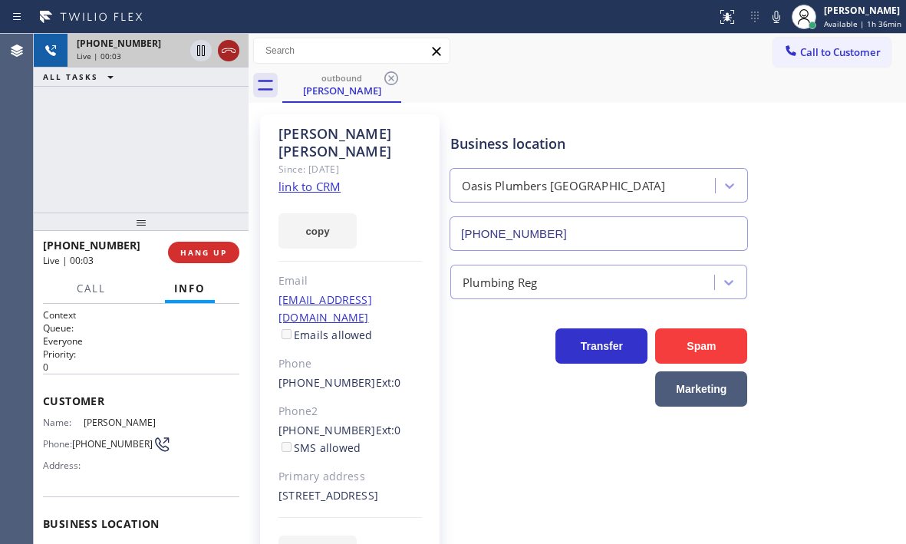
click at [230, 55] on icon at bounding box center [229, 50] width 18 height 18
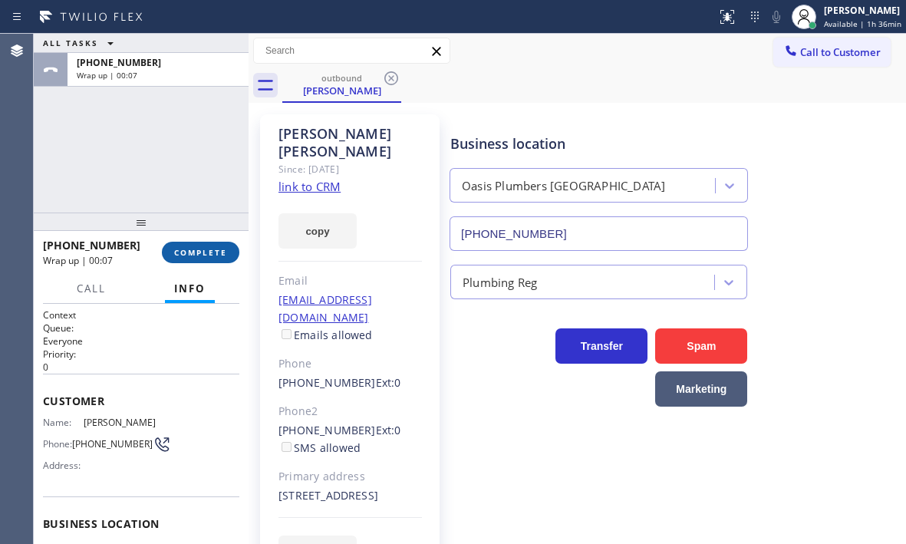
click at [203, 251] on span "COMPLETE" at bounding box center [200, 252] width 53 height 11
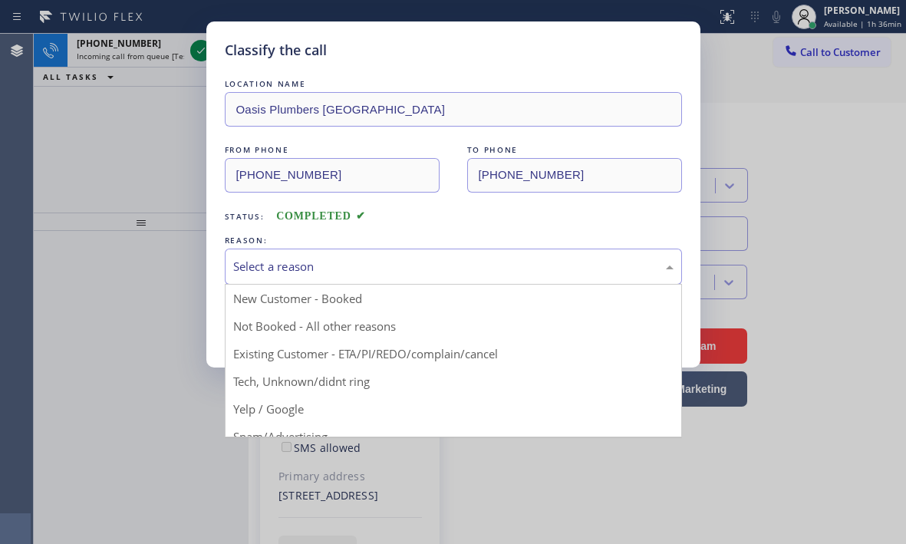
click at [316, 263] on div "Select a reason" at bounding box center [453, 267] width 441 height 18
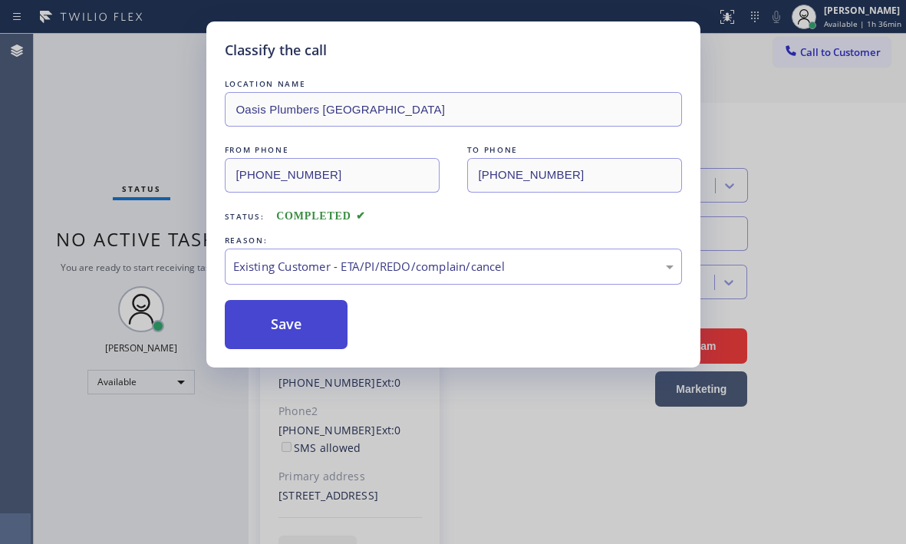
click at [265, 327] on button "Save" at bounding box center [287, 324] width 124 height 49
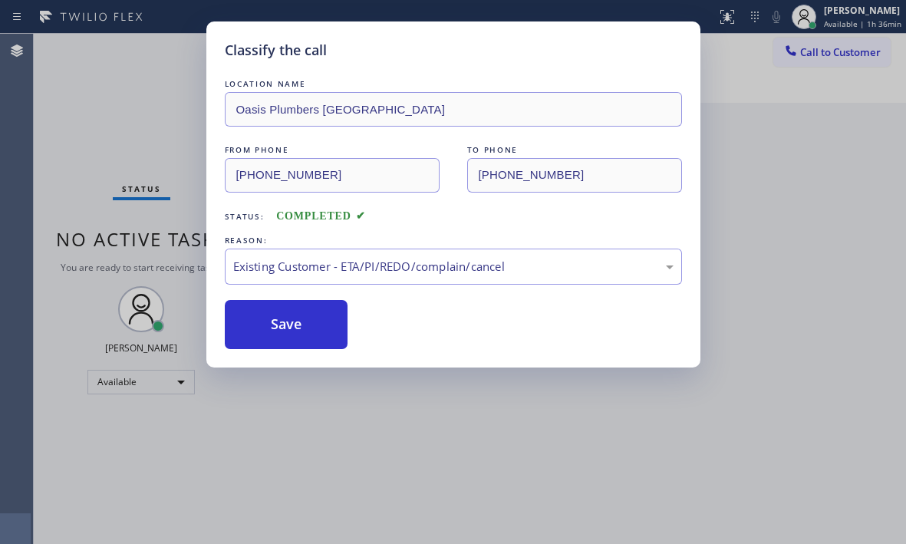
click at [153, 114] on div "Classify the call LOCATION NAME Oasis Plumbers [GEOGRAPHIC_DATA] FROM PHONE [PH…" at bounding box center [453, 272] width 906 height 544
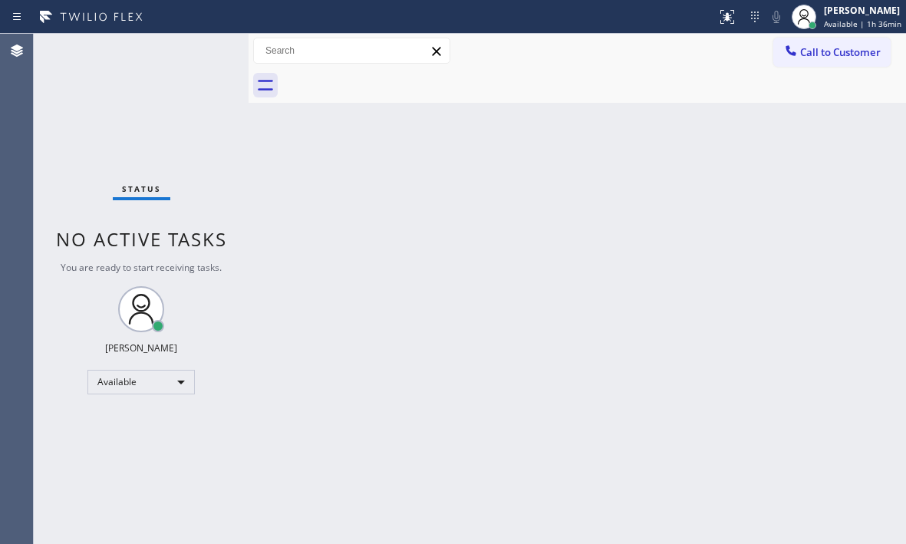
click at [168, 107] on div "Status No active tasks You are ready to start receiving tasks. [PERSON_NAME] Av…" at bounding box center [141, 289] width 215 height 510
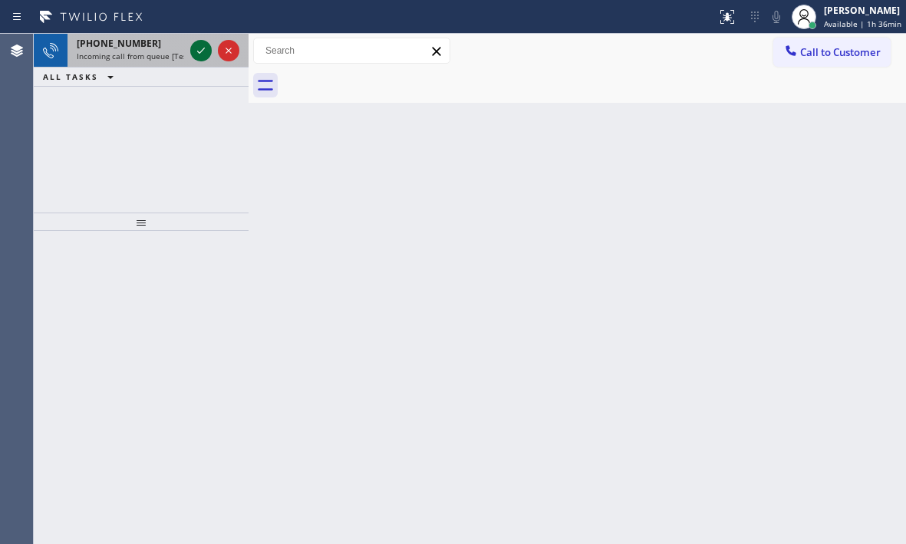
click at [203, 51] on icon at bounding box center [201, 50] width 18 height 18
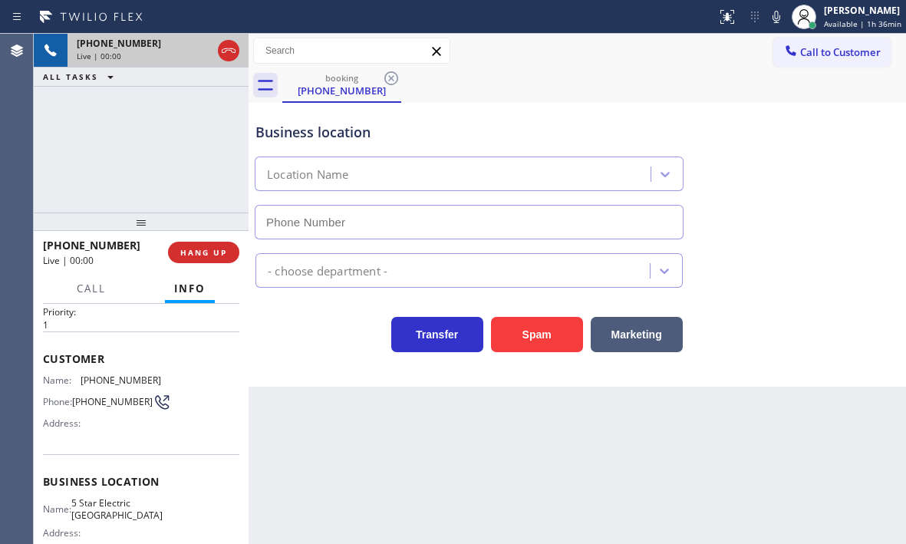
scroll to position [77, 0]
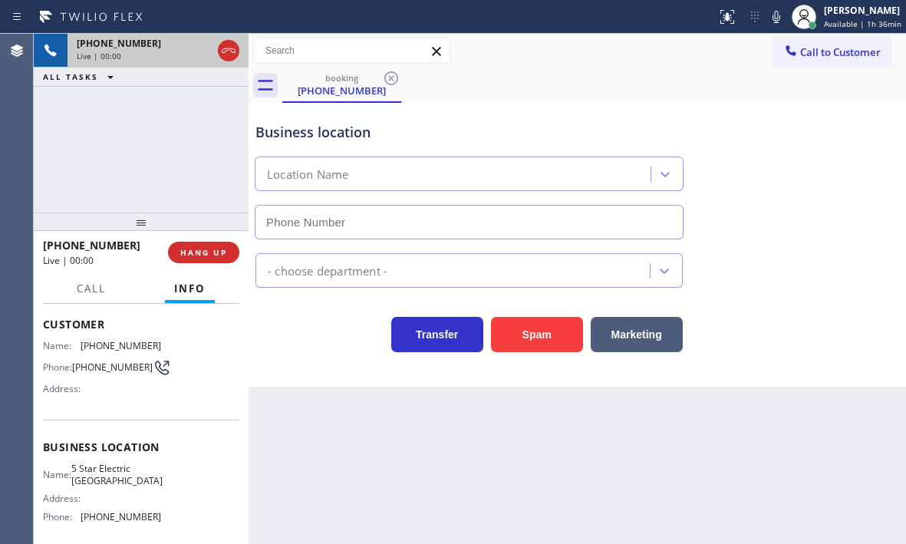
type input "[PHONE_NUMBER]"
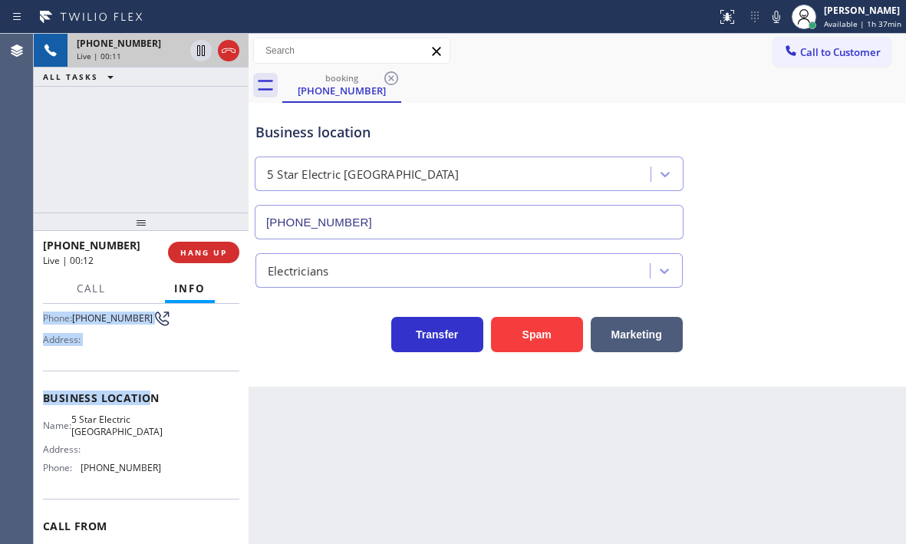
scroll to position [153, 0]
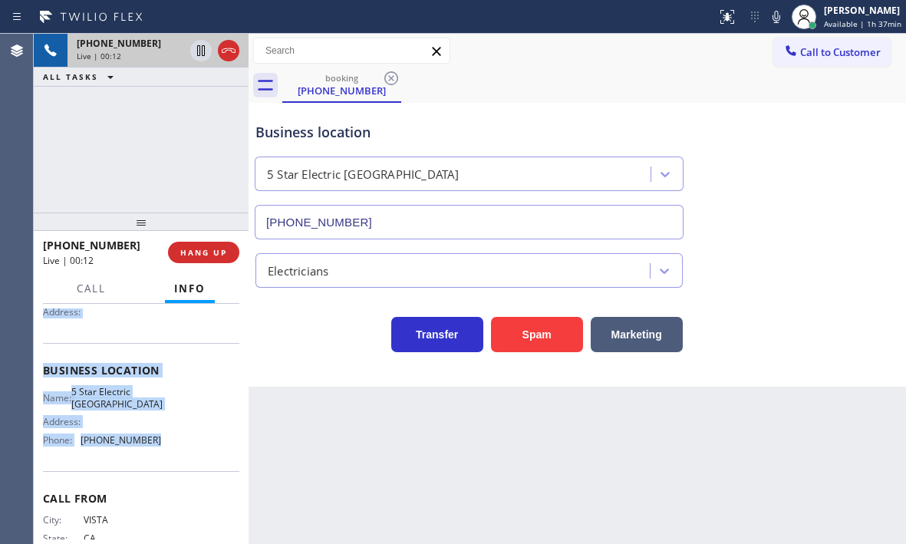
drag, startPoint x: 44, startPoint y: 325, endPoint x: 167, endPoint y: 441, distance: 168.9
click at [167, 441] on div "Context Queue: [Test] All Priority: 1 Customer Name: [PHONE_NUMBER] Phone: [PHO…" at bounding box center [141, 371] width 196 height 432
click at [203, 53] on icon at bounding box center [201, 50] width 8 height 11
click at [196, 51] on icon at bounding box center [201, 50] width 18 height 18
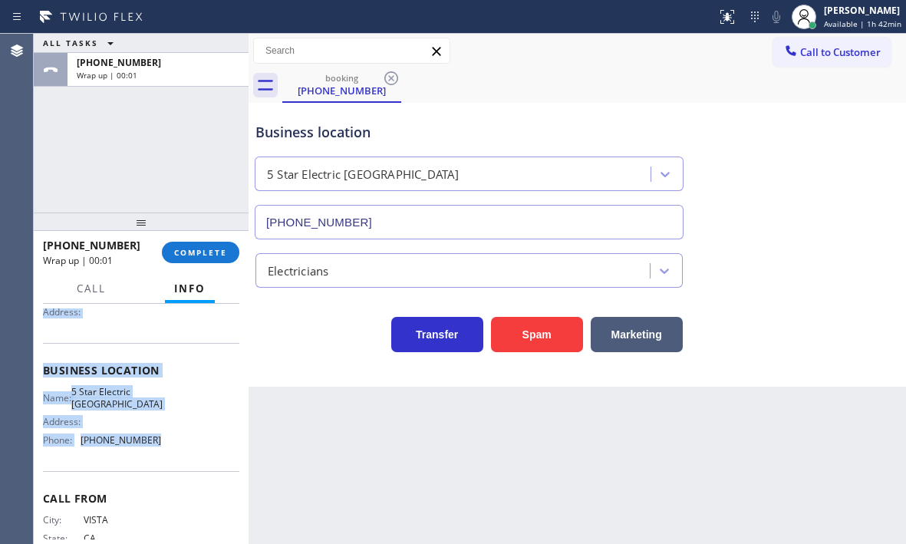
drag, startPoint x: 227, startPoint y: 58, endPoint x: 658, endPoint y: 87, distance: 431.6
click at [196, 243] on button "COMPLETE" at bounding box center [201, 252] width 78 height 21
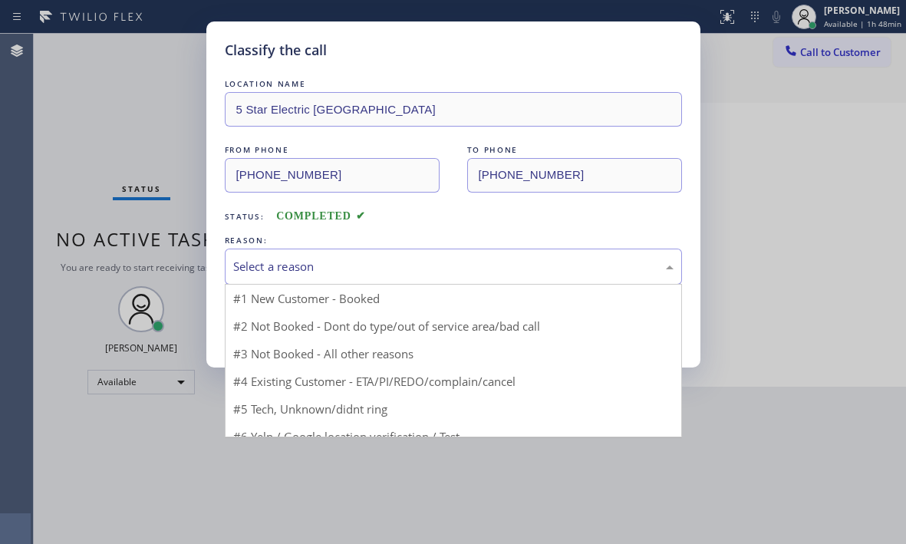
click at [319, 266] on div "Select a reason" at bounding box center [453, 267] width 441 height 18
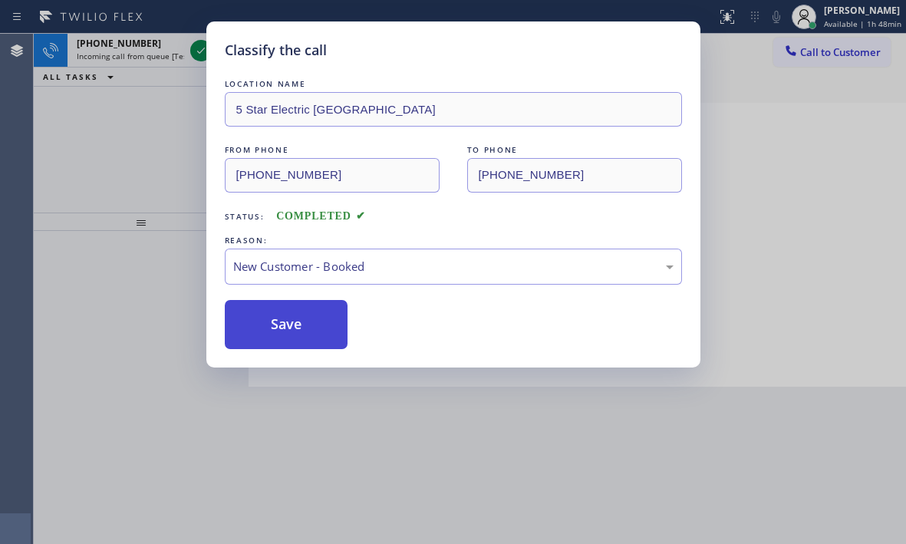
click at [276, 304] on button "Save" at bounding box center [287, 324] width 124 height 49
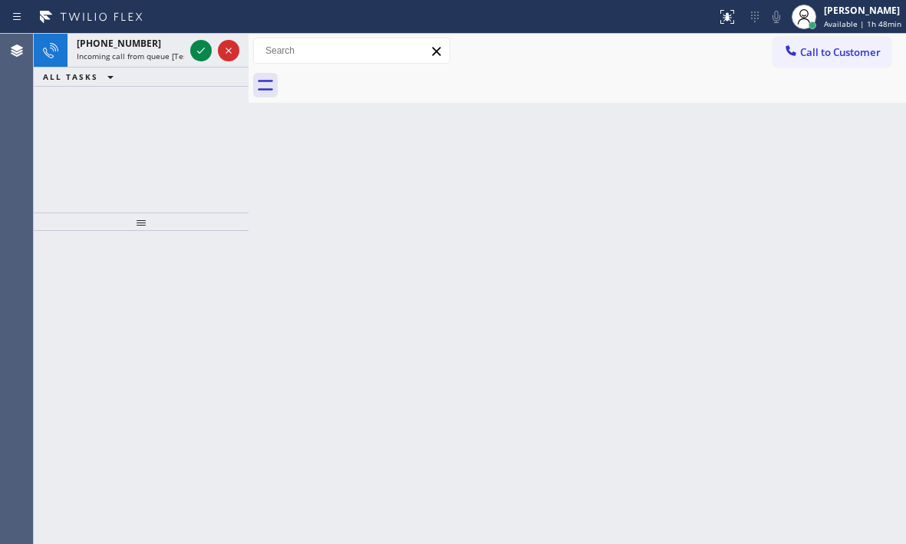
click at [197, 54] on icon at bounding box center [201, 50] width 18 height 18
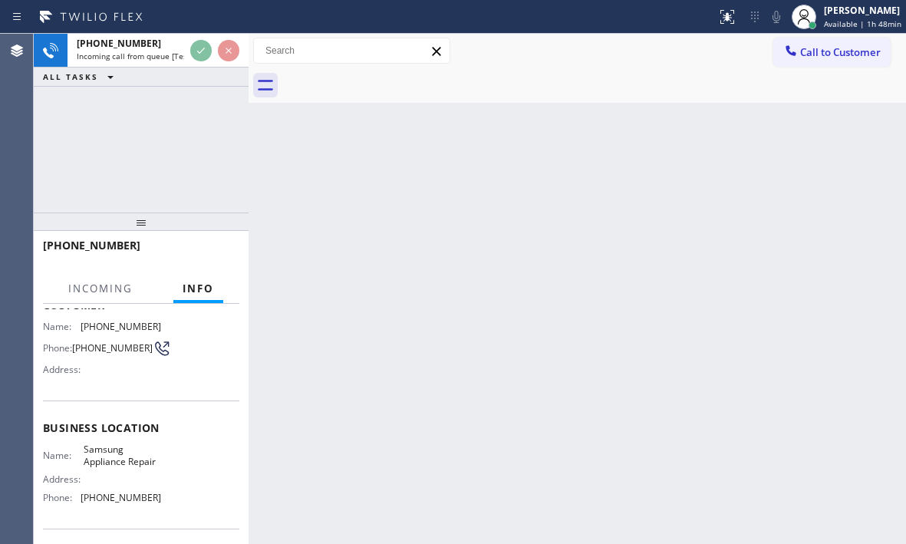
scroll to position [206, 0]
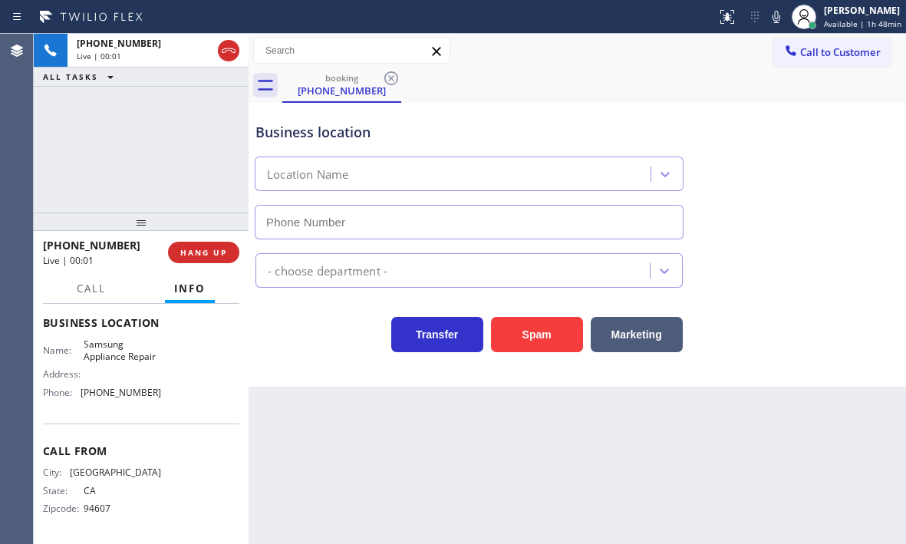
type input "[PHONE_NUMBER]"
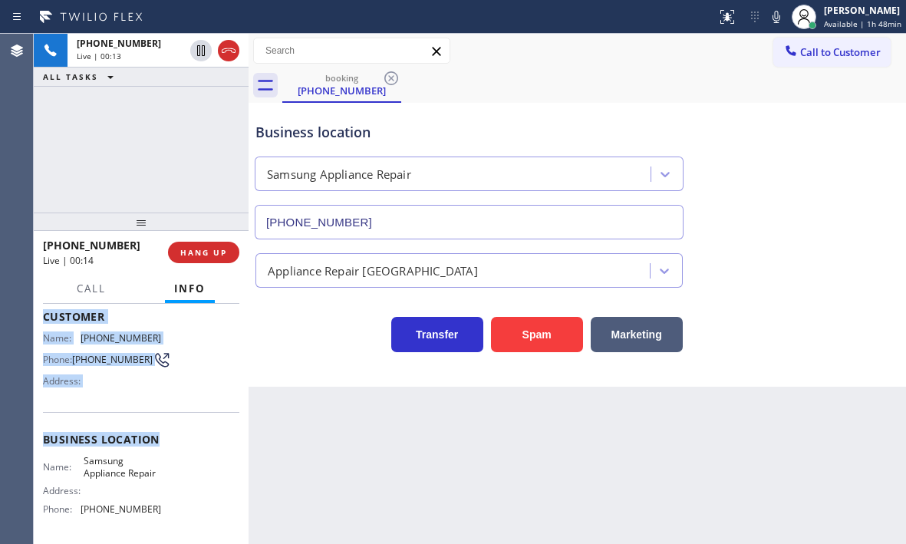
scroll to position [130, 0]
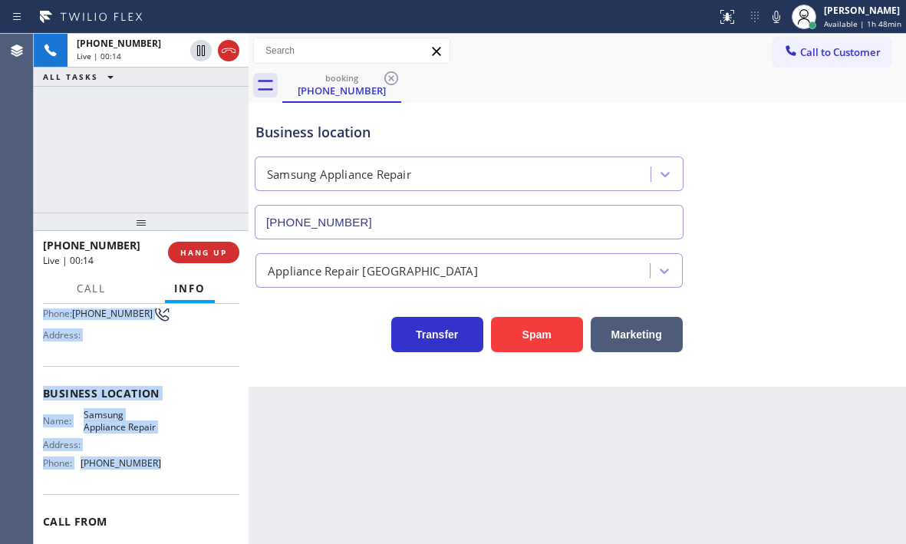
drag, startPoint x: 38, startPoint y: 340, endPoint x: 167, endPoint y: 467, distance: 180.7
click at [167, 467] on div "Context Queue: [Test] All Priority: 1 Customer Name: [PHONE_NUMBER] Phone: [PHO…" at bounding box center [141, 424] width 215 height 240
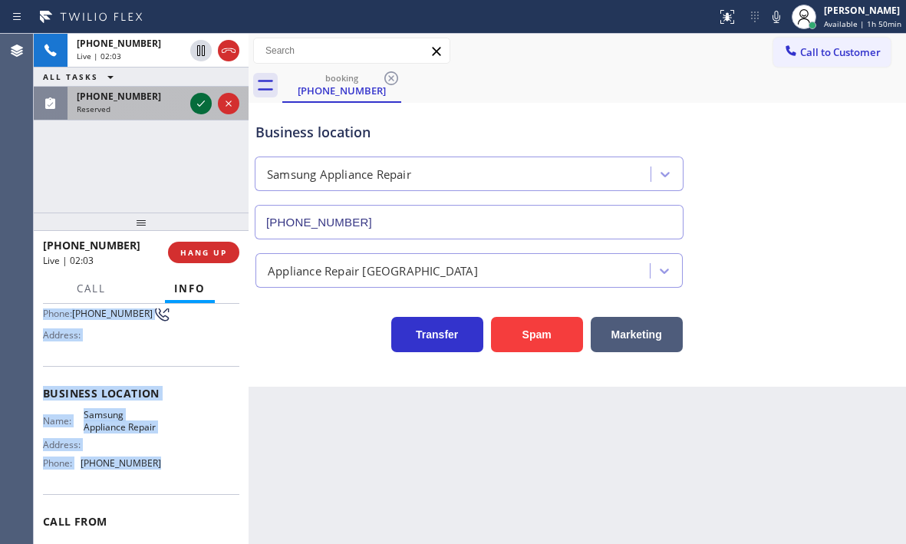
click at [196, 105] on icon at bounding box center [201, 103] width 18 height 18
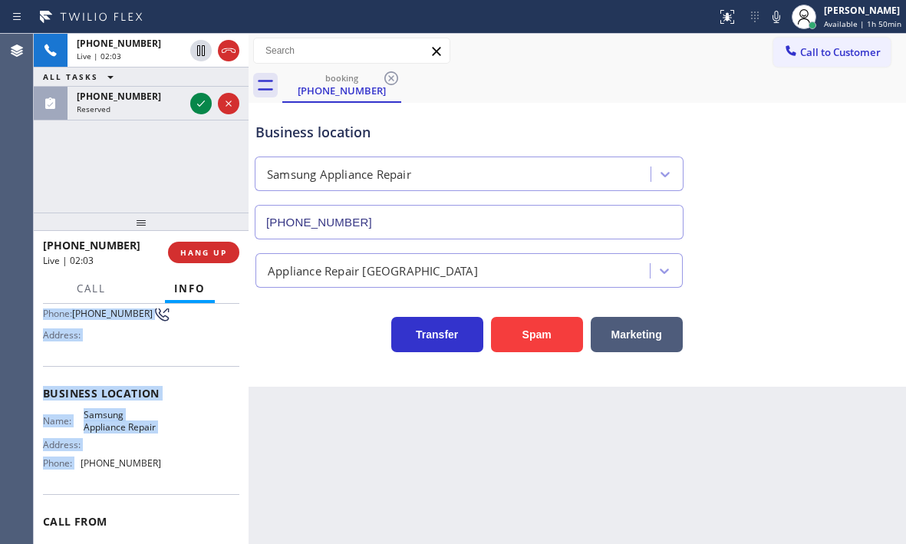
scroll to position [157, 0]
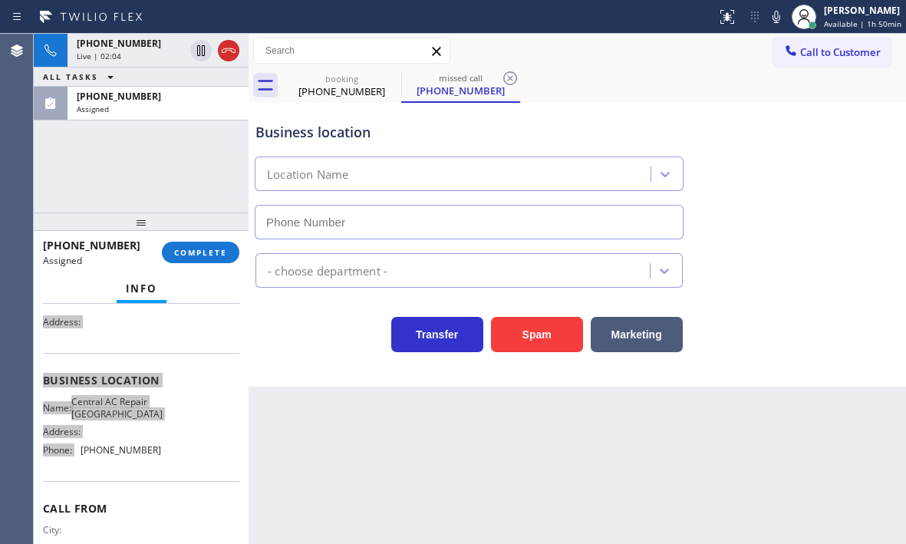
type input "[PHONE_NUMBER]"
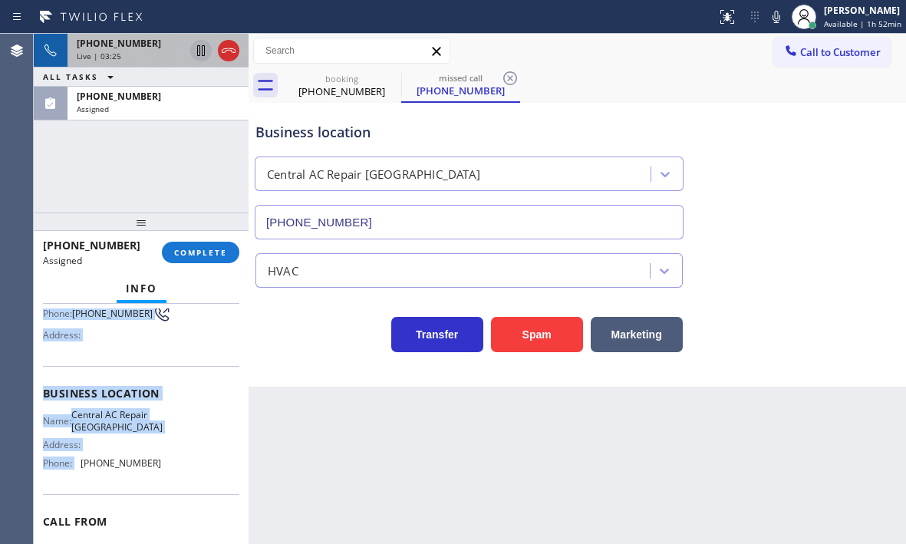
click at [201, 51] on icon at bounding box center [201, 50] width 18 height 18
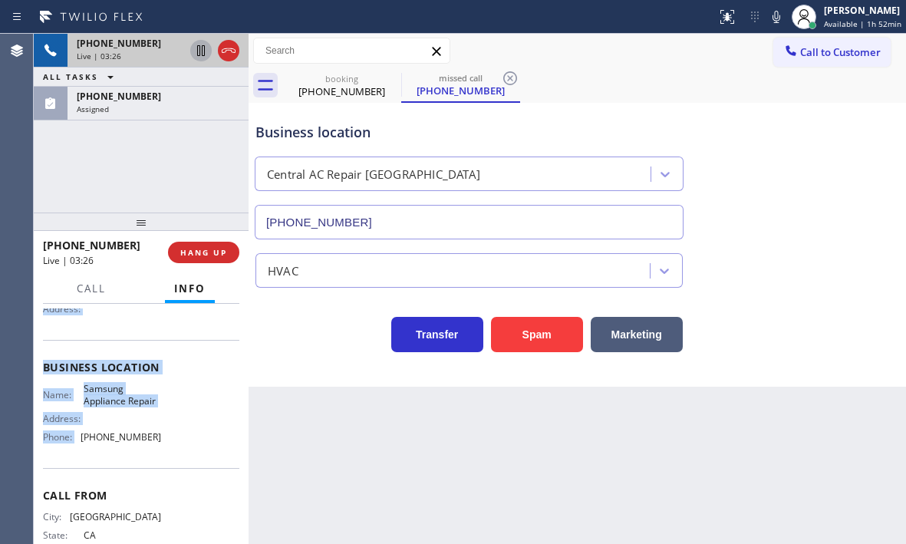
scroll to position [130, 0]
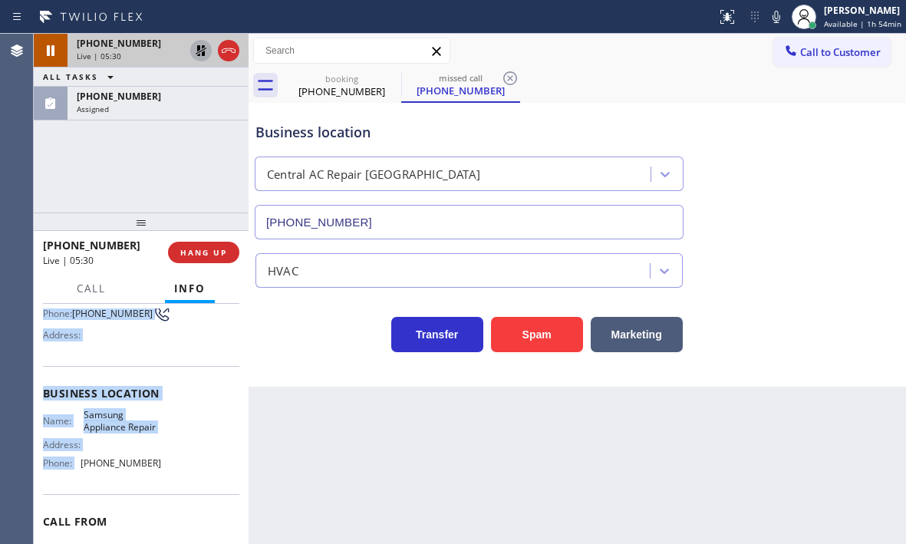
click at [204, 54] on icon at bounding box center [201, 50] width 11 height 11
click at [224, 53] on icon at bounding box center [229, 50] width 18 height 18
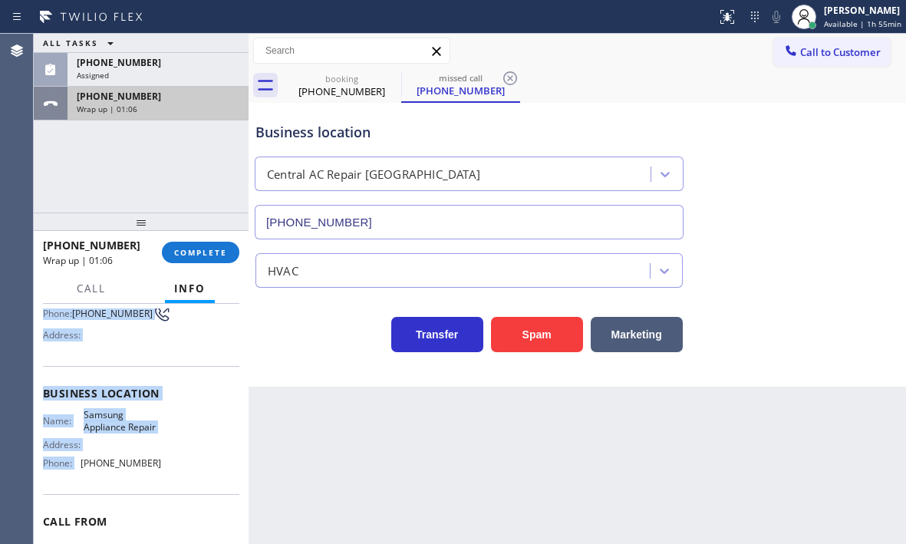
click at [167, 117] on div "[PHONE_NUMBER] Wrap up | 01:06" at bounding box center [155, 104] width 175 height 34
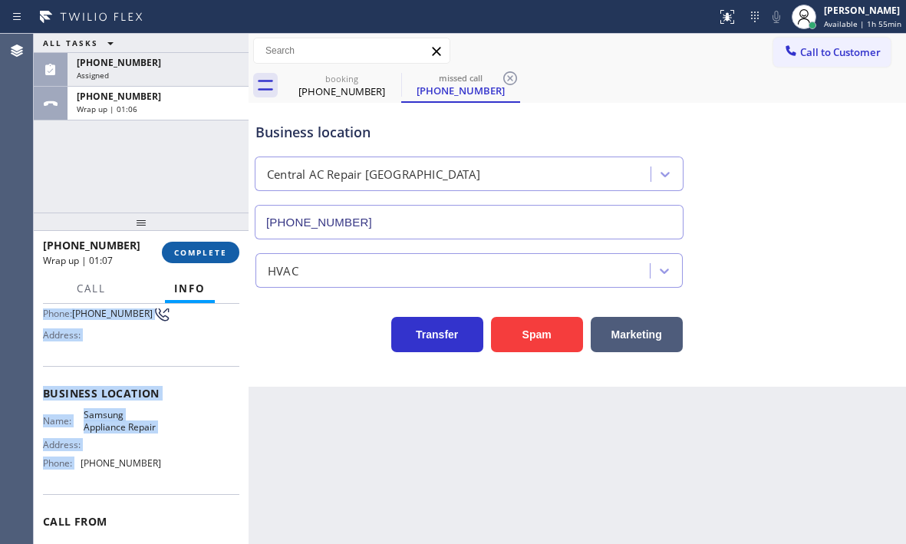
click at [202, 257] on span "COMPLETE" at bounding box center [200, 252] width 53 height 11
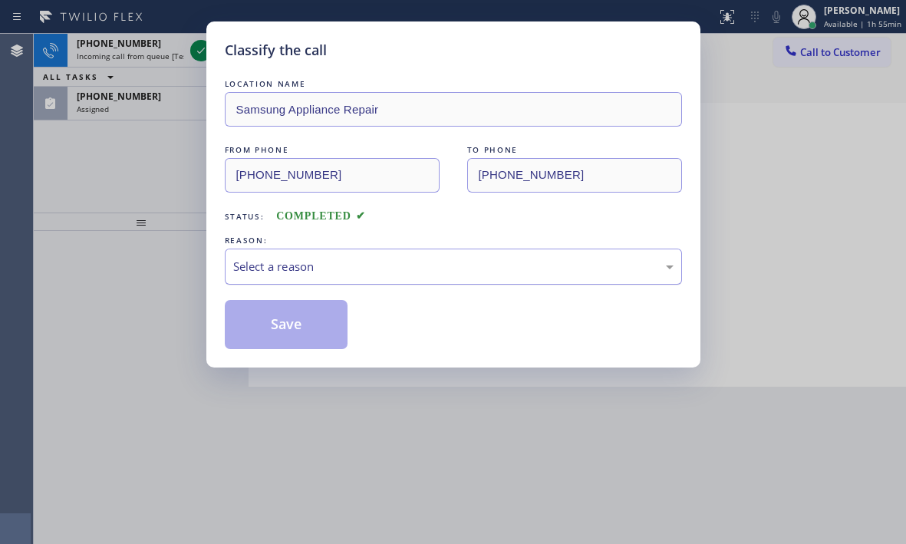
click at [404, 275] on div "Select a reason" at bounding box center [453, 267] width 441 height 18
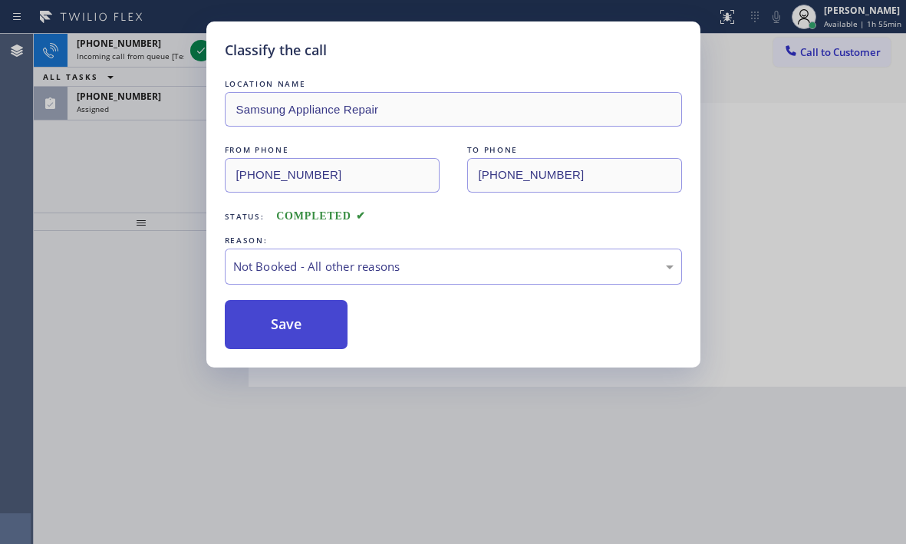
click at [283, 330] on button "Save" at bounding box center [287, 324] width 124 height 49
click at [192, 55] on div "Classify the call LOCATION NAME Diamond Electrical Repair FROM PHONE [PHONE_NUM…" at bounding box center [470, 289] width 873 height 510
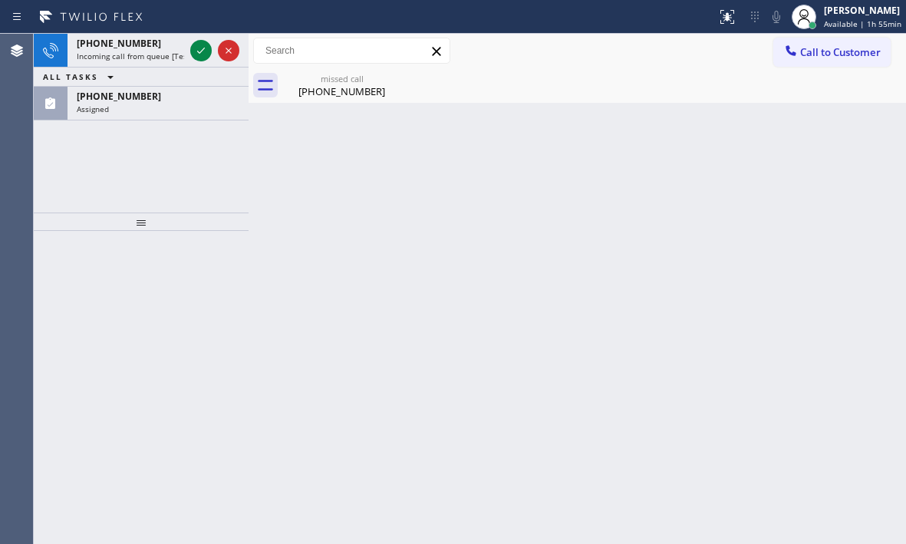
drag, startPoint x: 200, startPoint y: 51, endPoint x: 198, endPoint y: 74, distance: 23.1
click at [200, 51] on icon at bounding box center [201, 50] width 18 height 18
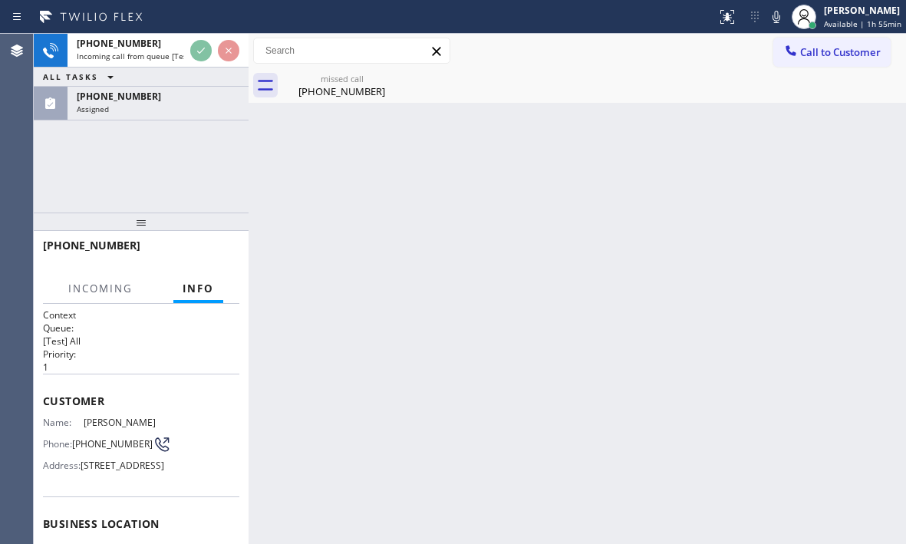
click at [153, 52] on div "Incoming call from queue [Test] All" at bounding box center [130, 56] width 107 height 11
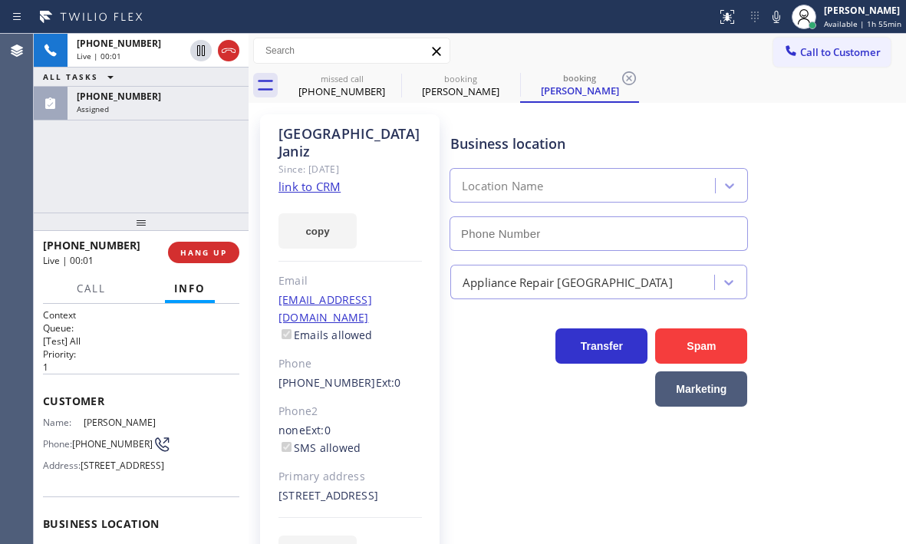
type input "[PHONE_NUMBER]"
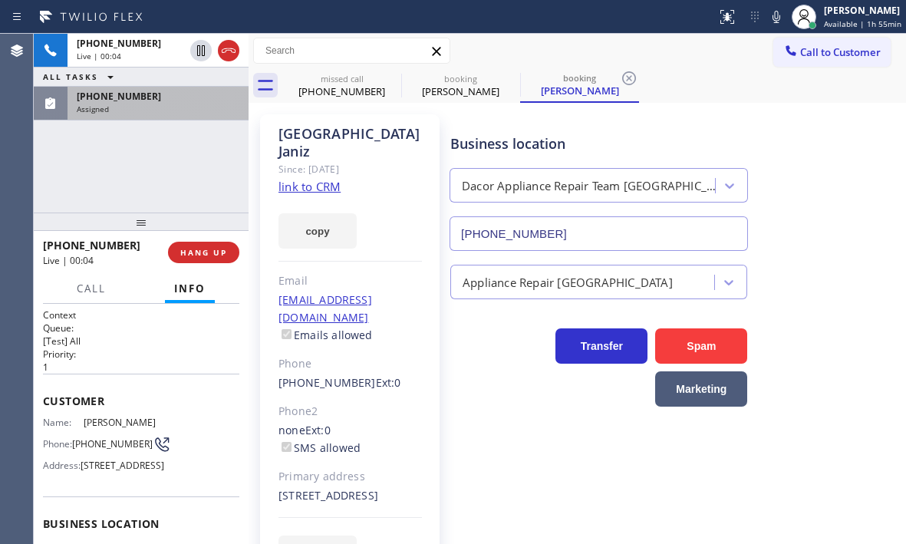
click at [171, 101] on div "[PHONE_NUMBER]" at bounding box center [158, 96] width 163 height 13
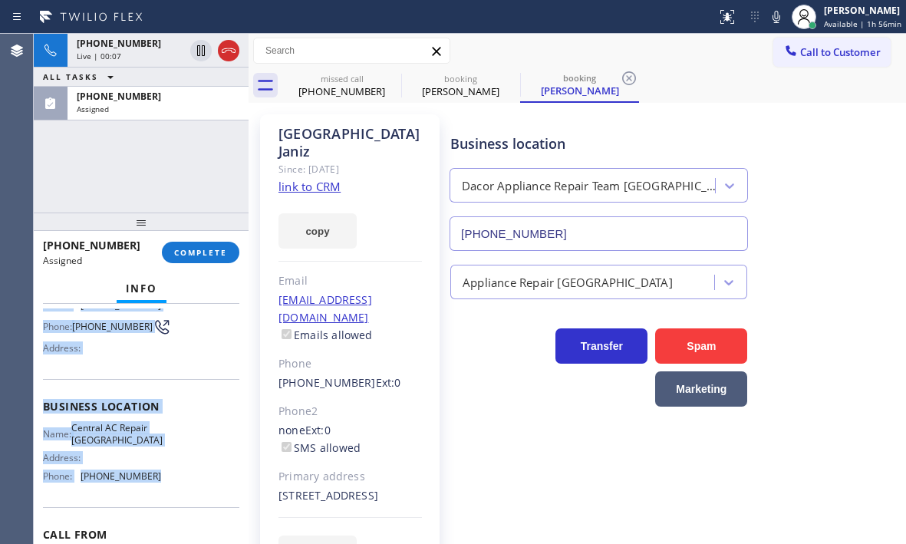
scroll to position [153, 0]
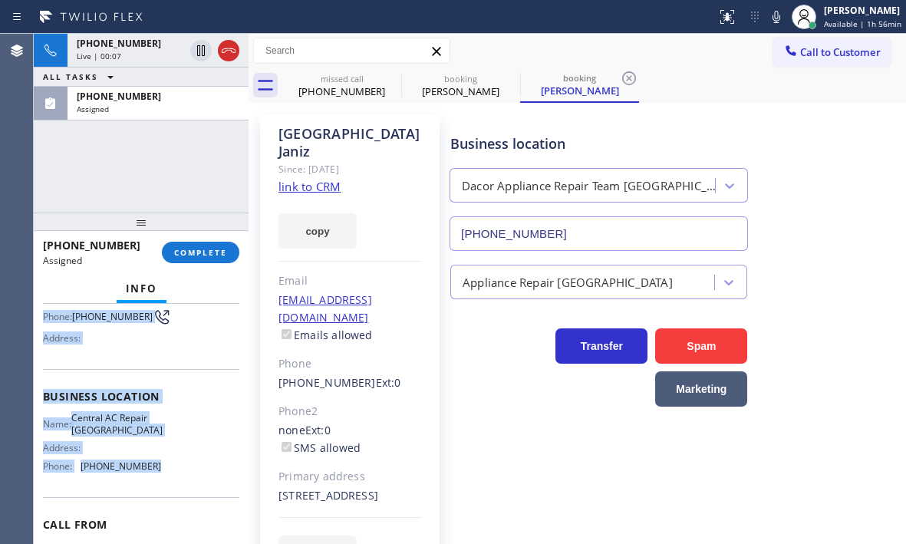
drag, startPoint x: 41, startPoint y: 422, endPoint x: 151, endPoint y: 493, distance: 131.2
click at [151, 493] on div "Context Queue: [Test] All Priority: 0 Task Age: [DEMOGRAPHIC_DATA] minute(s) Cu…" at bounding box center [141, 424] width 215 height 240
click at [217, 255] on span "COMPLETE" at bounding box center [200, 252] width 53 height 11
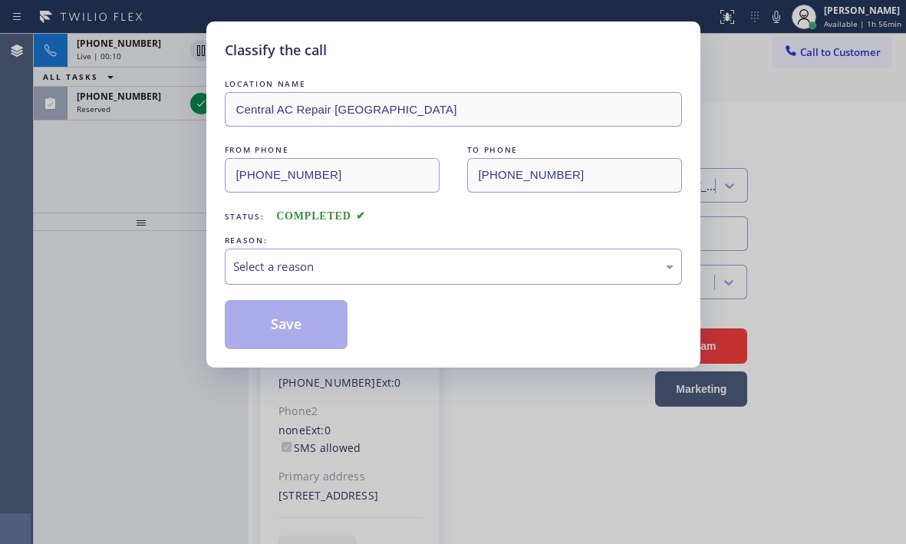
click at [367, 265] on div "Select a reason" at bounding box center [453, 267] width 441 height 18
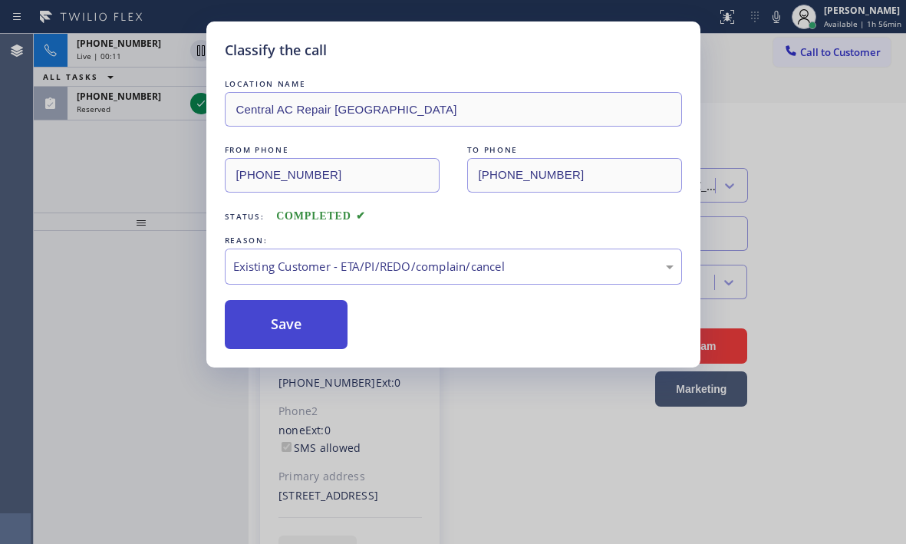
click at [282, 319] on button "Save" at bounding box center [287, 324] width 124 height 49
click at [198, 105] on div "Classify the call LOCATION NAME Diamond Electrical Repair FROM PHONE [PHONE_NUM…" at bounding box center [470, 289] width 873 height 510
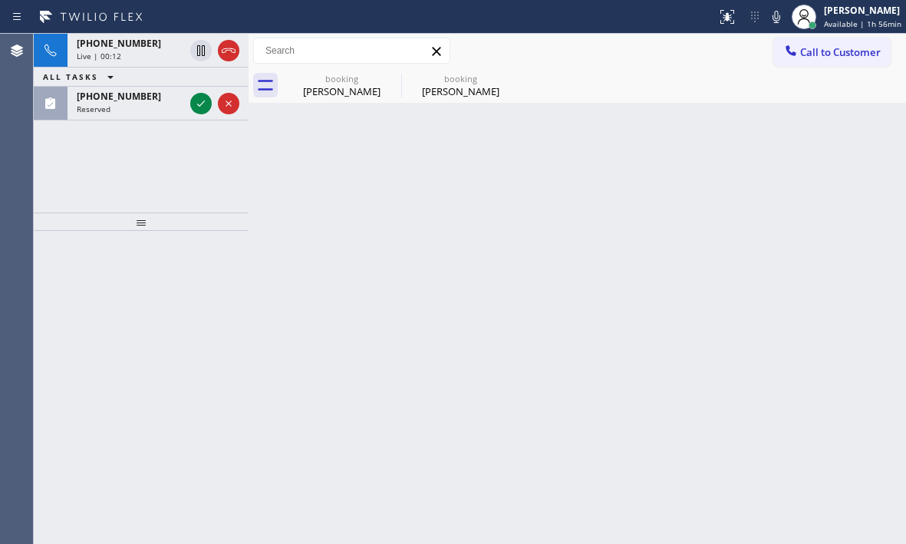
click at [198, 105] on icon at bounding box center [201, 104] width 8 height 6
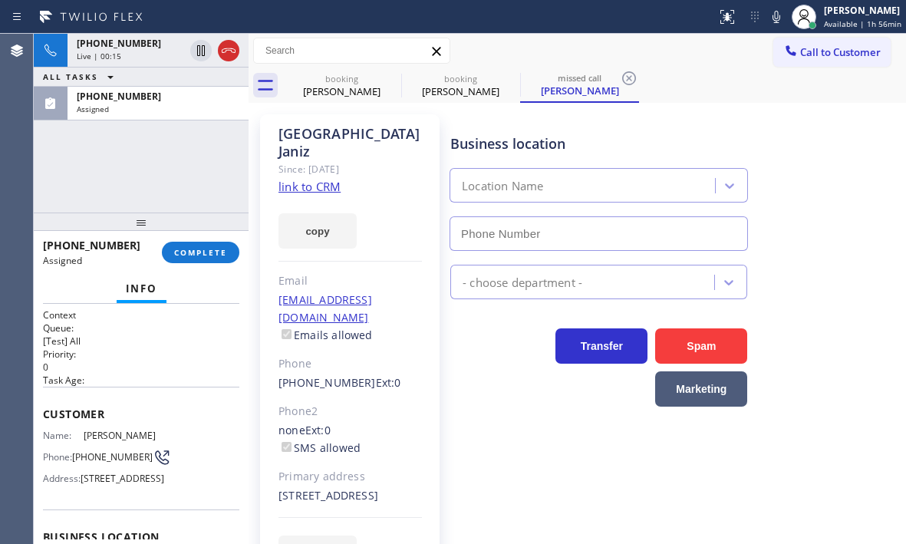
type input "[PHONE_NUMBER]"
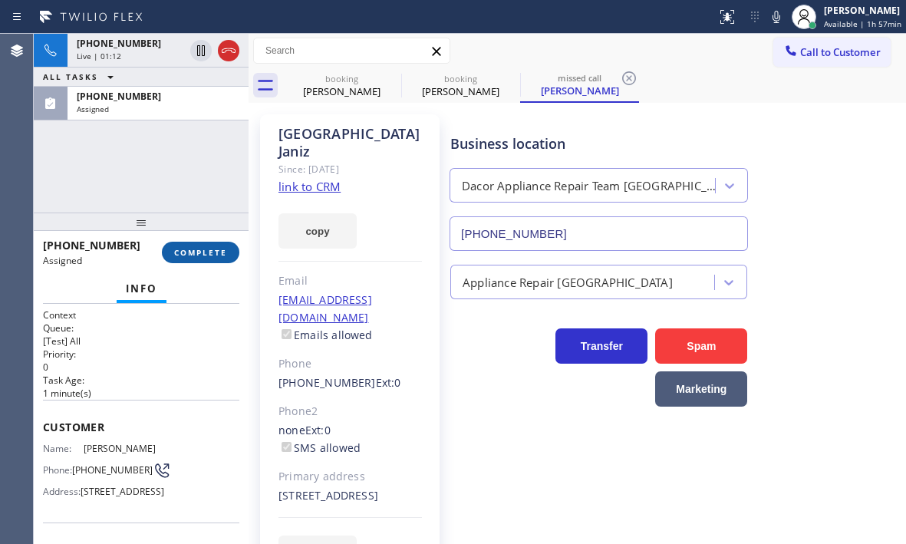
click at [210, 256] on span "COMPLETE" at bounding box center [200, 252] width 53 height 11
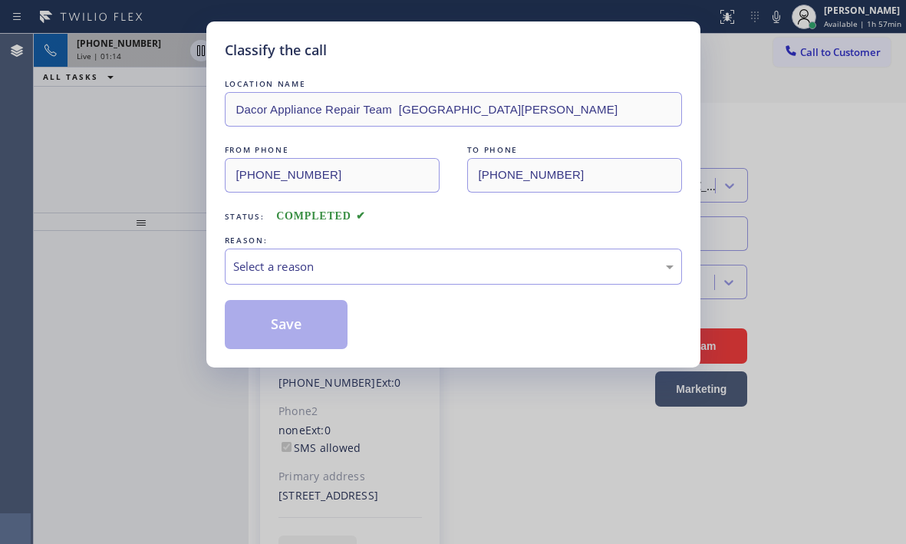
click at [226, 51] on h5 "Classify the call" at bounding box center [276, 50] width 102 height 21
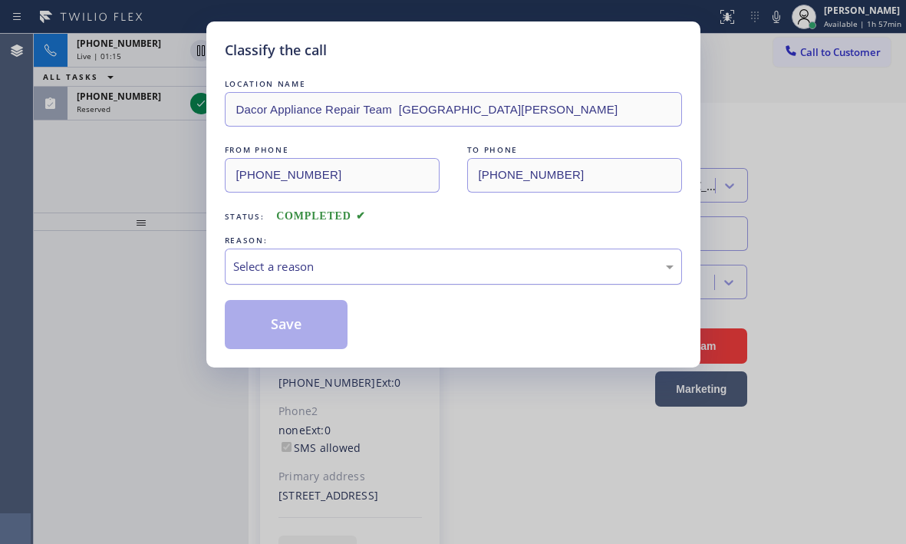
click at [337, 267] on div "Select a reason" at bounding box center [453, 267] width 441 height 18
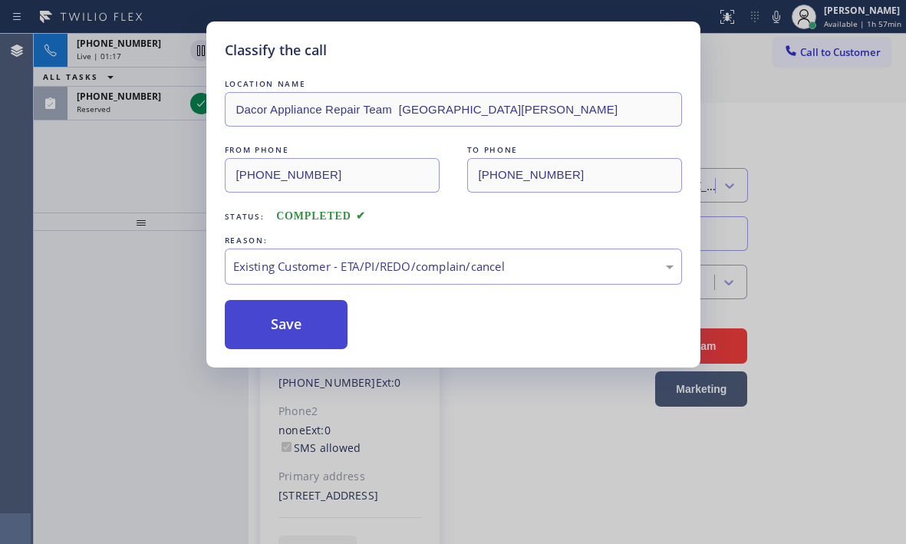
drag, startPoint x: 292, startPoint y: 328, endPoint x: 228, endPoint y: 258, distance: 95.0
click at [290, 325] on button "Save" at bounding box center [287, 324] width 124 height 49
click at [159, 175] on div "Classify the call LOCATION NAME Dacor Appliance Repair Team [GEOGRAPHIC_DATA][P…" at bounding box center [453, 272] width 906 height 544
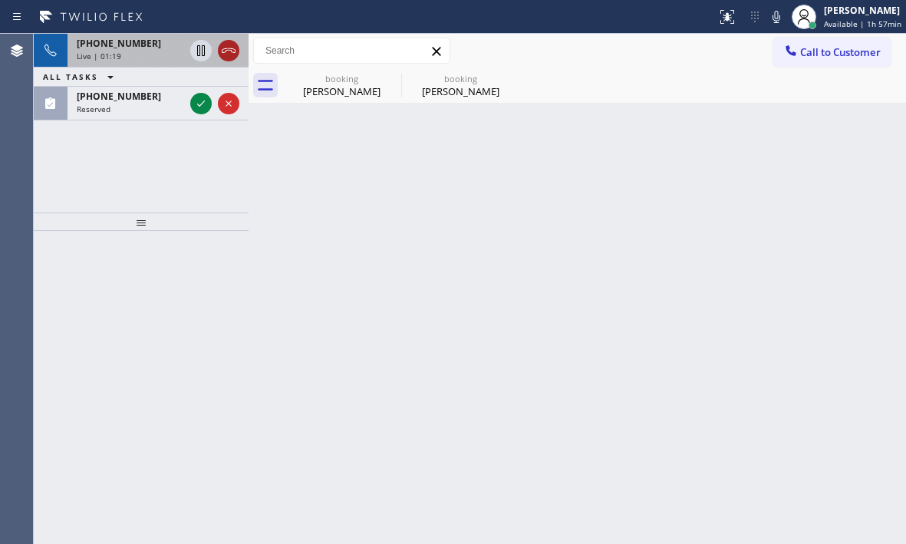
click at [232, 45] on icon at bounding box center [229, 50] width 18 height 18
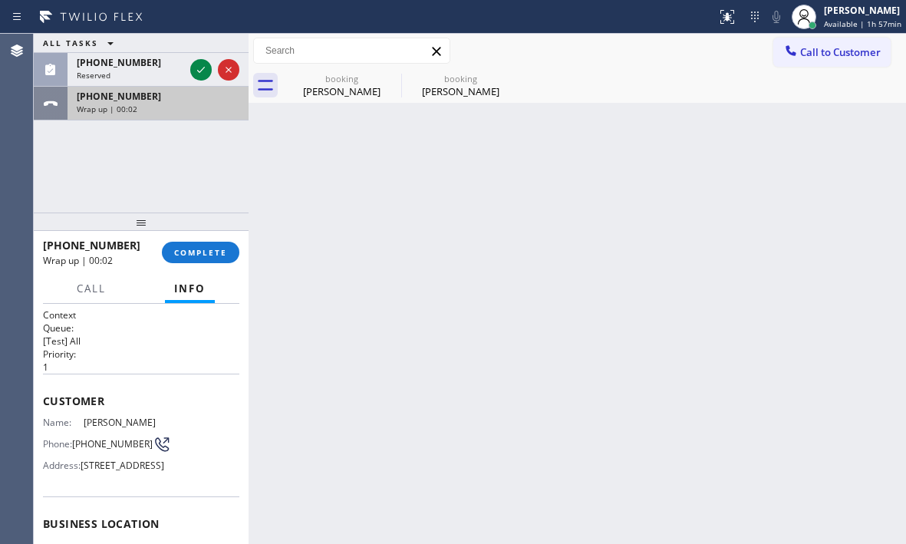
click at [182, 101] on div "[PHONE_NUMBER]" at bounding box center [158, 96] width 163 height 13
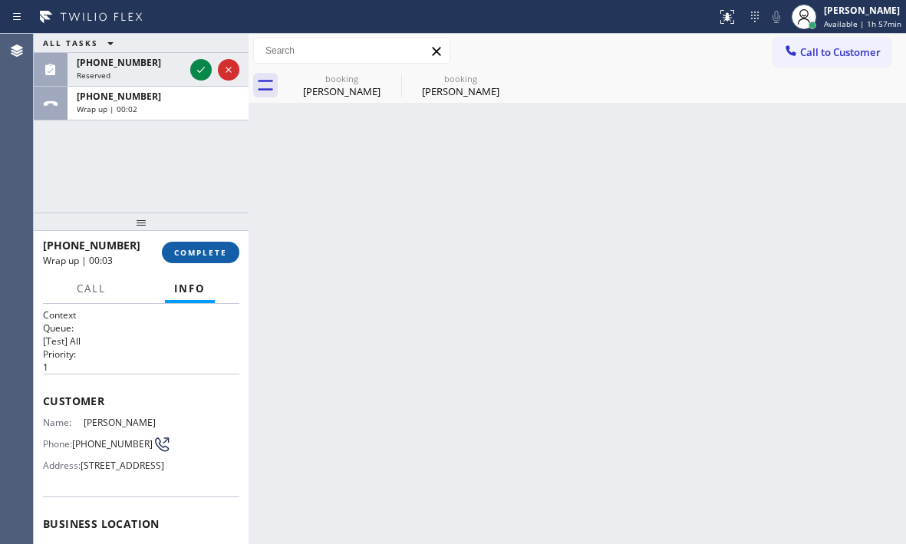
click at [200, 254] on span "COMPLETE" at bounding box center [200, 252] width 53 height 11
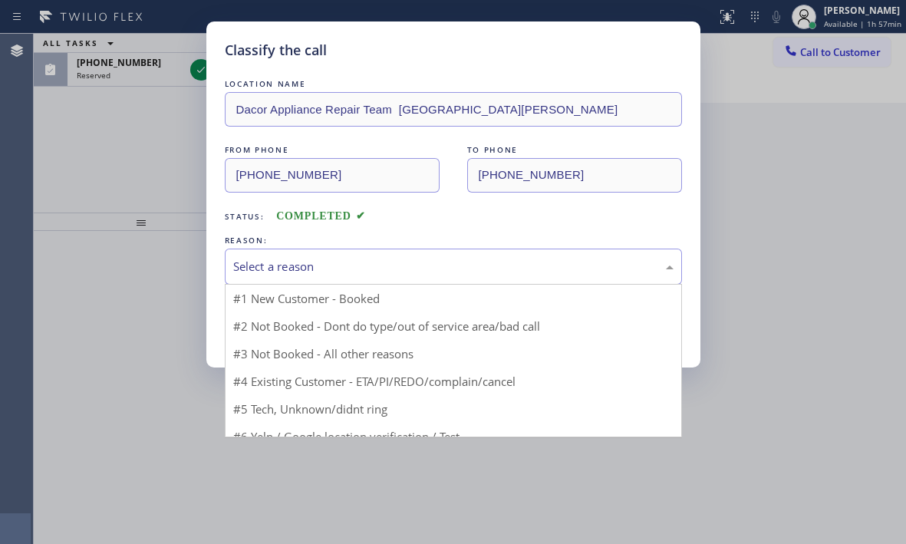
click at [422, 259] on div "Select a reason" at bounding box center [453, 267] width 441 height 18
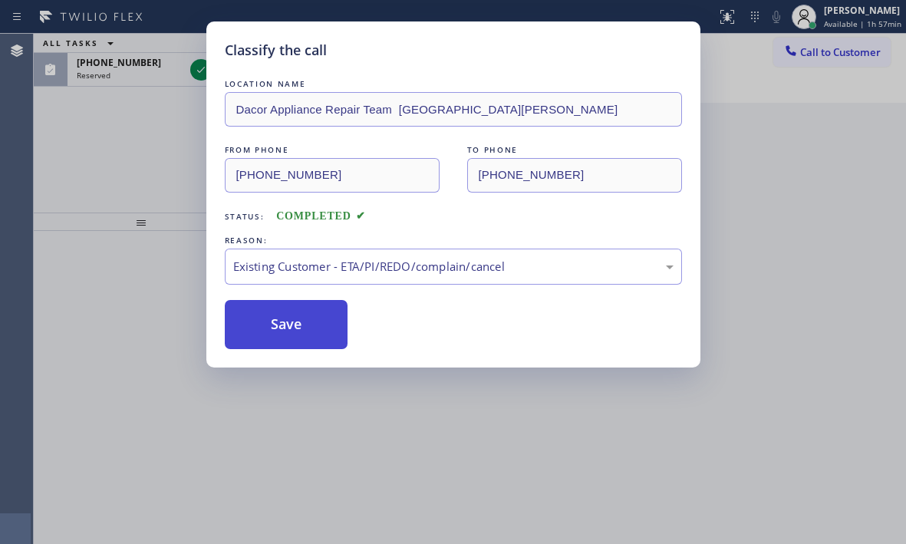
click at [262, 319] on button "Save" at bounding box center [287, 324] width 124 height 49
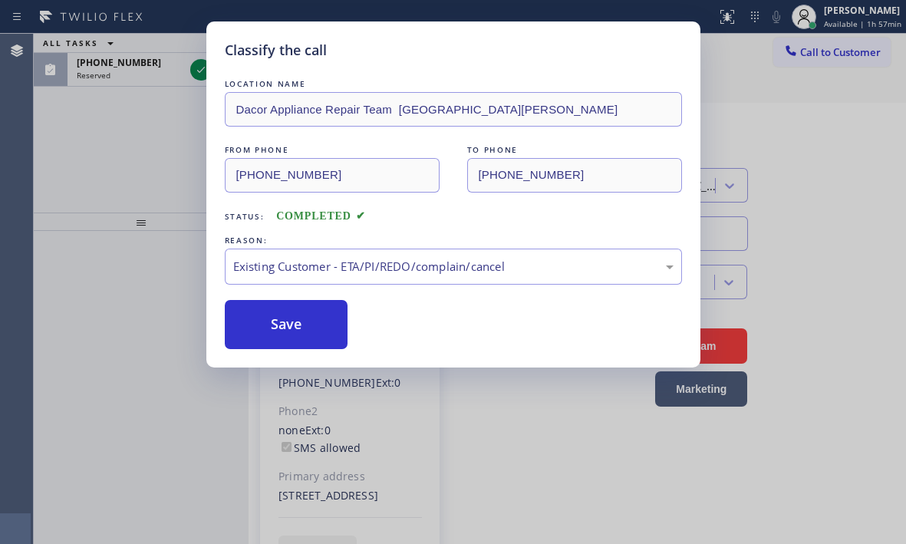
click at [198, 74] on div "Classify the call LOCATION NAME Diamond Electrical Repair FROM PHONE [PHONE_NUM…" at bounding box center [470, 289] width 873 height 510
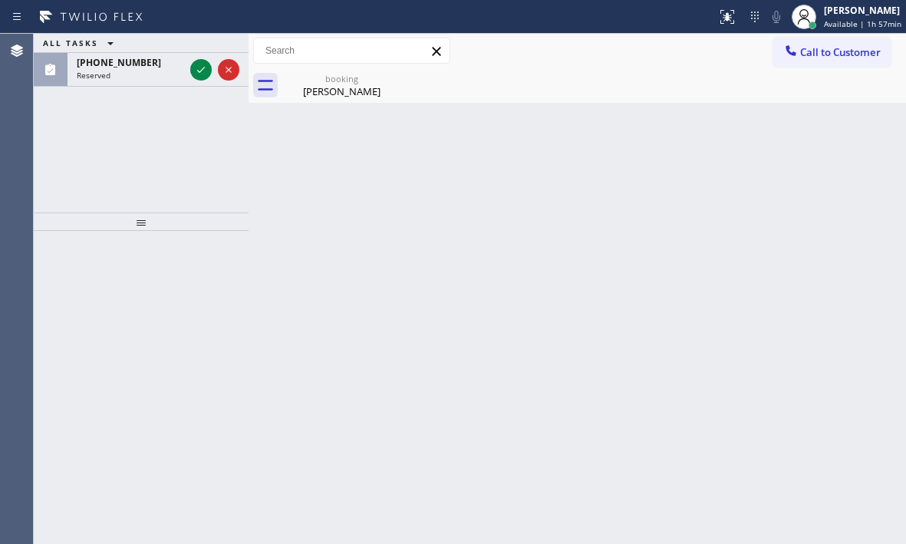
click at [198, 74] on icon at bounding box center [201, 70] width 18 height 18
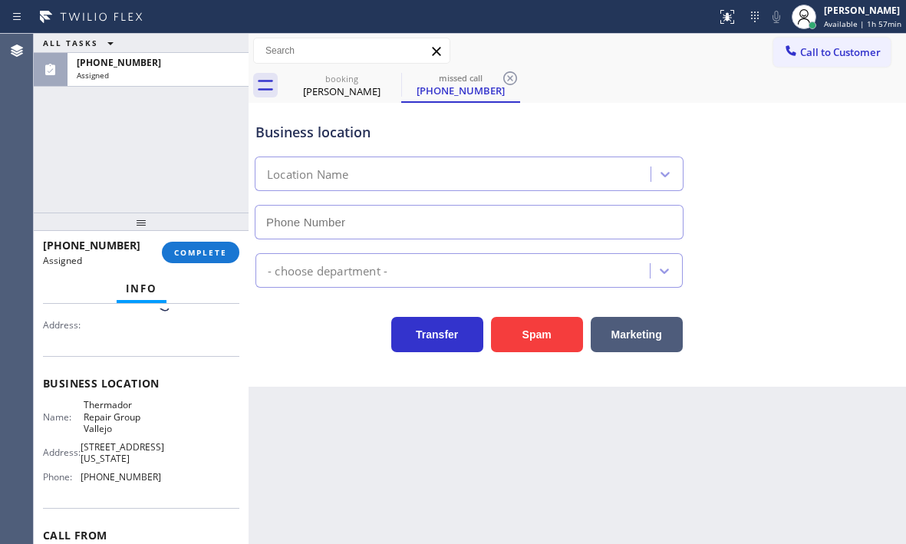
scroll to position [140, 0]
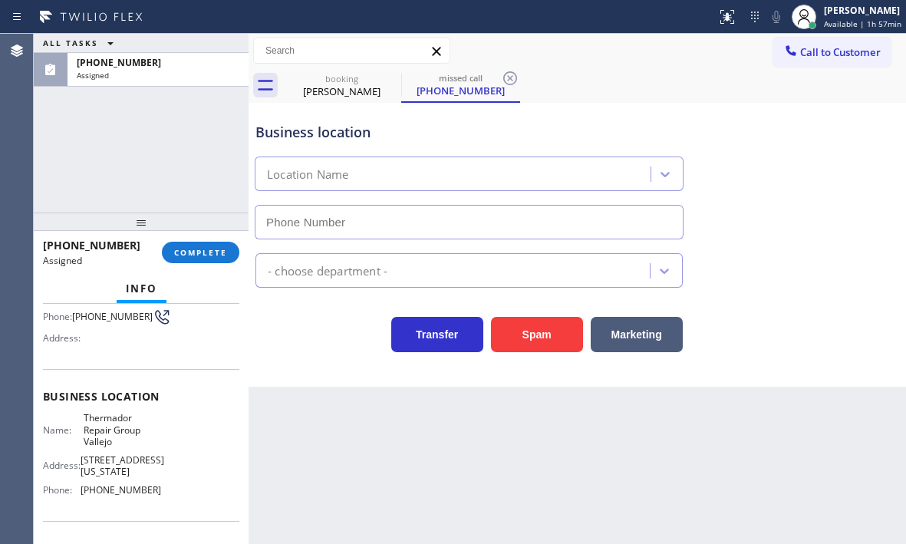
type input "[PHONE_NUMBER]"
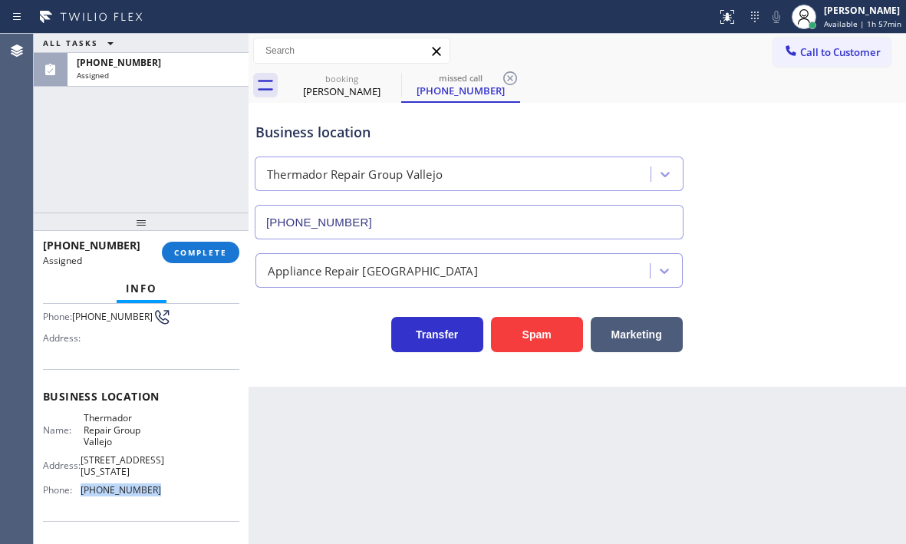
drag, startPoint x: 145, startPoint y: 494, endPoint x: 79, endPoint y: 500, distance: 66.3
click at [79, 496] on div "Phone: [PHONE_NUMBER]" at bounding box center [102, 490] width 118 height 12
click at [814, 58] on span "Call to Customer" at bounding box center [841, 52] width 81 height 14
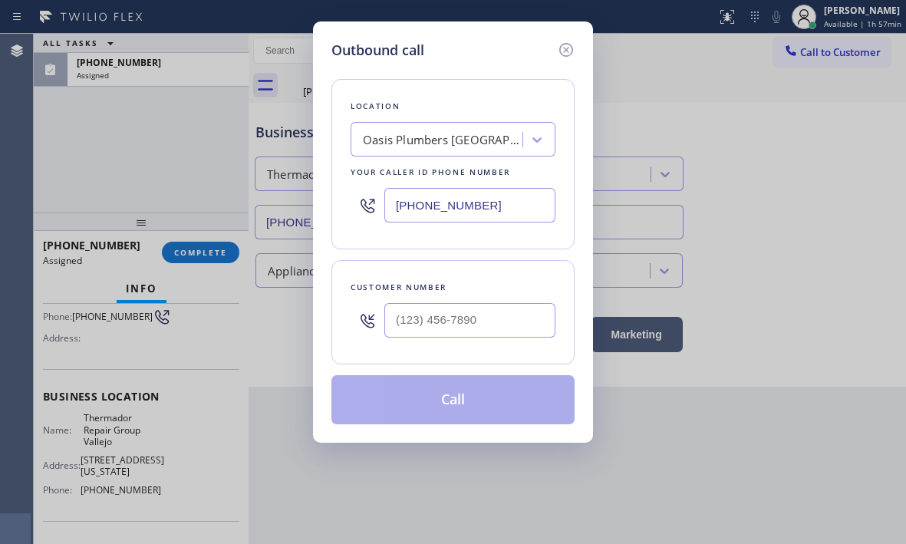
click at [493, 203] on input "[PHONE_NUMBER]" at bounding box center [470, 205] width 171 height 35
paste input "707) 504-3963"
type input "[PHONE_NUMBER]"
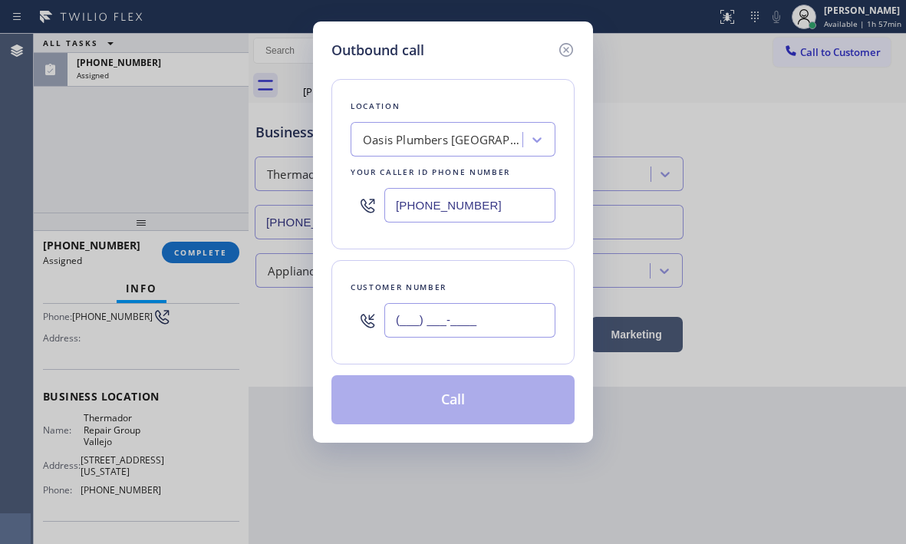
click at [465, 317] on input "(___) ___-____" at bounding box center [470, 320] width 171 height 35
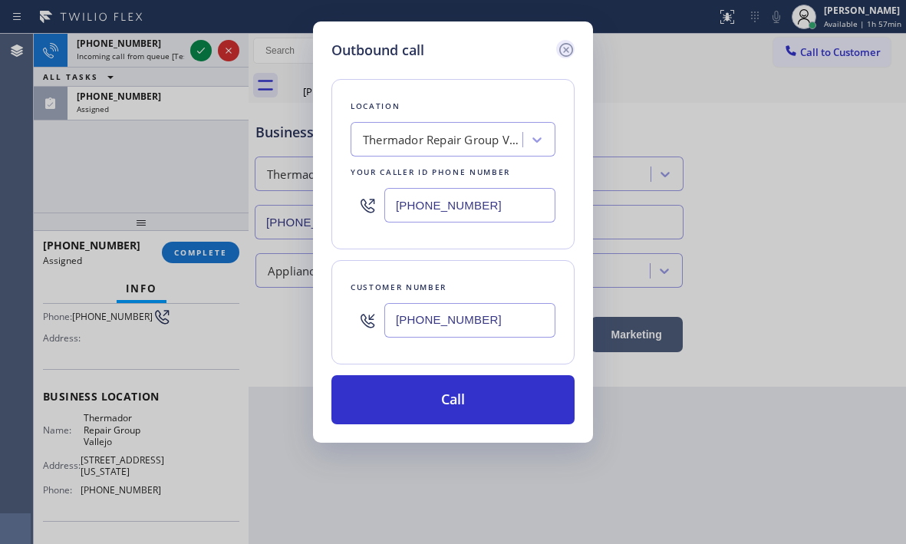
type input "[PHONE_NUMBER]"
click at [566, 49] on icon at bounding box center [567, 50] width 14 height 14
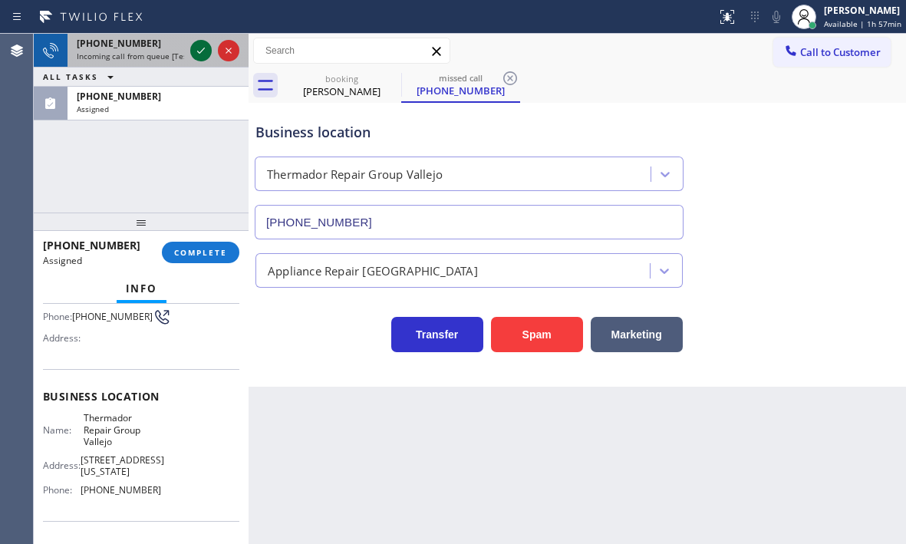
click at [202, 51] on icon at bounding box center [201, 51] width 8 height 6
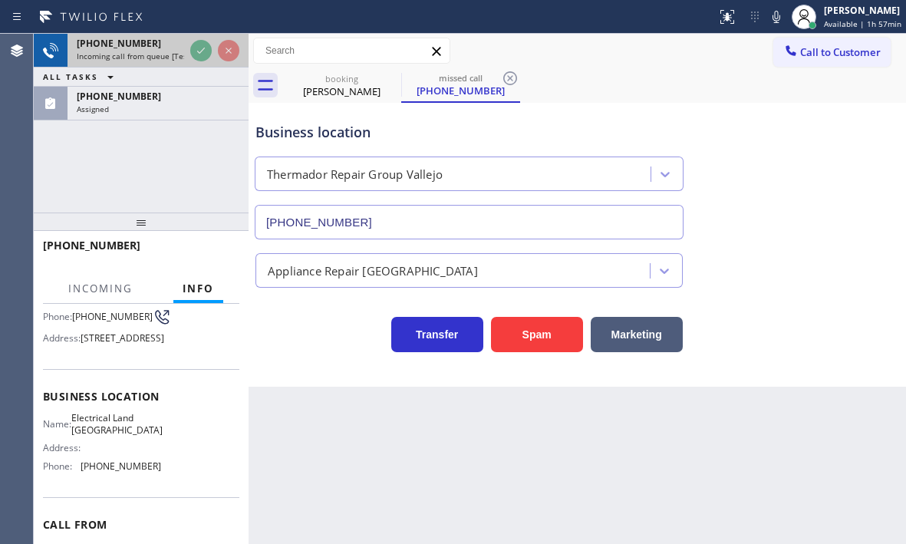
click at [153, 47] on div "[PHONE_NUMBER]" at bounding box center [130, 43] width 107 height 13
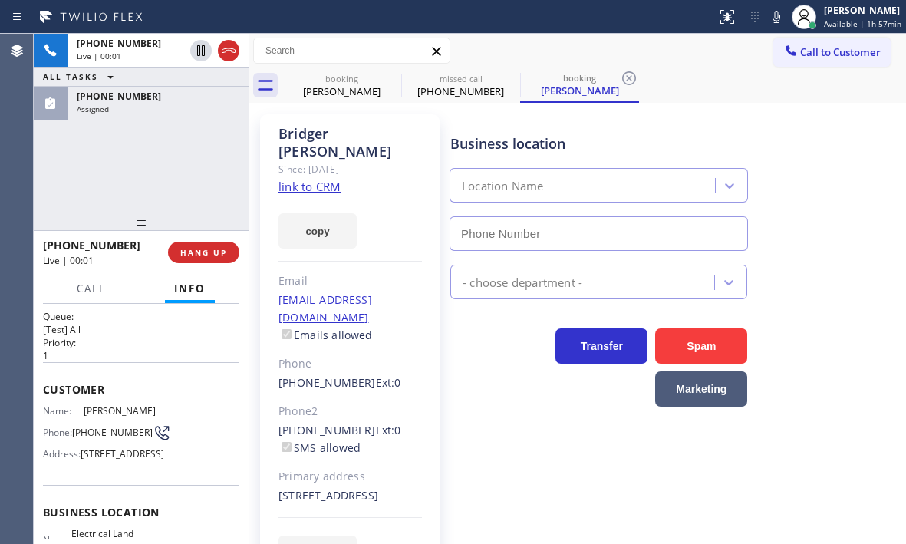
scroll to position [0, 0]
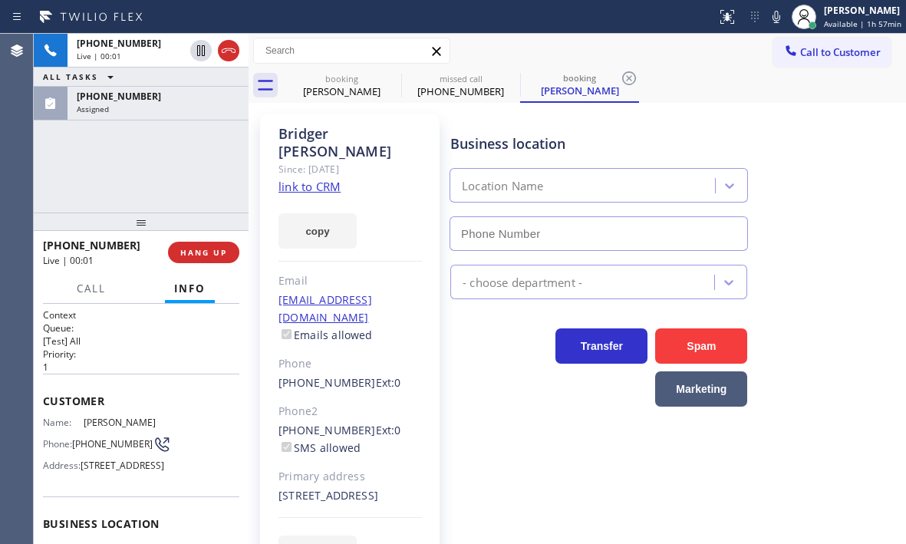
type input "[PHONE_NUMBER]"
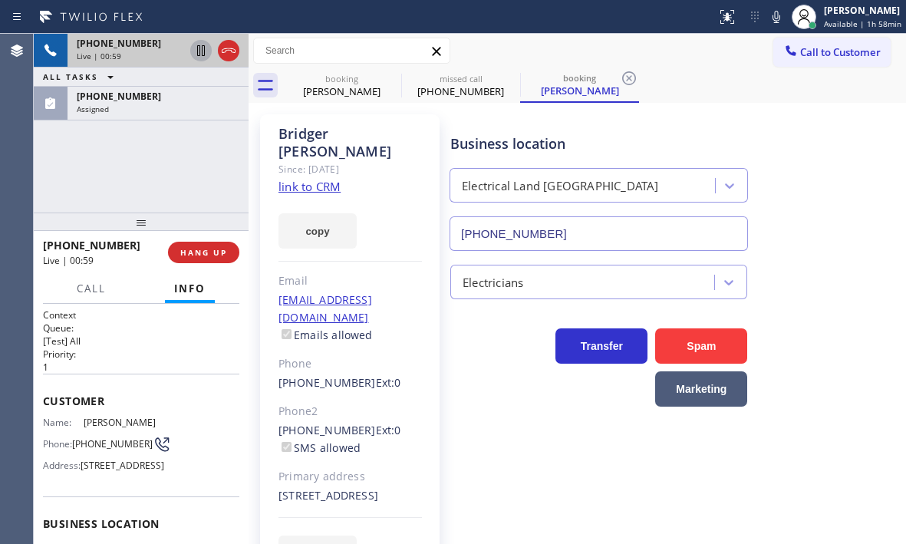
click at [200, 54] on icon at bounding box center [201, 50] width 8 height 11
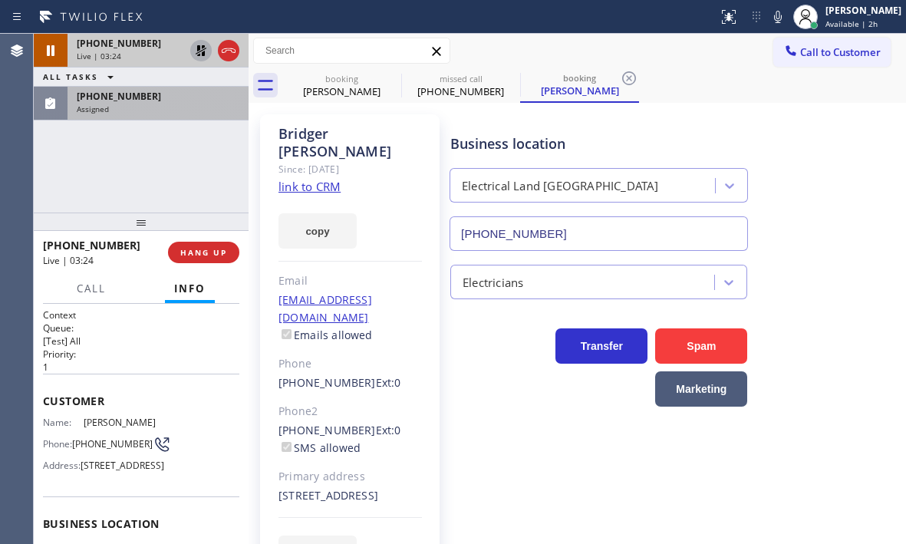
click at [151, 111] on div "Assigned" at bounding box center [158, 109] width 163 height 11
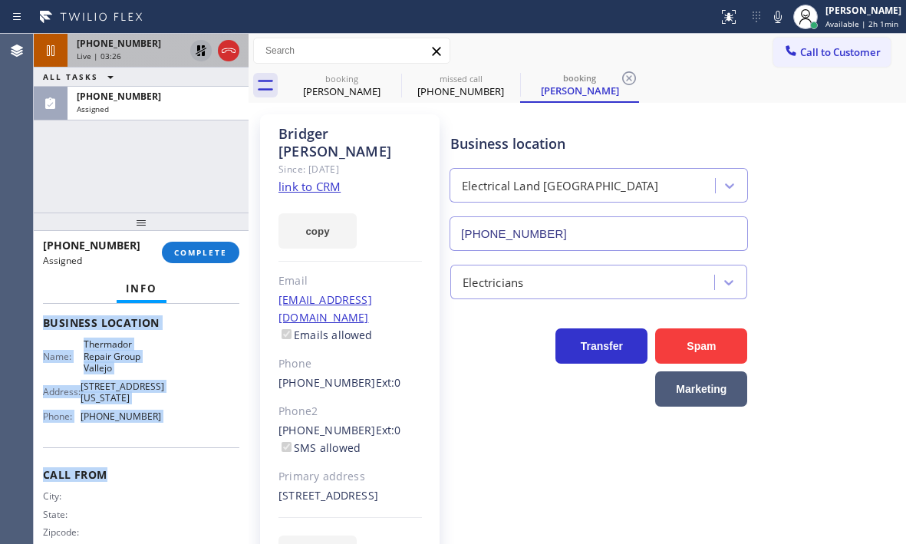
scroll to position [230, 0]
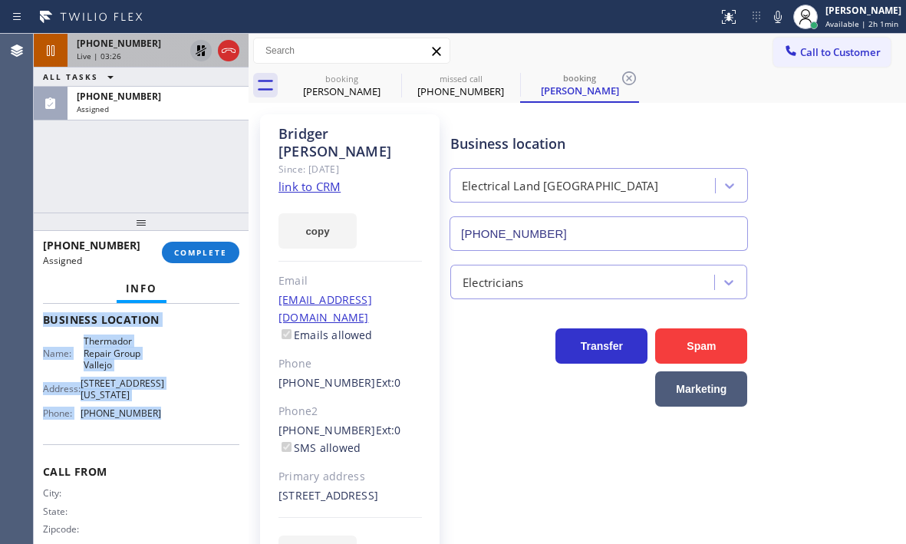
drag, startPoint x: 45, startPoint y: 411, endPoint x: 169, endPoint y: 436, distance: 126.0
click at [169, 436] on div "Context Queue: [Test] All Priority: 0 Task Age: [DEMOGRAPHIC_DATA] minute(s) Cu…" at bounding box center [141, 319] width 196 height 482
click at [203, 254] on span "COMPLETE" at bounding box center [200, 252] width 53 height 11
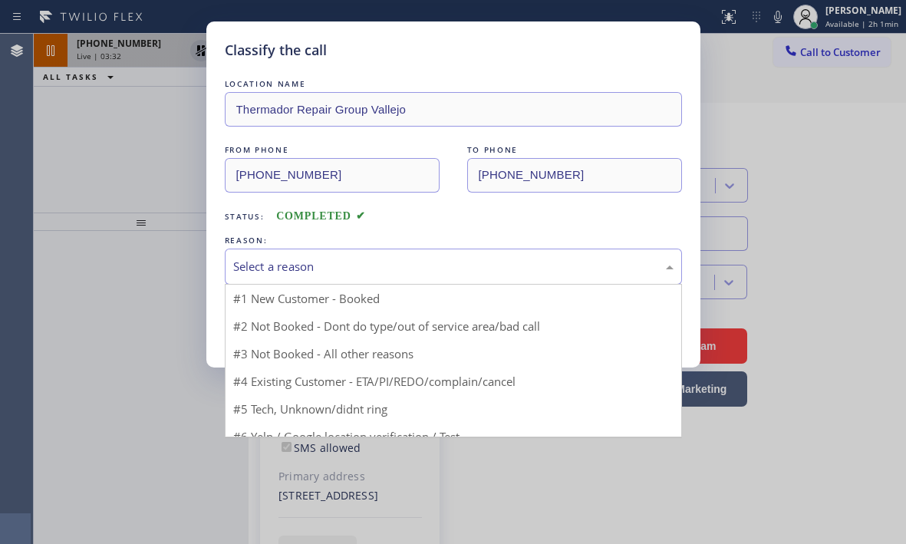
click at [386, 262] on div "Select a reason" at bounding box center [453, 267] width 441 height 18
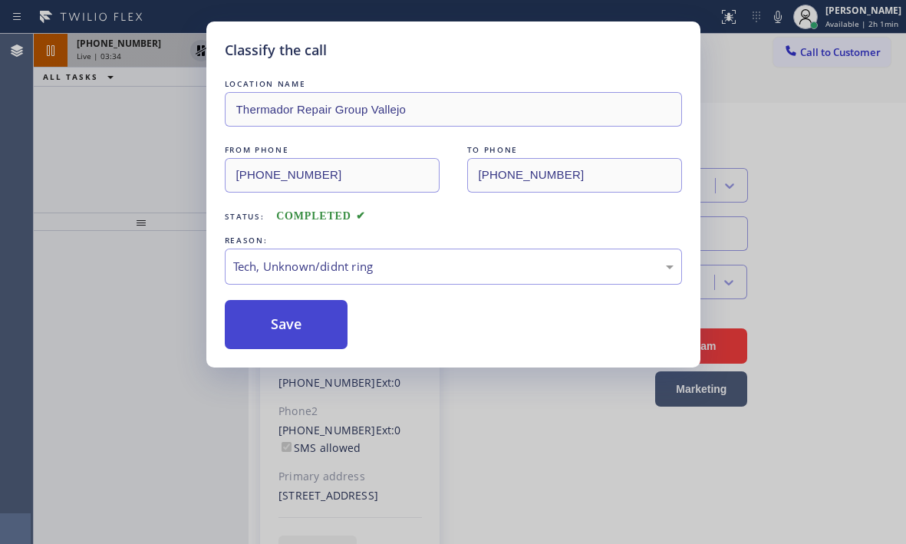
click at [289, 338] on button "Save" at bounding box center [287, 324] width 124 height 49
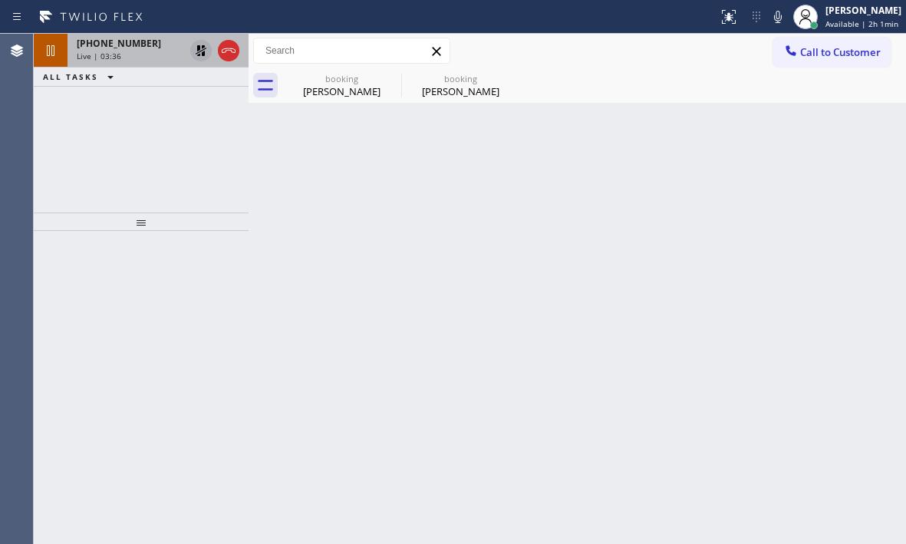
click at [259, 316] on div "Back to Dashboard Change Sender ID Customers Technicians Select a contact Outbo…" at bounding box center [578, 289] width 658 height 510
click at [474, 87] on div "[PERSON_NAME]" at bounding box center [461, 91] width 116 height 14
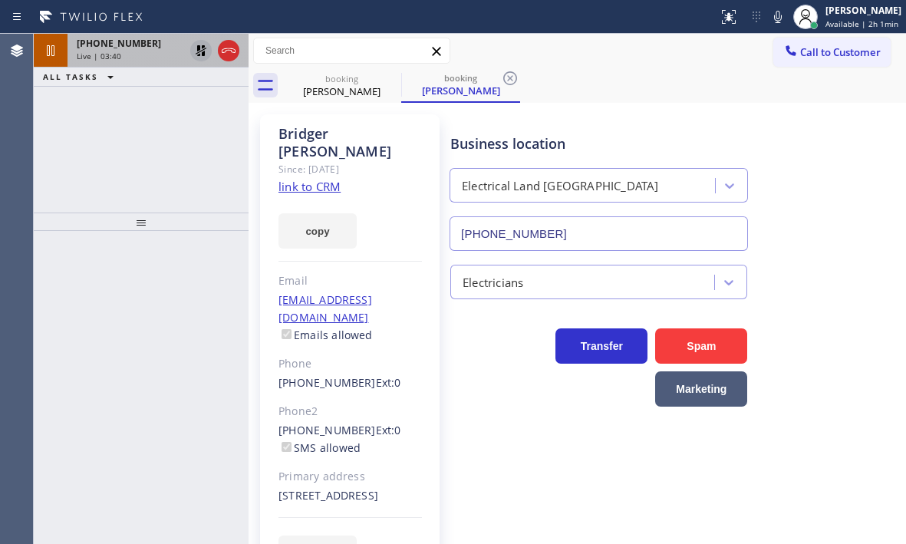
click at [158, 49] on div "[PHONE_NUMBER]" at bounding box center [130, 43] width 107 height 13
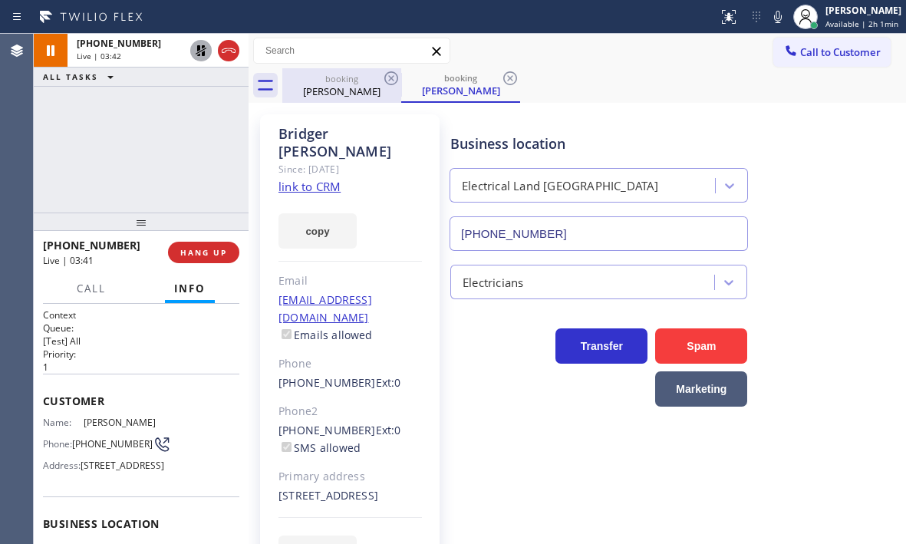
drag, startPoint x: 360, startPoint y: 90, endPoint x: 373, endPoint y: 87, distance: 13.4
click at [360, 89] on div "[PERSON_NAME]" at bounding box center [342, 91] width 116 height 14
type input "[PHONE_NUMBER]"
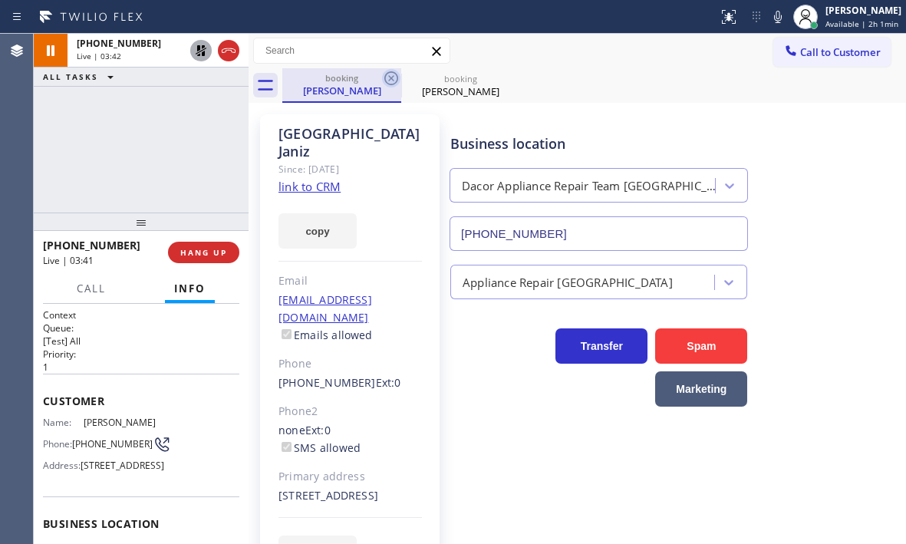
click at [390, 77] on icon at bounding box center [392, 78] width 14 height 14
type input "[PHONE_NUMBER]"
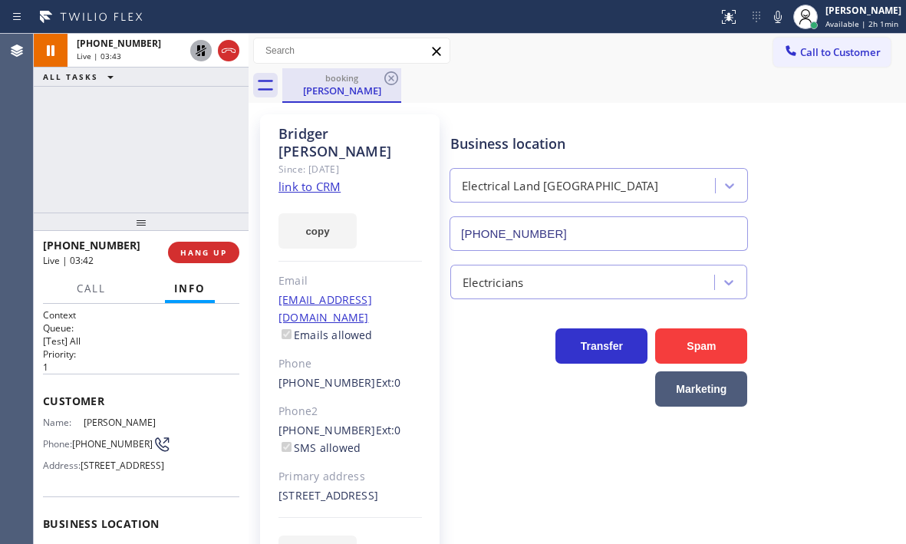
click at [325, 101] on div "booking [PERSON_NAME]" at bounding box center [342, 84] width 116 height 33
click at [204, 53] on icon at bounding box center [201, 50] width 11 height 11
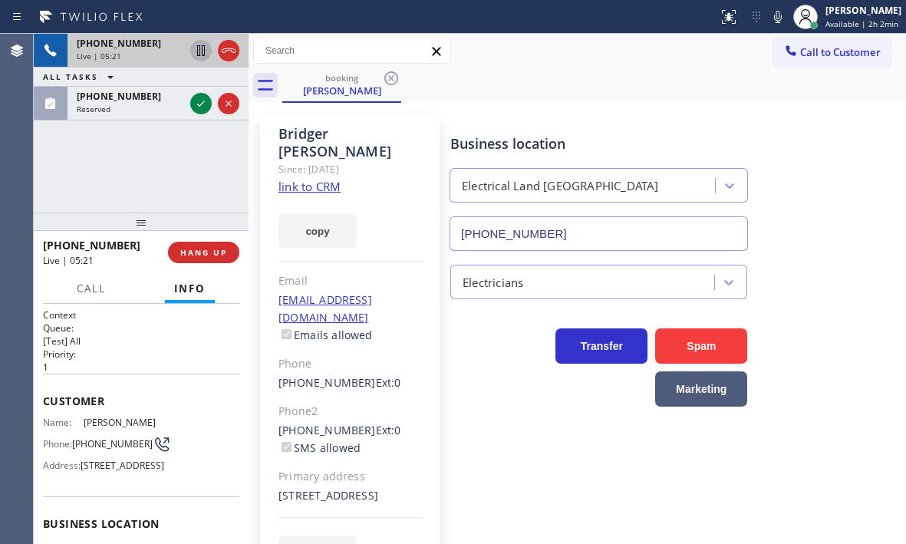
click at [157, 59] on div "Live | 05:21" at bounding box center [130, 56] width 107 height 11
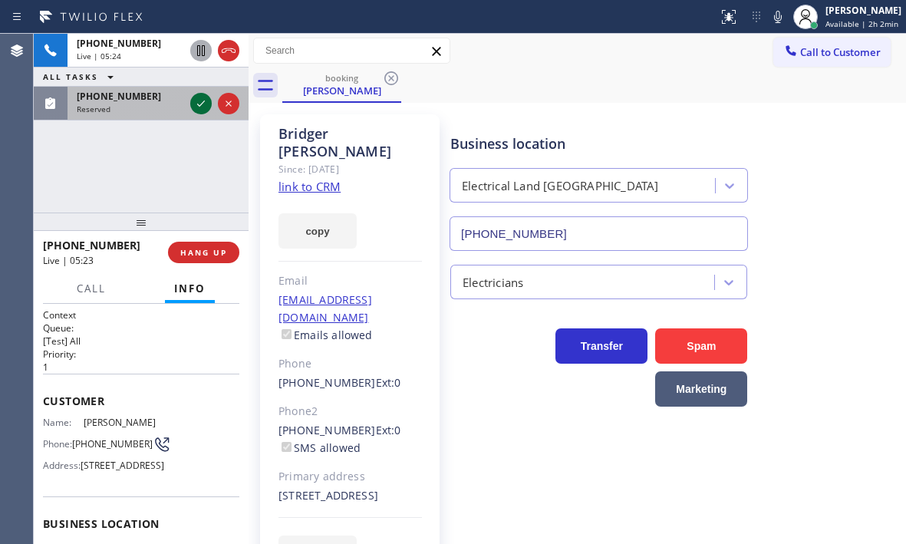
click at [197, 109] on icon at bounding box center [201, 103] width 18 height 18
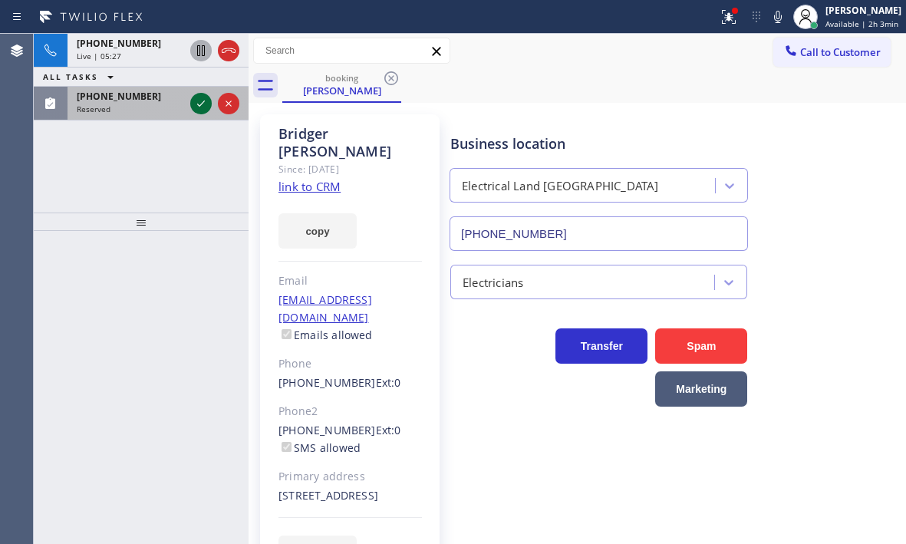
click at [196, 100] on icon at bounding box center [201, 103] width 18 height 18
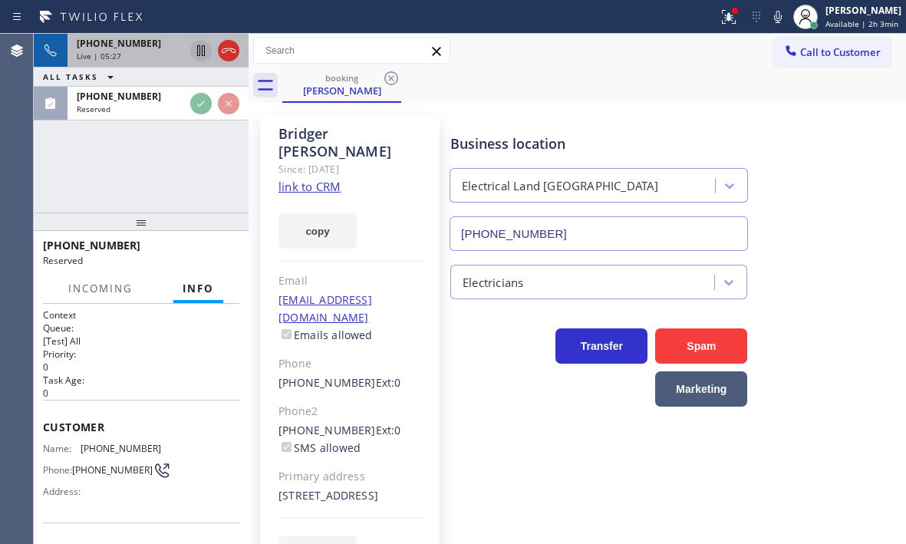
click at [161, 48] on div "[PHONE_NUMBER]" at bounding box center [130, 43] width 107 height 13
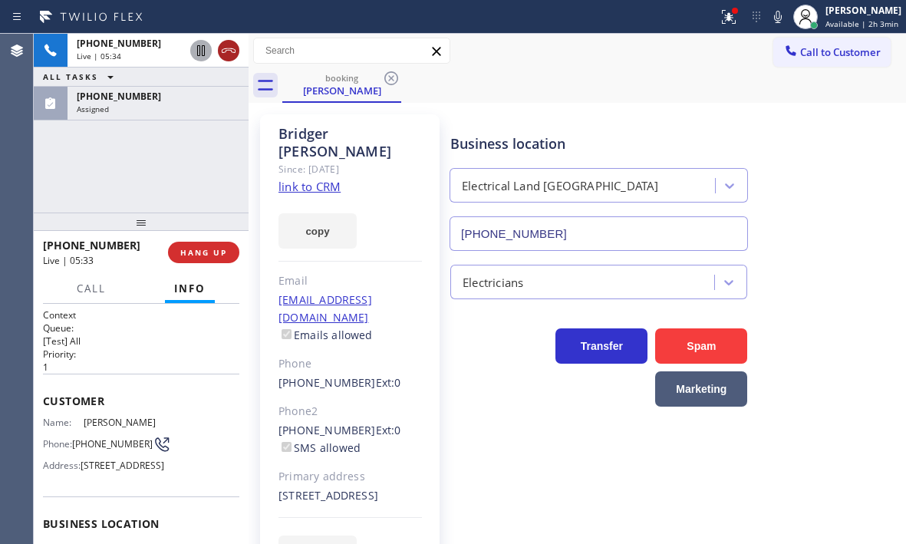
click at [230, 54] on icon at bounding box center [229, 50] width 18 height 18
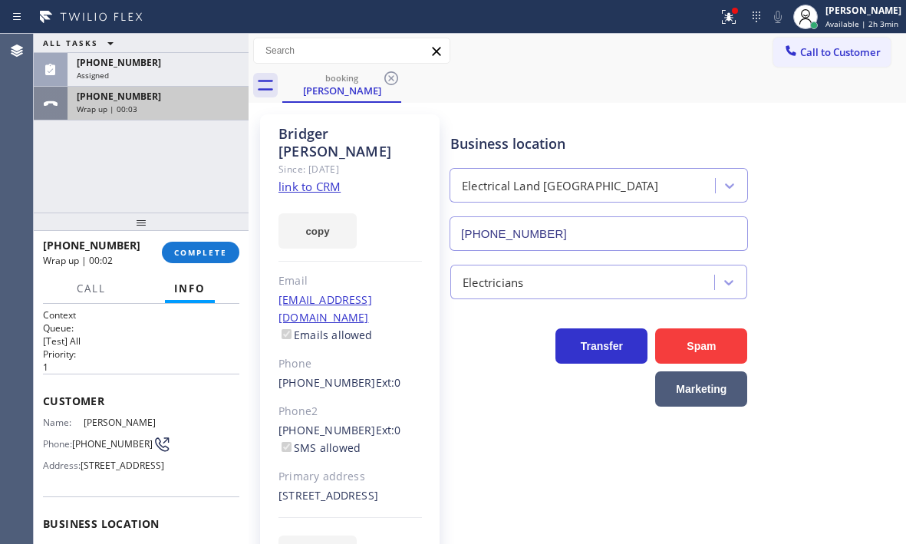
drag, startPoint x: 155, startPoint y: 93, endPoint x: 94, endPoint y: 91, distance: 61.4
click at [94, 91] on div "[PHONE_NUMBER]" at bounding box center [158, 96] width 163 height 13
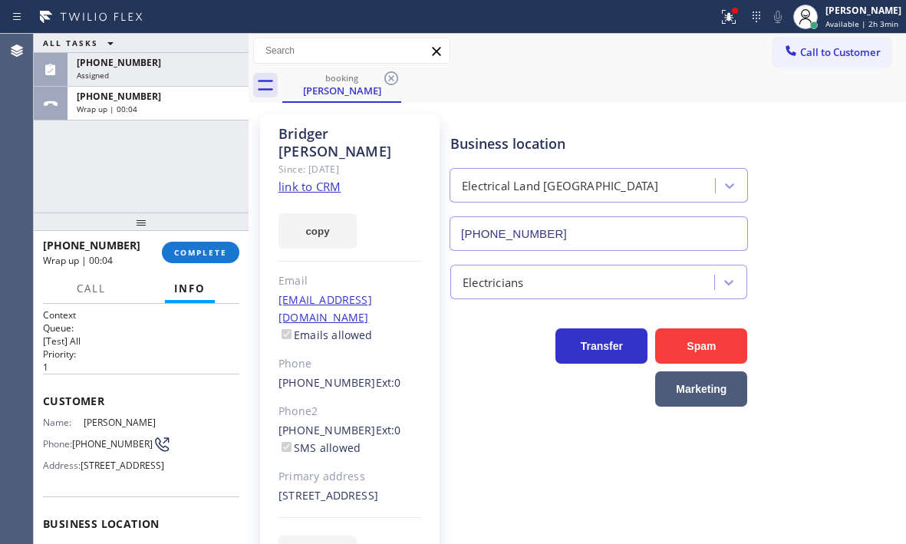
click at [105, 157] on div "ALL TASKS ALL TASKS ACTIVE TASKS TASKS IN WRAP UP [PHONE_NUMBER] Assigned [PHON…" at bounding box center [141, 123] width 215 height 179
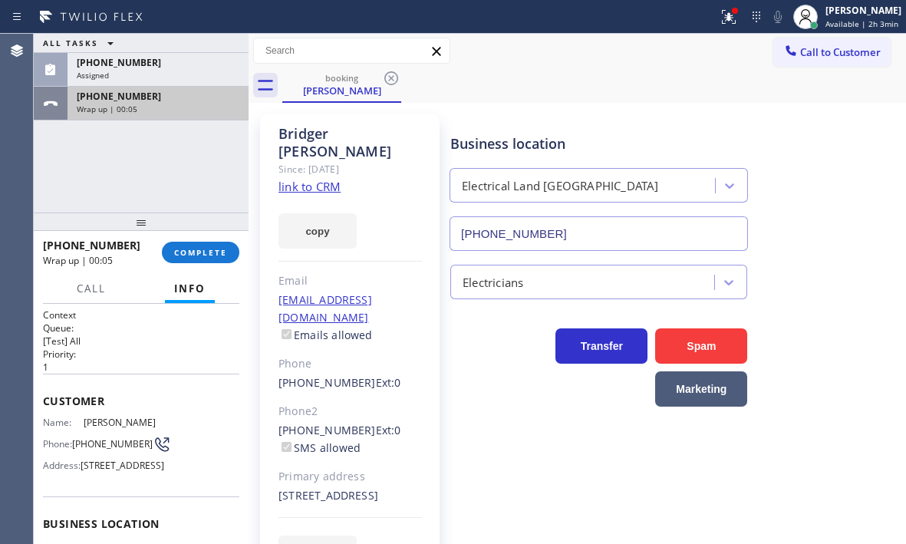
drag, startPoint x: 166, startPoint y: 90, endPoint x: 101, endPoint y: 90, distance: 65.2
click at [101, 90] on div "[PHONE_NUMBER]" at bounding box center [158, 96] width 163 height 13
click at [171, 105] on div "Wrap up | 00:14" at bounding box center [158, 109] width 163 height 11
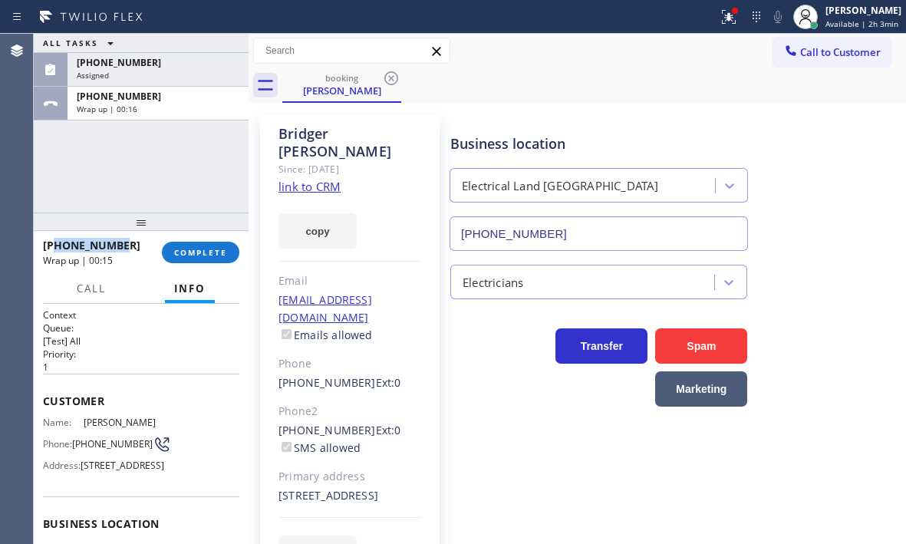
drag, startPoint x: 132, startPoint y: 246, endPoint x: 56, endPoint y: 246, distance: 76.0
click at [56, 246] on div "[PHONE_NUMBER]" at bounding box center [97, 245] width 108 height 15
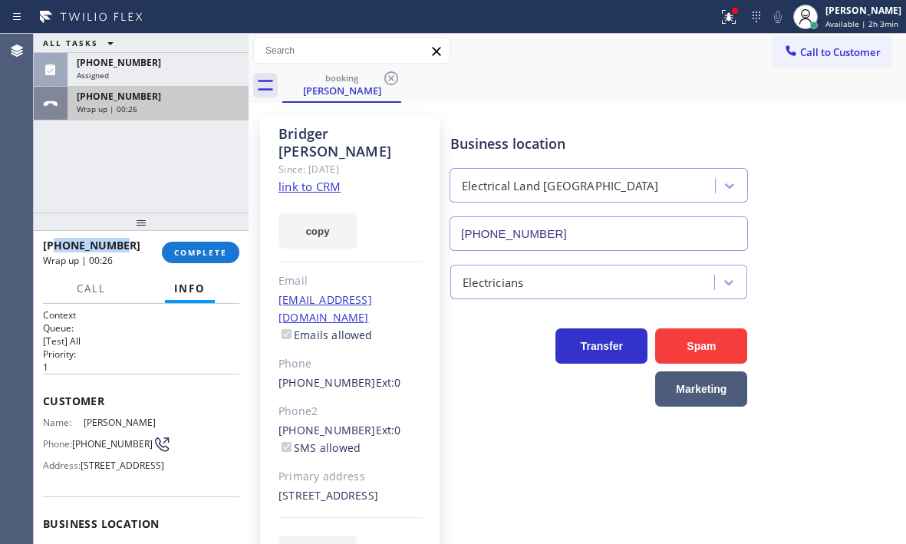
click at [190, 110] on div "Wrap up | 00:26" at bounding box center [158, 109] width 163 height 11
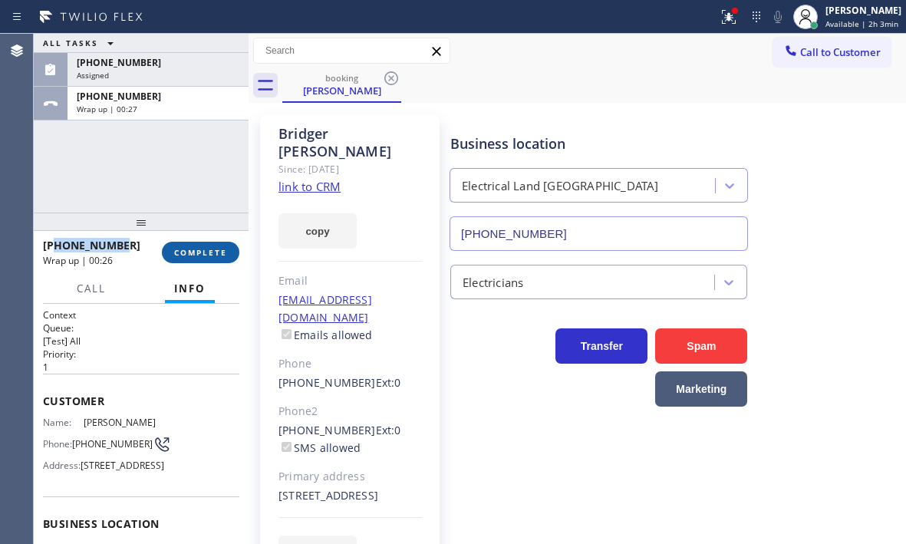
click at [203, 257] on span "COMPLETE" at bounding box center [200, 252] width 53 height 11
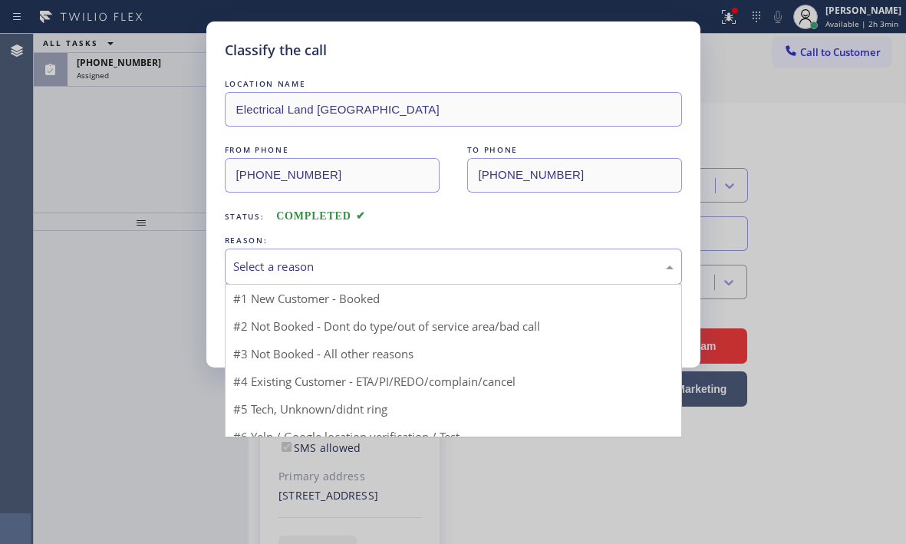
click at [361, 259] on div "Select a reason" at bounding box center [453, 267] width 441 height 18
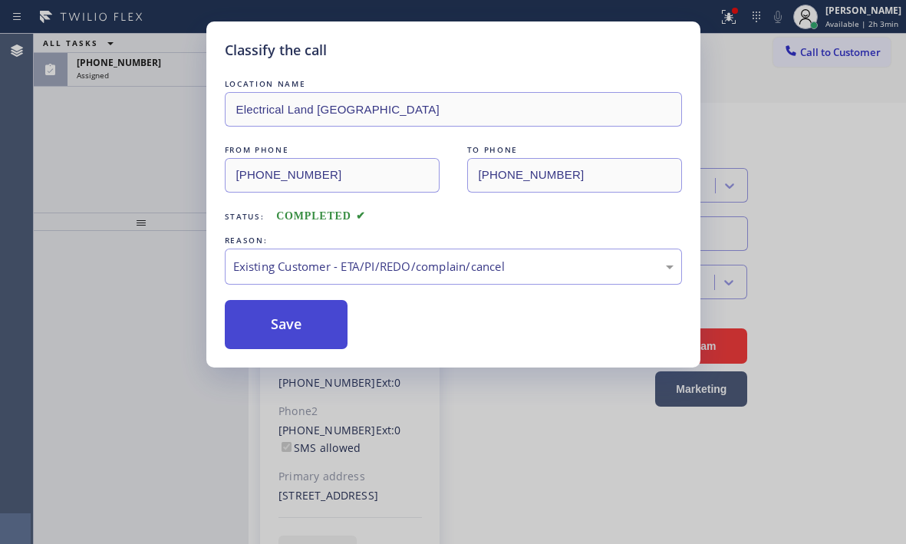
click at [277, 328] on button "Save" at bounding box center [287, 324] width 124 height 49
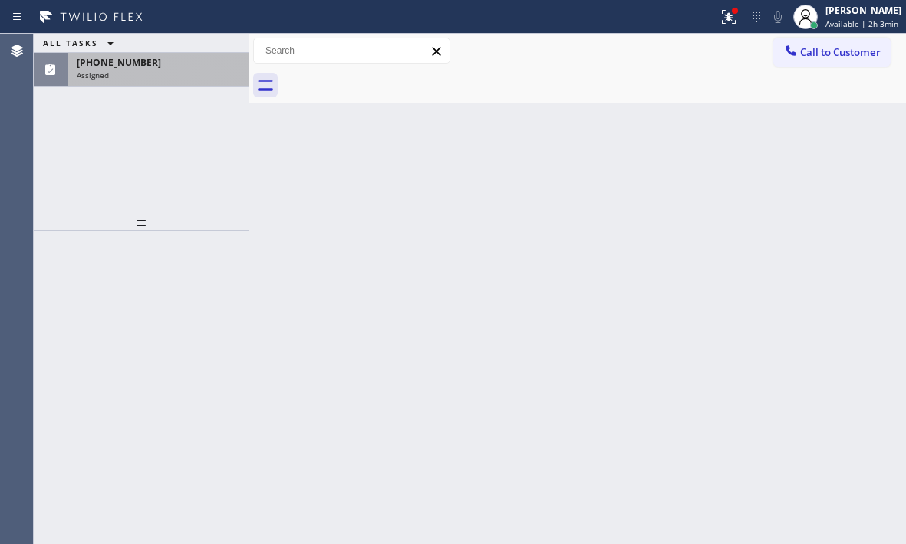
click at [171, 65] on div "[PHONE_NUMBER]" at bounding box center [158, 62] width 163 height 13
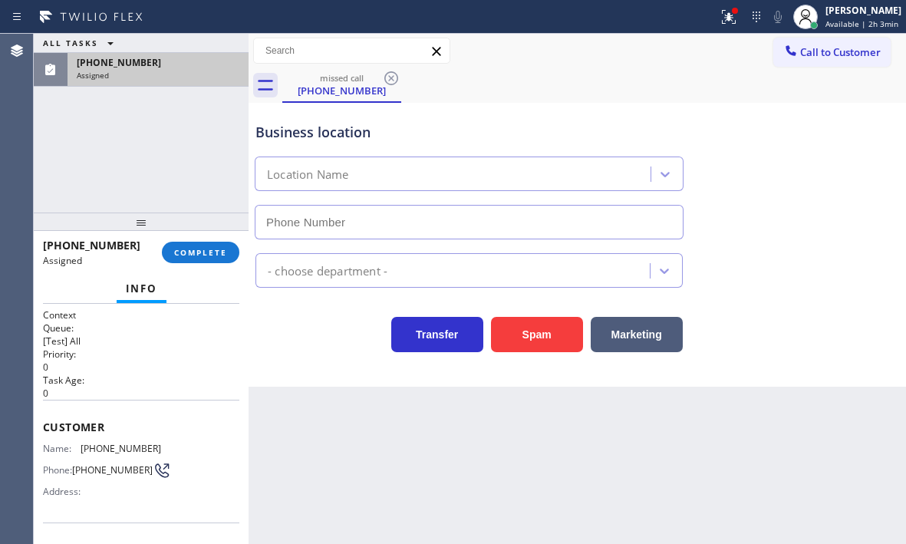
click at [171, 65] on div "[PHONE_NUMBER]" at bounding box center [158, 62] width 163 height 13
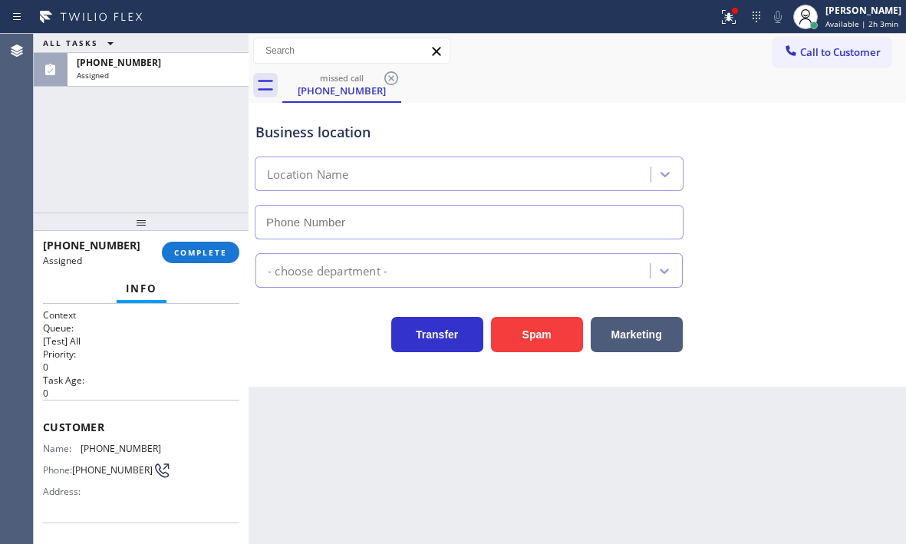
type input "[PHONE_NUMBER]"
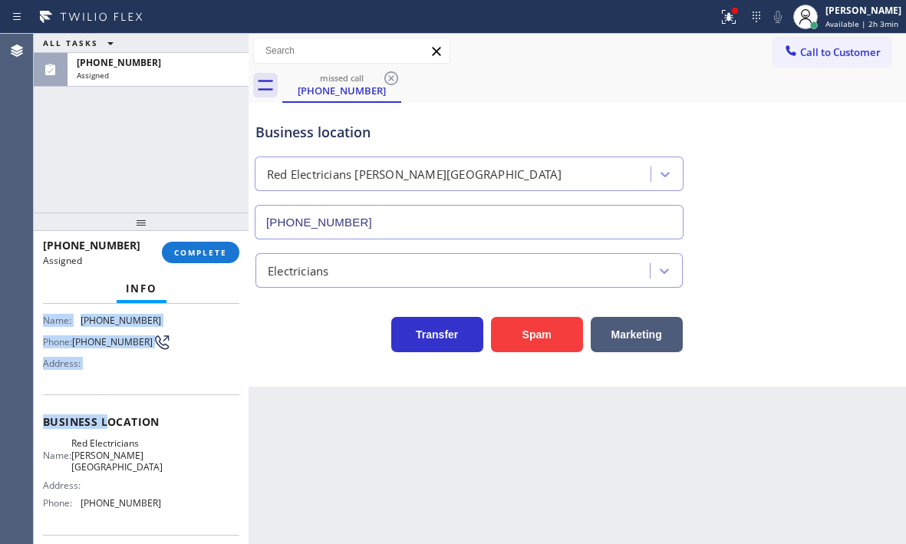
scroll to position [153, 0]
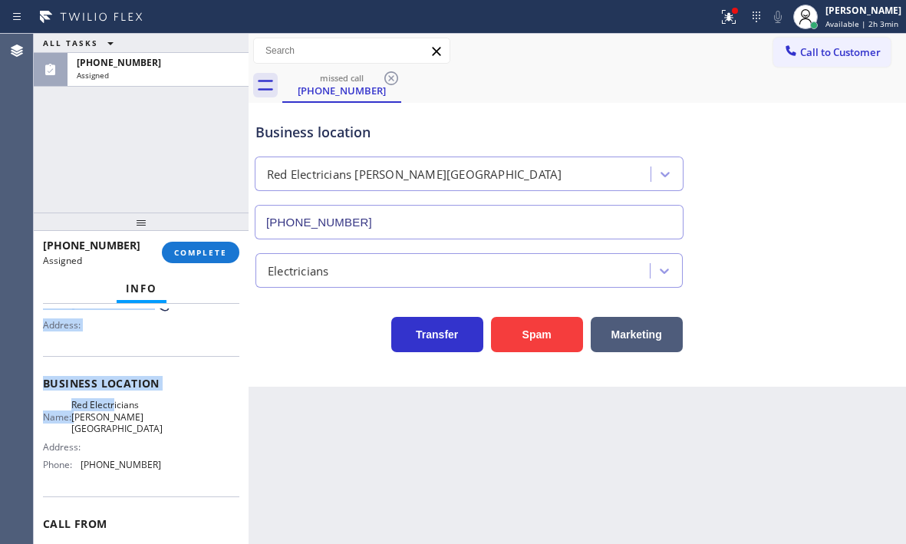
drag, startPoint x: 36, startPoint y: 332, endPoint x: 173, endPoint y: 451, distance: 182.2
click at [162, 426] on div "Context Queue: [Test] All Priority: 0 Task Age: Customer Name: [PHONE_NUMBER] P…" at bounding box center [141, 424] width 215 height 240
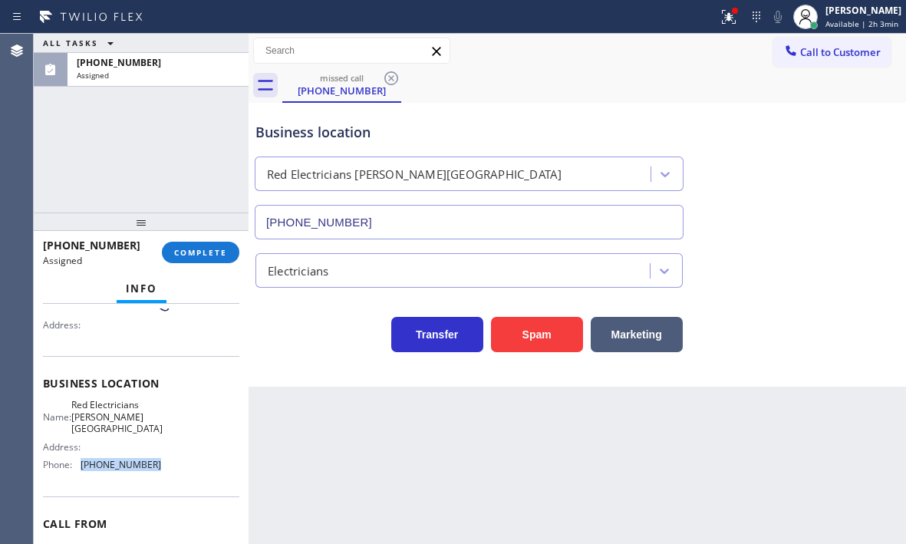
drag, startPoint x: 133, startPoint y: 460, endPoint x: 79, endPoint y: 455, distance: 53.9
click at [79, 455] on div "Name: Red Electricians [PERSON_NAME][GEOGRAPHIC_DATA] Address: Phone: [PHONE_NU…" at bounding box center [141, 438] width 196 height 78
click at [814, 49] on span "Call to Customer" at bounding box center [841, 52] width 81 height 14
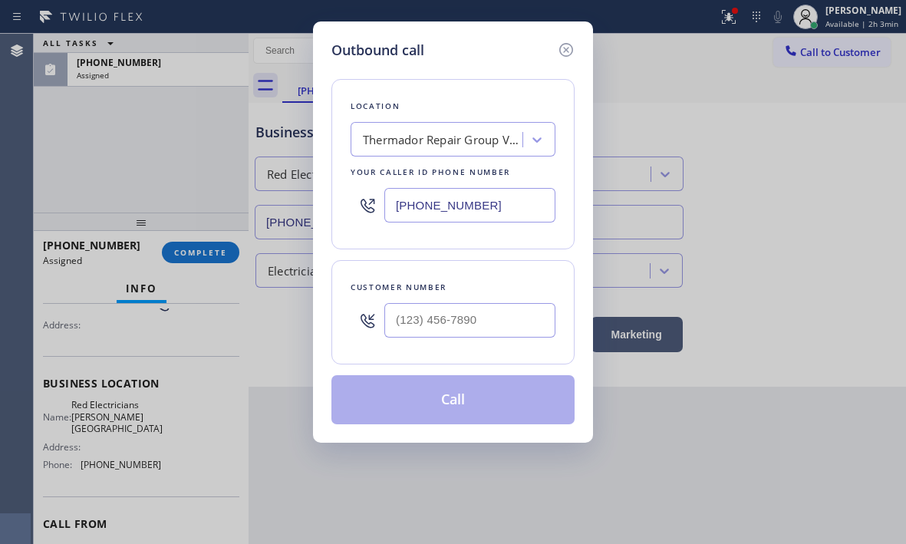
click at [510, 197] on input "[PHONE_NUMBER]" at bounding box center [470, 205] width 171 height 35
paste input "213) 322-0772"
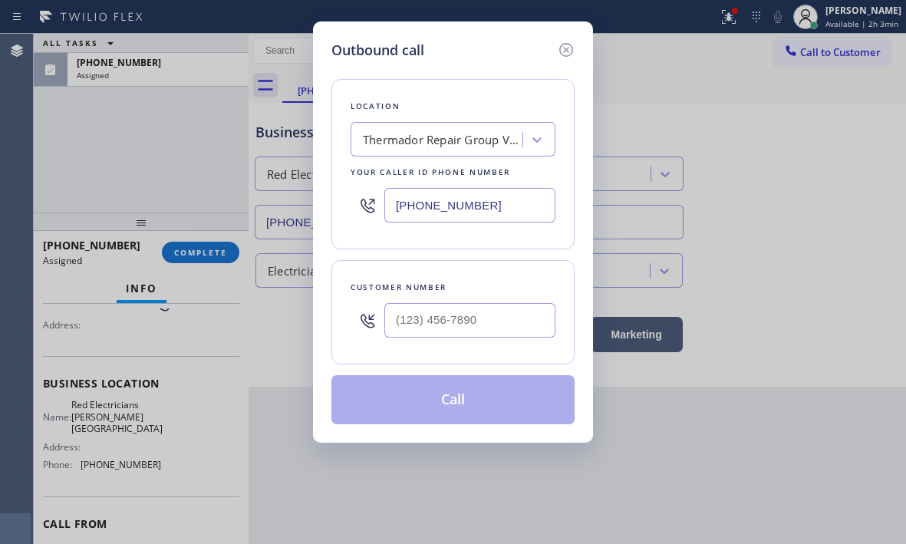
type input "[PHONE_NUMBER]"
click at [450, 310] on input "(___) ___-____" at bounding box center [470, 320] width 171 height 35
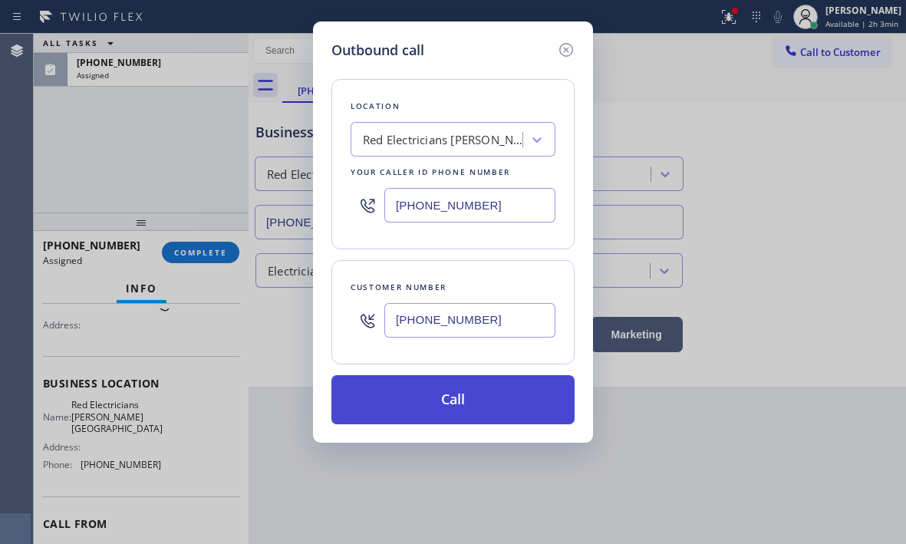
type input "[PHONE_NUMBER]"
click at [480, 401] on button "Call" at bounding box center [453, 399] width 243 height 49
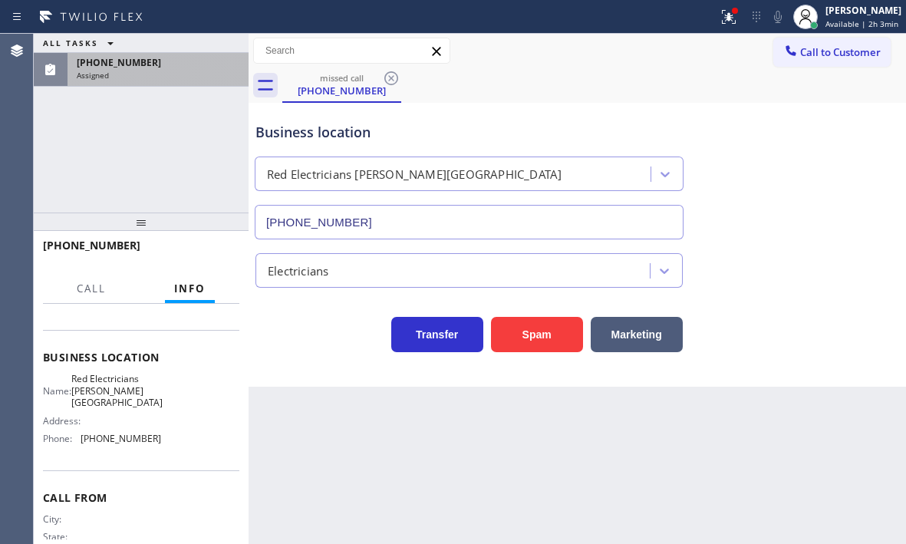
scroll to position [140, 0]
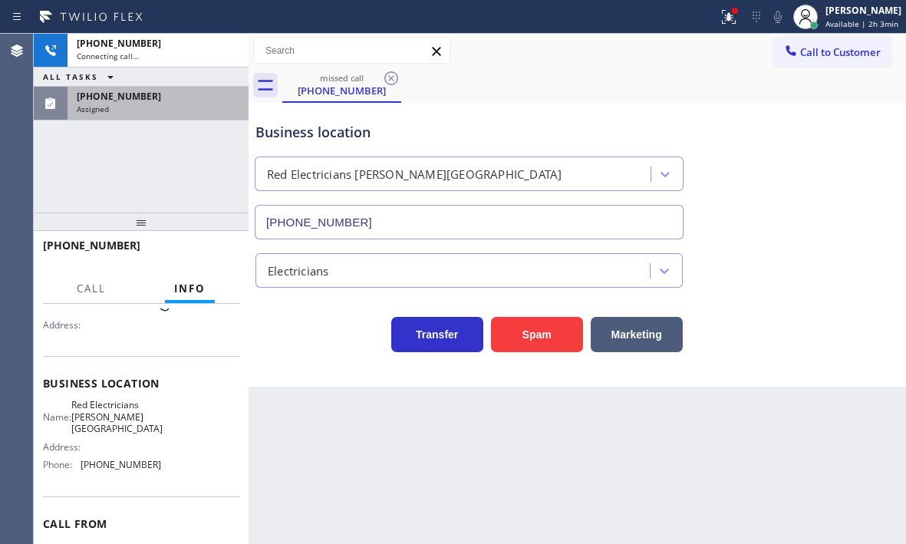
click at [193, 85] on div "ALL TASKS ALL TASKS ACTIVE TASKS TASKS IN WRAP UP" at bounding box center [141, 77] width 215 height 19
click at [190, 97] on div "[PHONE_NUMBER]" at bounding box center [158, 96] width 163 height 13
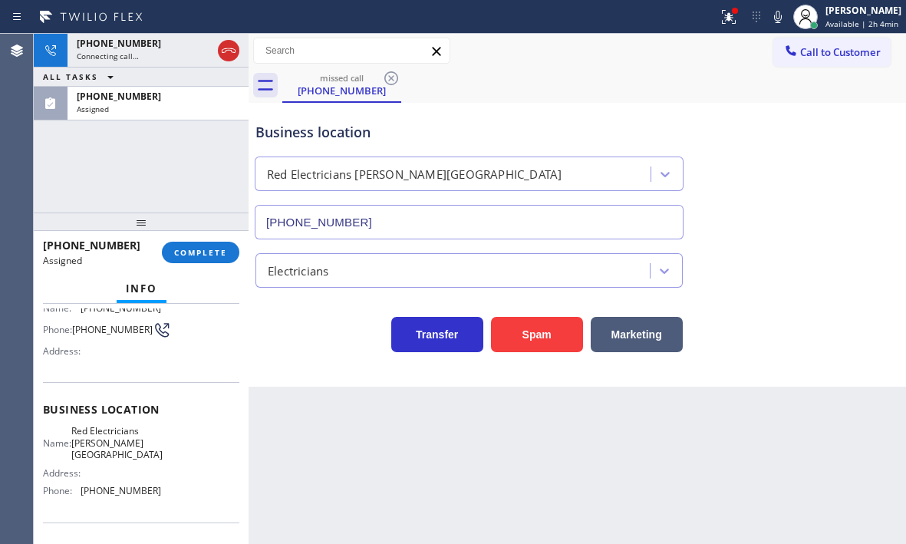
scroll to position [167, 0]
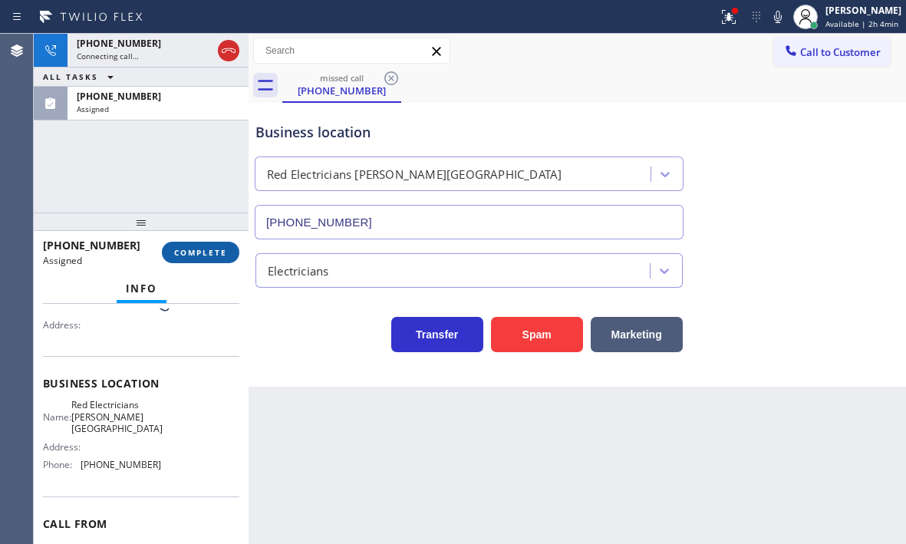
click at [193, 250] on span "COMPLETE" at bounding box center [200, 252] width 53 height 11
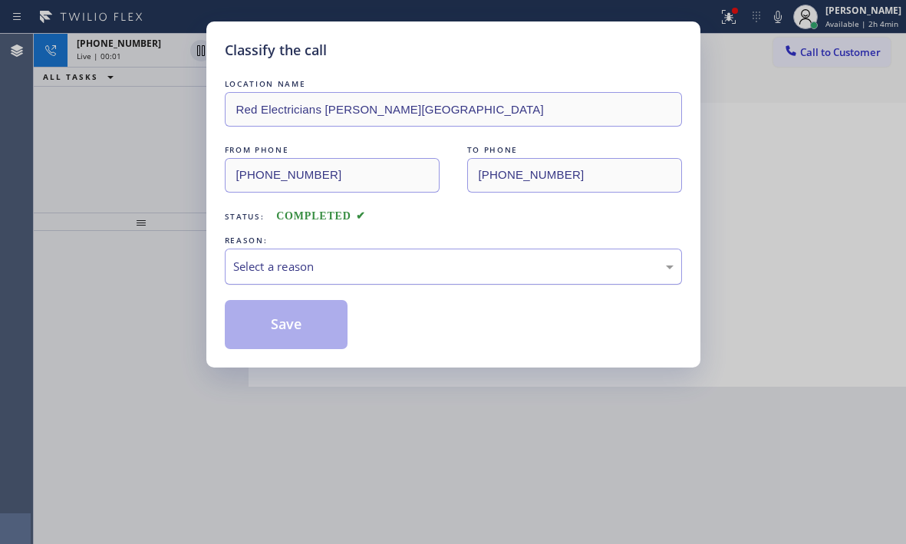
click at [339, 261] on div "Select a reason" at bounding box center [453, 267] width 441 height 18
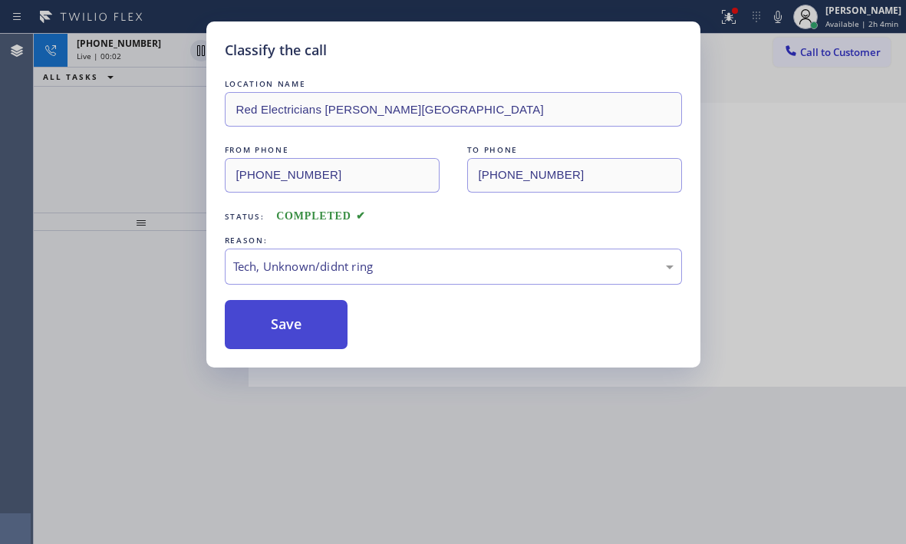
click at [290, 326] on button "Save" at bounding box center [287, 324] width 124 height 49
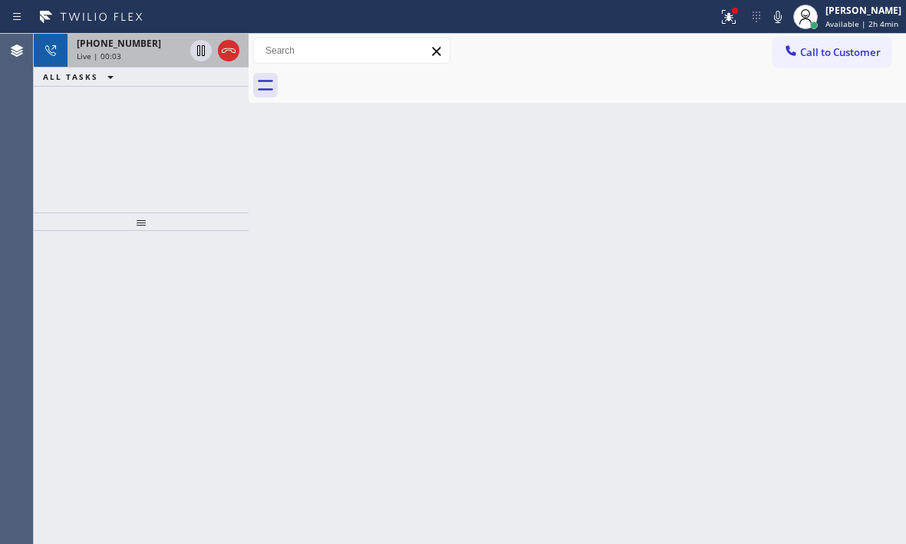
click at [157, 48] on div "[PHONE_NUMBER]" at bounding box center [130, 43] width 107 height 13
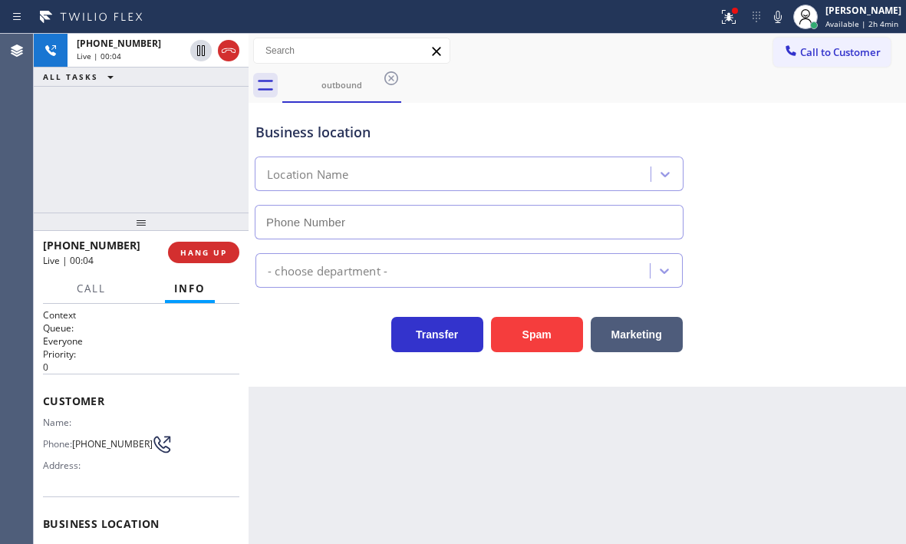
type input "[PHONE_NUMBER]"
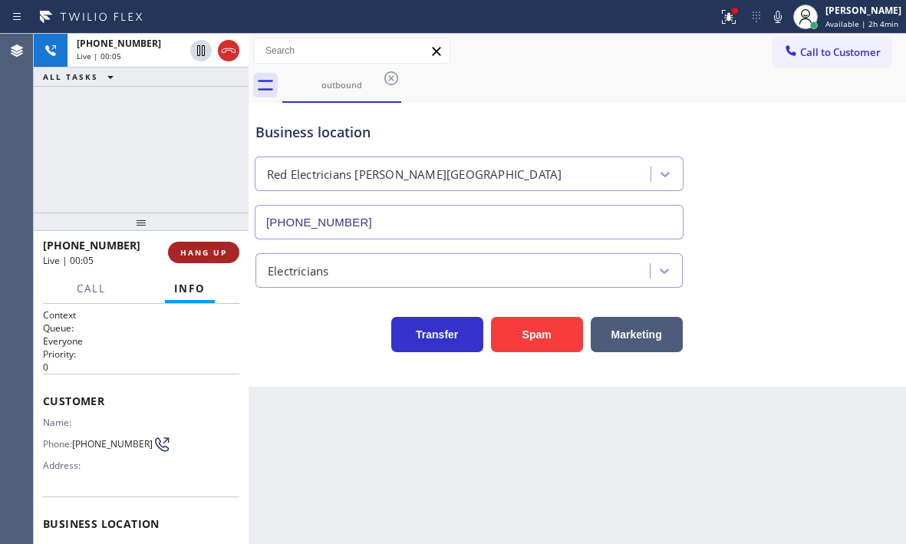
click at [214, 253] on span "HANG UP" at bounding box center [203, 252] width 47 height 11
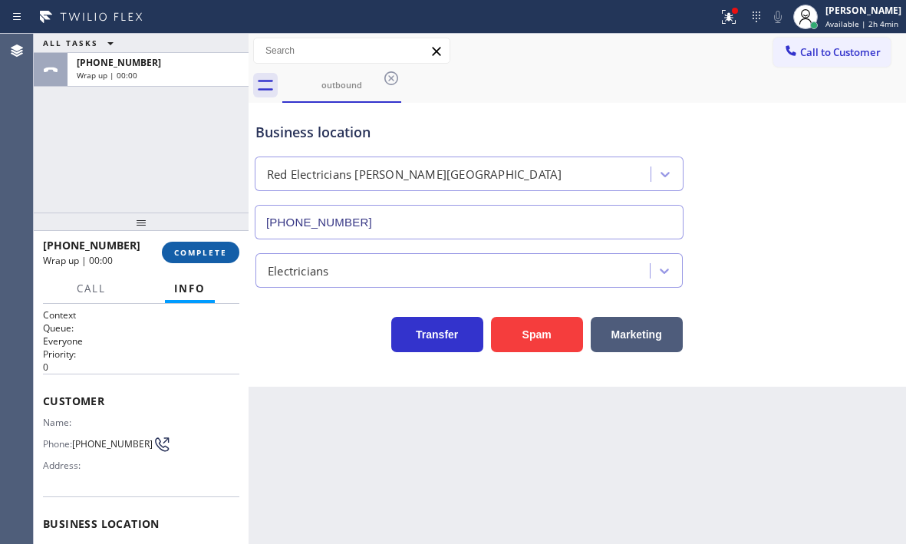
click at [209, 253] on span "COMPLETE" at bounding box center [200, 252] width 53 height 11
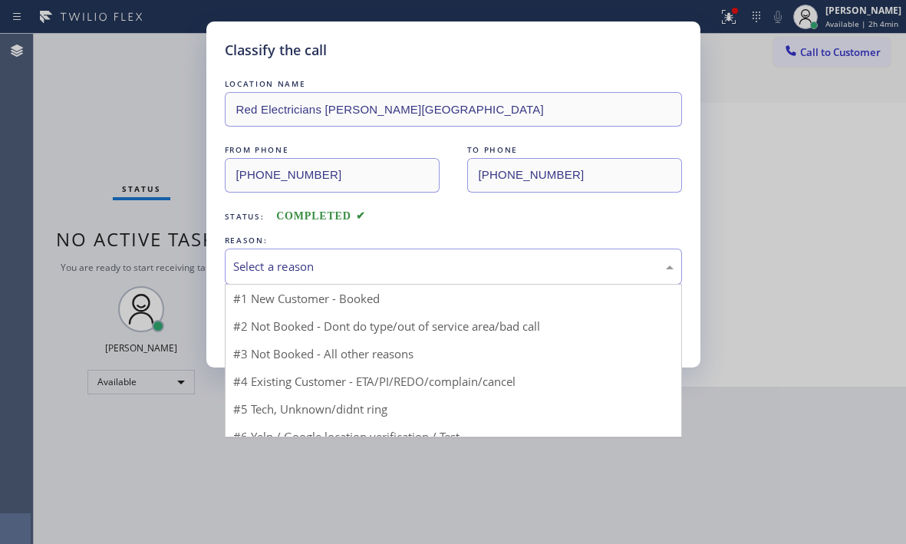
click at [335, 265] on div "Select a reason" at bounding box center [453, 267] width 441 height 18
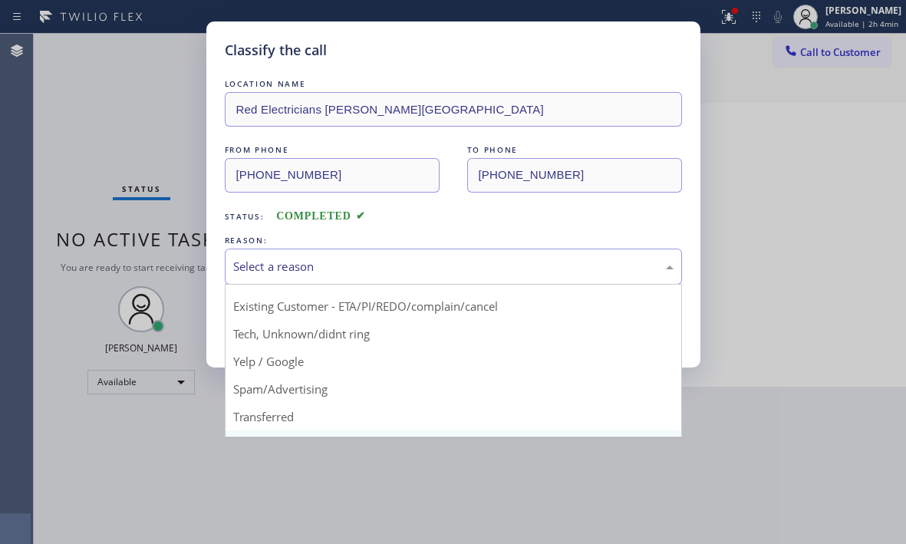
scroll to position [97, 0]
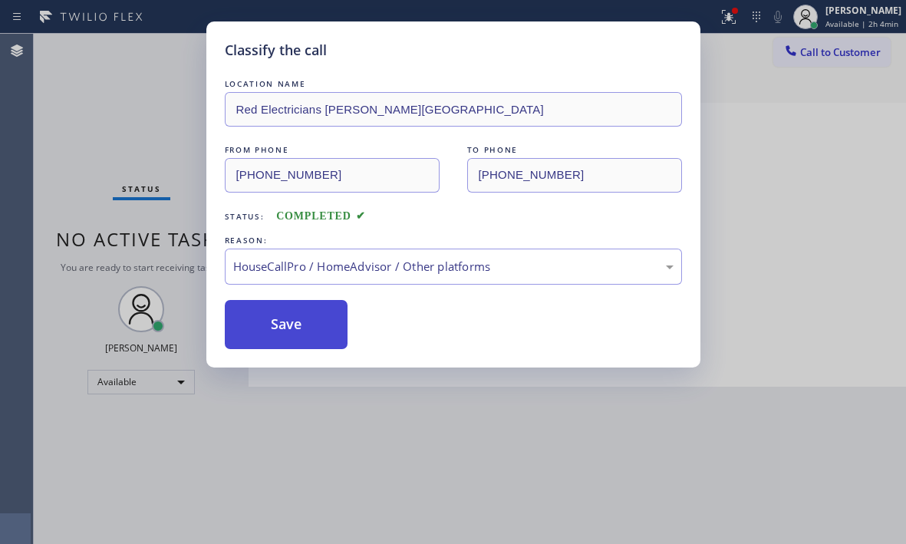
click at [305, 322] on button "Save" at bounding box center [287, 324] width 124 height 49
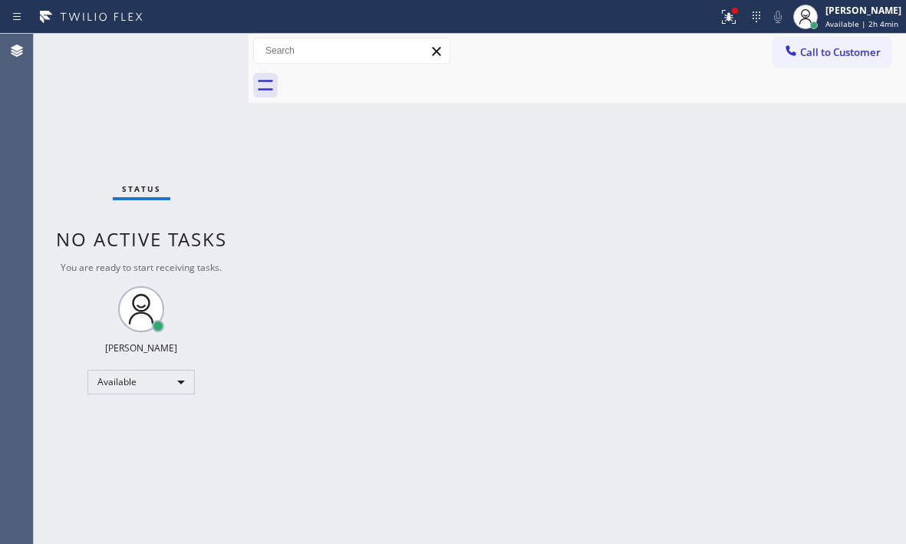
click at [848, 54] on span "Call to Customer" at bounding box center [841, 52] width 81 height 14
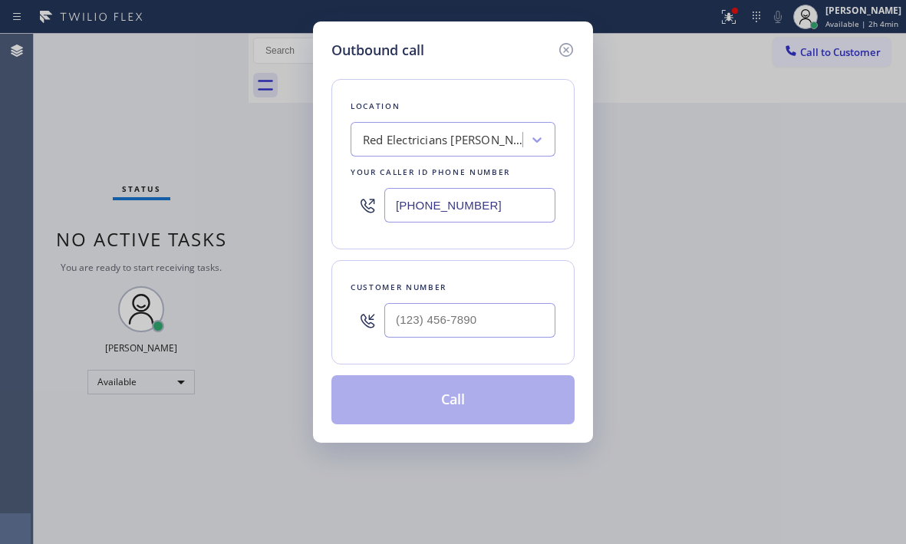
click at [490, 193] on input "[PHONE_NUMBER]" at bounding box center [470, 205] width 171 height 35
paste input "707) 504-3963"
type input "[PHONE_NUMBER]"
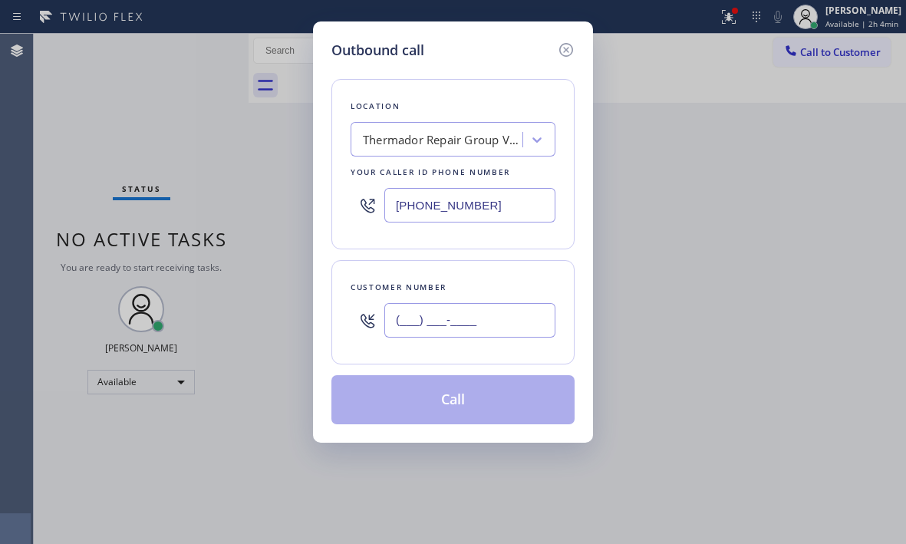
click at [447, 311] on input "(___) ___-____" at bounding box center [470, 320] width 171 height 35
paste input "480) 818-3978"
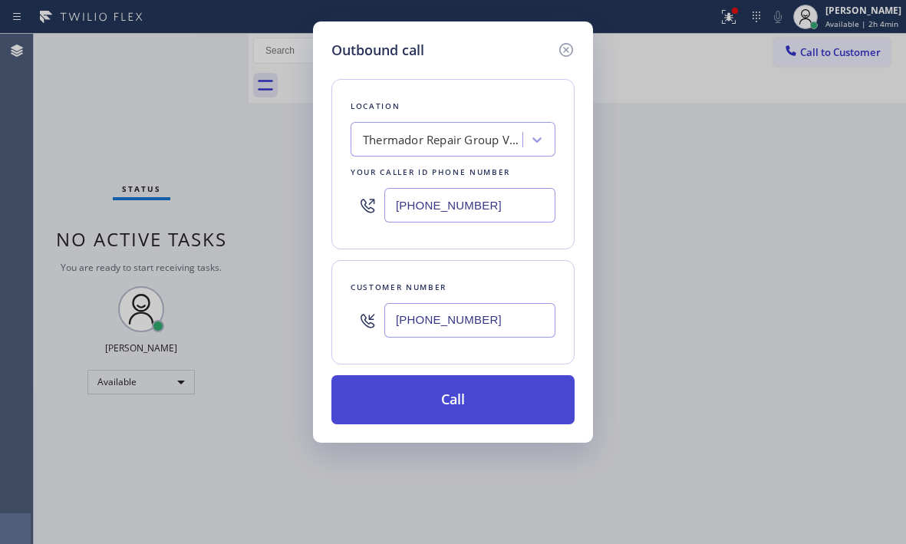
type input "[PHONE_NUMBER]"
click at [456, 399] on button "Call" at bounding box center [453, 399] width 243 height 49
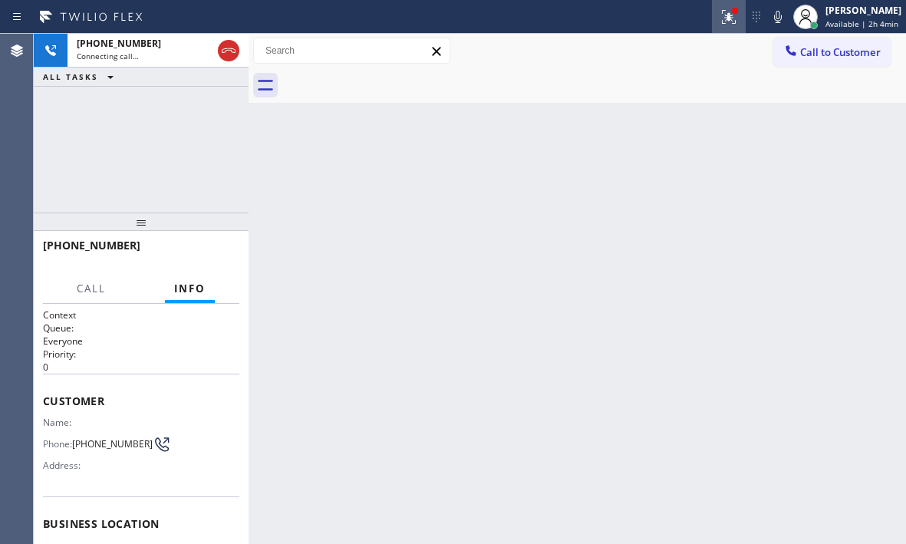
click at [718, 26] on button at bounding box center [729, 17] width 34 height 34
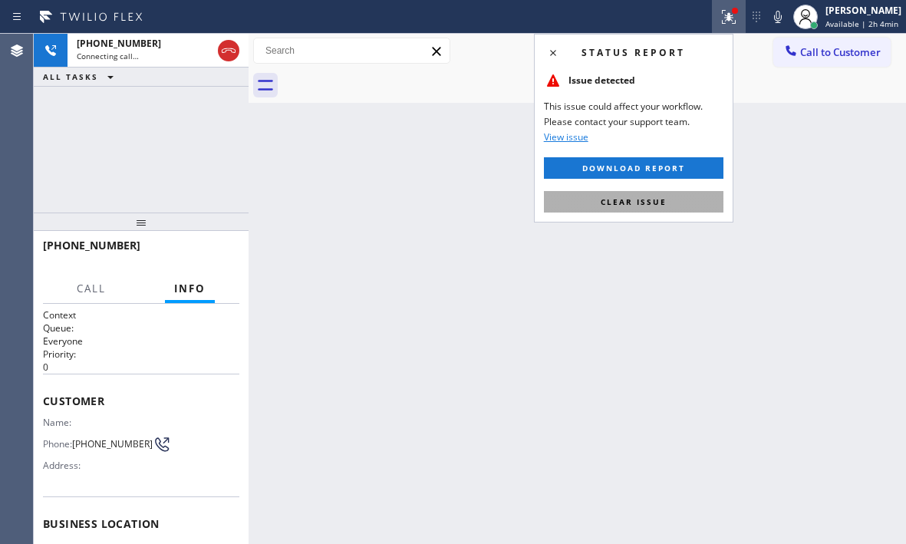
click at [642, 197] on span "Clear issue" at bounding box center [634, 201] width 66 height 11
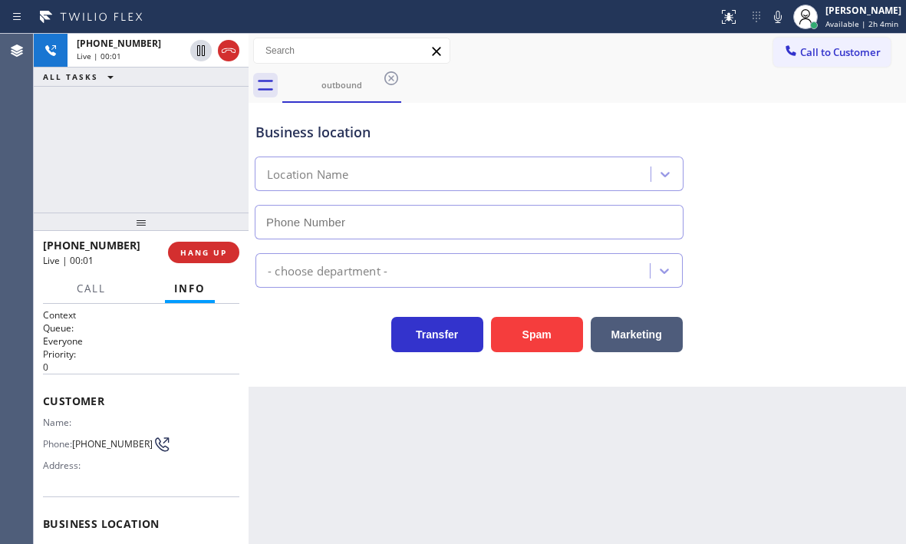
type input "[PHONE_NUMBER]"
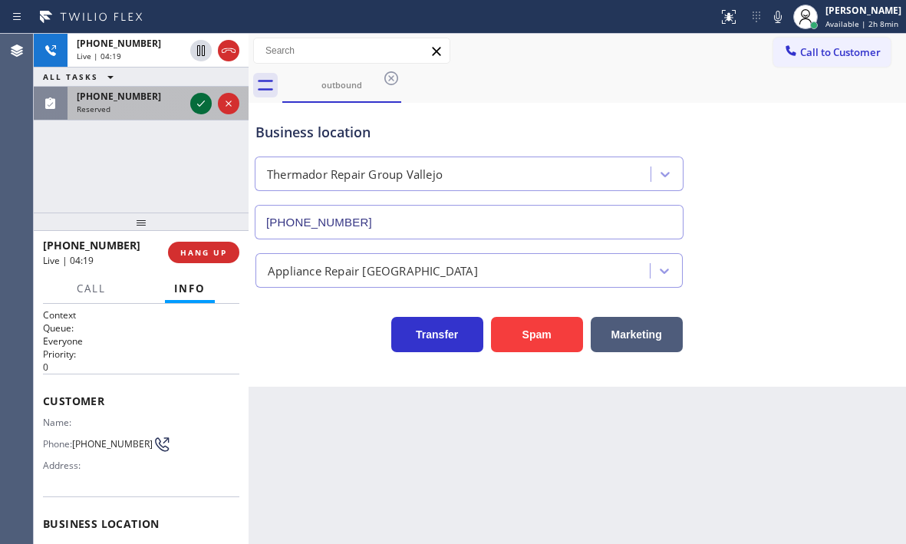
click at [204, 104] on icon at bounding box center [201, 103] width 18 height 18
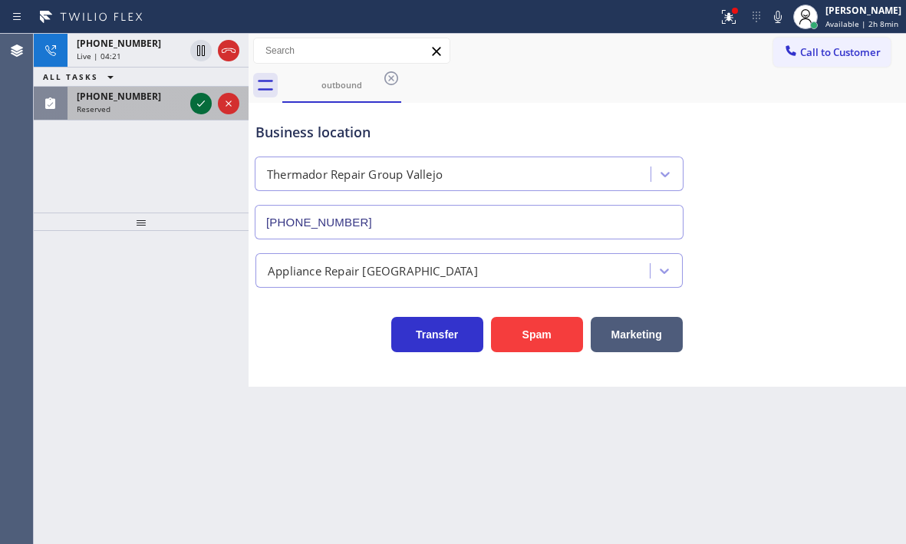
click at [203, 104] on icon at bounding box center [201, 103] width 18 height 18
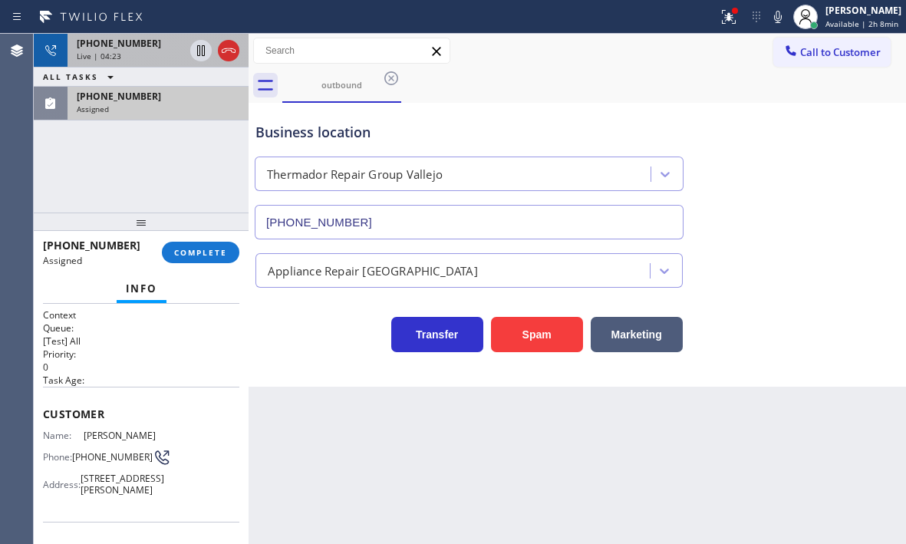
click at [163, 45] on div "[PHONE_NUMBER]" at bounding box center [130, 43] width 107 height 13
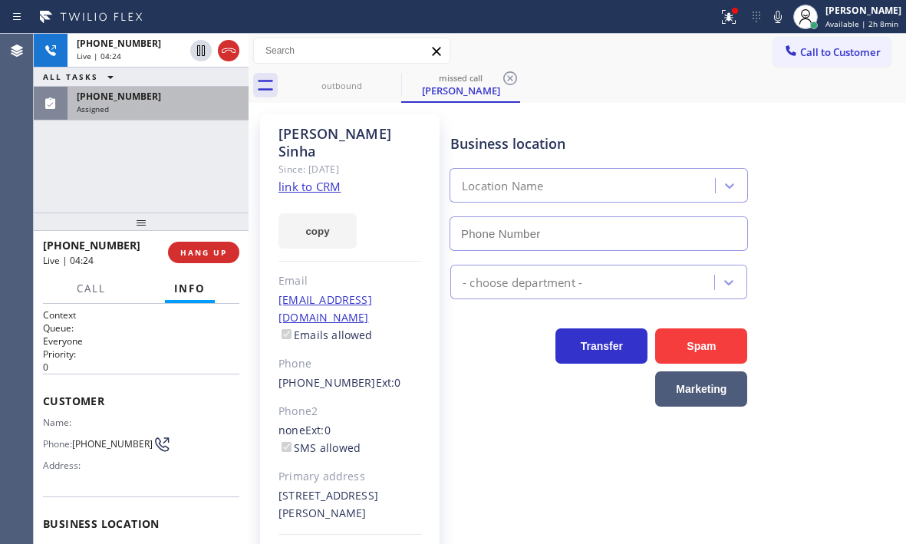
type input "[PHONE_NUMBER]"
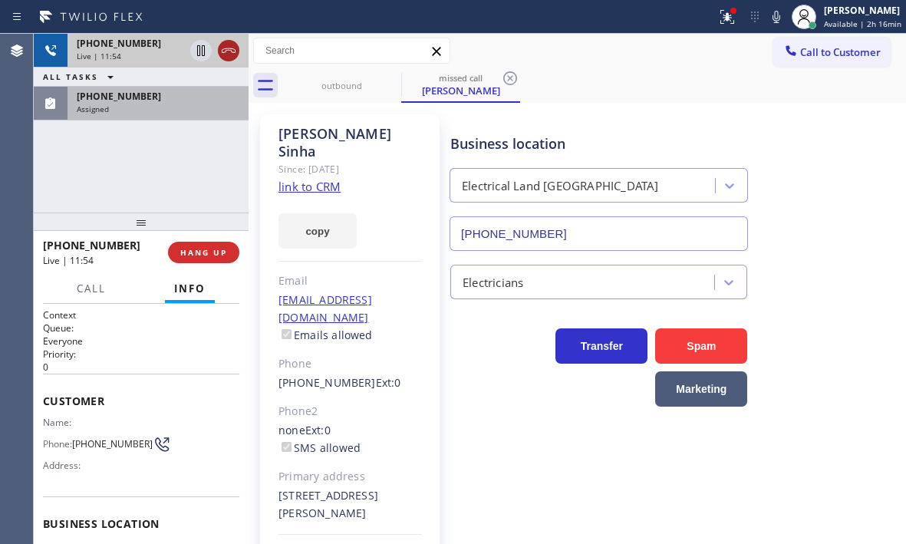
click at [229, 56] on icon at bounding box center [229, 50] width 18 height 18
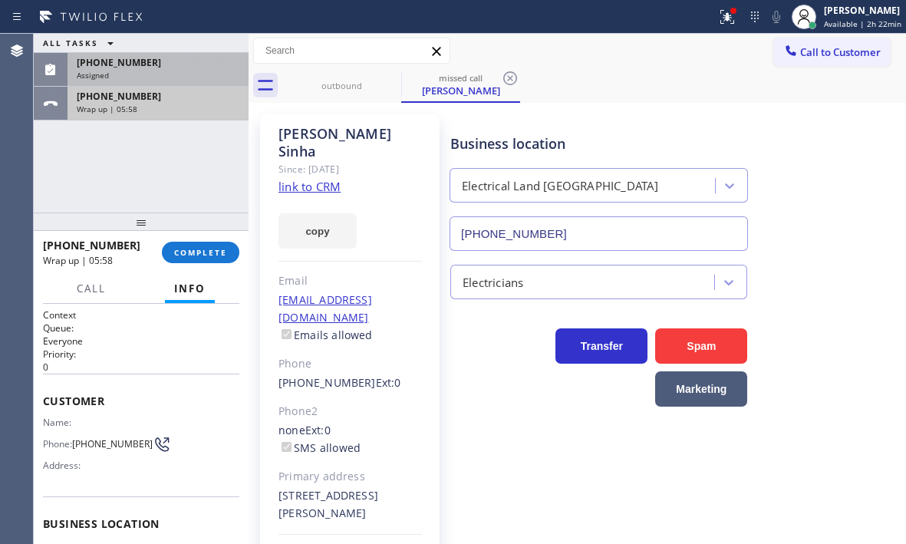
click at [189, 112] on div "Wrap up | 05:58" at bounding box center [158, 109] width 163 height 11
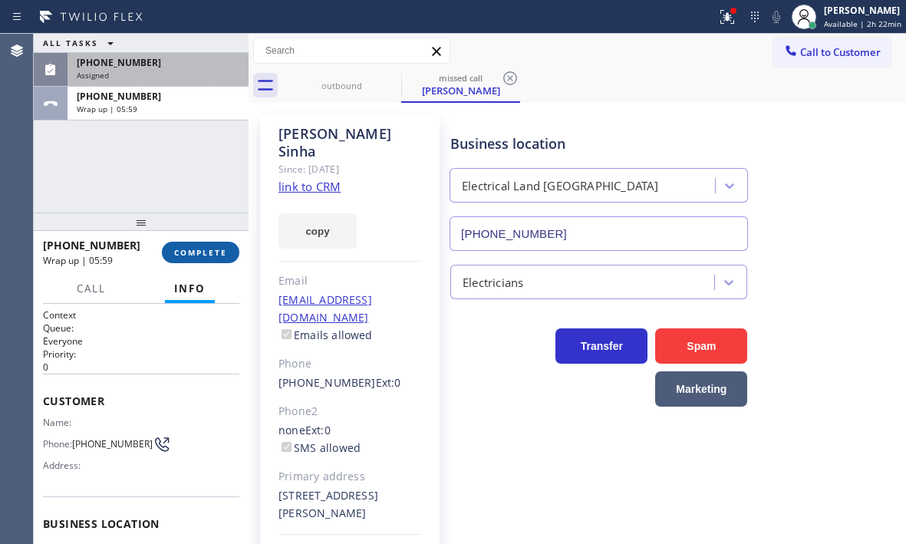
click at [203, 249] on span "COMPLETE" at bounding box center [200, 252] width 53 height 11
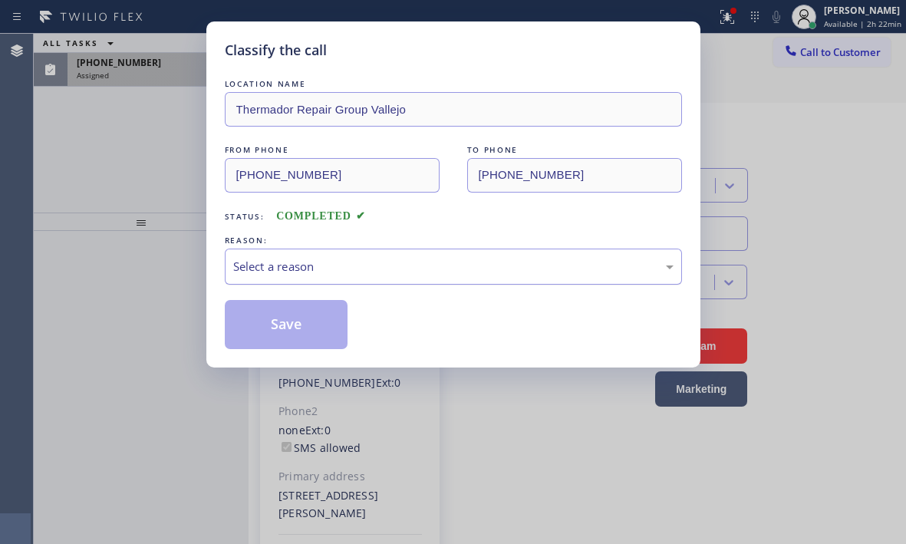
click at [327, 256] on div "Select a reason" at bounding box center [453, 267] width 457 height 36
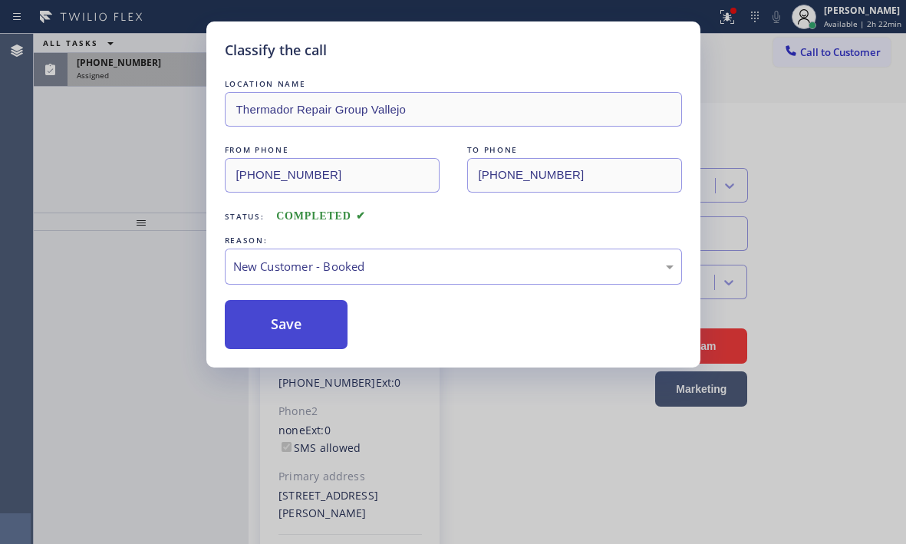
click at [273, 324] on button "Save" at bounding box center [287, 324] width 124 height 49
click at [158, 77] on div "Classify the call LOCATION NAME Diamond Electrical Repair FROM PHONE [PHONE_NUM…" at bounding box center [470, 289] width 873 height 510
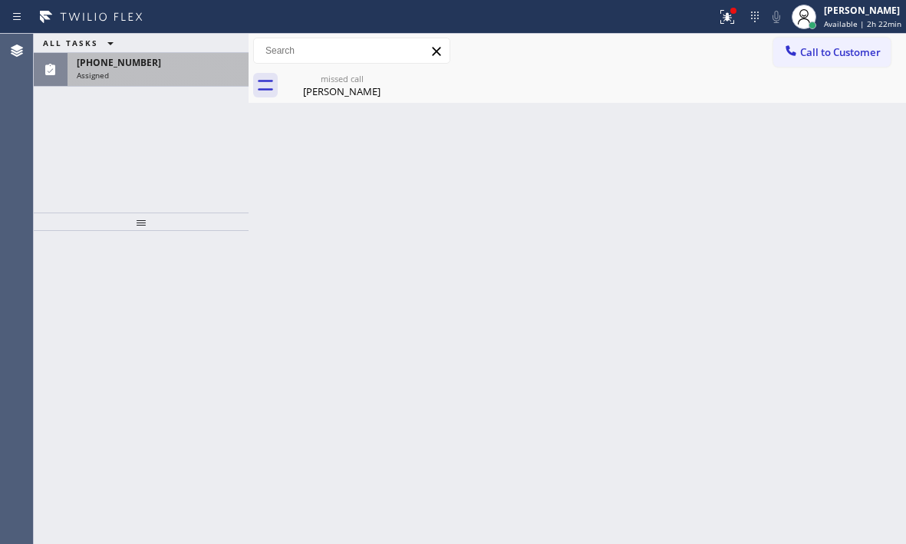
click at [158, 76] on div "Assigned" at bounding box center [158, 75] width 163 height 11
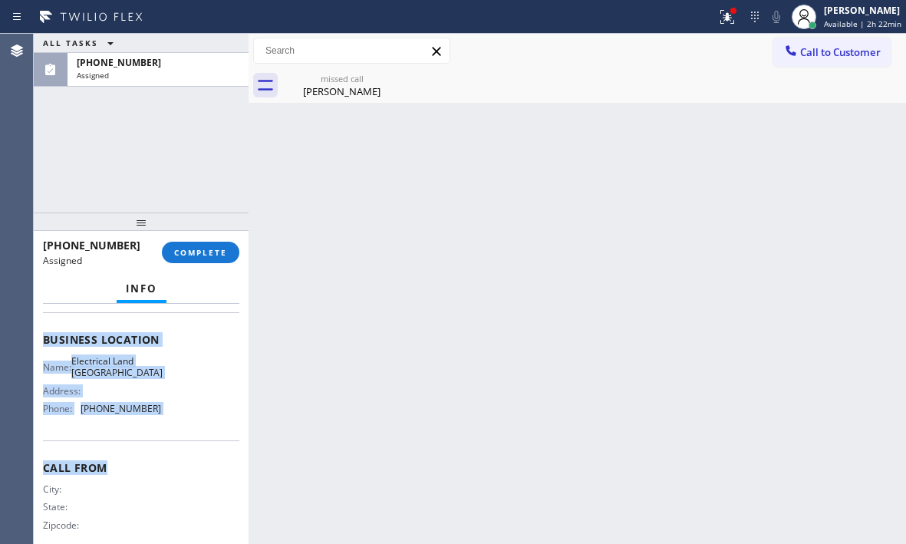
scroll to position [230, 0]
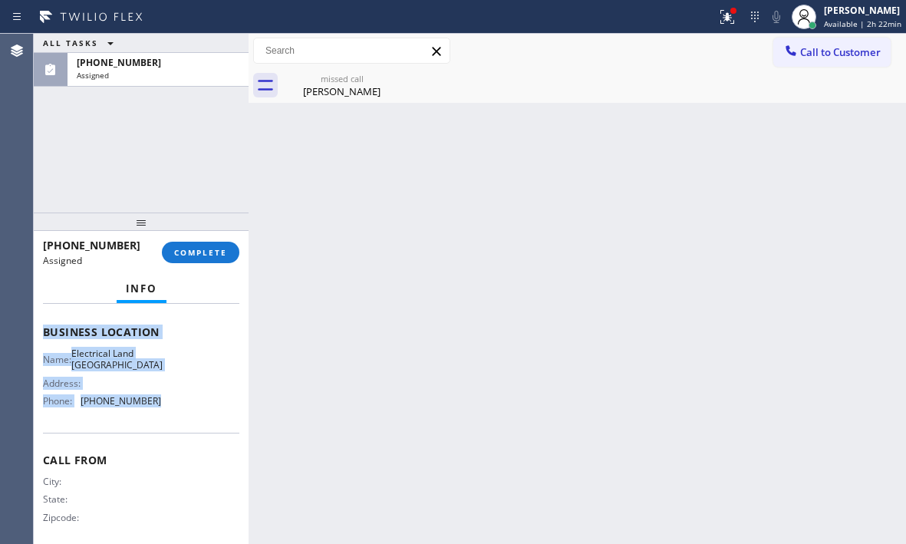
drag, startPoint x: 41, startPoint y: 418, endPoint x: 181, endPoint y: 431, distance: 141.1
click at [181, 431] on div "Context Queue: [Test] All Priority: 0 Task Age: [DEMOGRAPHIC_DATA] minute(s) Cu…" at bounding box center [141, 424] width 215 height 240
click at [202, 256] on span "COMPLETE" at bounding box center [200, 252] width 53 height 11
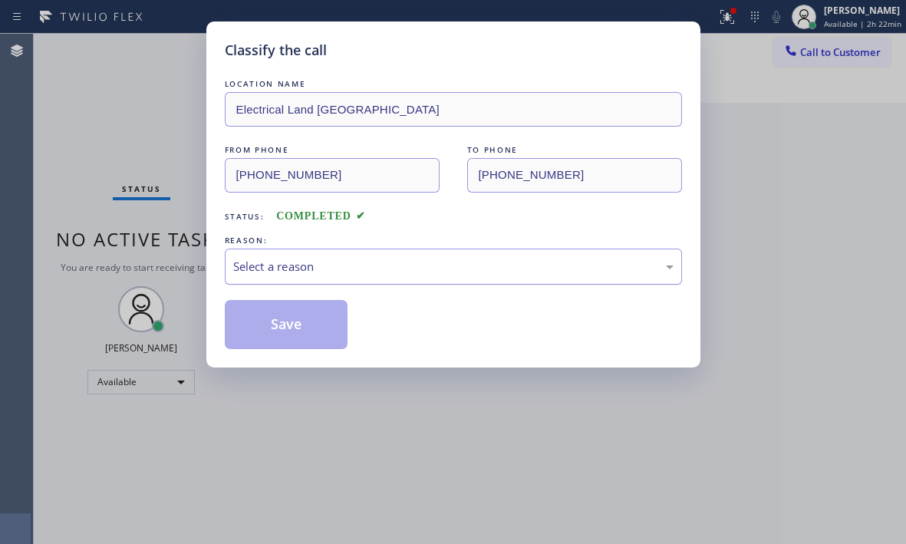
click at [332, 269] on div "Select a reason" at bounding box center [453, 267] width 441 height 18
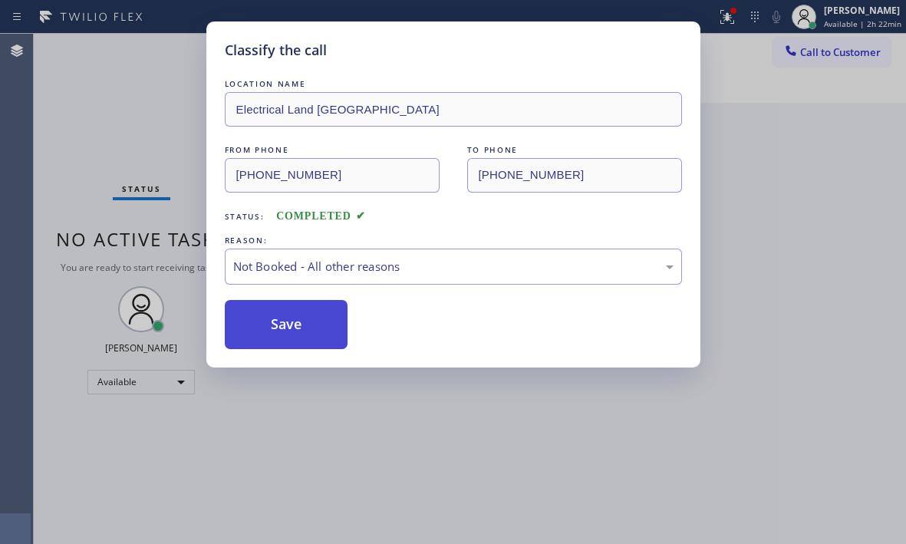
click at [272, 328] on button "Save" at bounding box center [287, 324] width 124 height 49
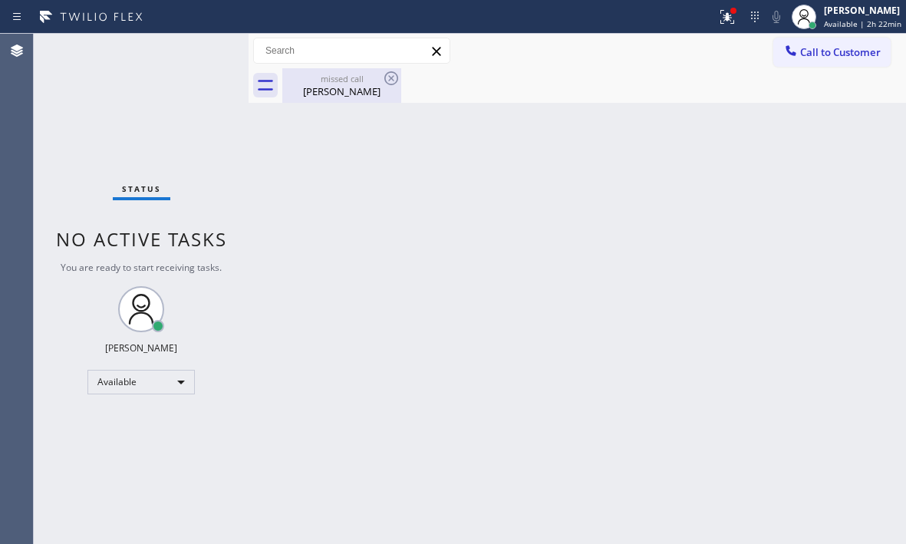
click at [365, 92] on div "[PERSON_NAME]" at bounding box center [342, 91] width 116 height 14
click at [725, 21] on icon at bounding box center [727, 17] width 18 height 18
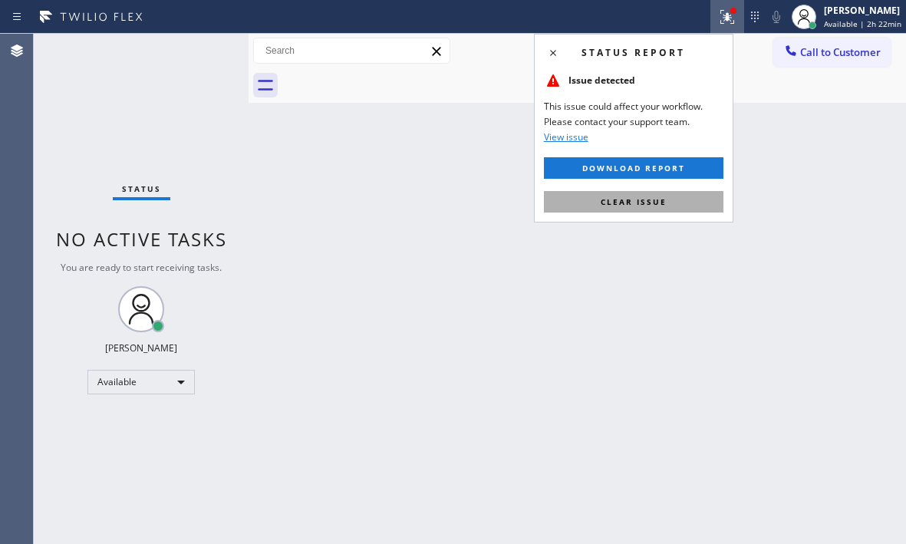
click at [665, 196] on span "Clear issue" at bounding box center [634, 201] width 66 height 11
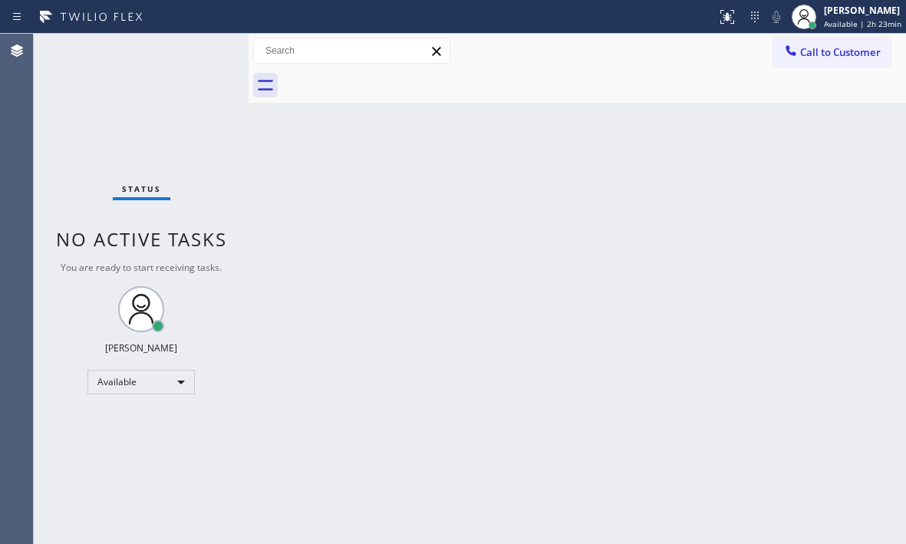
click at [184, 101] on div "Status No active tasks You are ready to start receiving tasks. [PERSON_NAME] Av…" at bounding box center [141, 289] width 215 height 510
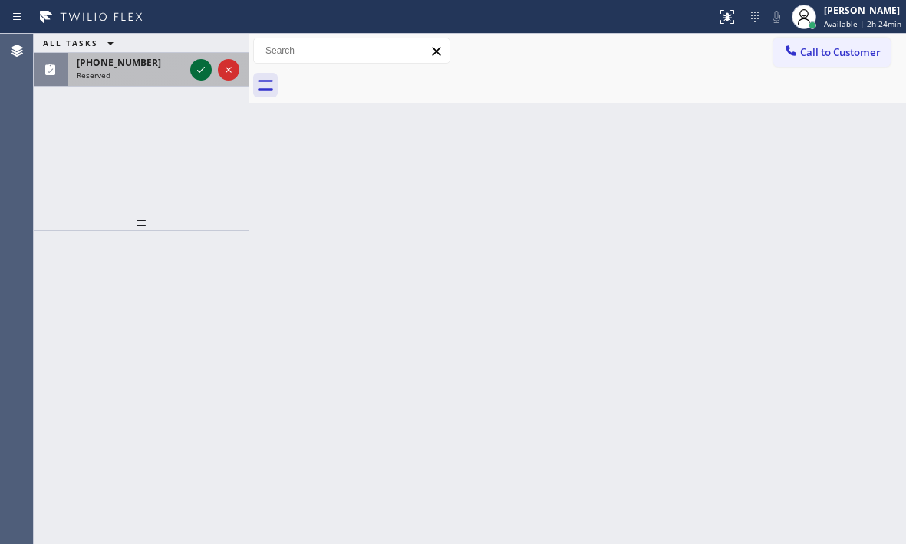
click at [193, 69] on icon at bounding box center [201, 70] width 18 height 18
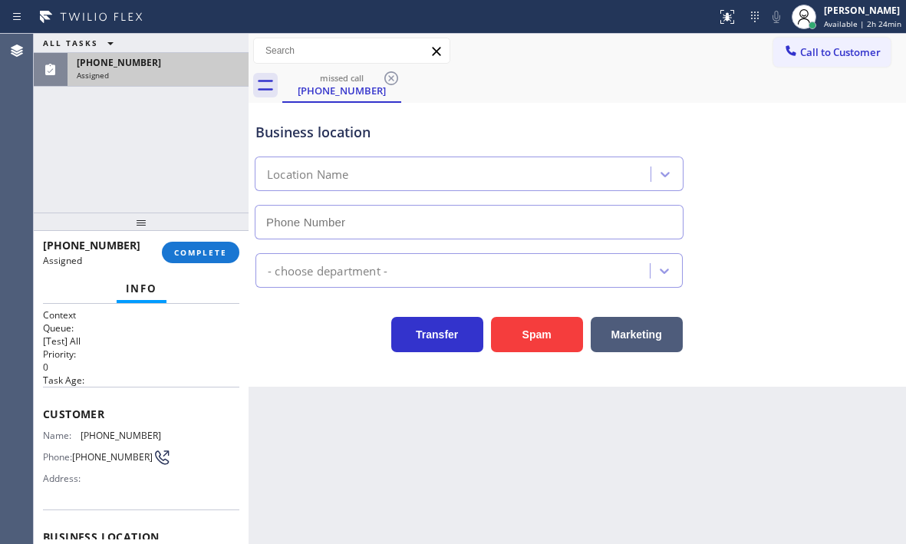
type input "[PHONE_NUMBER]"
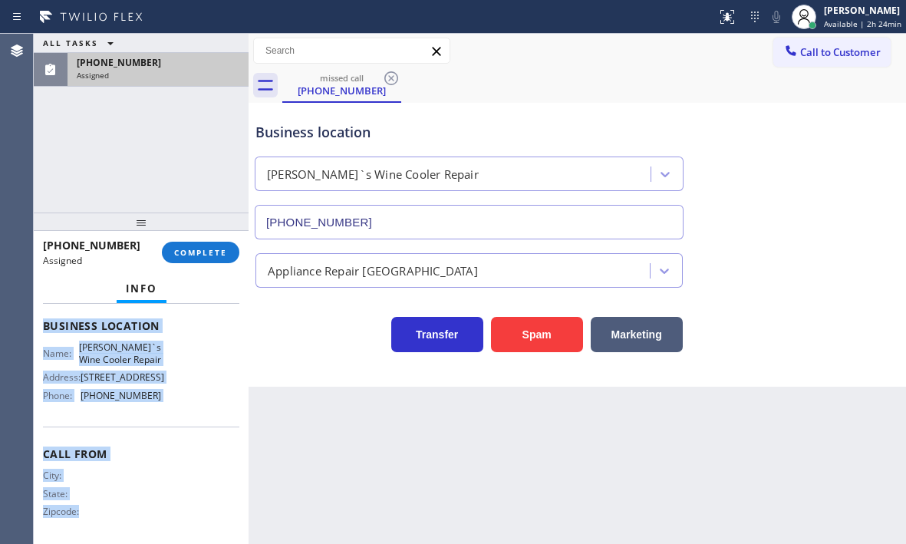
scroll to position [220, 0]
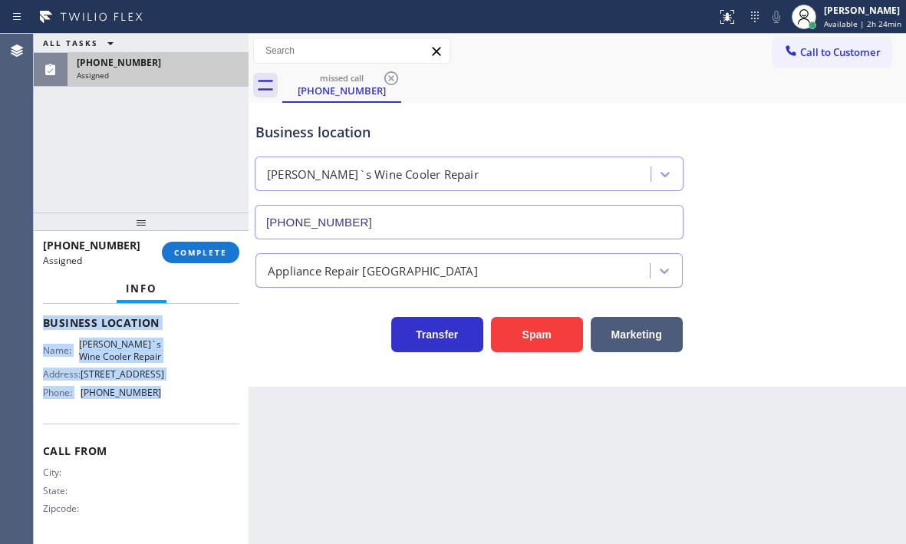
drag, startPoint x: 44, startPoint y: 410, endPoint x: 183, endPoint y: 414, distance: 139.0
click at [183, 414] on div "Context Queue: [Test] All Priority: 0 Task Age: Customer Name: [PHONE_NUMBER] P…" at bounding box center [141, 316] width 196 height 445
click at [187, 392] on div "Name: [PERSON_NAME]`s Wine Cooler Repair Address: [STREET_ADDRESS] Phone: [PHON…" at bounding box center [141, 371] width 196 height 66
click at [162, 392] on div "Name: [PERSON_NAME]`s Wine Cooler Repair Address: [STREET_ADDRESS] Phone: [PHON…" at bounding box center [141, 371] width 196 height 66
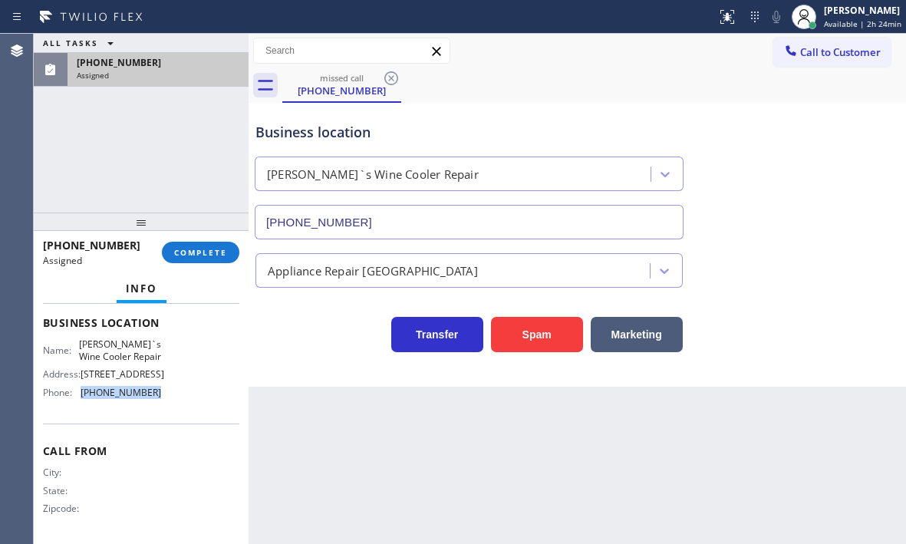
drag, startPoint x: 154, startPoint y: 392, endPoint x: 80, endPoint y: 392, distance: 74.4
click at [80, 392] on div "Name: [PERSON_NAME]`s Wine Cooler Repair Address: [STREET_ADDRESS] Phone: [PHON…" at bounding box center [141, 371] width 196 height 66
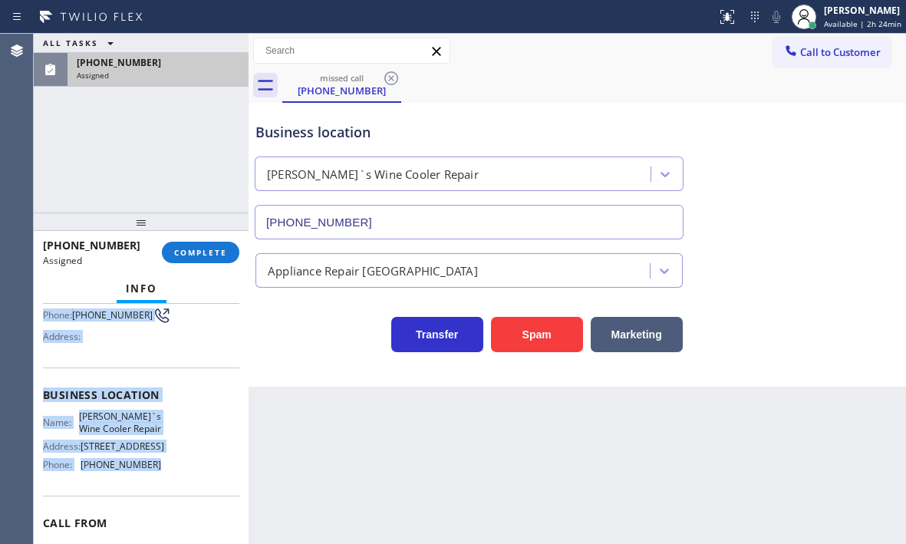
scroll to position [143, 0]
drag, startPoint x: 40, startPoint y: 340, endPoint x: 160, endPoint y: 466, distance: 174.2
click at [160, 466] on div "Context Queue: [Test] All Priority: 0 Task Age: Customer Name: [PHONE_NUMBER] P…" at bounding box center [141, 424] width 215 height 240
click at [192, 253] on span "COMPLETE" at bounding box center [200, 252] width 53 height 11
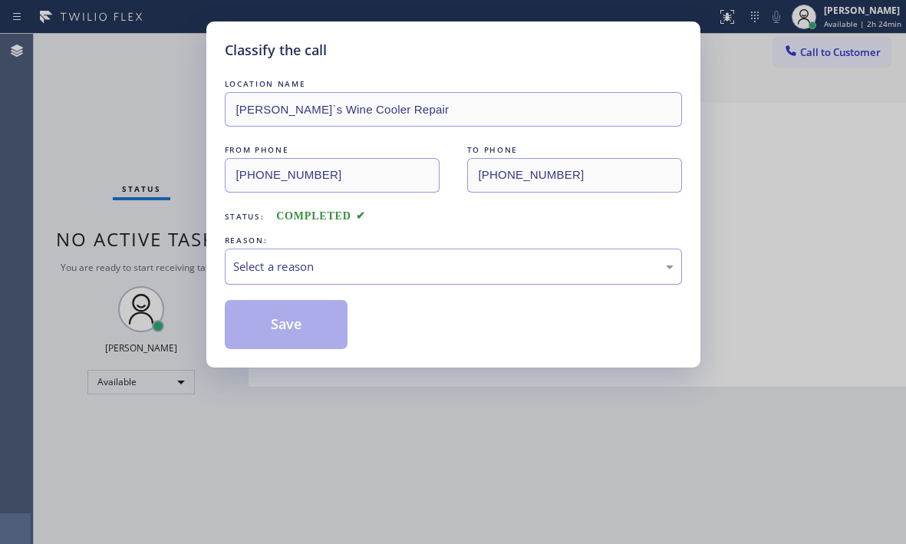
click at [457, 259] on div "Select a reason" at bounding box center [453, 267] width 441 height 18
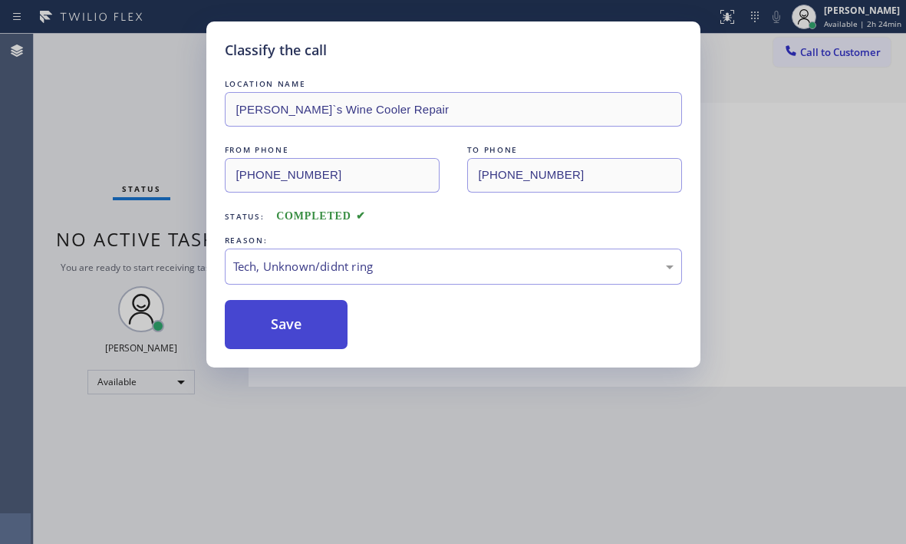
drag, startPoint x: 301, startPoint y: 323, endPoint x: 309, endPoint y: 323, distance: 8.4
click at [302, 323] on button "Save" at bounding box center [287, 324] width 124 height 49
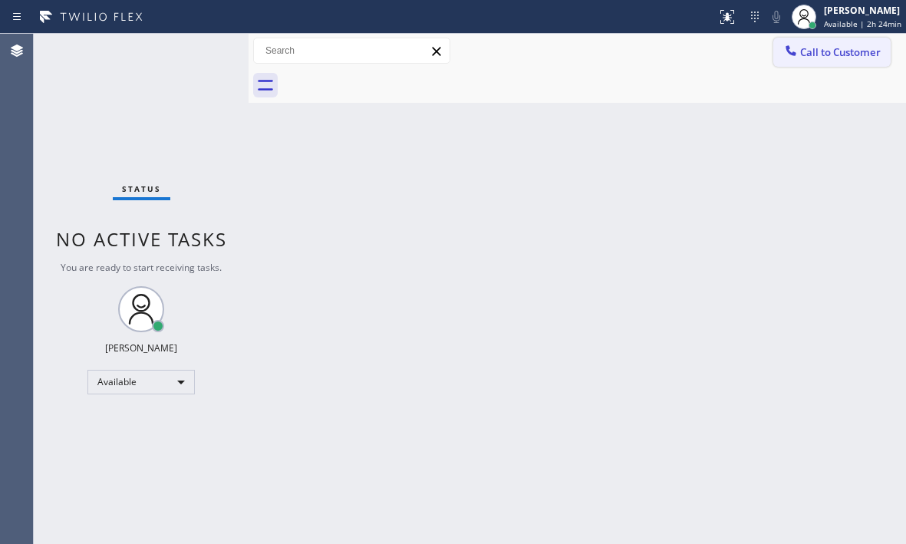
click at [811, 53] on span "Call to Customer" at bounding box center [841, 52] width 81 height 14
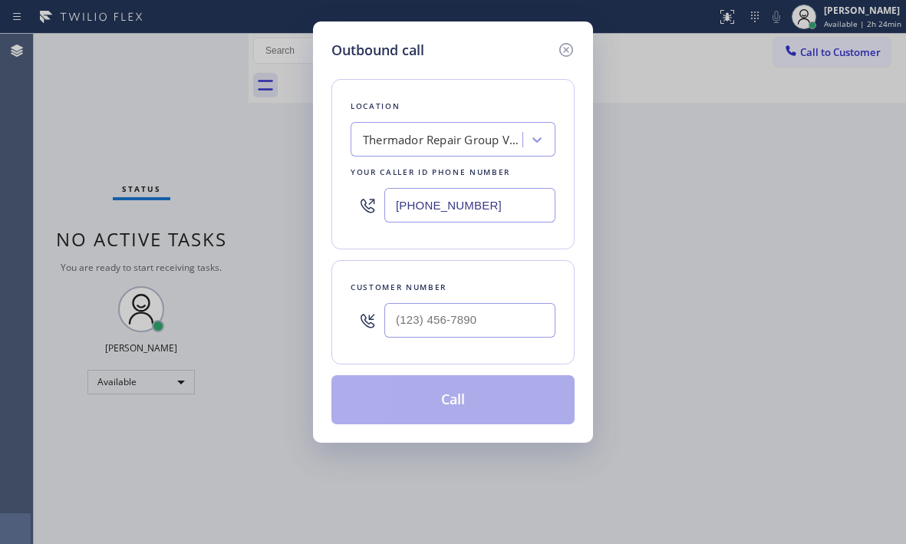
click at [513, 208] on input "[PHONE_NUMBER]" at bounding box center [470, 205] width 171 height 35
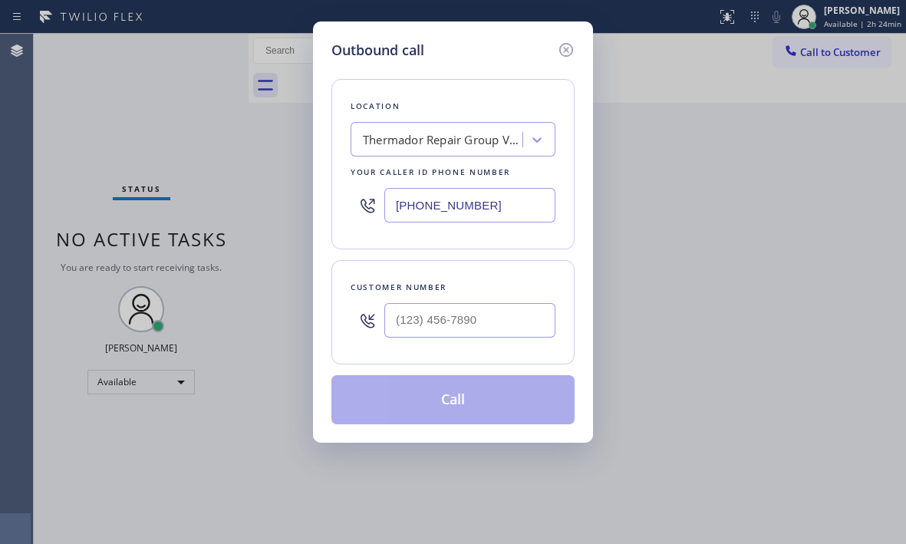
click at [513, 208] on input "[PHONE_NUMBER]" at bounding box center [470, 205] width 171 height 35
paste input "856) 373-4950"
type input "[PHONE_NUMBER]"
click at [474, 325] on input "(___) ___-____" at bounding box center [470, 320] width 171 height 35
paste input "267) 671-6818"
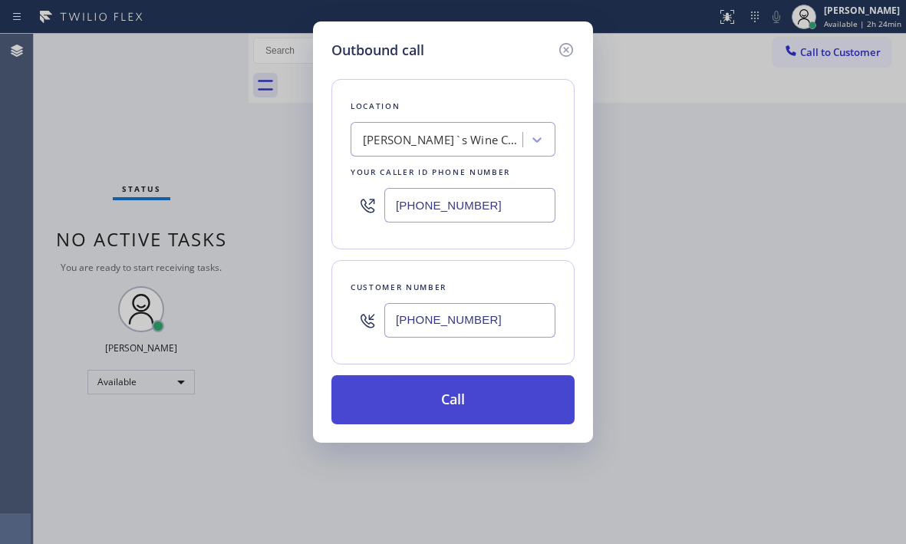
type input "[PHONE_NUMBER]"
click at [461, 403] on button "Call" at bounding box center [453, 399] width 243 height 49
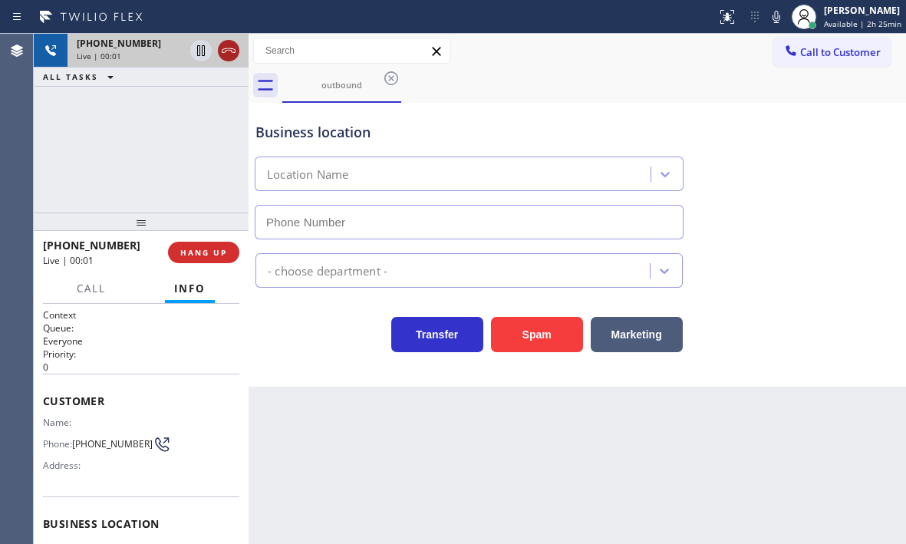
type input "[PHONE_NUMBER]"
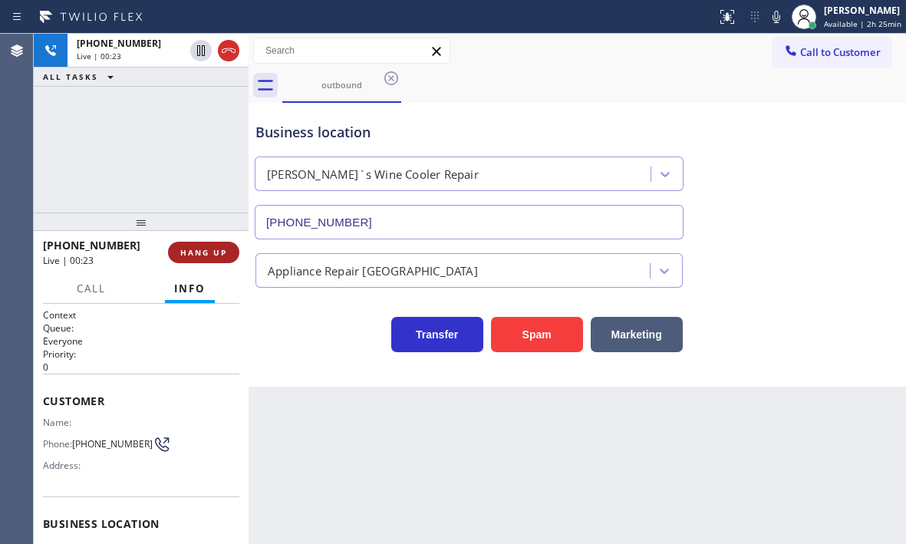
click at [213, 251] on span "HANG UP" at bounding box center [203, 252] width 47 height 11
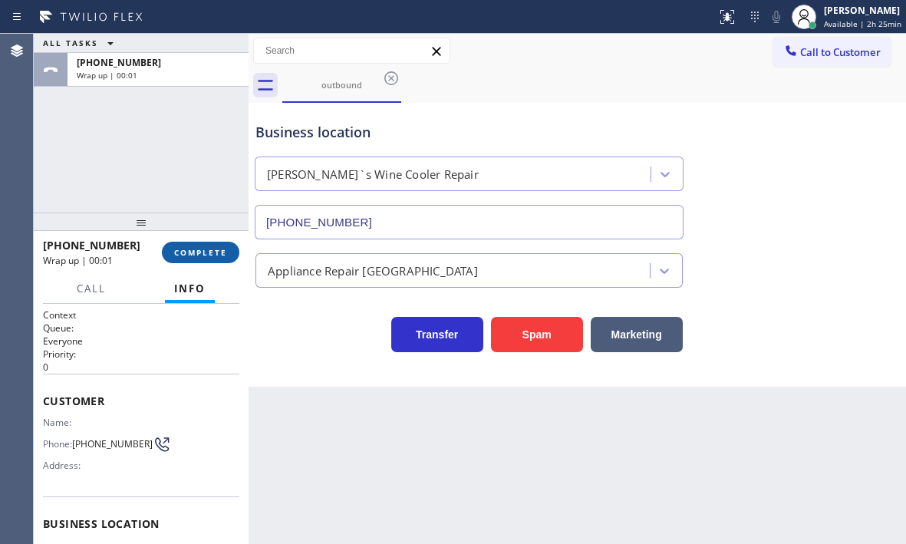
click at [203, 251] on span "COMPLETE" at bounding box center [200, 252] width 53 height 11
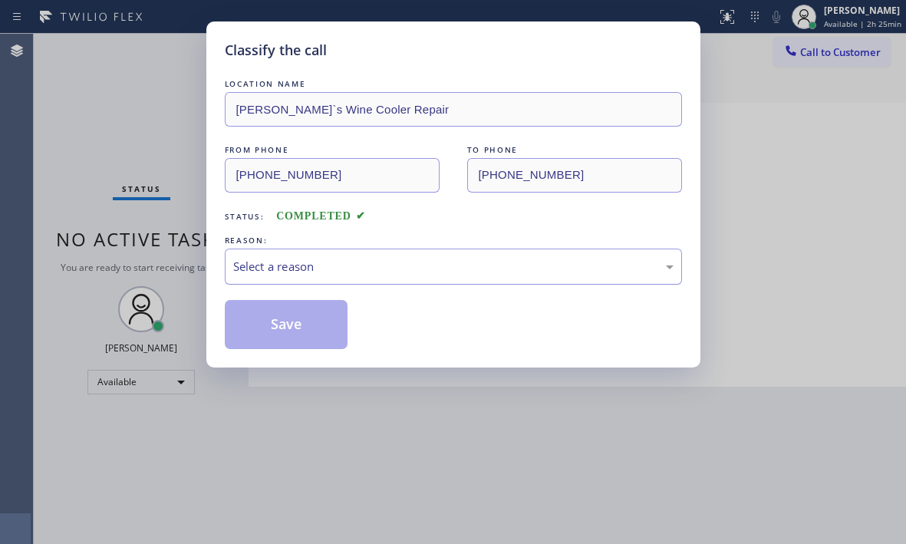
drag, startPoint x: 350, startPoint y: 270, endPoint x: 361, endPoint y: 280, distance: 15.2
click at [351, 270] on div "Select a reason" at bounding box center [453, 267] width 441 height 18
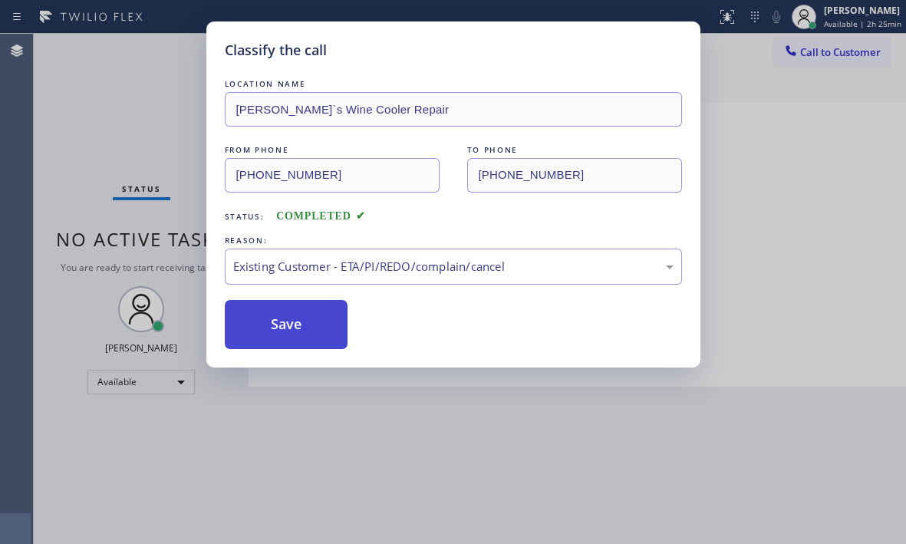
click at [273, 319] on button "Save" at bounding box center [287, 324] width 124 height 49
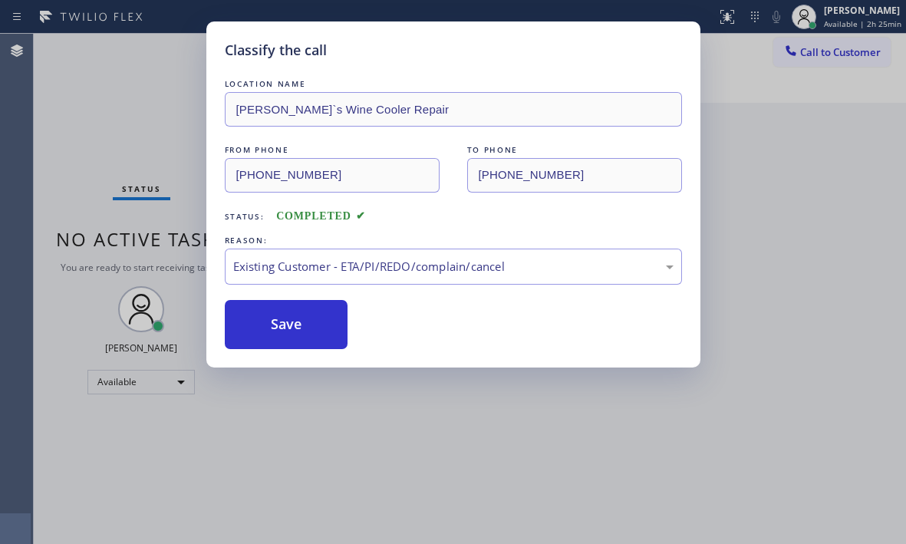
click at [145, 78] on div "Classify the call LOCATION NAME [PERSON_NAME]`s Wine Cooler Repair FROM PHONE […" at bounding box center [453, 272] width 906 height 544
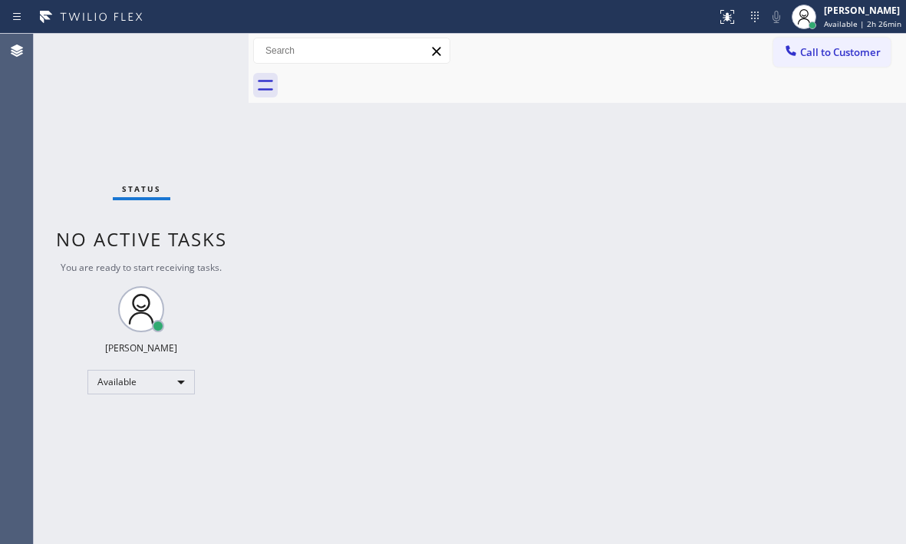
click at [619, 197] on div "Back to Dashboard Change Sender ID Customers Technicians Select a contact Outbo…" at bounding box center [578, 289] width 658 height 510
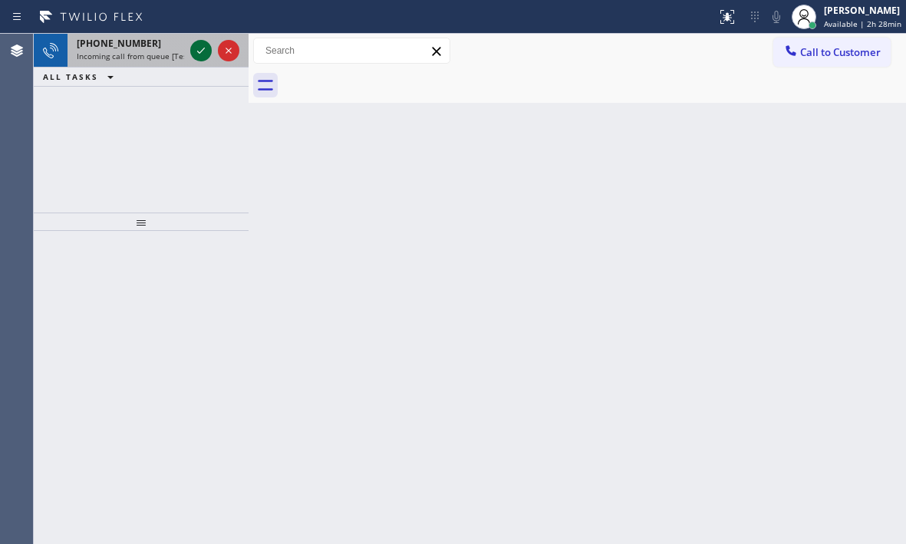
click at [197, 47] on icon at bounding box center [201, 50] width 18 height 18
click at [192, 48] on icon at bounding box center [201, 50] width 18 height 18
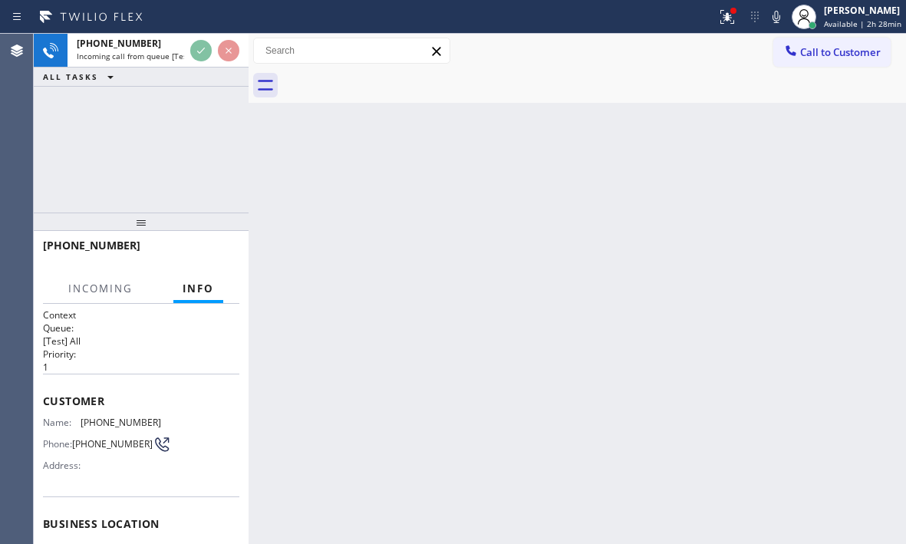
scroll to position [77, 0]
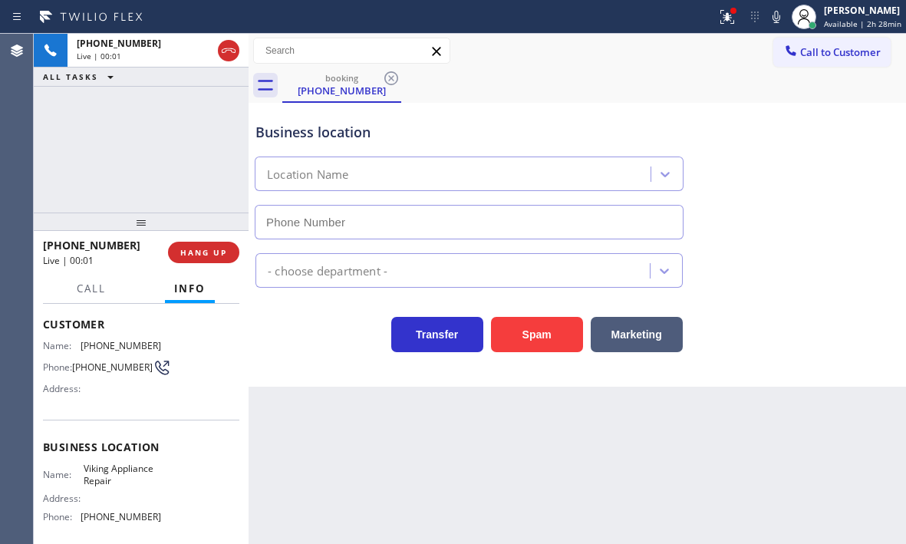
type input "[PHONE_NUMBER]"
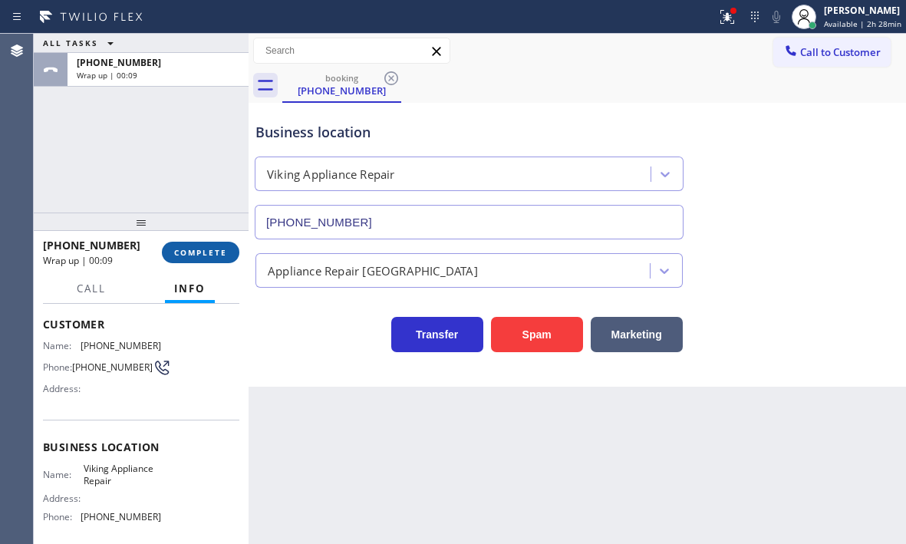
click at [205, 253] on span "COMPLETE" at bounding box center [200, 252] width 53 height 11
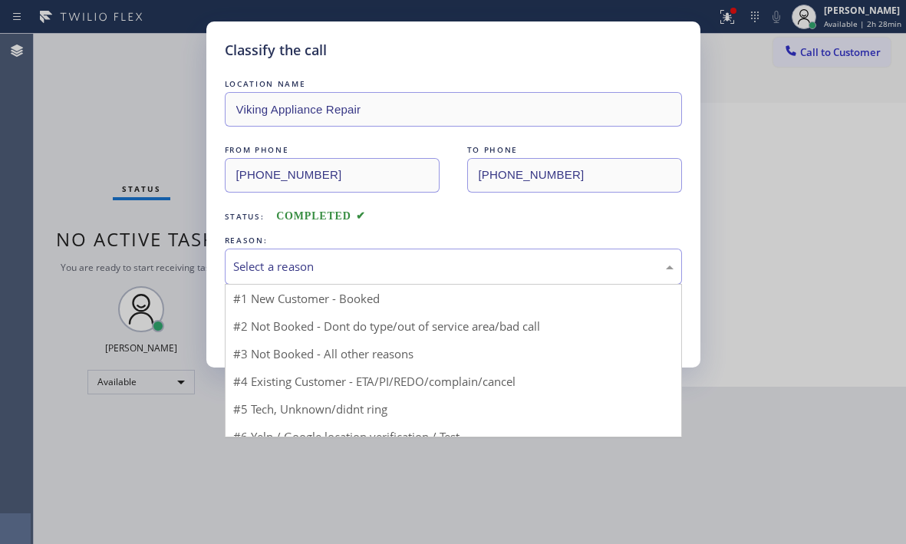
click at [414, 265] on div "Select a reason" at bounding box center [453, 267] width 441 height 18
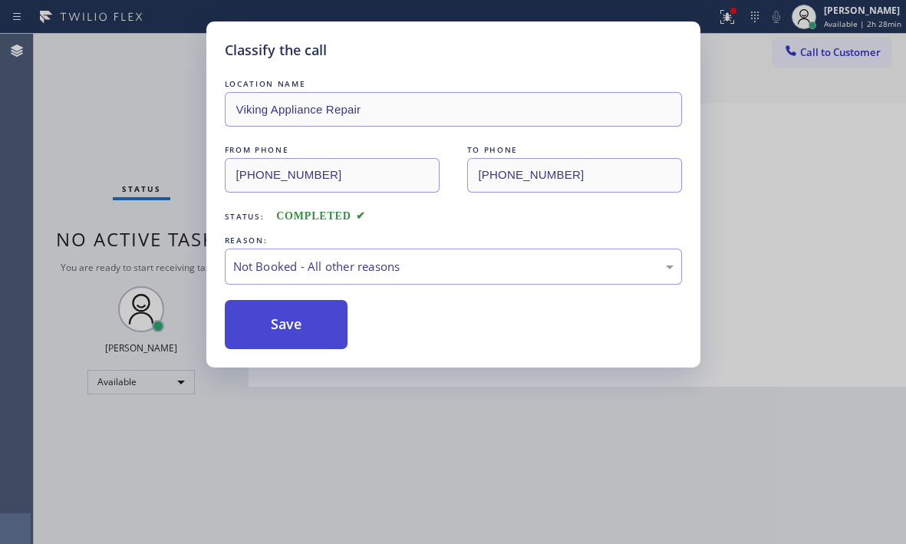
click at [269, 322] on button "Save" at bounding box center [287, 324] width 124 height 49
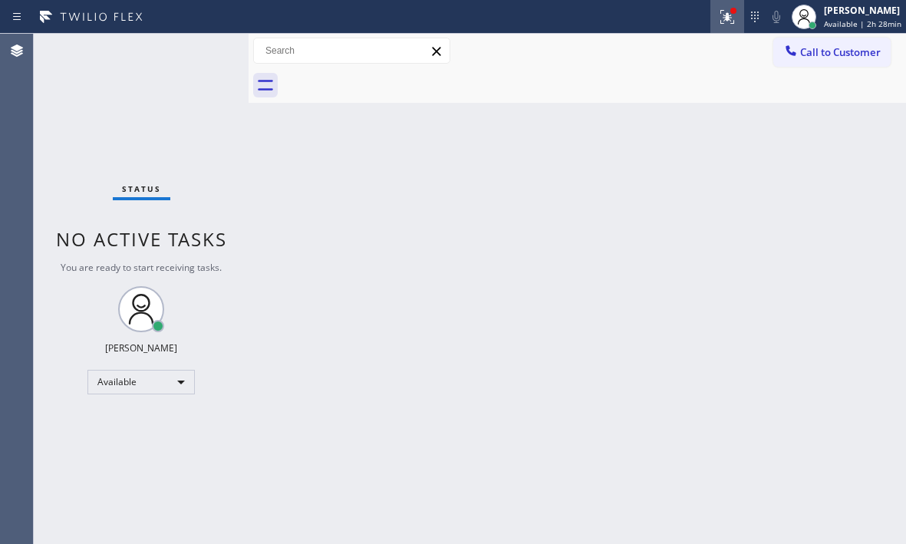
click at [718, 18] on icon at bounding box center [727, 17] width 18 height 18
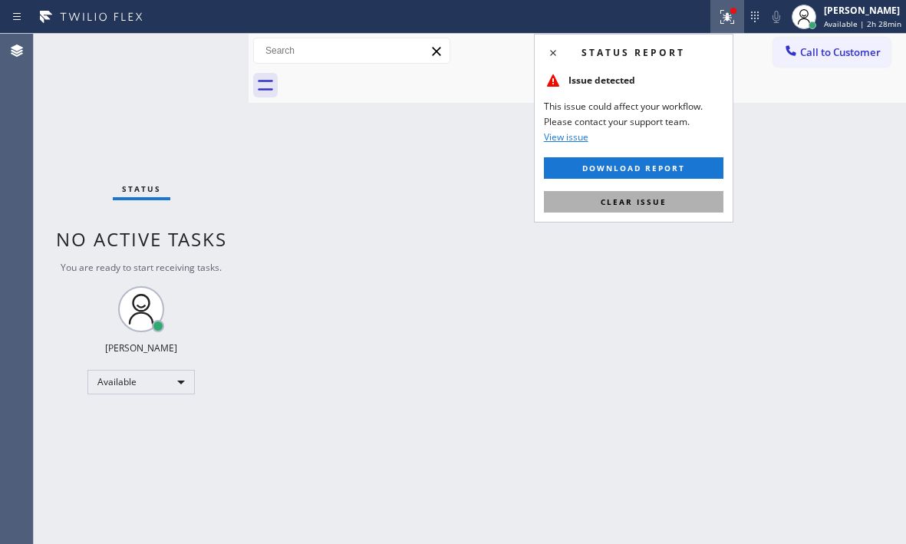
click at [634, 203] on span "Clear issue" at bounding box center [634, 201] width 66 height 11
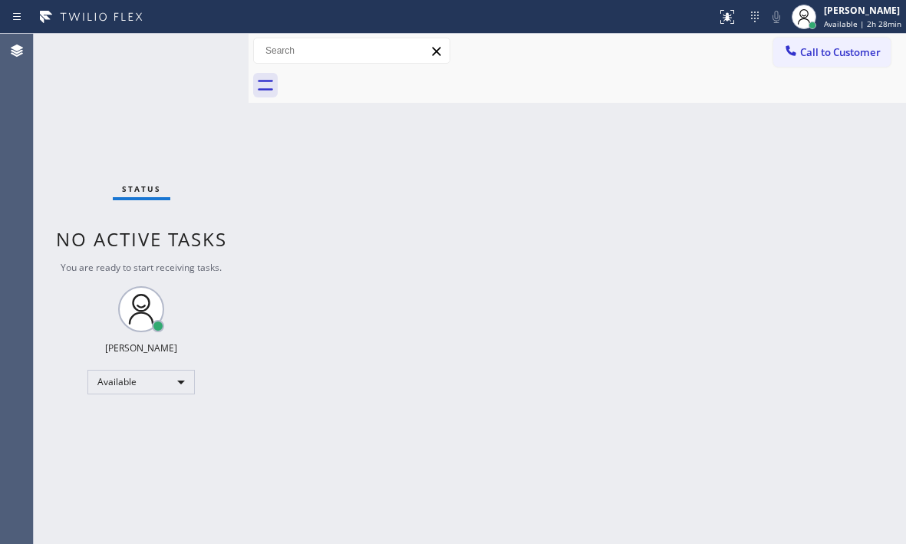
click at [141, 110] on div "Status No active tasks You are ready to start receiving tasks. [PERSON_NAME] Av…" at bounding box center [141, 289] width 215 height 510
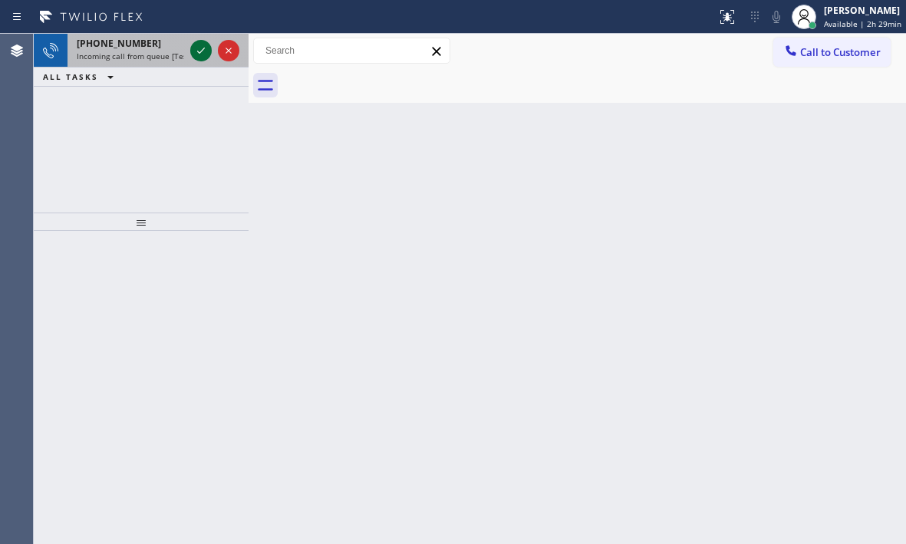
click at [202, 52] on icon at bounding box center [201, 50] width 18 height 18
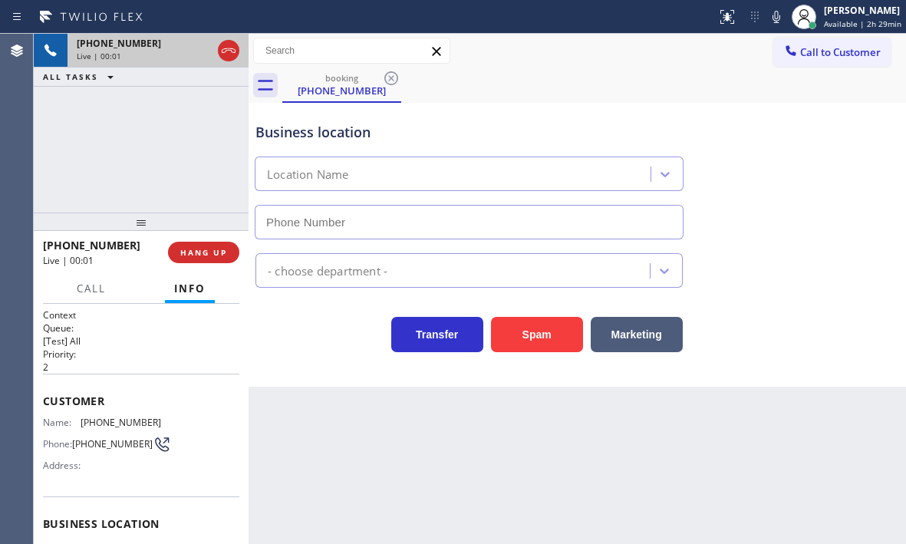
type input "[PHONE_NUMBER]"
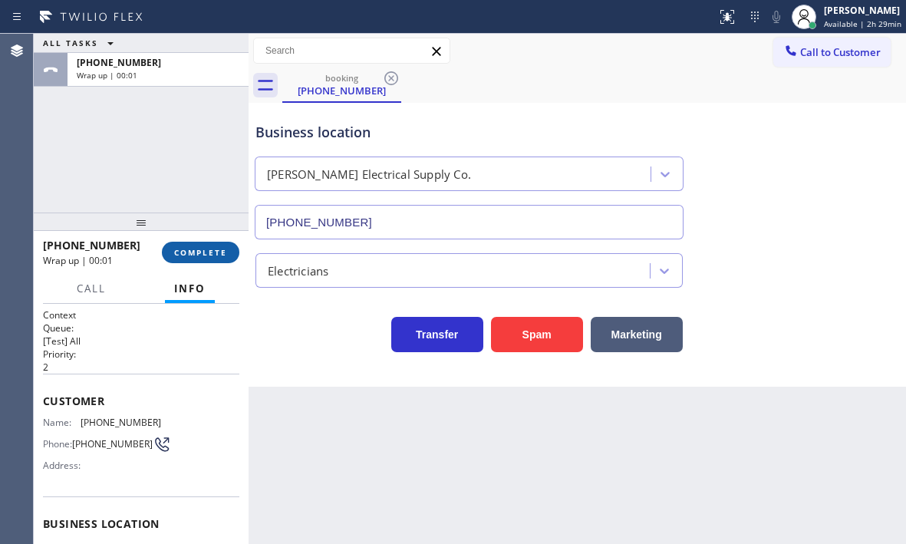
click at [216, 247] on span "COMPLETE" at bounding box center [200, 252] width 53 height 11
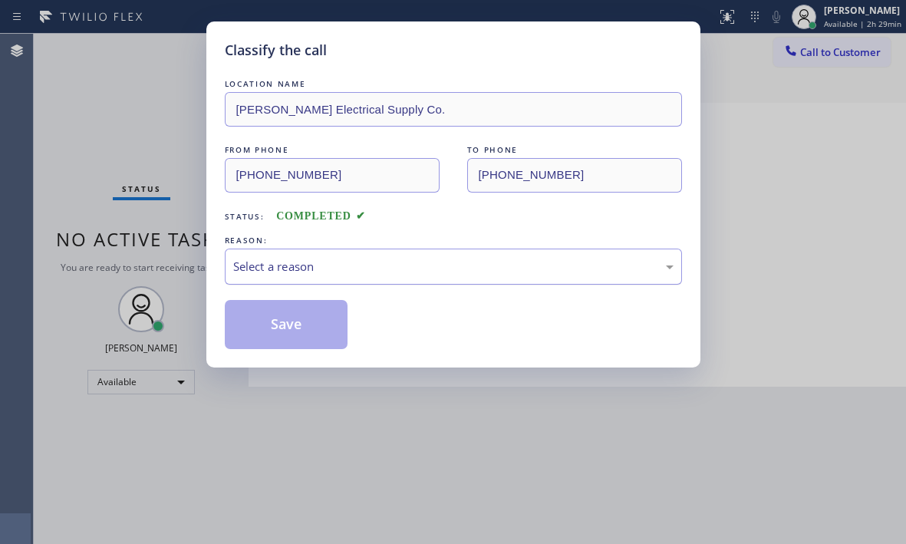
click at [322, 266] on div "Select a reason" at bounding box center [453, 267] width 441 height 18
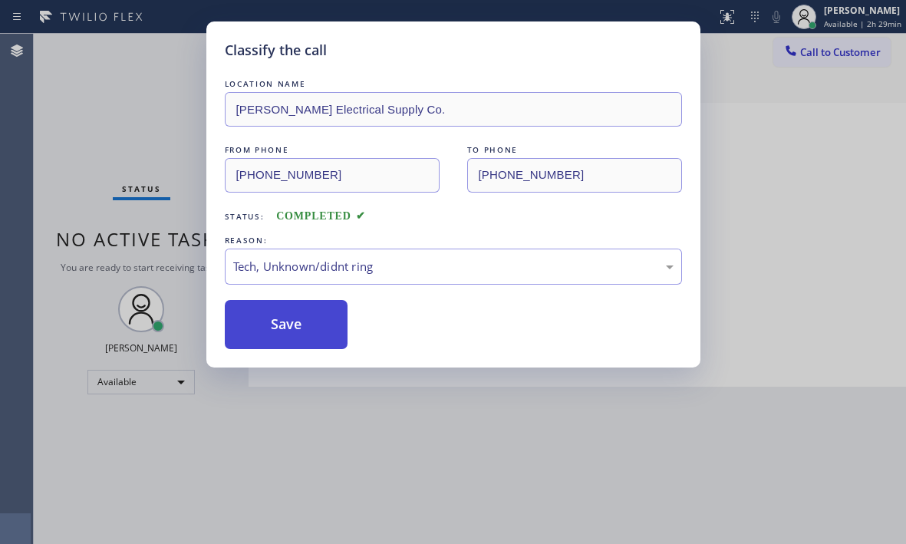
click at [297, 342] on button "Save" at bounding box center [287, 324] width 124 height 49
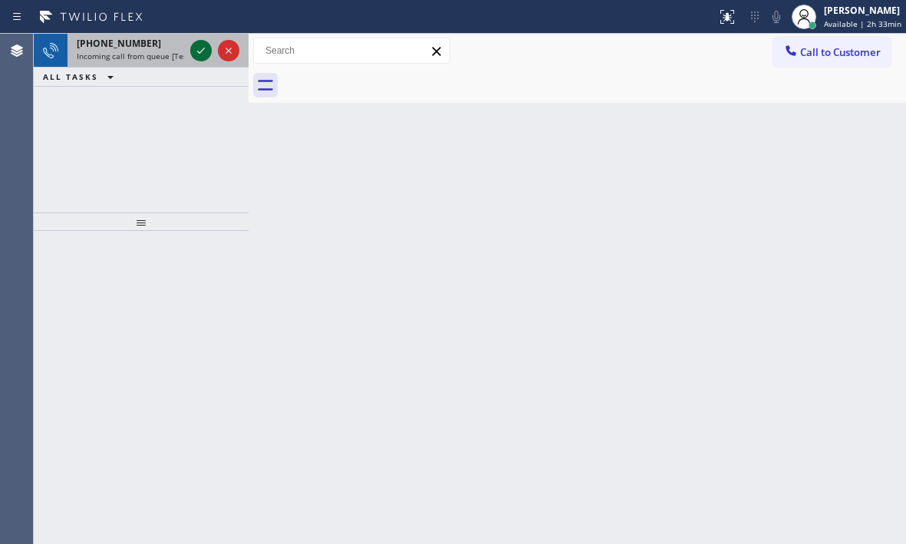
click at [205, 47] on icon at bounding box center [201, 50] width 18 height 18
click at [200, 57] on icon at bounding box center [201, 50] width 18 height 18
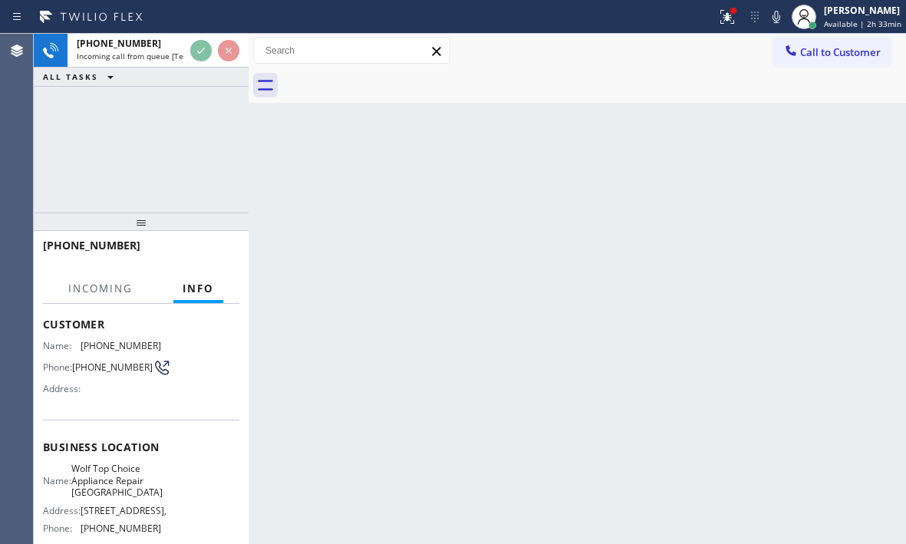
scroll to position [153, 0]
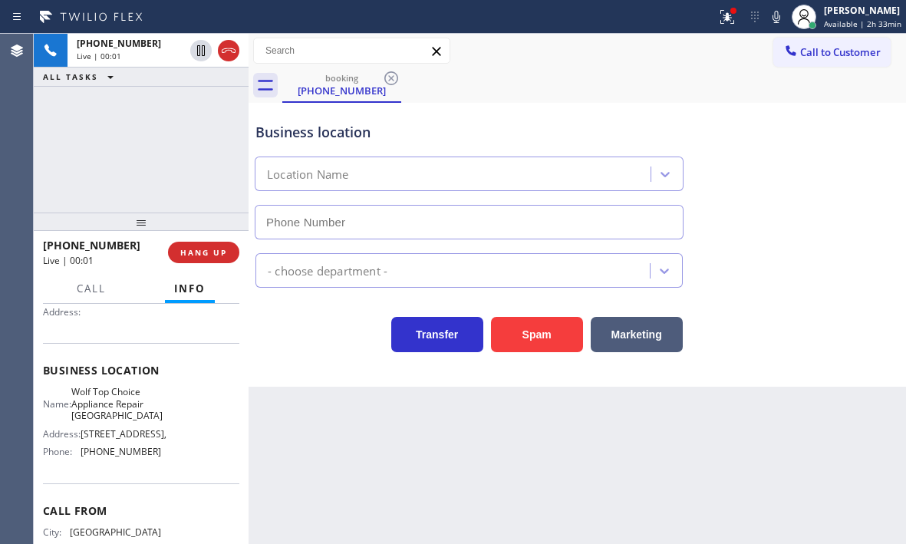
type input "[PHONE_NUMBER]"
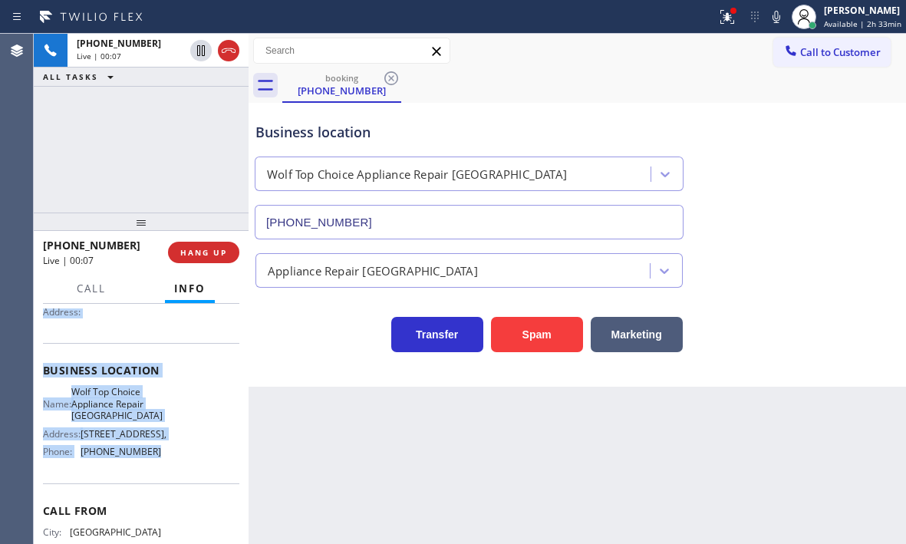
drag, startPoint x: 41, startPoint y: 319, endPoint x: 163, endPoint y: 467, distance: 191.3
click at [163, 467] on div "Context Queue: [Test] All Priority: 2 Customer Name: [PHONE_NUMBER] Phone: [PHO…" at bounding box center [141, 424] width 215 height 240
click at [195, 352] on div "Business location Name: Wolf Top Choice Appliance Repair [GEOGRAPHIC_DATA] Addr…" at bounding box center [141, 413] width 196 height 140
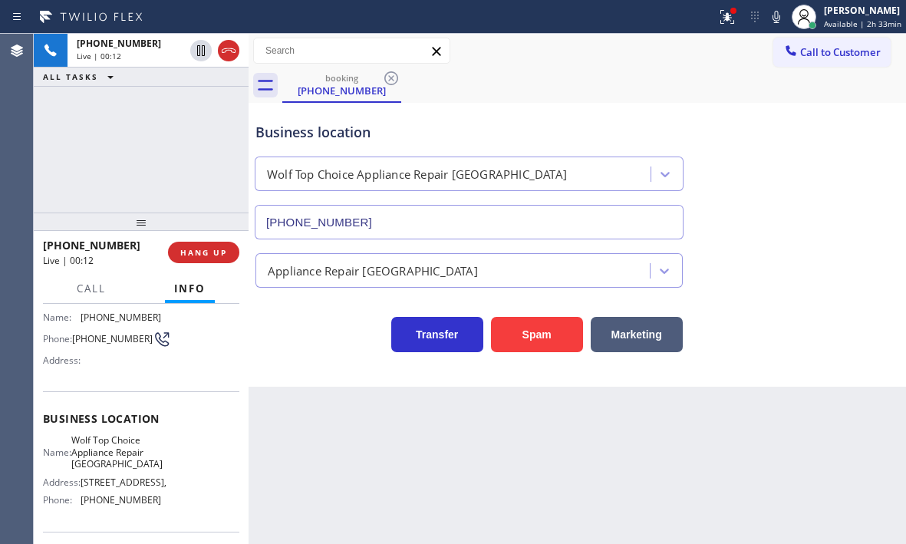
scroll to position [0, 0]
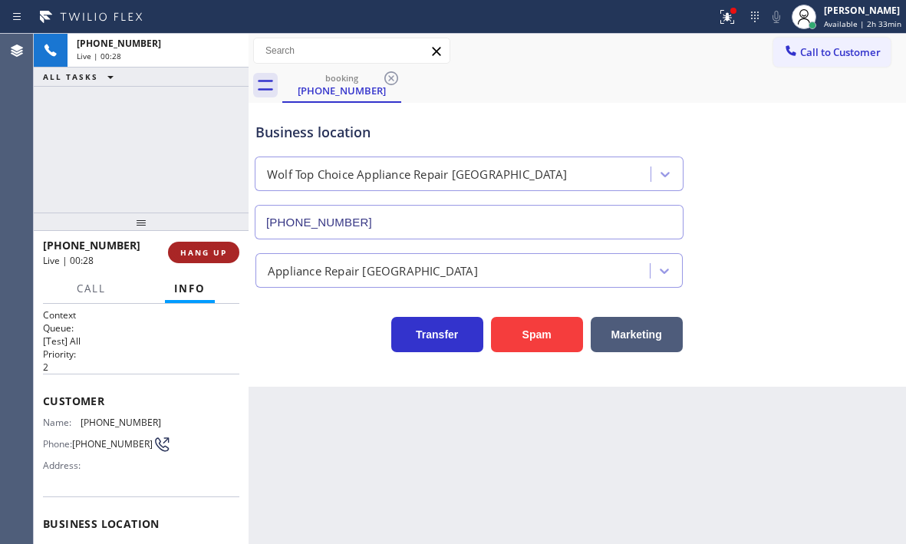
click at [220, 253] on span "HANG UP" at bounding box center [203, 252] width 47 height 11
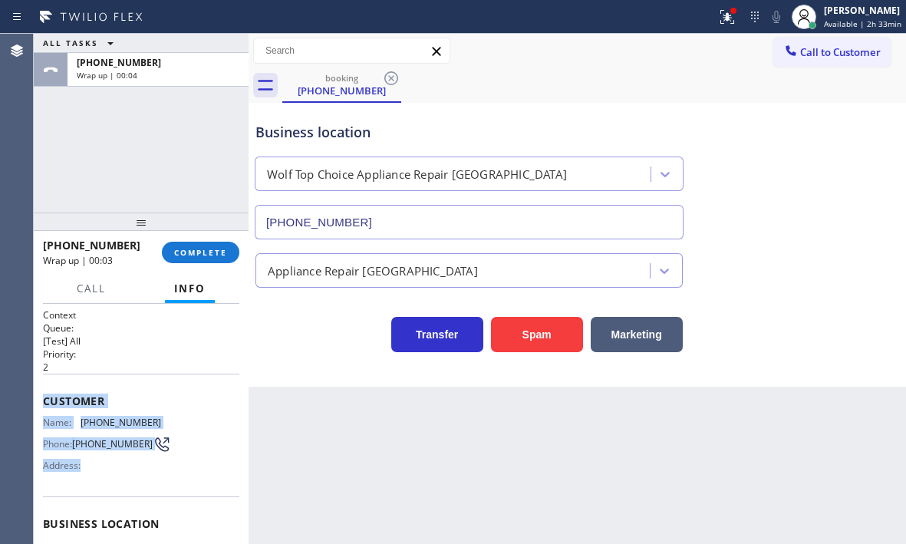
scroll to position [77, 0]
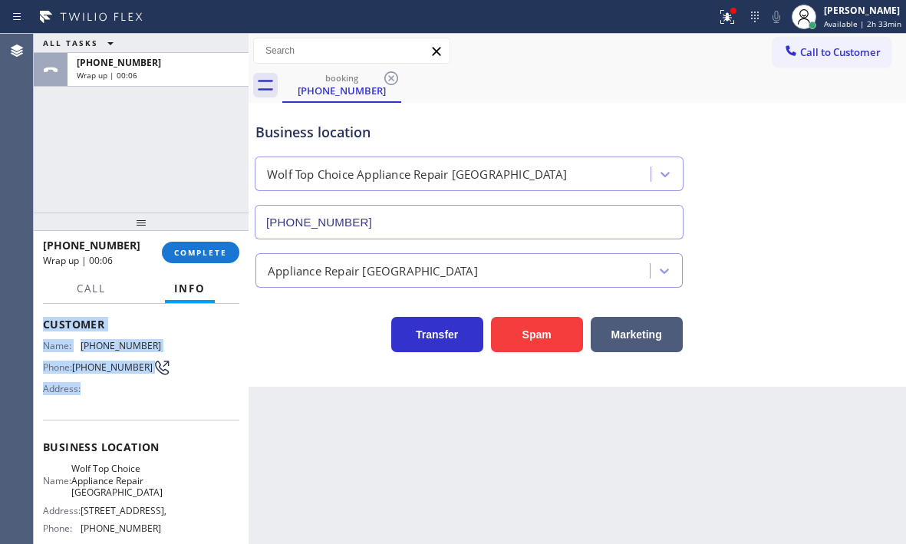
drag, startPoint x: 42, startPoint y: 398, endPoint x: 194, endPoint y: 422, distance: 153.8
click at [194, 422] on div "Context Queue: [Test] All Priority: 2 Customer Name: [PHONE_NUMBER] Phone: [PHO…" at bounding box center [141, 424] width 215 height 240
click at [206, 254] on span "COMPLETE" at bounding box center [200, 252] width 53 height 11
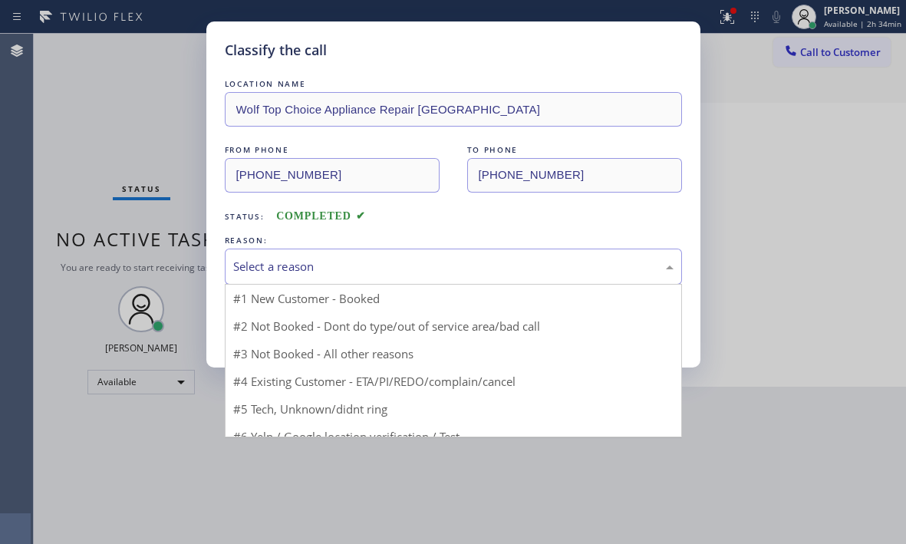
click at [385, 260] on div "Select a reason" at bounding box center [453, 267] width 441 height 18
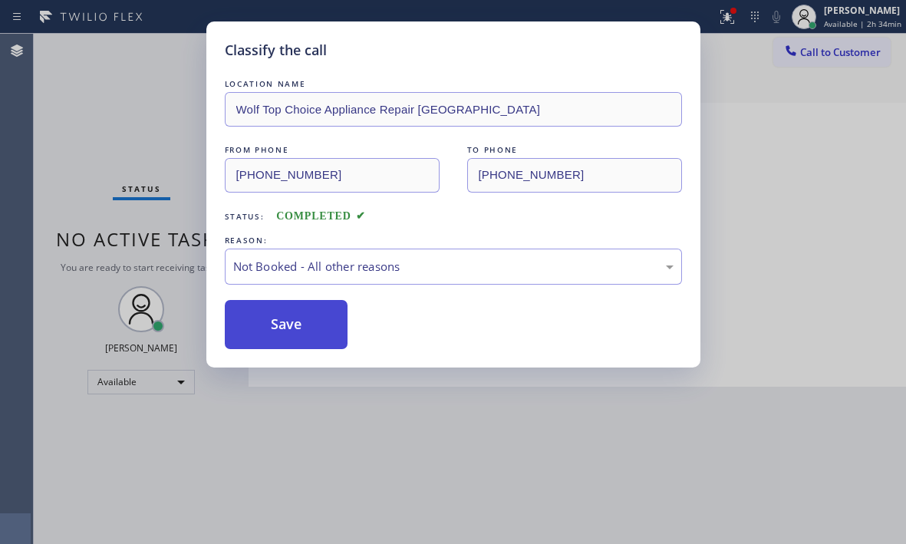
click at [284, 329] on button "Save" at bounding box center [287, 324] width 124 height 49
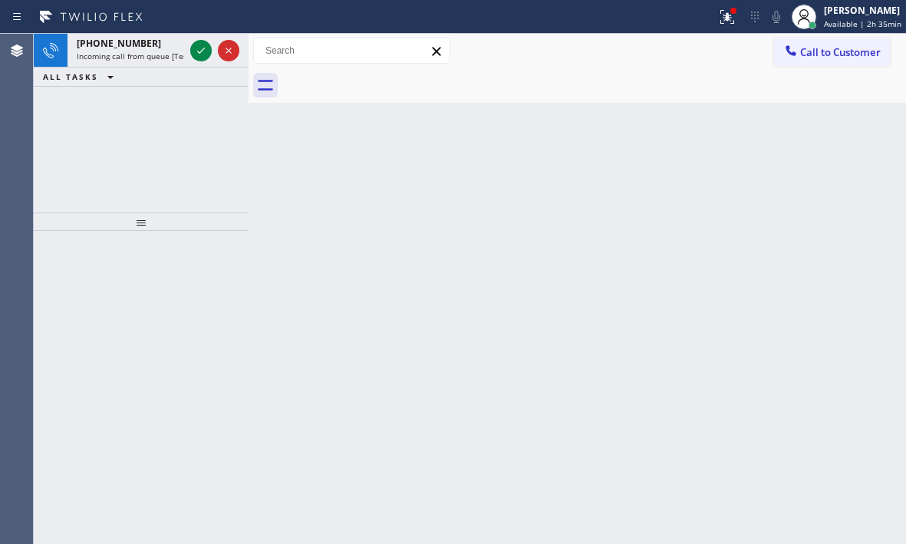
click at [202, 58] on icon at bounding box center [201, 50] width 18 height 18
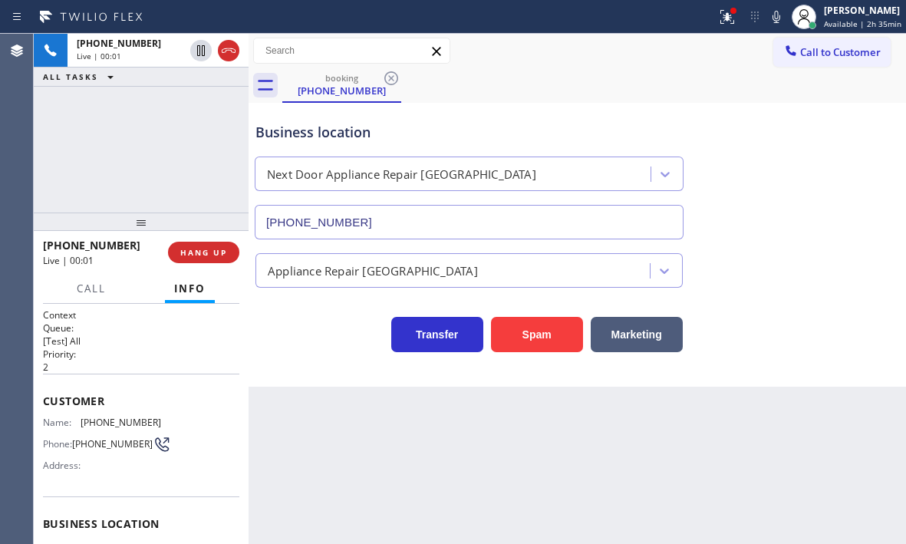
type input "[PHONE_NUMBER]"
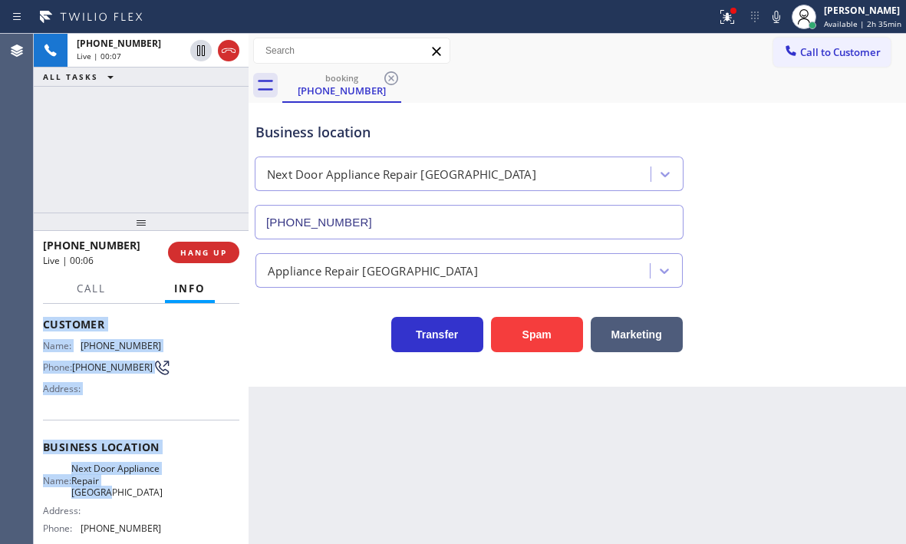
scroll to position [153, 0]
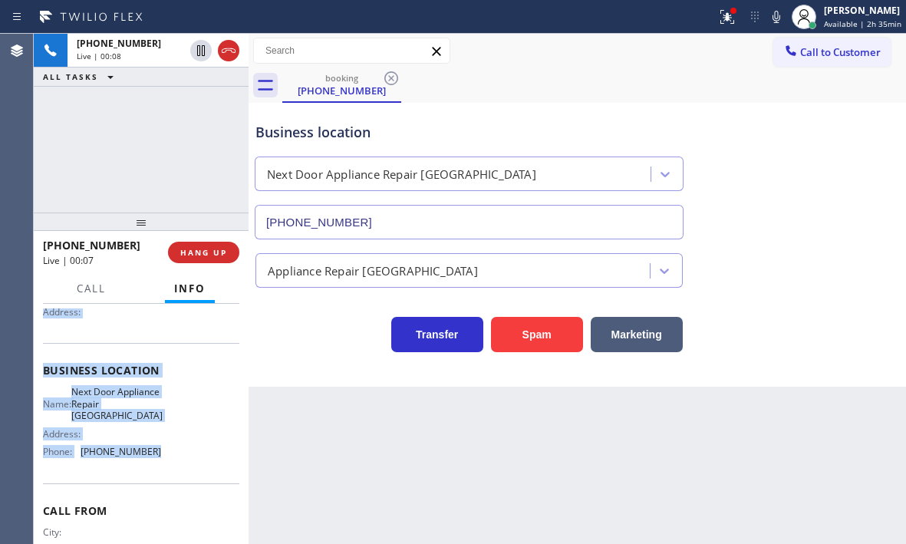
drag, startPoint x: 45, startPoint y: 397, endPoint x: 165, endPoint y: 467, distance: 139.7
click at [165, 467] on div "Context Queue: [Test] All Priority: 2 Customer Name: [PHONE_NUMBER] Phone: [PHO…" at bounding box center [141, 377] width 196 height 444
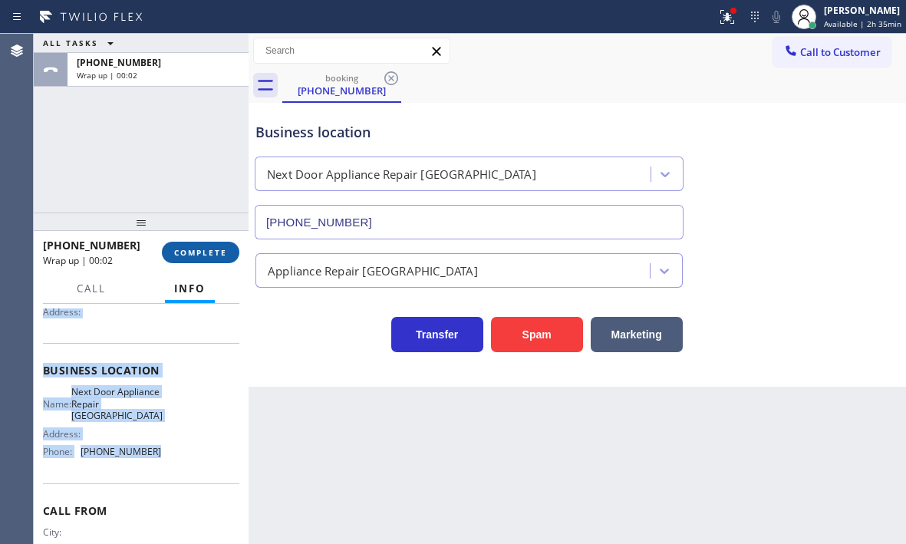
click at [205, 256] on span "COMPLETE" at bounding box center [200, 252] width 53 height 11
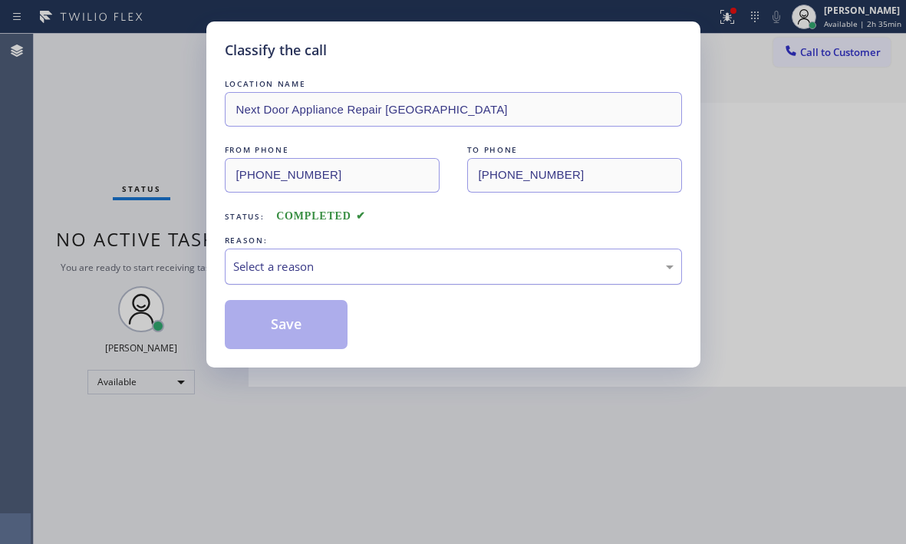
click at [406, 269] on div "Select a reason" at bounding box center [453, 267] width 441 height 18
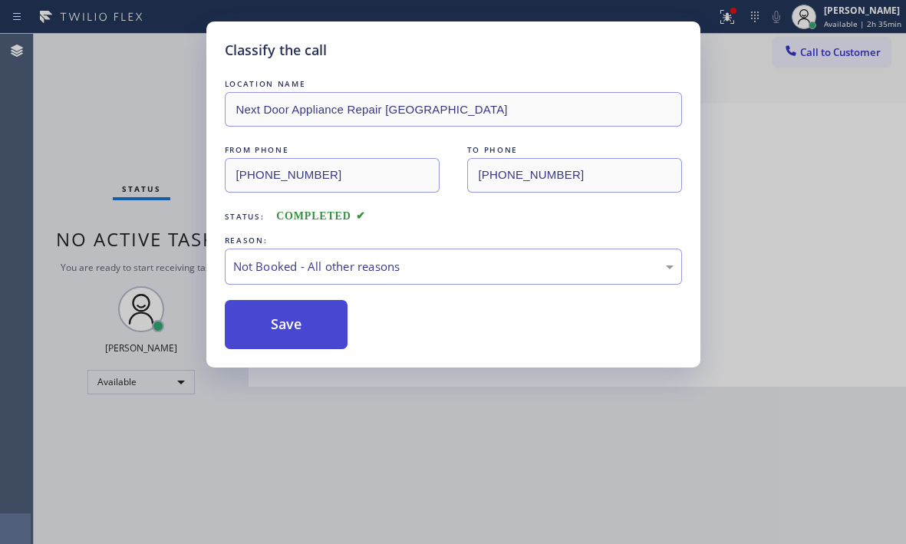
click at [245, 327] on button "Save" at bounding box center [287, 324] width 124 height 49
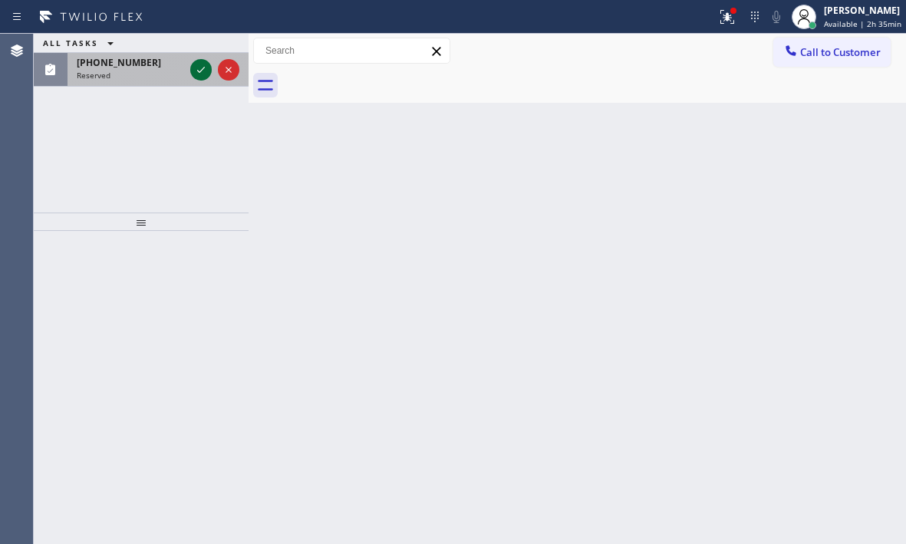
click at [202, 76] on icon at bounding box center [201, 70] width 18 height 18
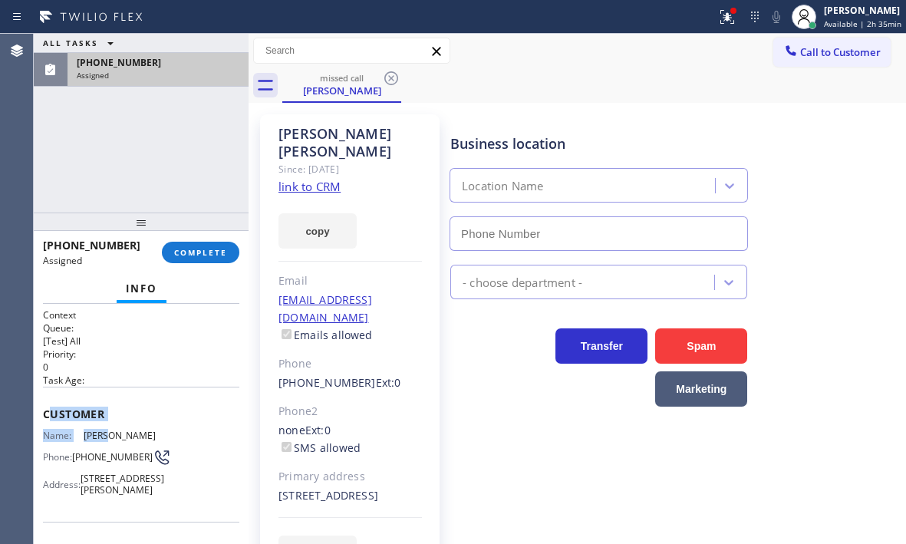
type input "[PHONE_NUMBER]"
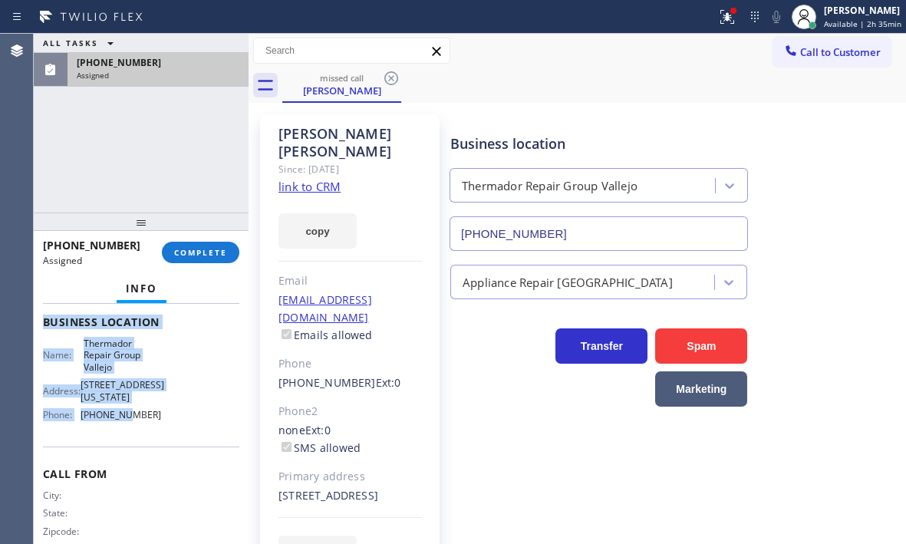
scroll to position [230, 0]
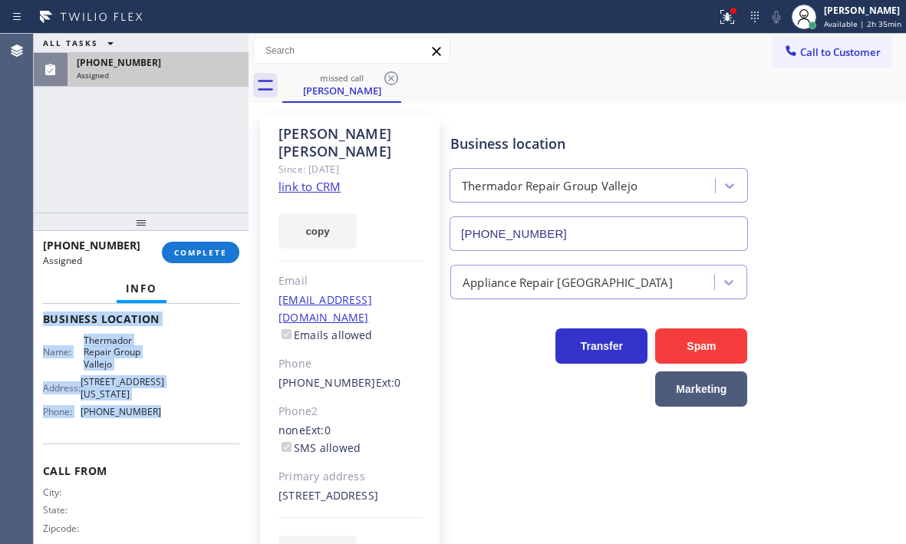
drag, startPoint x: 47, startPoint y: 404, endPoint x: 158, endPoint y: 444, distance: 118.2
click at [155, 446] on div "Context Queue: [Test] All Priority: 0 Task Age: Customer Name: [PERSON_NAME] Ph…" at bounding box center [141, 318] width 196 height 481
click at [206, 256] on span "COMPLETE" at bounding box center [200, 252] width 53 height 11
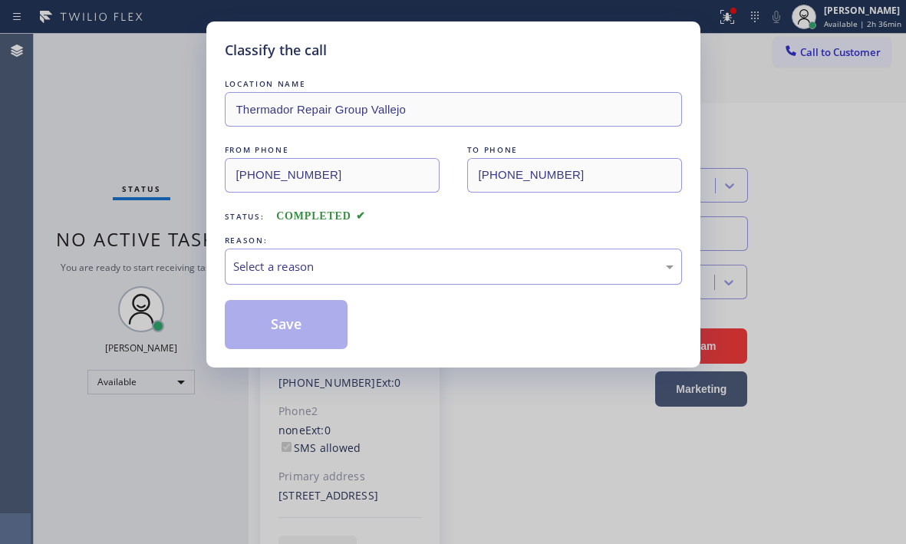
click at [489, 265] on div "Select a reason" at bounding box center [453, 267] width 441 height 18
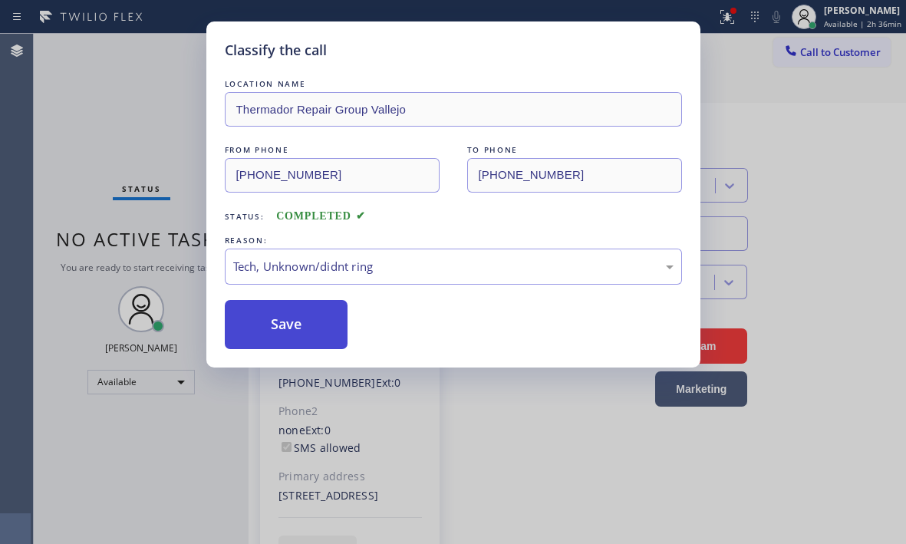
click at [313, 324] on button "Save" at bounding box center [287, 324] width 124 height 49
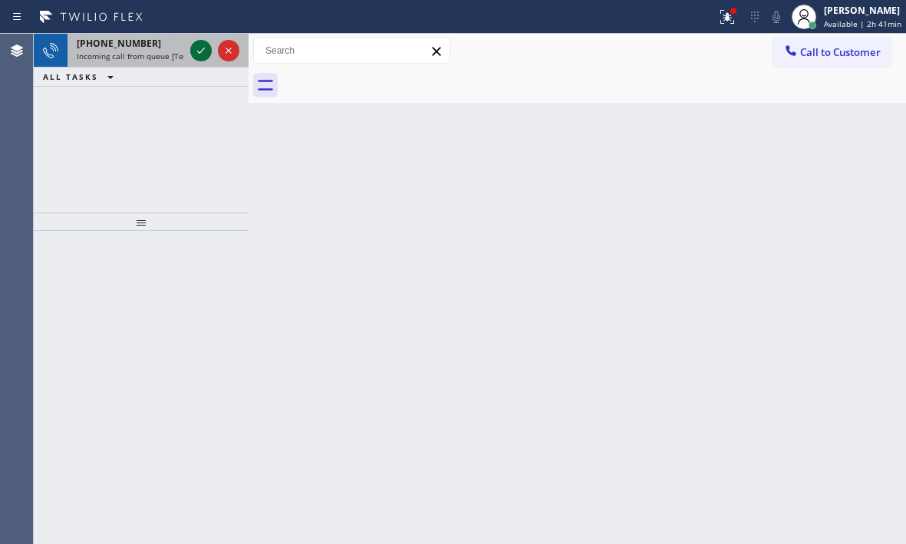
click at [201, 53] on icon at bounding box center [201, 50] width 18 height 18
click at [206, 56] on icon at bounding box center [201, 50] width 18 height 18
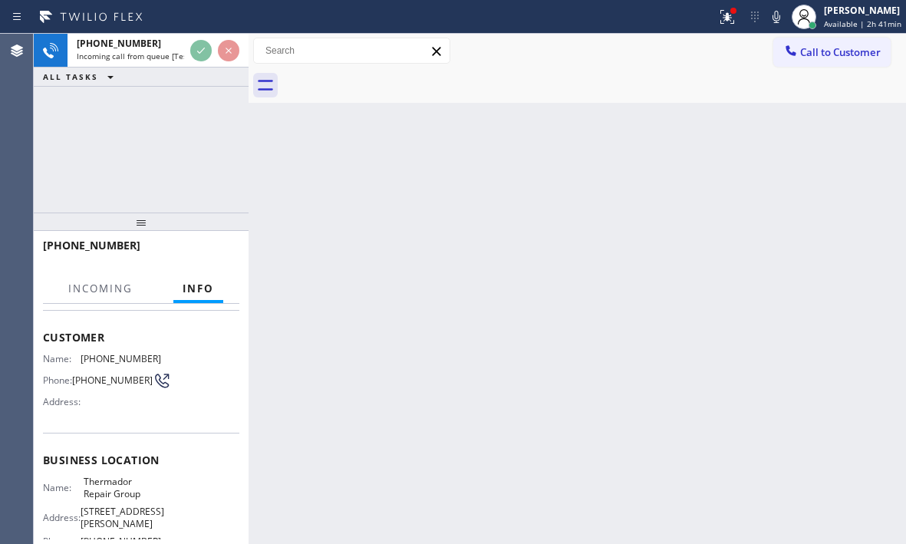
scroll to position [153, 0]
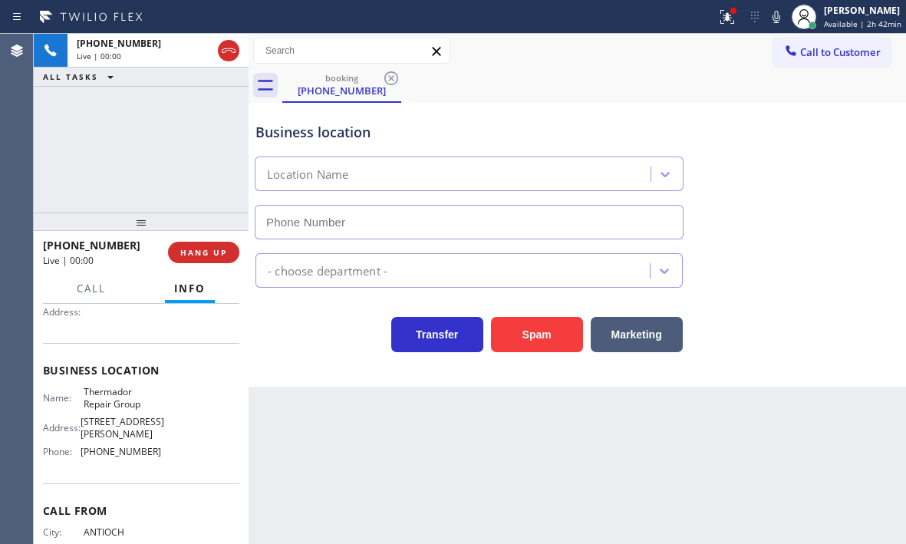
type input "[PHONE_NUMBER]"
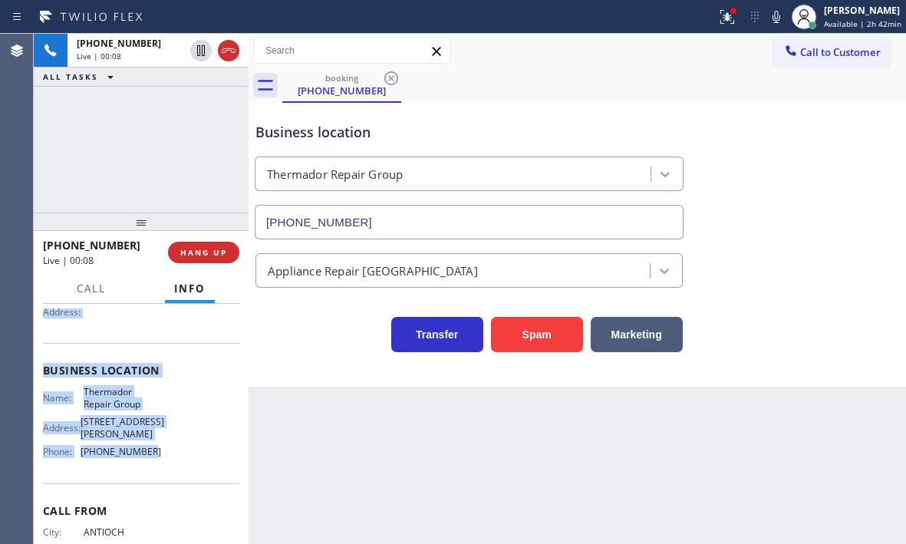
scroll to position [219, 0]
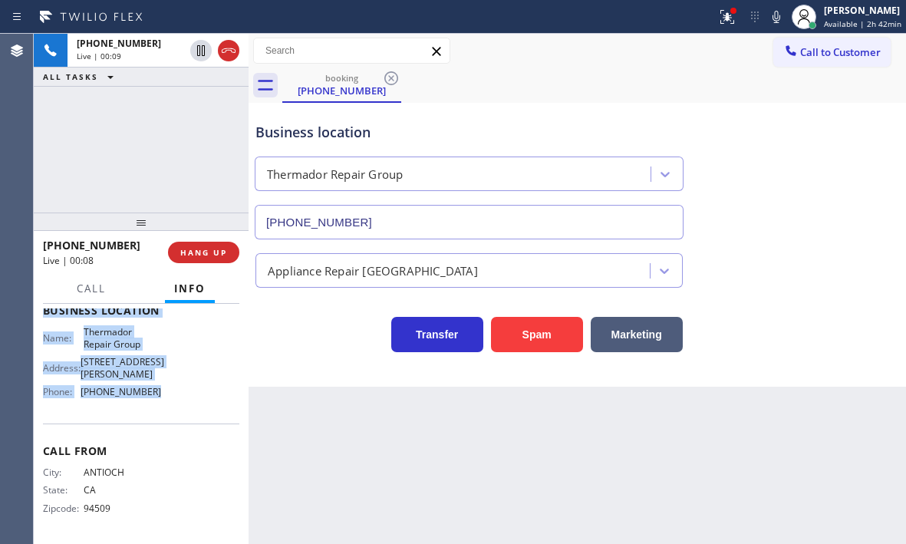
drag, startPoint x: 41, startPoint y: 322, endPoint x: 166, endPoint y: 414, distance: 155.8
click at [166, 414] on div "Context Queue: [Test] All Priority: 1 Customer Name: [PHONE_NUMBER] Phone: [PHO…" at bounding box center [141, 424] width 215 height 240
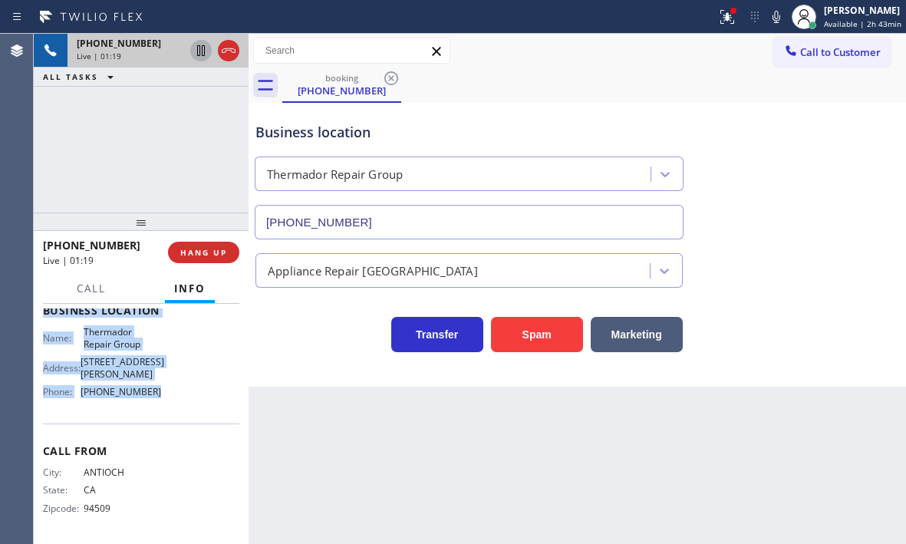
click at [202, 54] on icon at bounding box center [201, 50] width 8 height 11
click at [200, 54] on icon at bounding box center [201, 50] width 11 height 11
click at [223, 49] on icon at bounding box center [229, 50] width 14 height 5
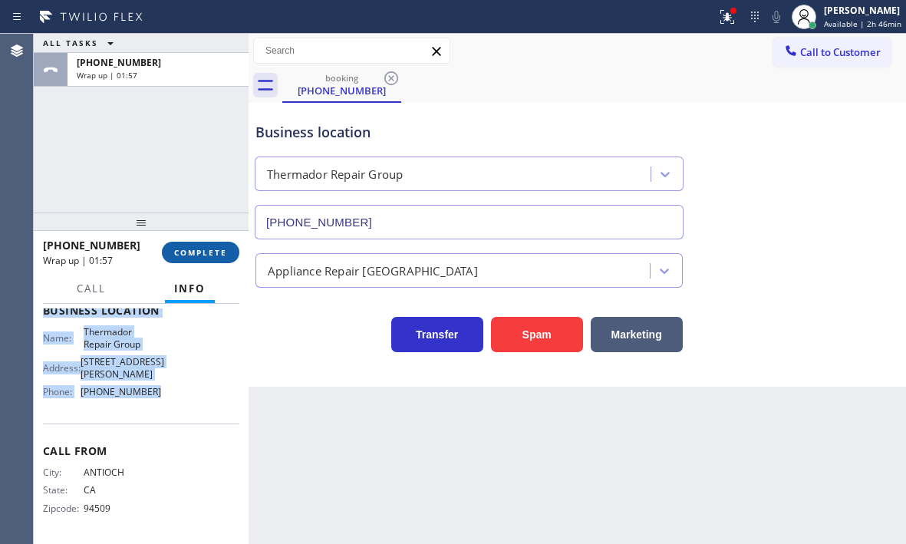
click at [195, 256] on span "COMPLETE" at bounding box center [200, 252] width 53 height 11
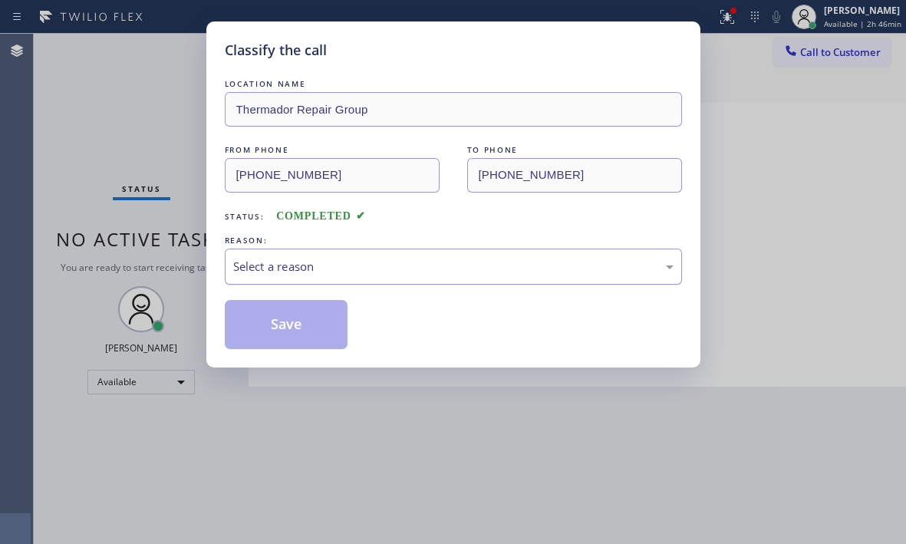
click at [351, 261] on div "Select a reason" at bounding box center [453, 267] width 441 height 18
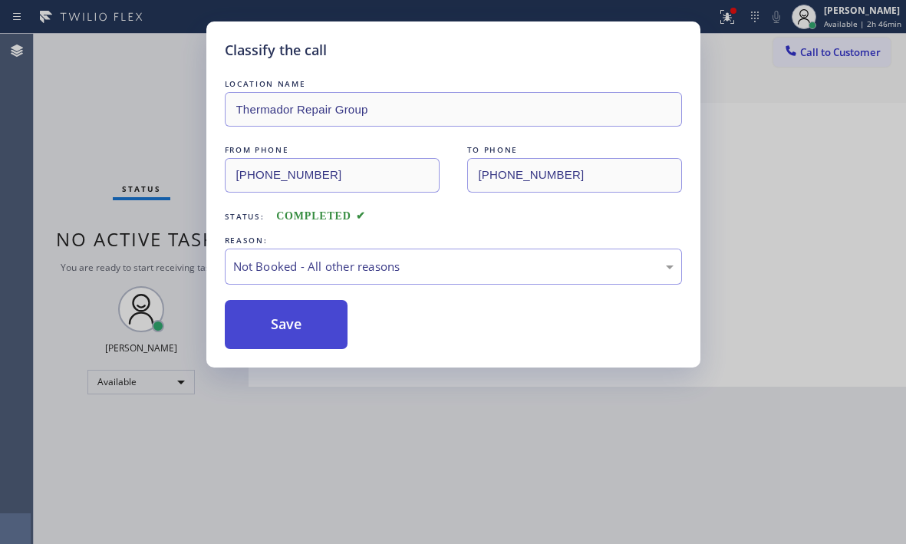
click at [262, 314] on button "Save" at bounding box center [287, 324] width 124 height 49
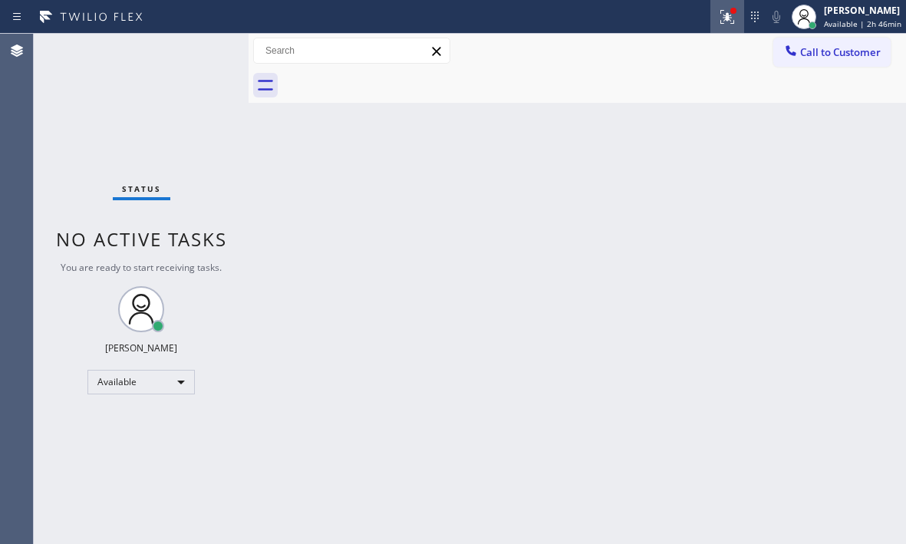
click at [718, 18] on icon at bounding box center [727, 17] width 18 height 18
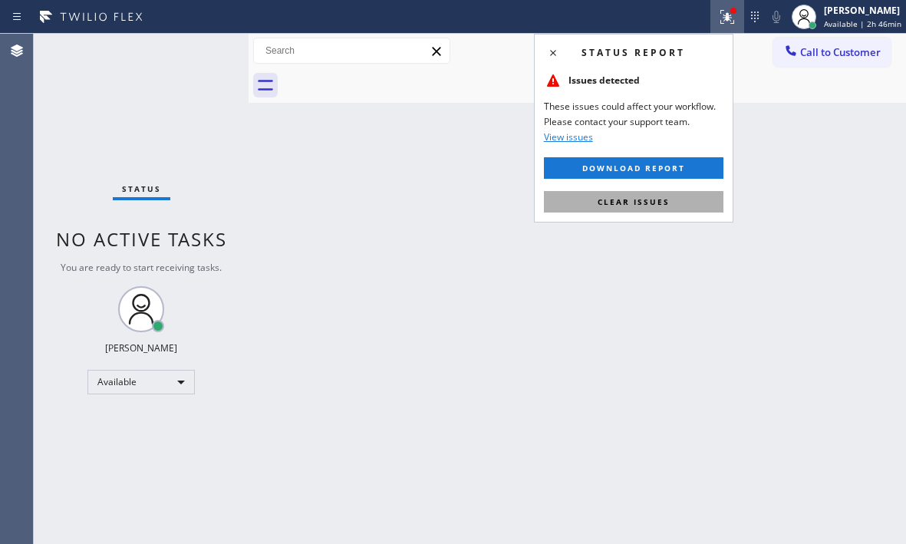
click at [629, 201] on span "Clear issues" at bounding box center [634, 201] width 72 height 11
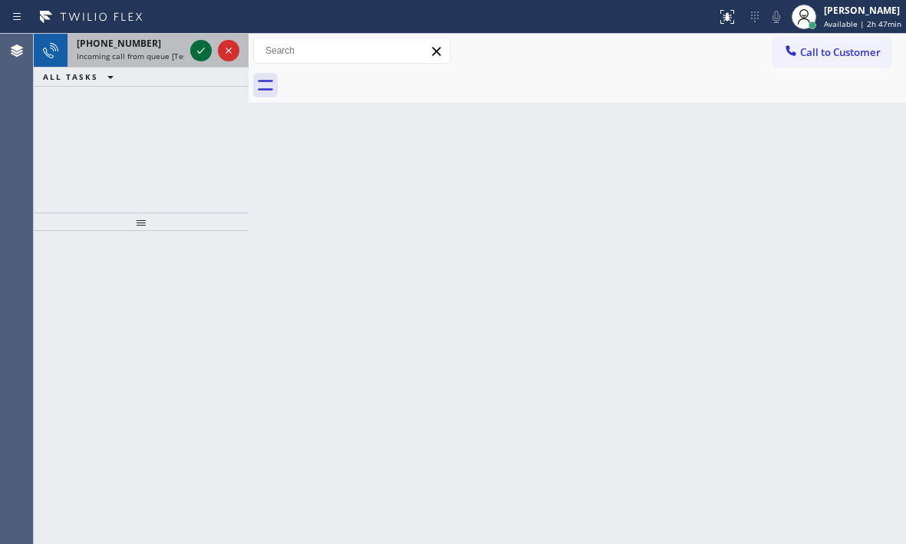
click at [200, 54] on icon at bounding box center [201, 50] width 18 height 18
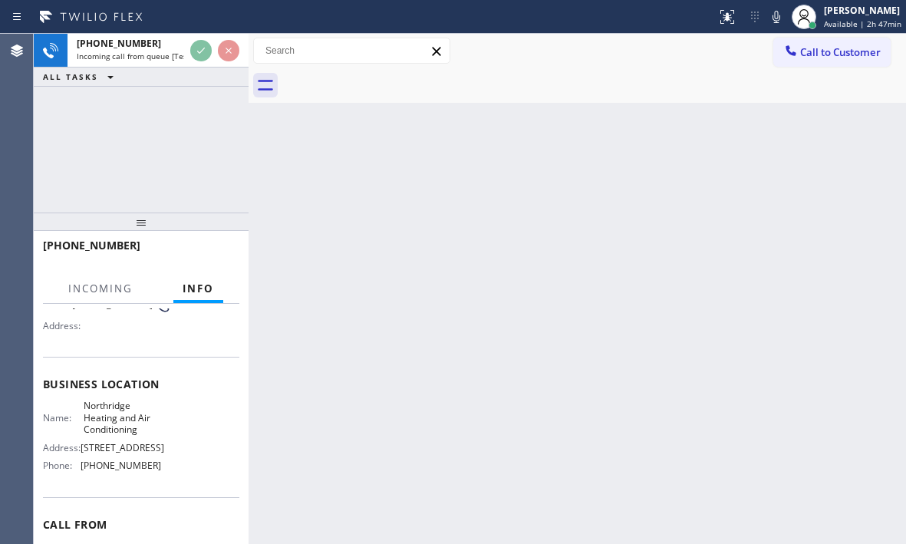
scroll to position [153, 0]
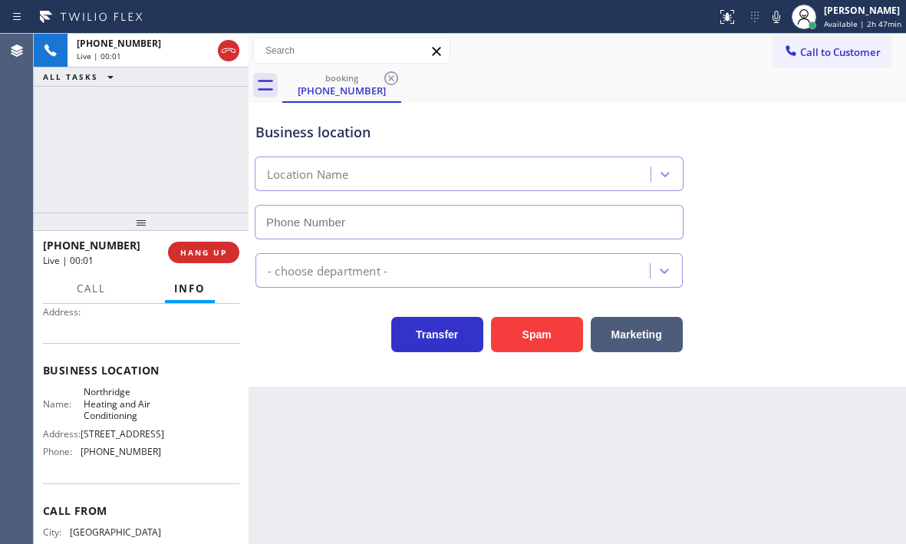
type input "[PHONE_NUMBER]"
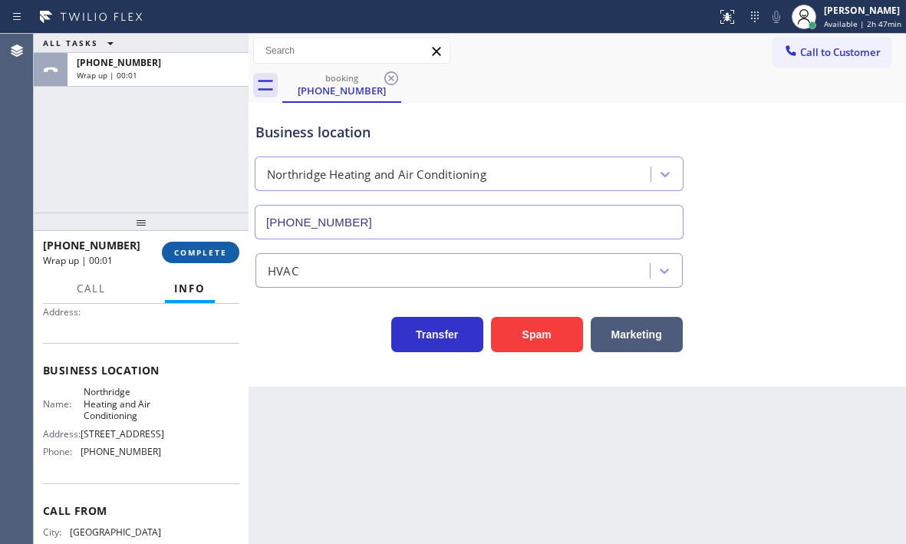
click at [215, 253] on span "COMPLETE" at bounding box center [200, 252] width 53 height 11
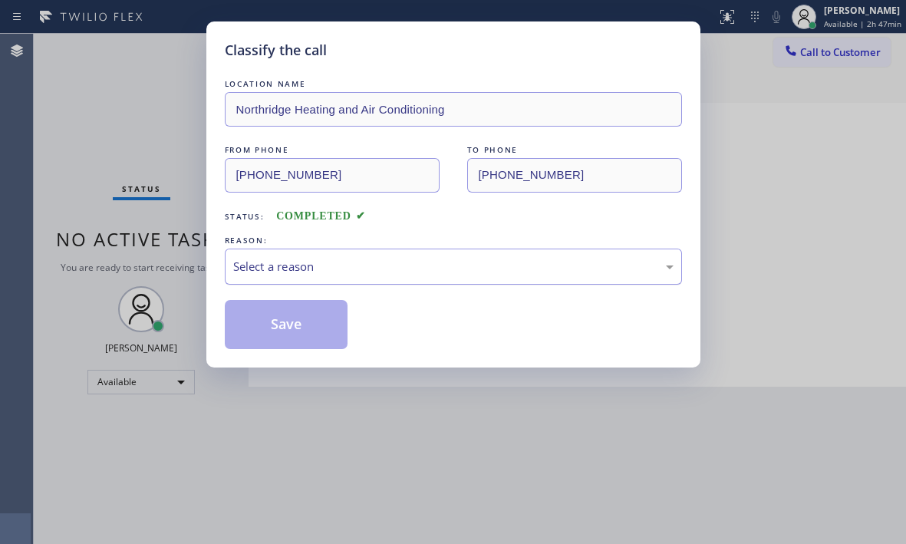
click at [523, 269] on div "Select a reason" at bounding box center [453, 267] width 441 height 18
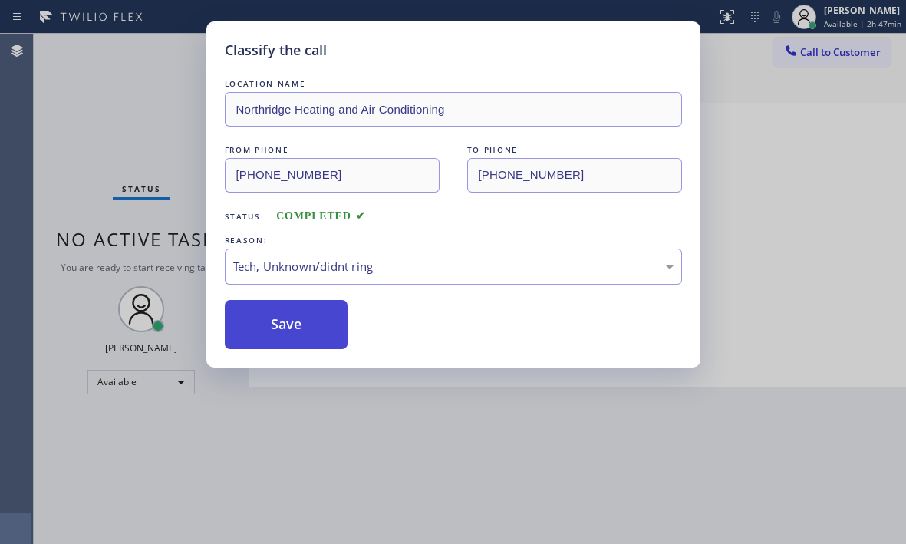
click at [286, 329] on button "Save" at bounding box center [287, 324] width 124 height 49
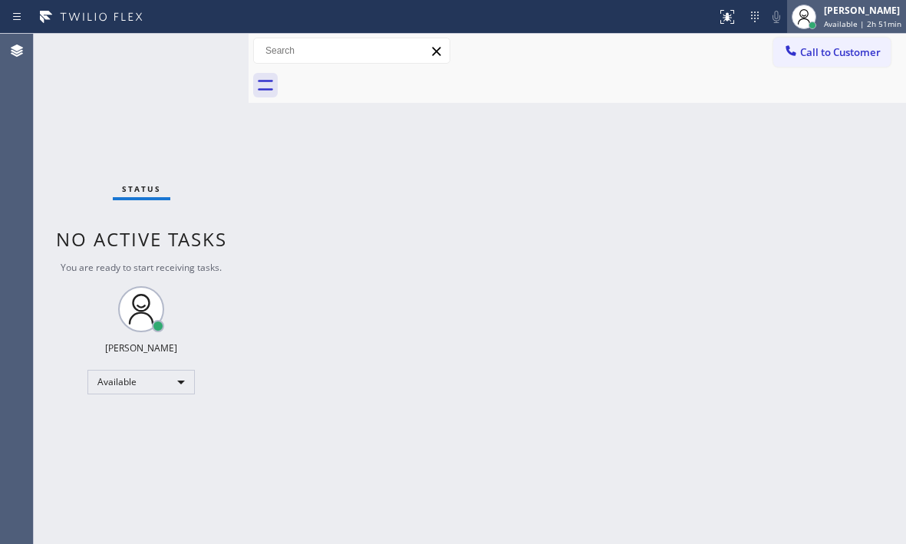
click at [840, 17] on div "[PERSON_NAME] Available | 2h 51min" at bounding box center [863, 16] width 85 height 27
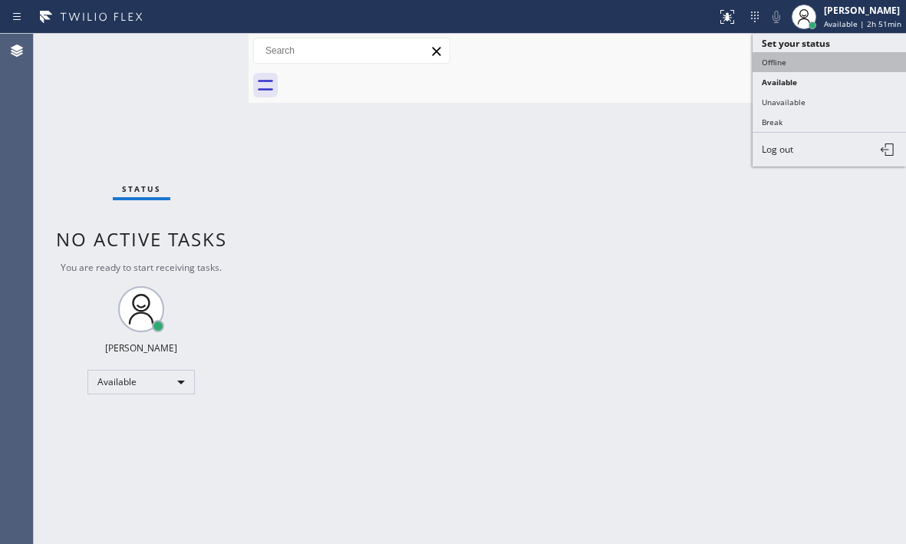
click at [787, 68] on button "Offline" at bounding box center [829, 62] width 153 height 20
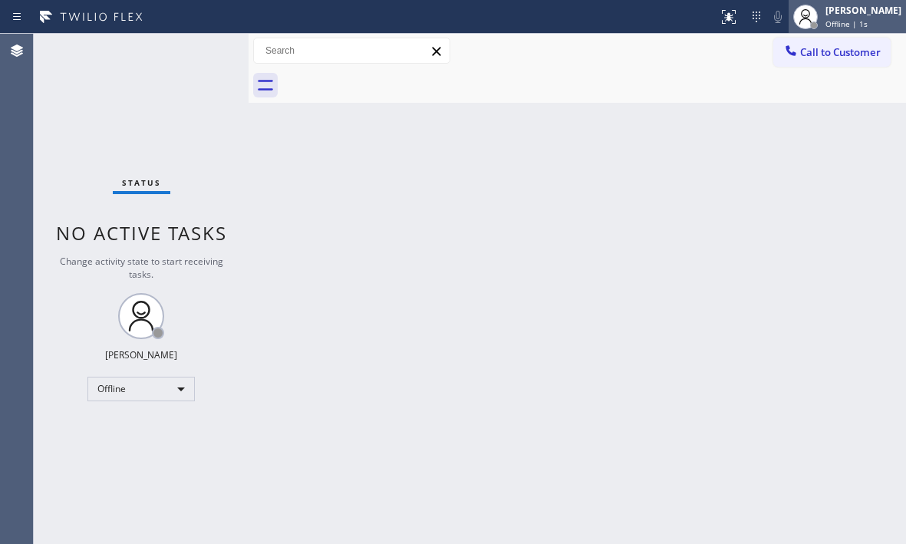
click at [831, 17] on div "[PERSON_NAME] Offline | 1s" at bounding box center [865, 16] width 84 height 27
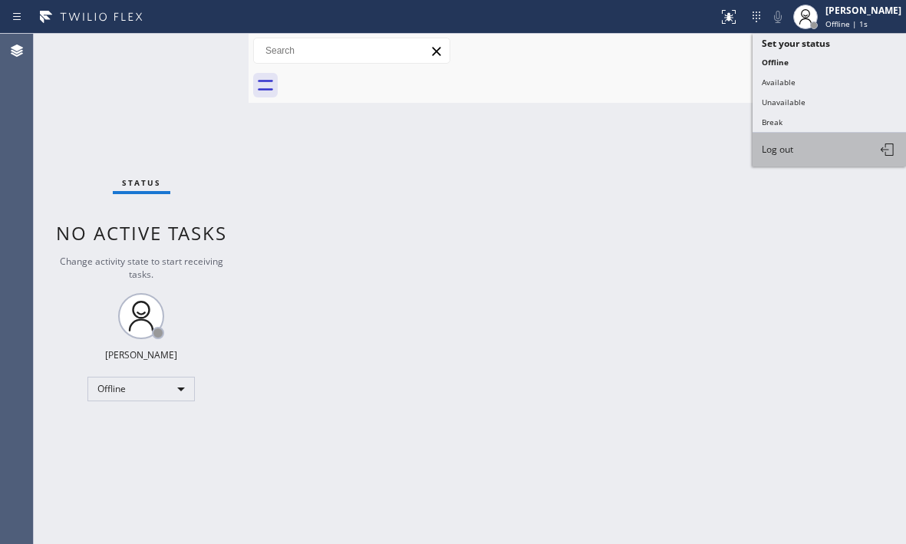
click at [788, 151] on span "Log out" at bounding box center [777, 149] width 31 height 13
